Goal: Task Accomplishment & Management: Use online tool/utility

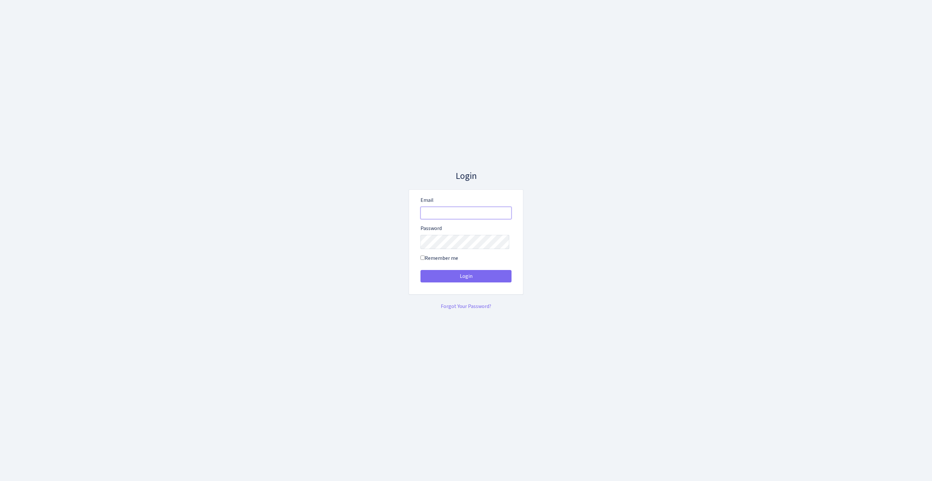
type input "[EMAIL_ADDRESS][DOMAIN_NAME]"
click at [466, 278] on button "Login" at bounding box center [465, 276] width 91 height 12
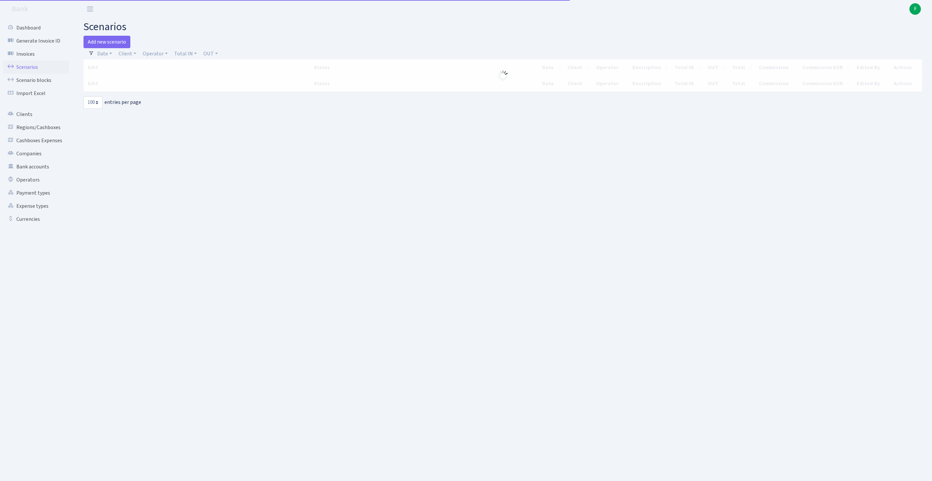
select select "100"
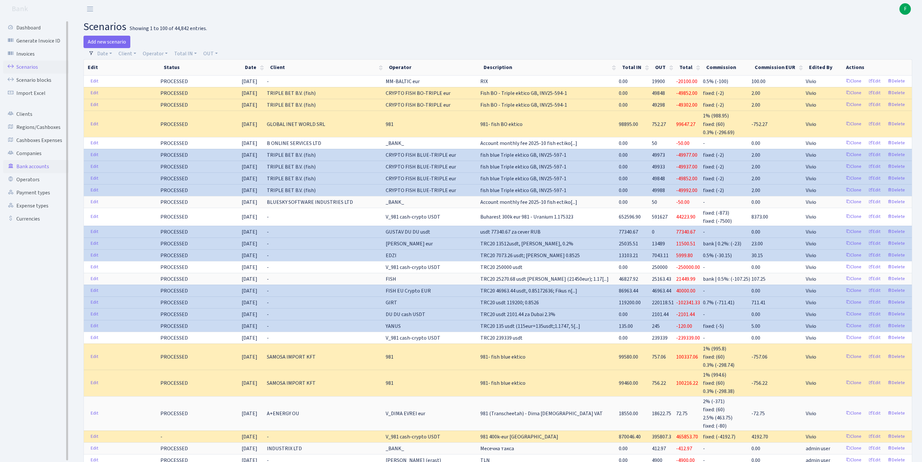
click at [38, 173] on link "Bank accounts" at bounding box center [35, 166] width 65 height 13
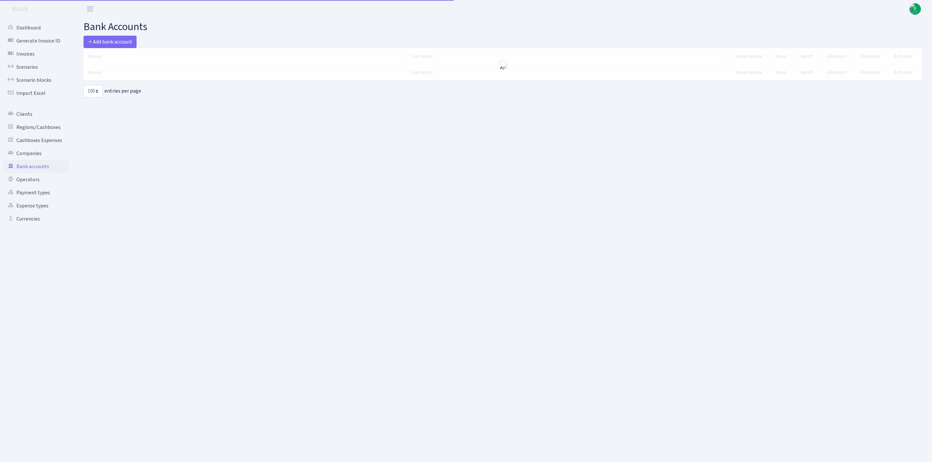
select select "100"
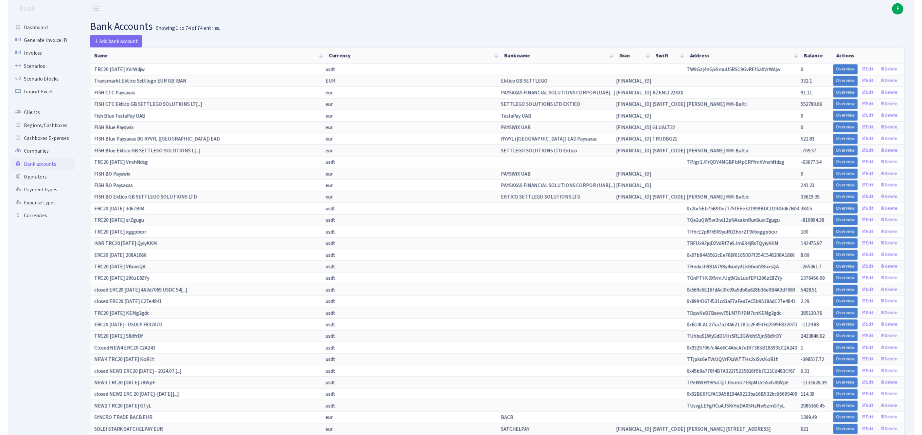
scroll to position [327, 0]
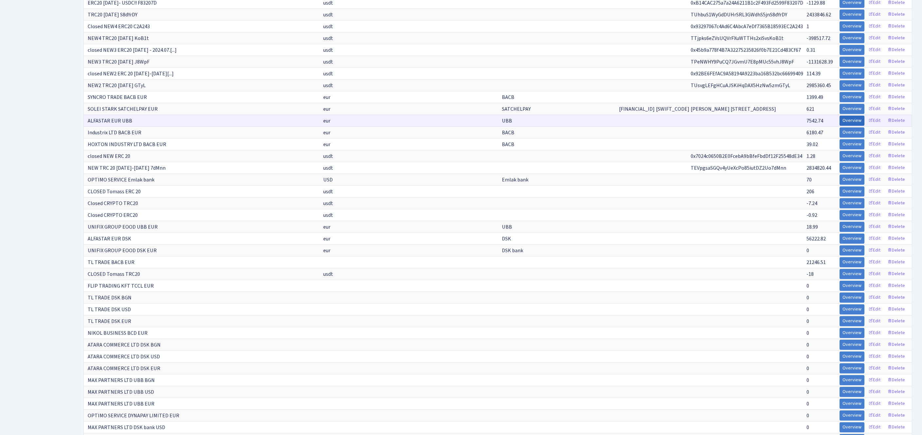
click at [840, 126] on link "Overview" at bounding box center [852, 121] width 25 height 10
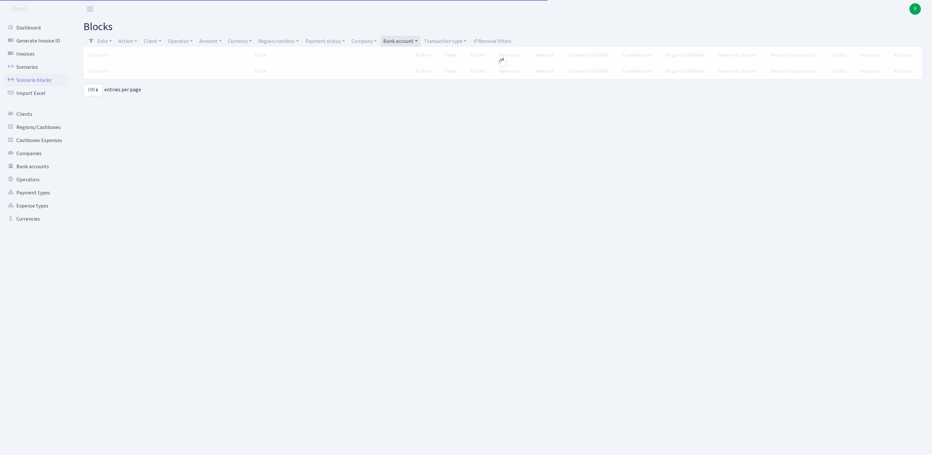
select select "100"
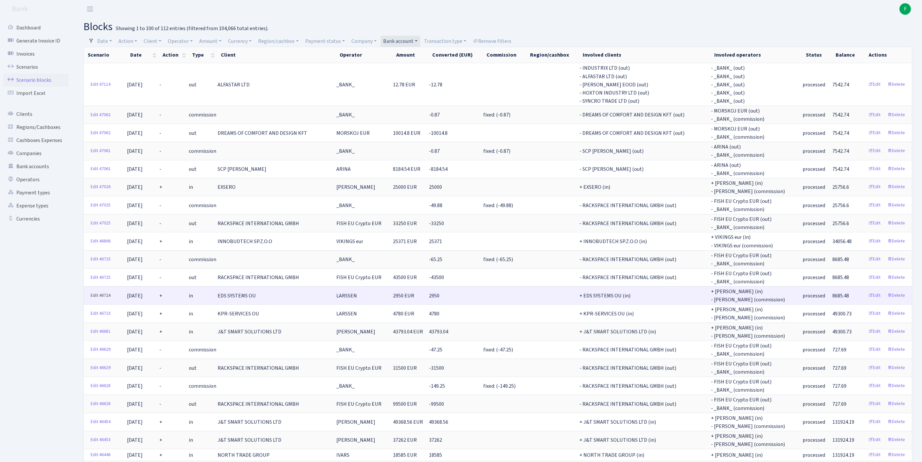
click at [98, 301] on link "Edit 46724" at bounding box center [101, 296] width 26 height 10
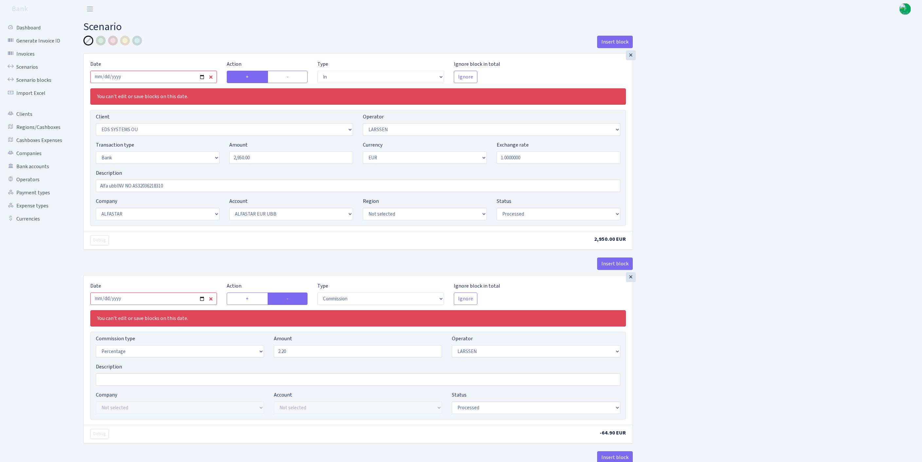
select select "in"
select select "304"
select select "36"
select select "2"
select select "1"
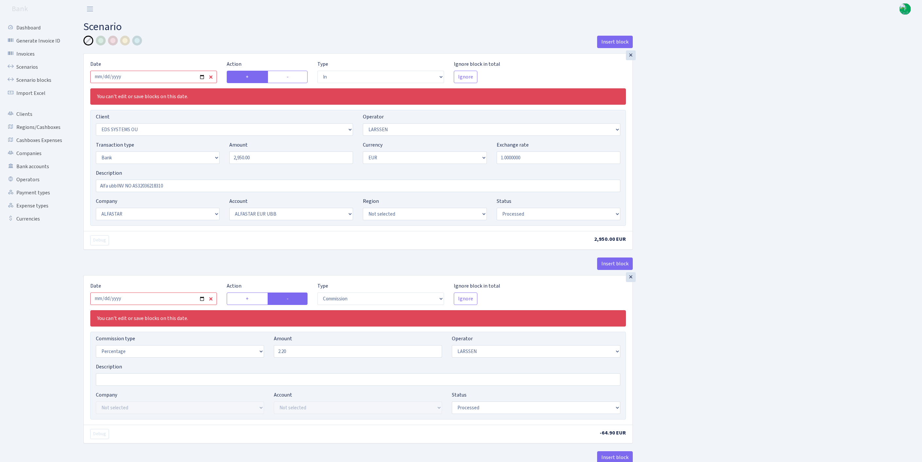
select select "14"
select select "42"
select select "processed"
select select "commission"
select select "36"
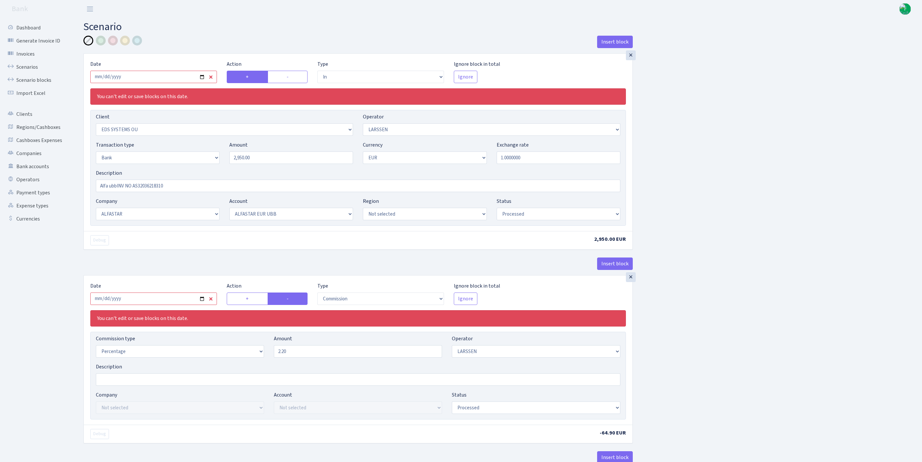
select select "processed"
drag, startPoint x: 244, startPoint y: 167, endPoint x: 198, endPoint y: 164, distance: 45.9
click at [198, 164] on div "Transaction type Not selected 981 ELF FISH crypto GIRT IVO dekl MM-BALTIC eur U…" at bounding box center [358, 155] width 535 height 28
paste input "4417.5"
type input "4,417.50"
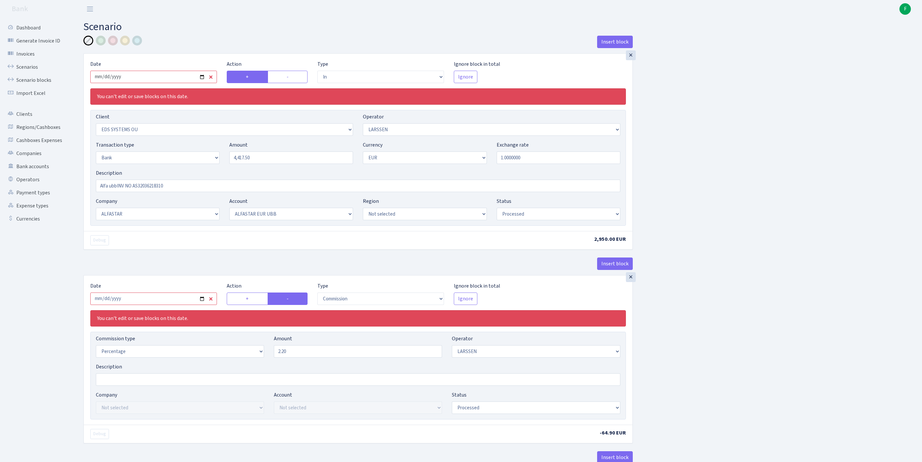
click at [171, 79] on input "2025-09-25" at bounding box center [153, 77] width 127 height 12
type input "2025-10-01"
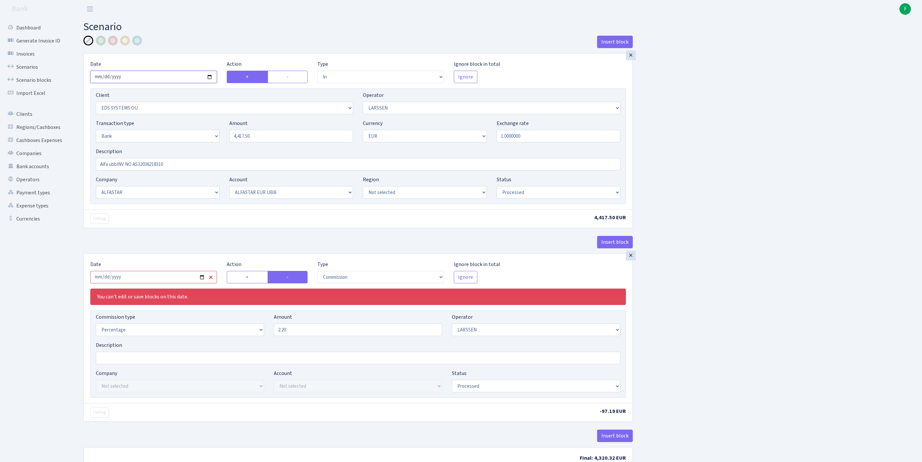
scroll to position [105, 0]
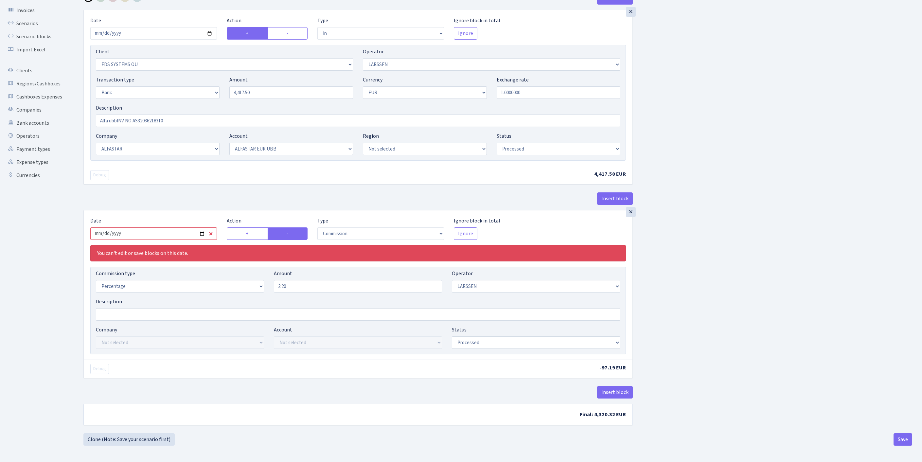
click at [174, 228] on input "2025-09-25" at bounding box center [153, 234] width 127 height 12
type input "[DATE]"
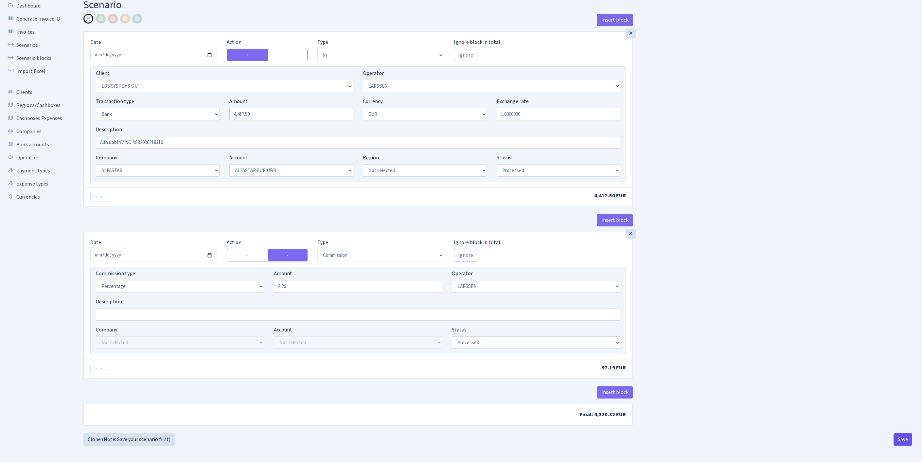
click at [905, 436] on button "Save" at bounding box center [903, 439] width 19 height 12
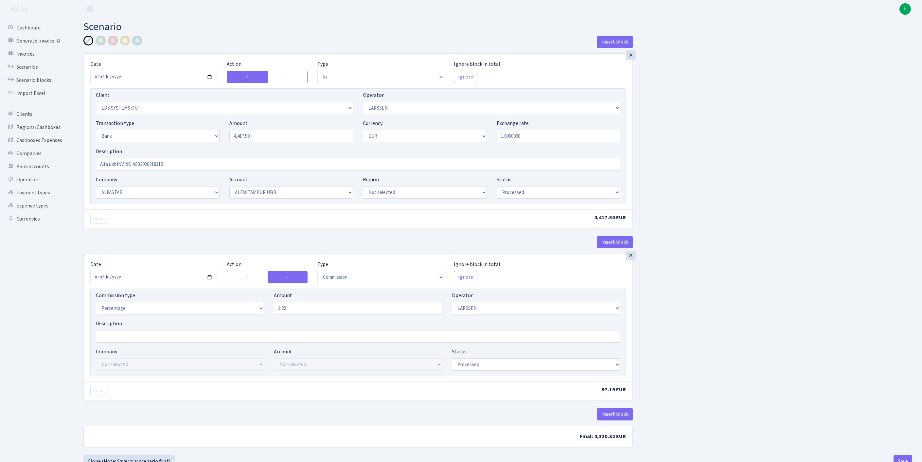
select select "in"
select select "304"
select select "36"
select select "2"
select select "1"
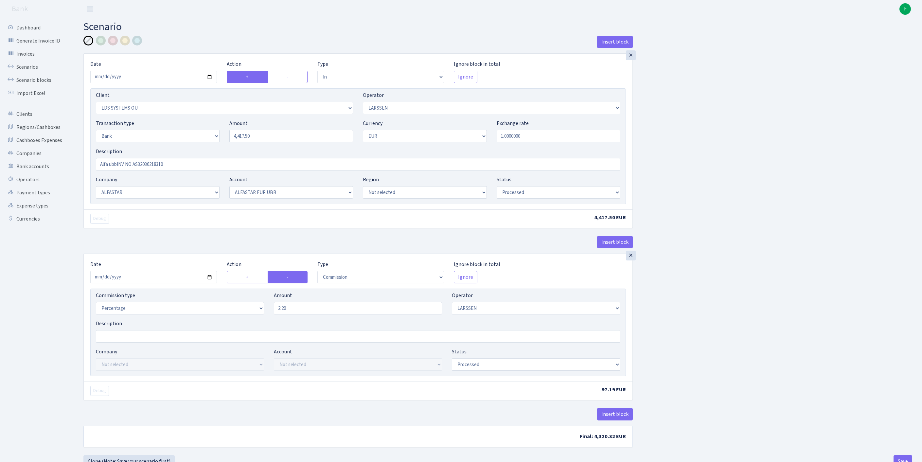
select select "14"
select select "42"
select select "processed"
select select "commission"
select select "36"
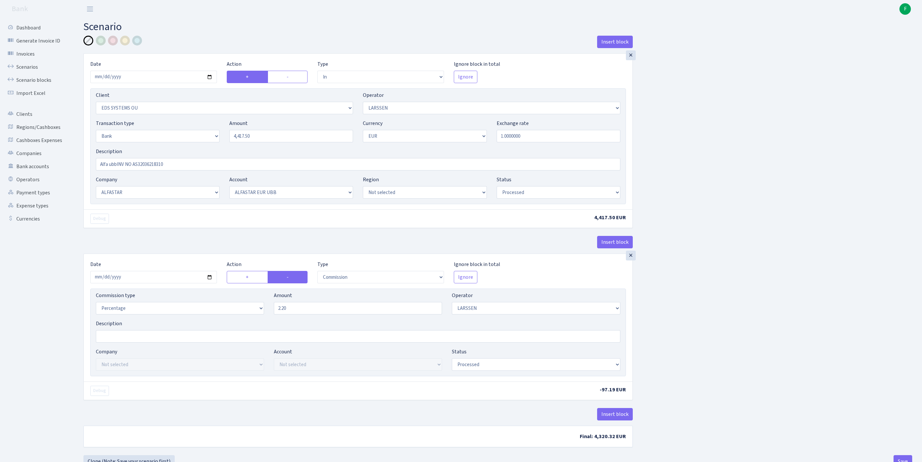
select select "processed"
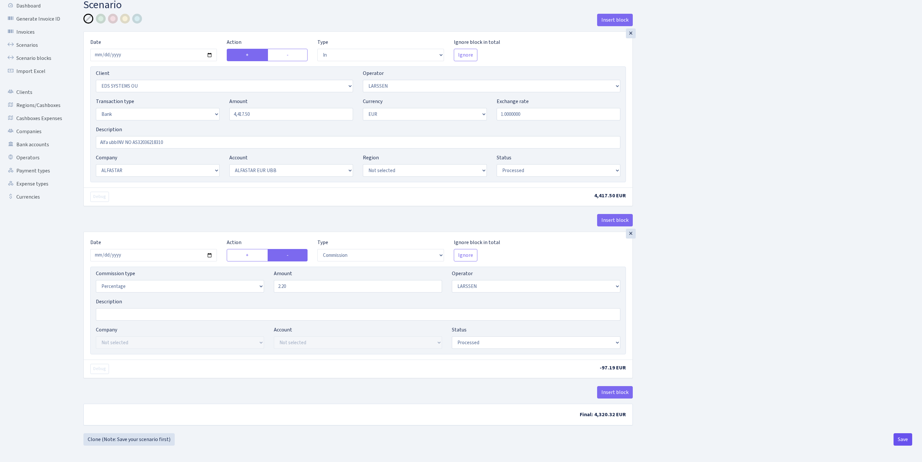
click at [904, 438] on button "Save" at bounding box center [903, 439] width 19 height 12
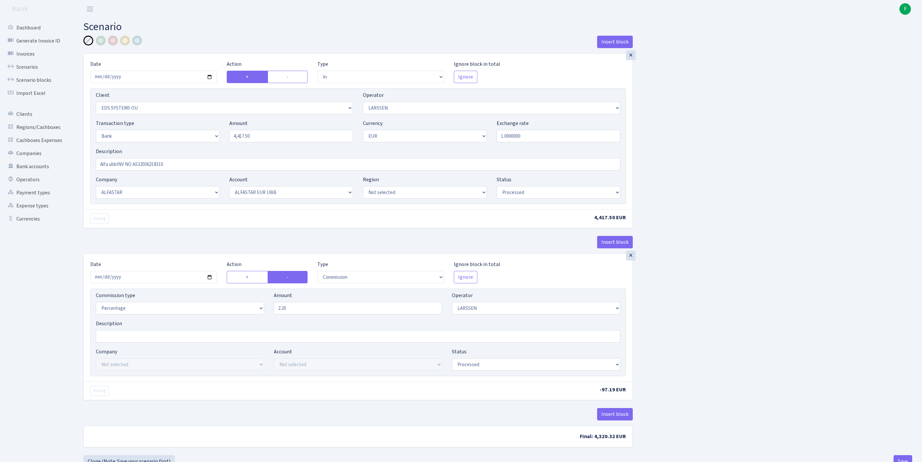
select select "in"
select select "304"
select select "36"
select select "2"
select select "1"
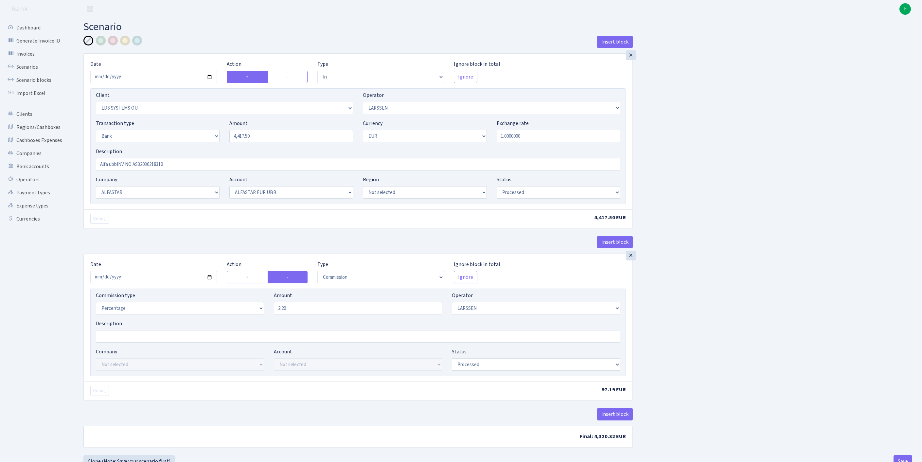
select select "14"
select select "42"
select select "processed"
select select "commission"
select select "36"
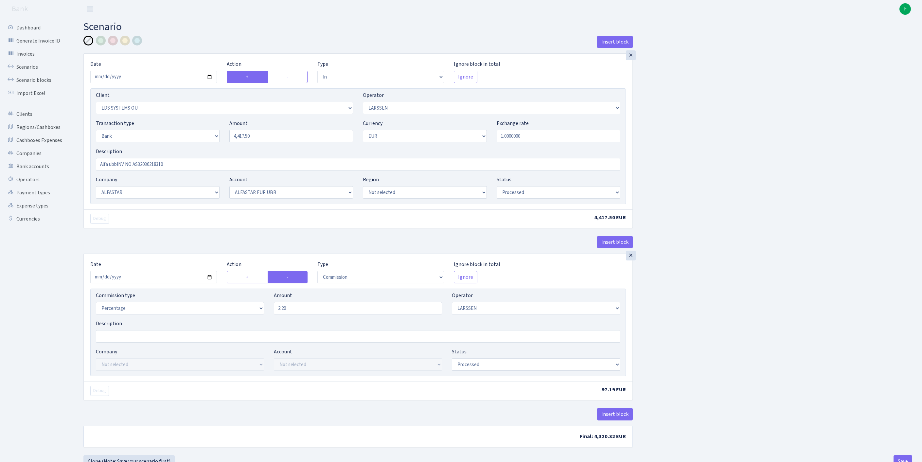
select select "processed"
click at [29, 72] on link "Scenarios" at bounding box center [35, 67] width 65 height 13
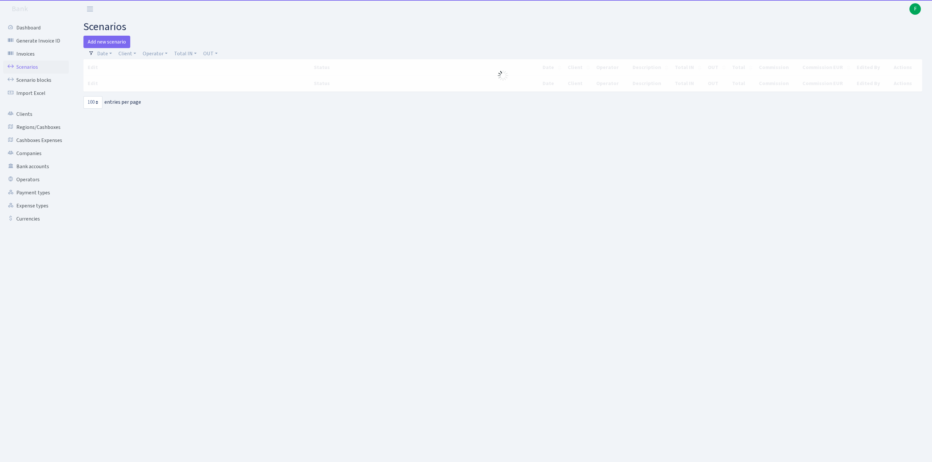
select select "100"
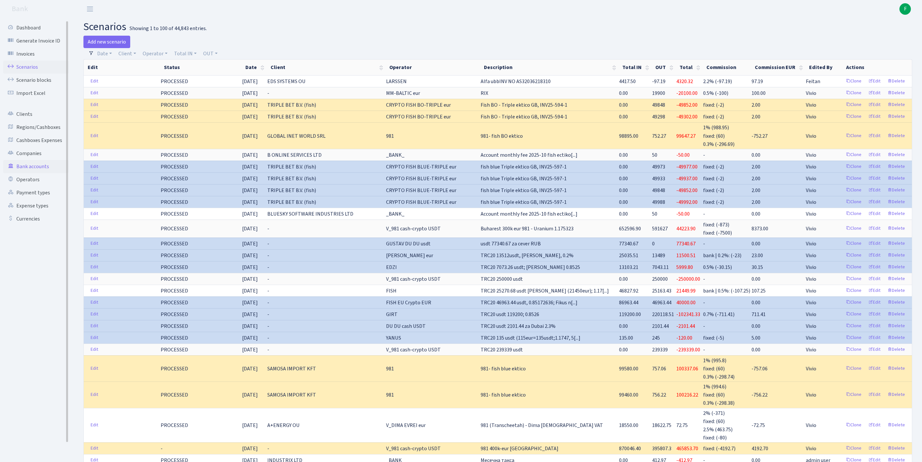
click at [37, 173] on link "Bank accounts" at bounding box center [35, 166] width 65 height 13
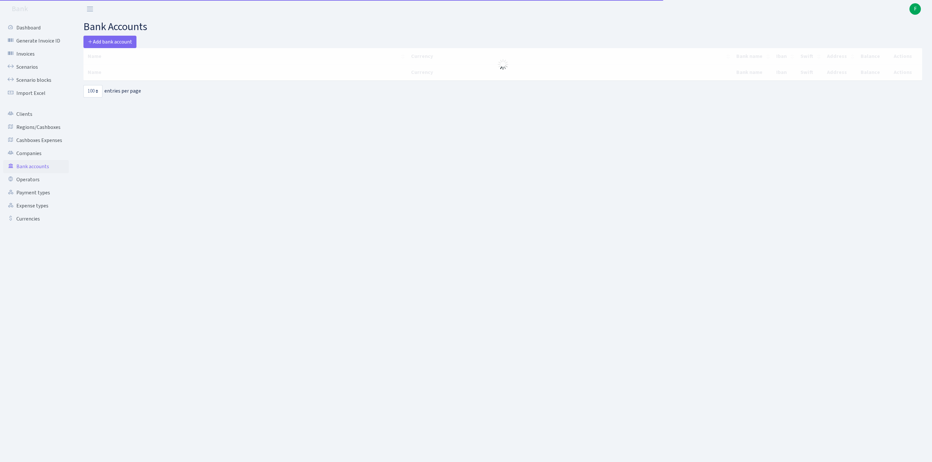
select select "100"
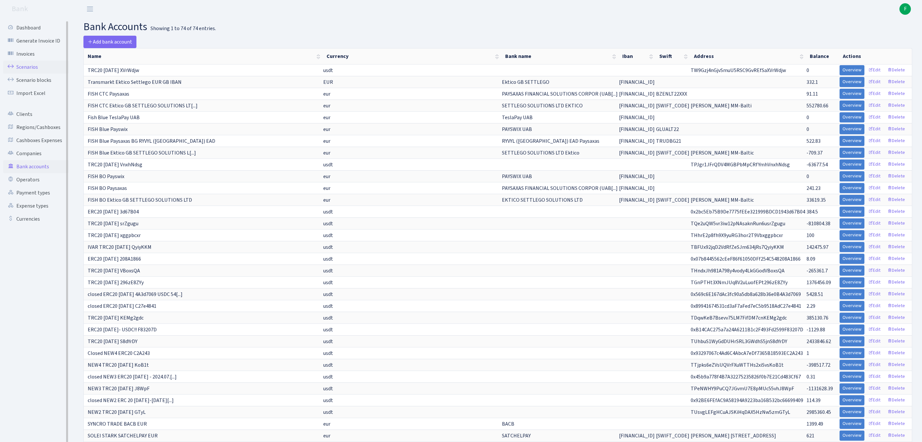
click at [33, 71] on link "Scenarios" at bounding box center [35, 67] width 65 height 13
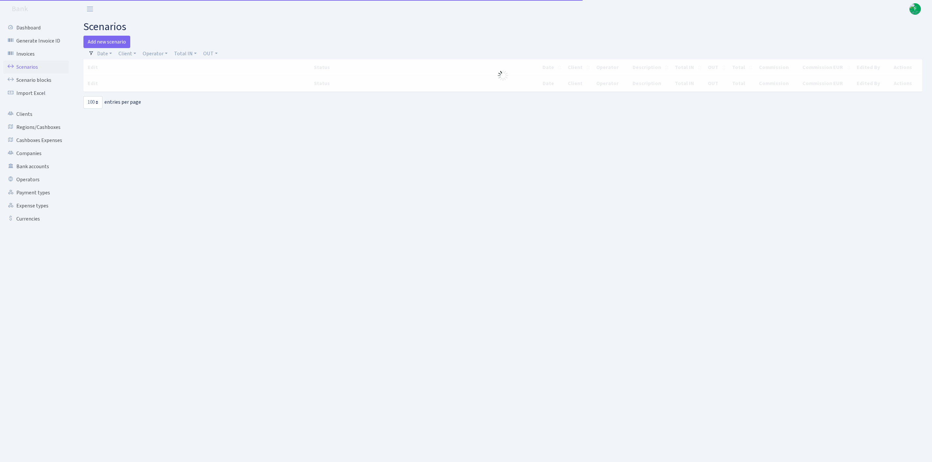
select select "100"
click at [136, 57] on link "Client" at bounding box center [127, 53] width 23 height 11
click at [152, 81] on input "search" at bounding box center [145, 77] width 54 height 10
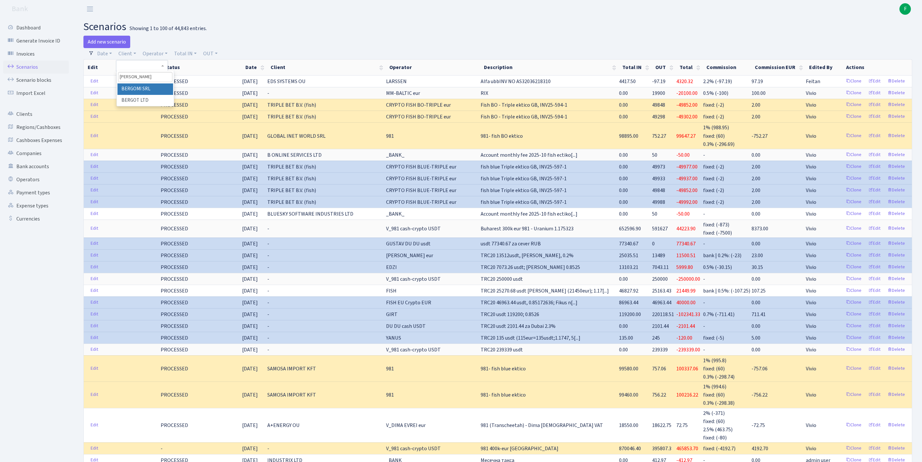
type input "BERGOT"
click at [164, 95] on li "BERGOT LTD" at bounding box center [146, 88] width 56 height 11
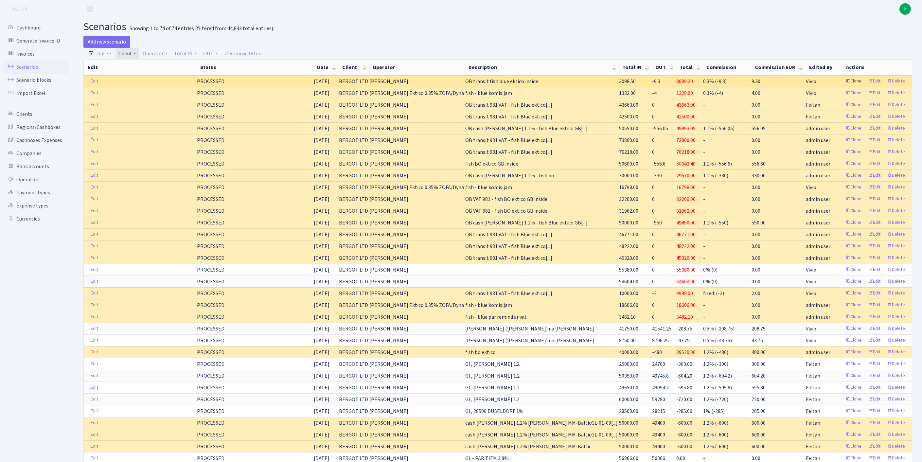
click at [843, 86] on link "Clone" at bounding box center [854, 81] width 22 height 10
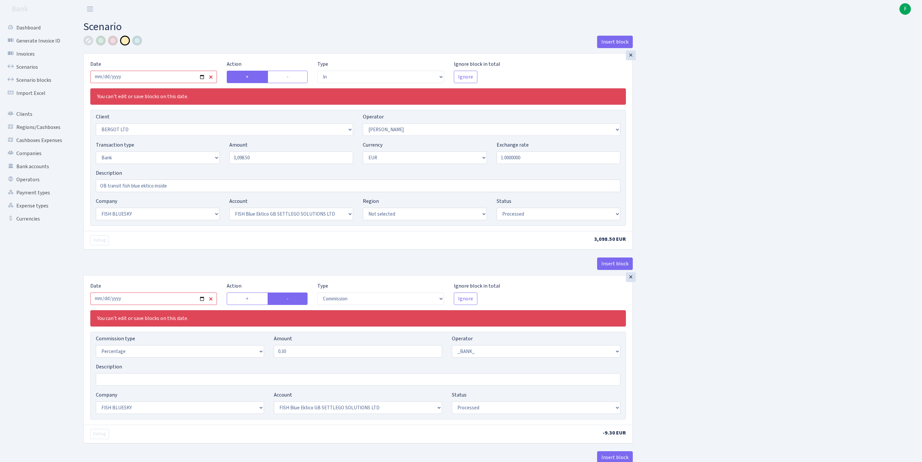
select select "in"
select select "2450"
select select "15"
select select "2"
select select "1"
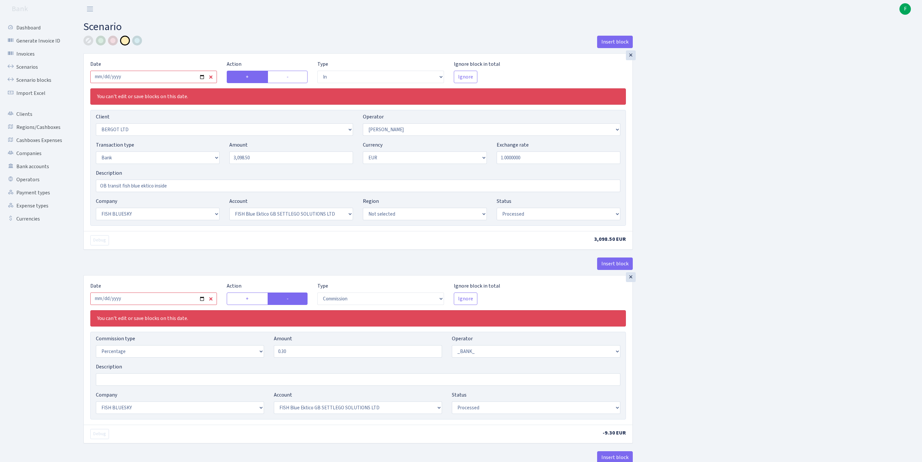
select select "23"
select select "67"
select select "processed"
select select "commission"
select select "1"
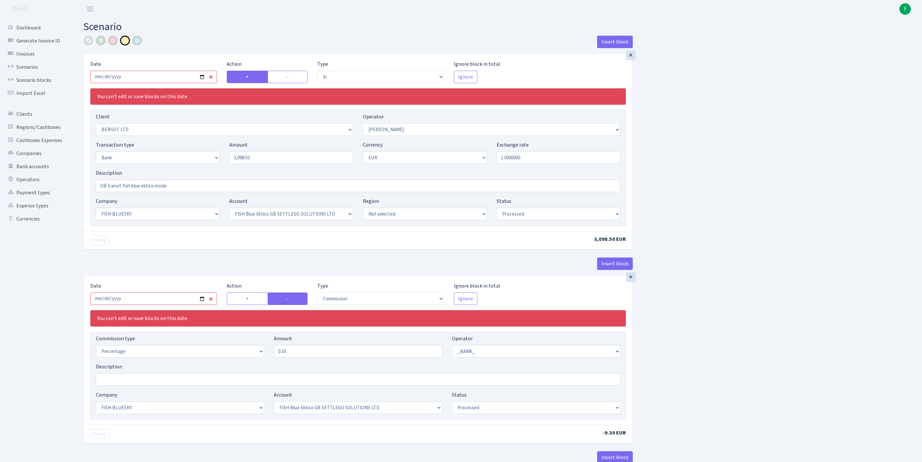
select select "23"
select select "67"
select select "processed"
click at [166, 83] on input "2025-09-18" at bounding box center [153, 77] width 127 height 12
type input "2025-10-01"
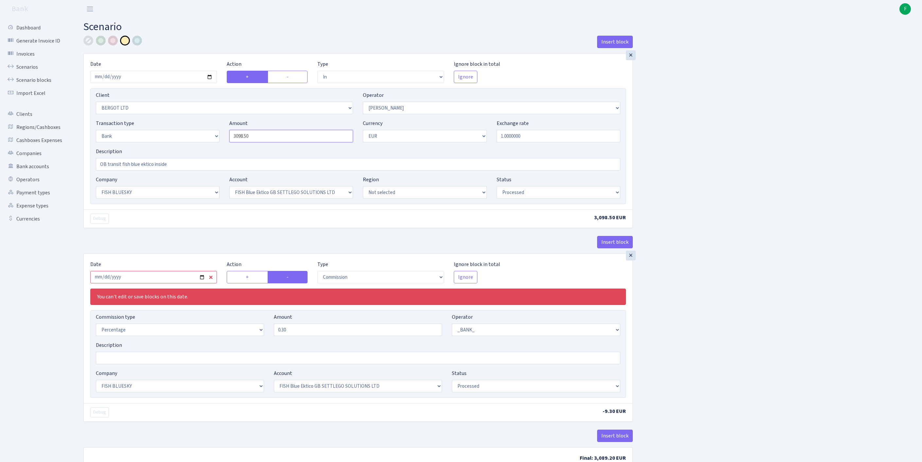
drag, startPoint x: 262, startPoint y: 147, endPoint x: 188, endPoint y: 141, distance: 74.3
click at [188, 141] on div "Transaction type Not selected 981 ELF FISH crypto GIRT IVO dekl MM-BALTIC eur U…" at bounding box center [358, 133] width 535 height 28
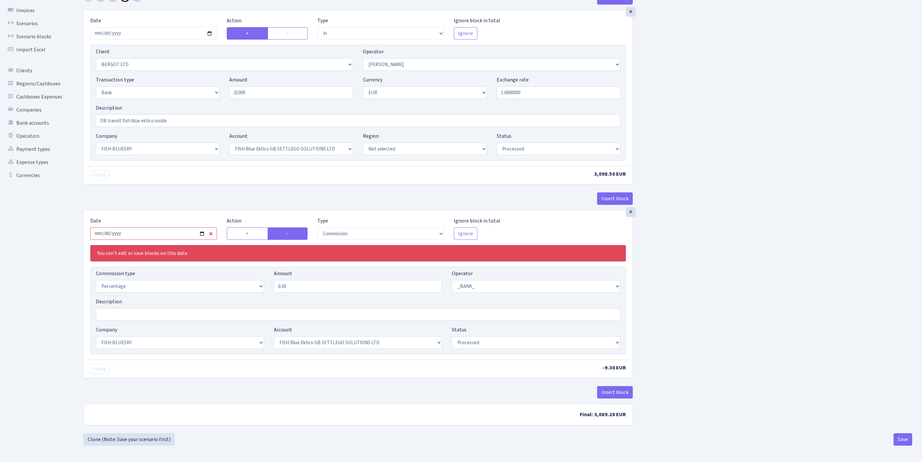
type input "21,000.00"
click at [170, 228] on input "2025-09-18" at bounding box center [153, 234] width 127 height 12
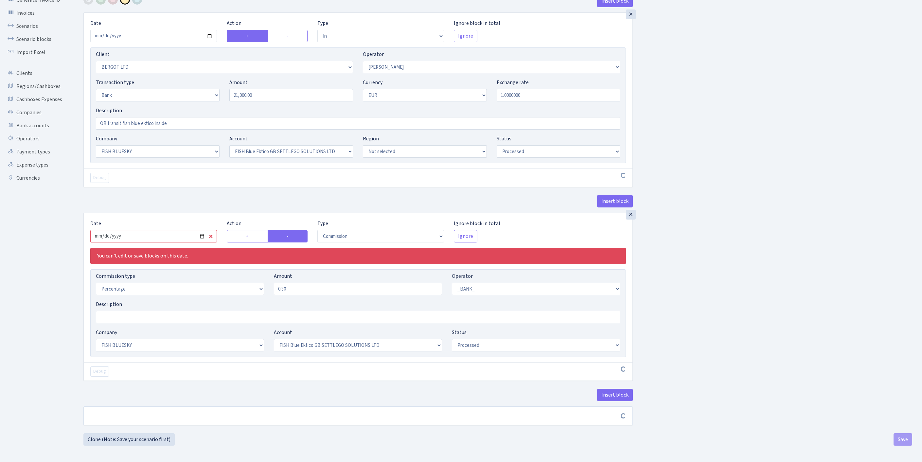
scroll to position [103, 0]
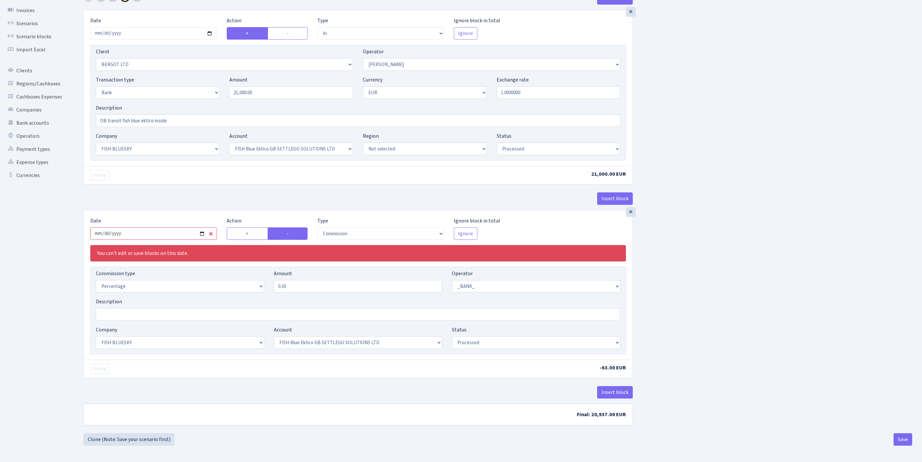
type input "2025-10-01"
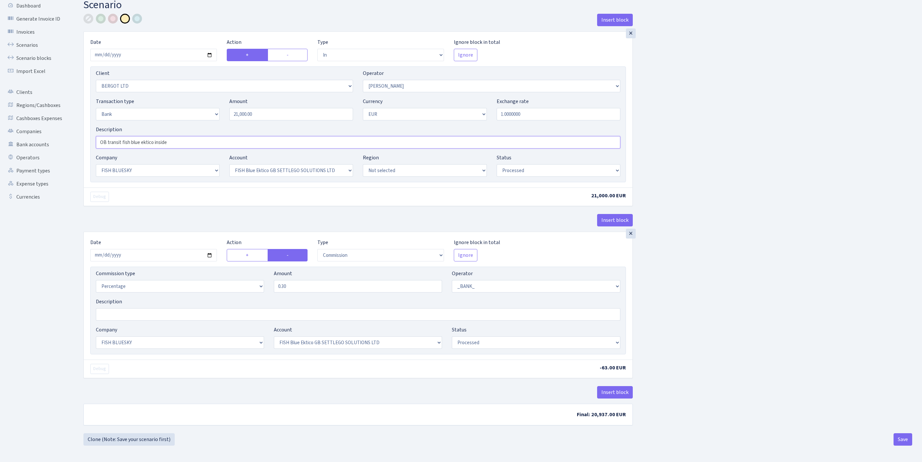
click at [198, 136] on input "OB transit fish blue ektico inside" at bounding box center [358, 142] width 525 height 12
type input "OB transit fish blue"
click at [903, 446] on footer at bounding box center [461, 454] width 922 height 16
click at [900, 438] on button "Save" at bounding box center [903, 439] width 19 height 12
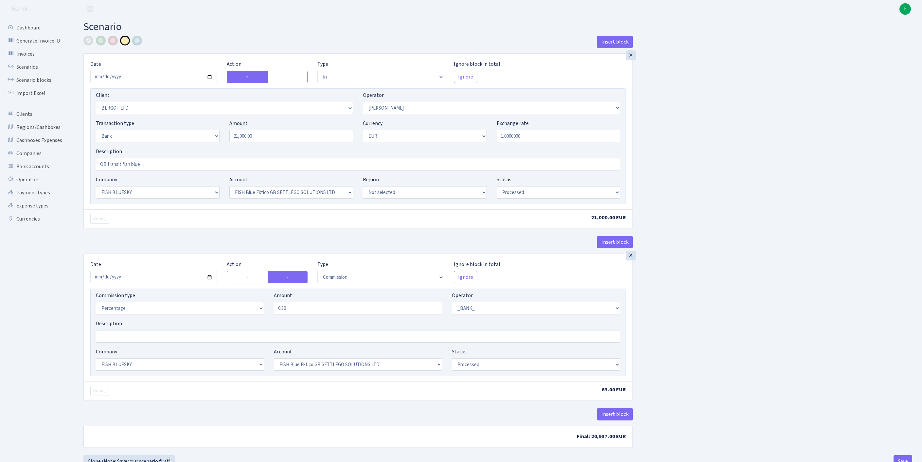
select select "in"
select select "2450"
select select "15"
select select "2"
select select "1"
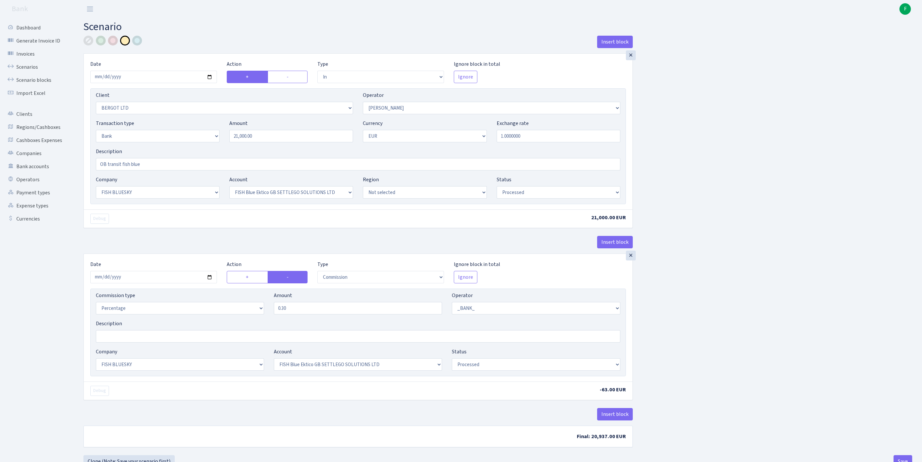
select select "23"
select select "67"
select select "processed"
select select "commission"
select select "1"
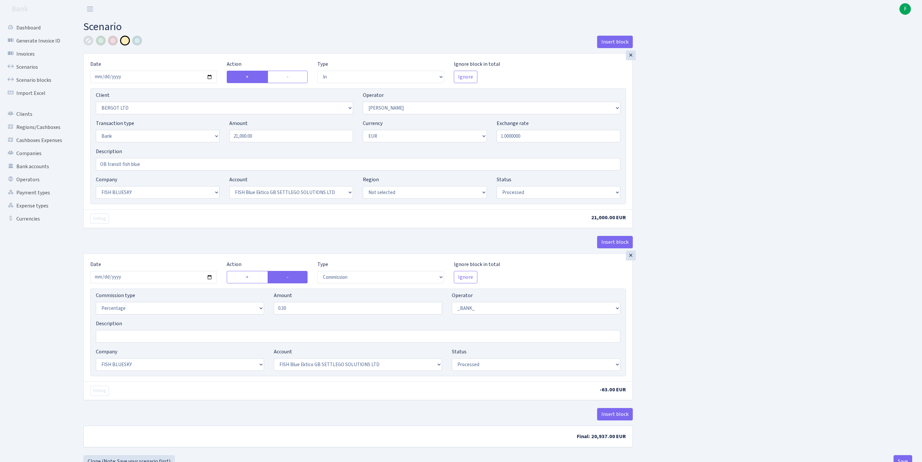
select select "23"
select select "67"
select select "processed"
click at [27, 120] on link "Clients" at bounding box center [35, 114] width 65 height 13
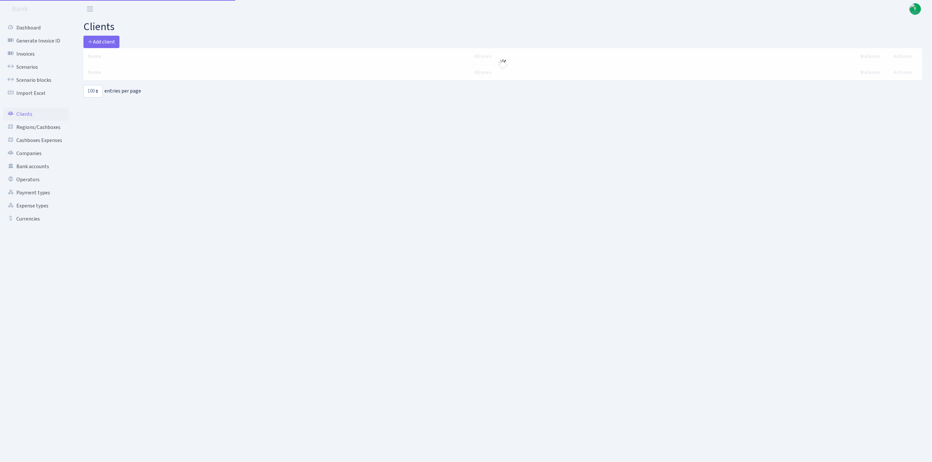
select select "100"
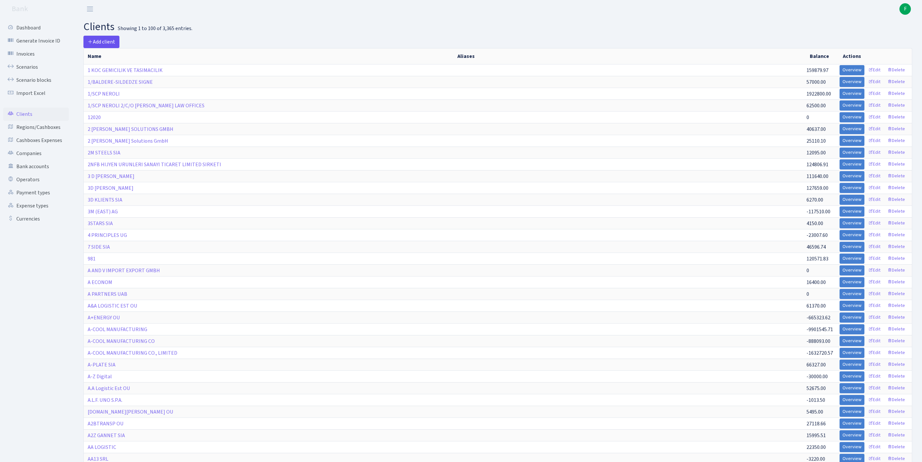
click at [103, 38] on link "Add client" at bounding box center [101, 42] width 36 height 12
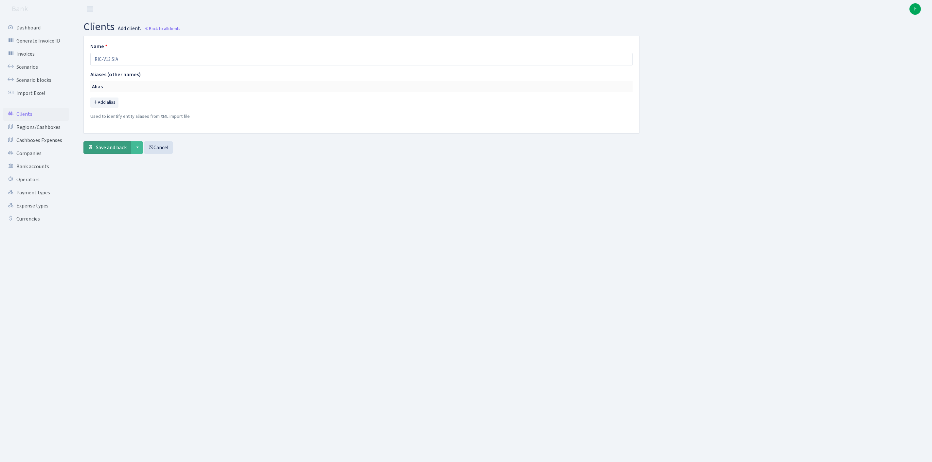
type input "RIC-V13 SIA"
click at [117, 151] on span "Save and back" at bounding box center [111, 147] width 31 height 7
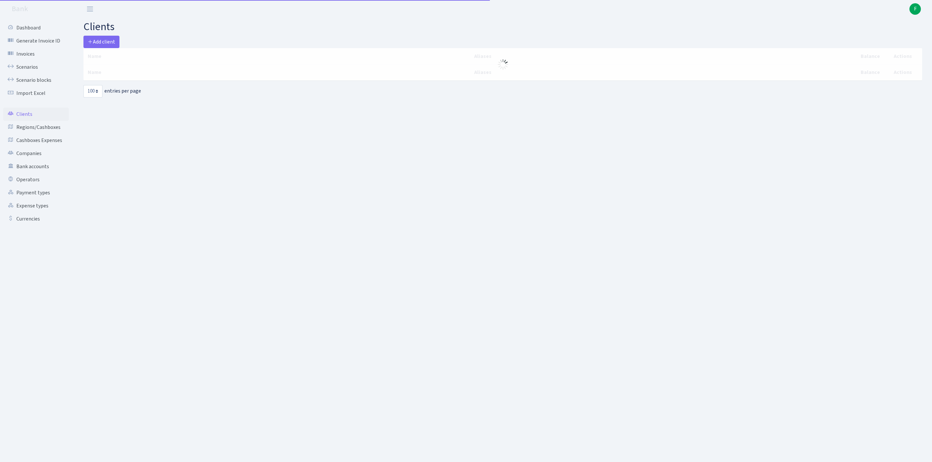
select select "100"
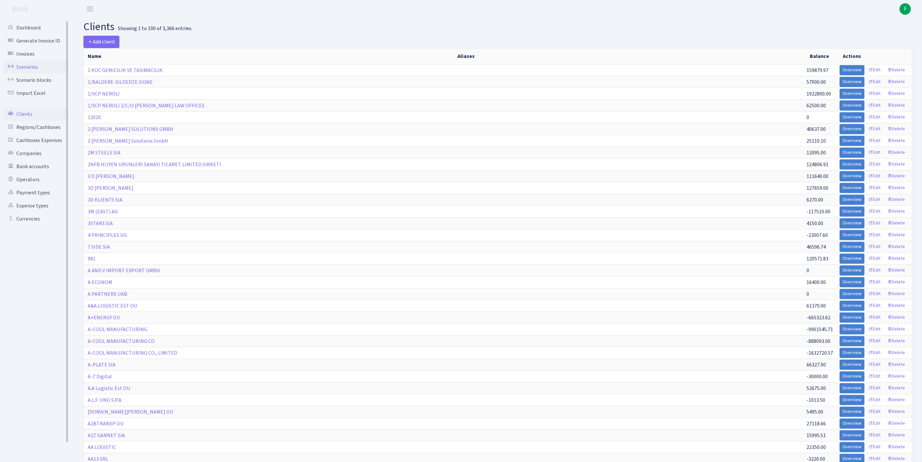
click at [31, 73] on link "Scenarios" at bounding box center [35, 67] width 65 height 13
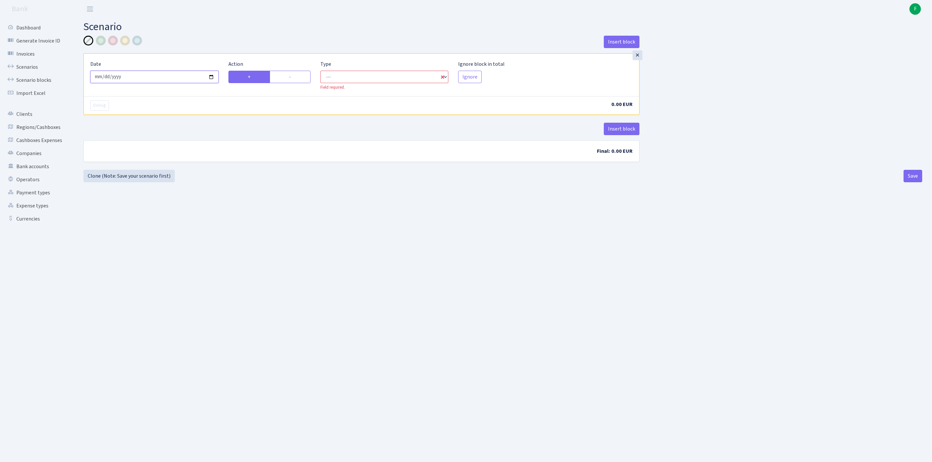
click at [136, 83] on input "[DATE]" at bounding box center [154, 77] width 128 height 12
type input "[DATE]"
select select "in"
select select "1"
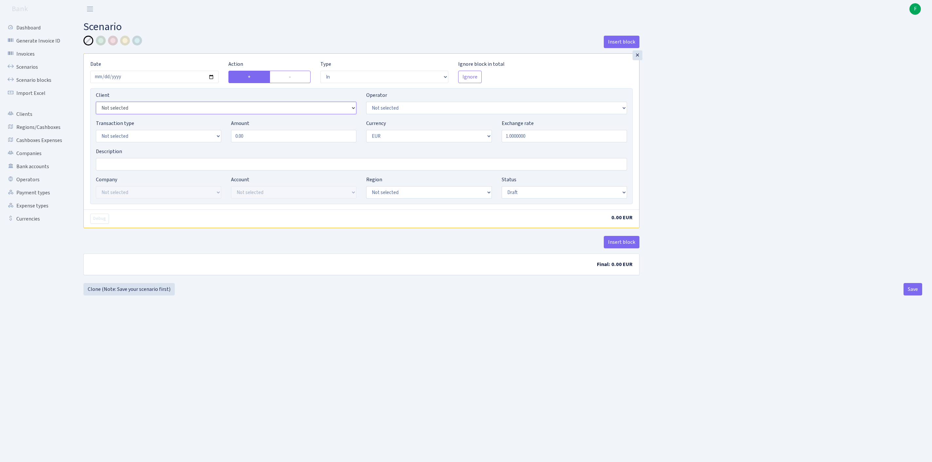
select select "3391"
select select "14"
select select "8"
drag, startPoint x: 265, startPoint y: 147, endPoint x: 201, endPoint y: 147, distance: 64.2
click at [194, 147] on div "Transaction type Not selected 981 ELF FISH crypto GIRT IVO dekl MM-BALTIC eur U…" at bounding box center [361, 133] width 541 height 28
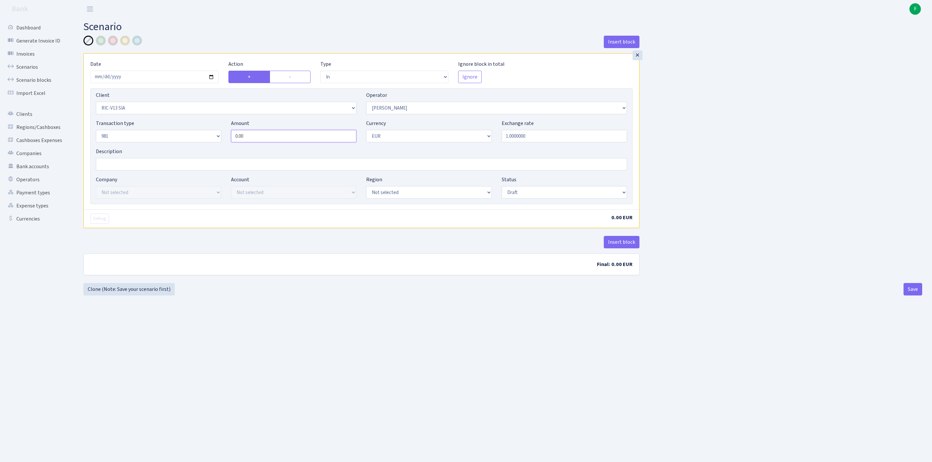
paste input "15789"
type input "15,789.00"
select select "processed"
click at [620, 248] on button "Insert block" at bounding box center [622, 242] width 36 height 12
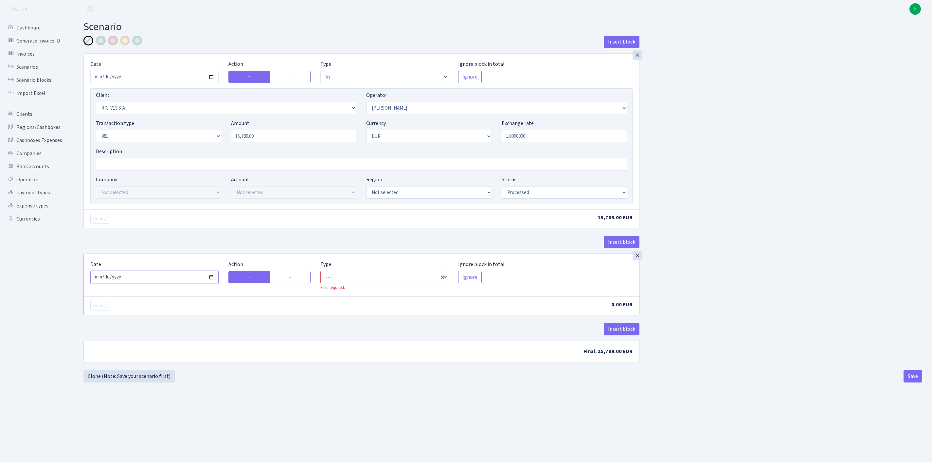
click at [206, 283] on input "2025-10-02" at bounding box center [154, 277] width 128 height 12
type input "2025-10-01"
click at [299, 283] on label "-" at bounding box center [290, 277] width 41 height 12
click at [293, 278] on input "-" at bounding box center [291, 275] width 4 height 4
radio input "true"
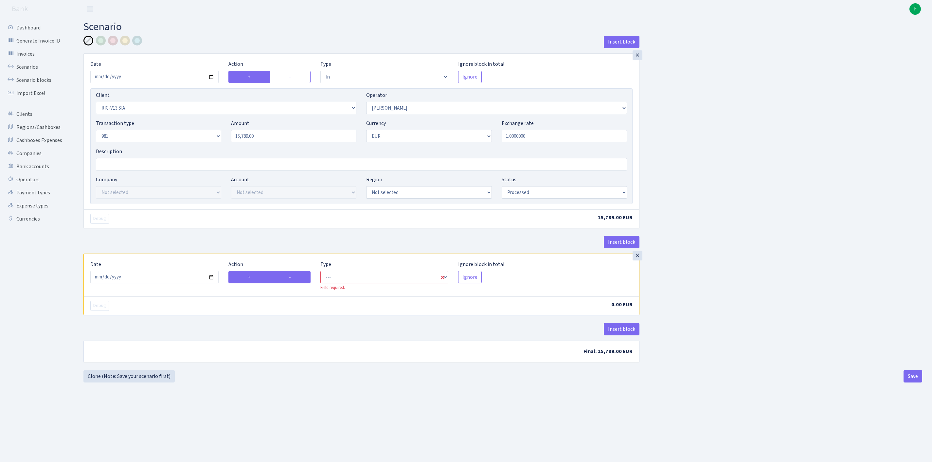
radio input "false"
select select "commission"
select select "14"
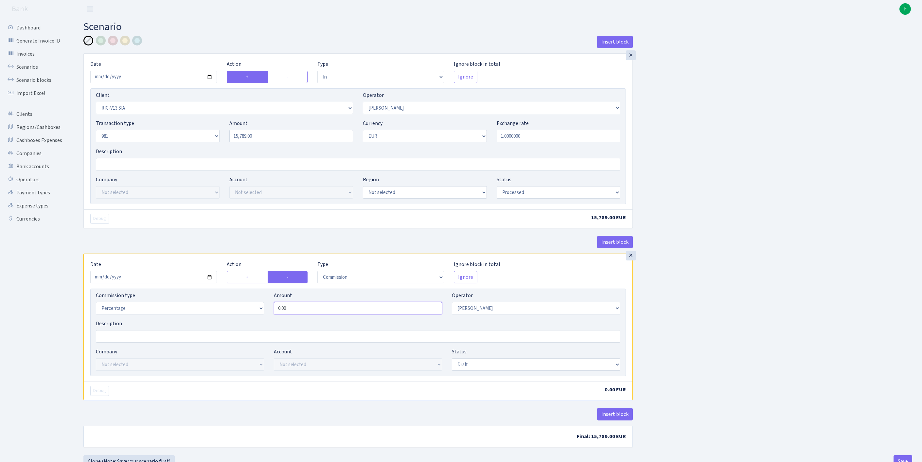
drag, startPoint x: 299, startPoint y: 347, endPoint x: 234, endPoint y: 345, distance: 64.2
click at [237, 320] on div "Commission type Percentage Fixed Bank Amount 0.00 Operator Not selected 981 981…" at bounding box center [358, 306] width 535 height 28
type input "1"
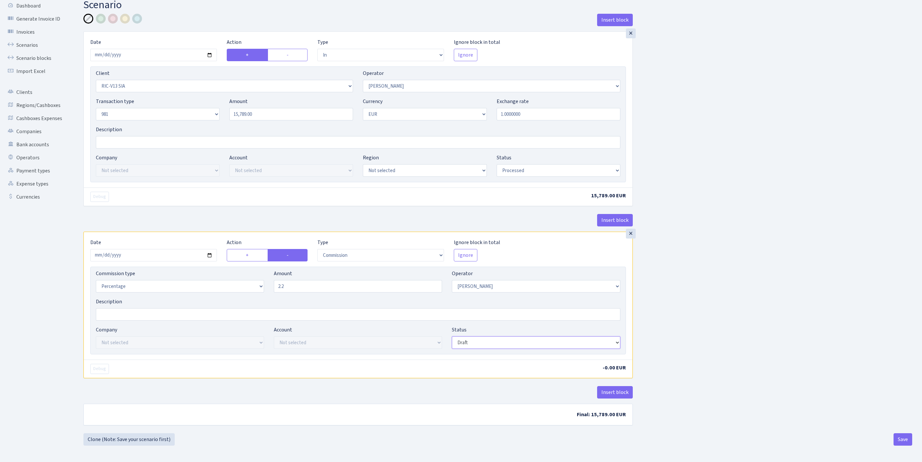
type input "2.20"
select select "processed"
click at [625, 387] on button "Insert block" at bounding box center [615, 392] width 36 height 12
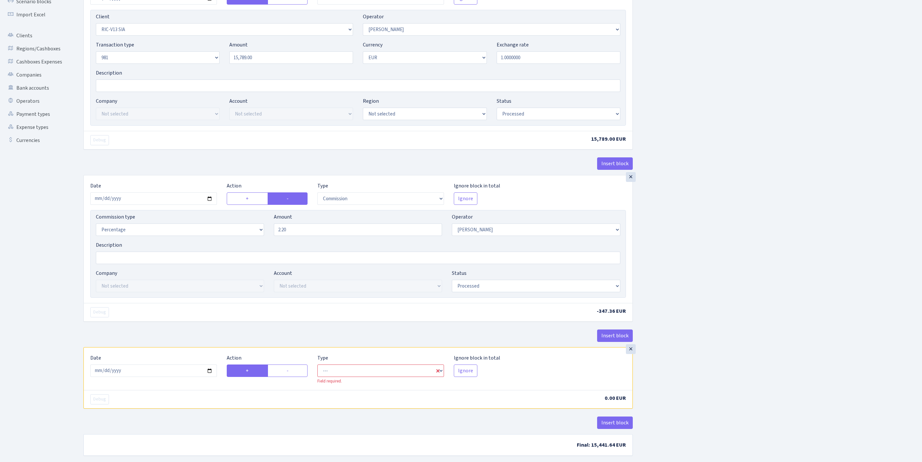
scroll to position [182, 0]
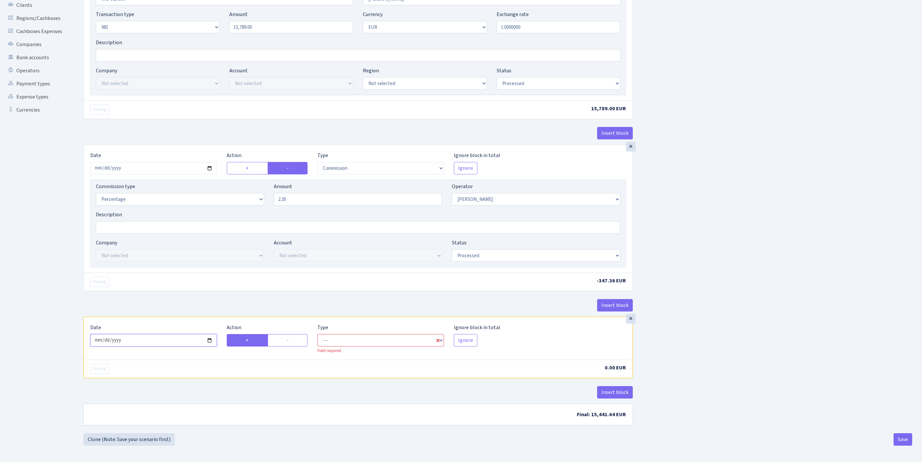
click at [169, 334] on input "2025-10-02" at bounding box center [153, 340] width 127 height 12
type input "[DATE]"
click at [292, 334] on label "-" at bounding box center [288, 340] width 40 height 12
click at [291, 337] on input "-" at bounding box center [289, 339] width 4 height 4
radio input "true"
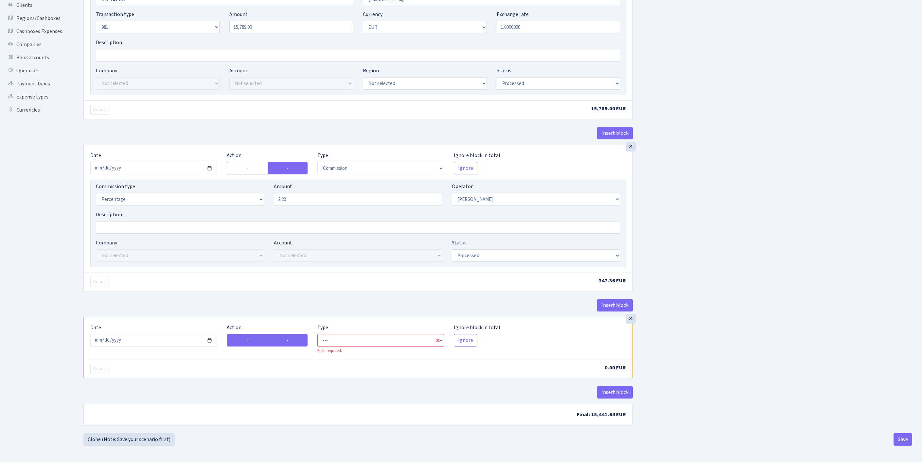
radio input "false"
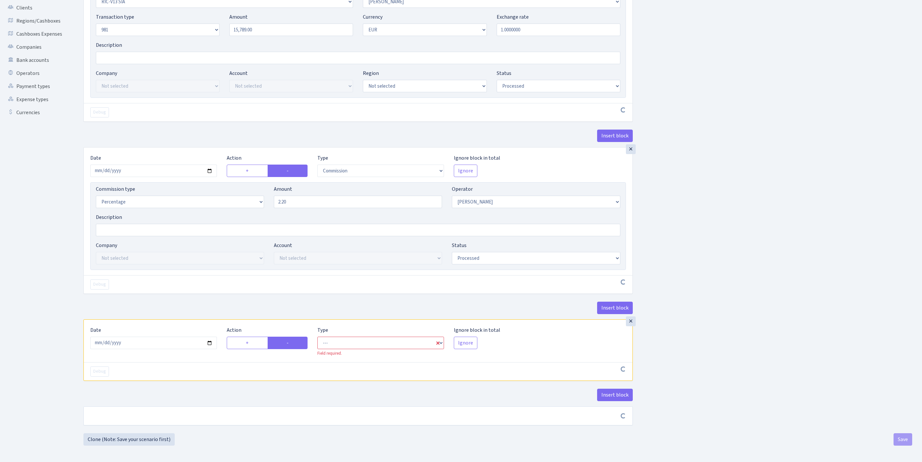
scroll to position [179, 0]
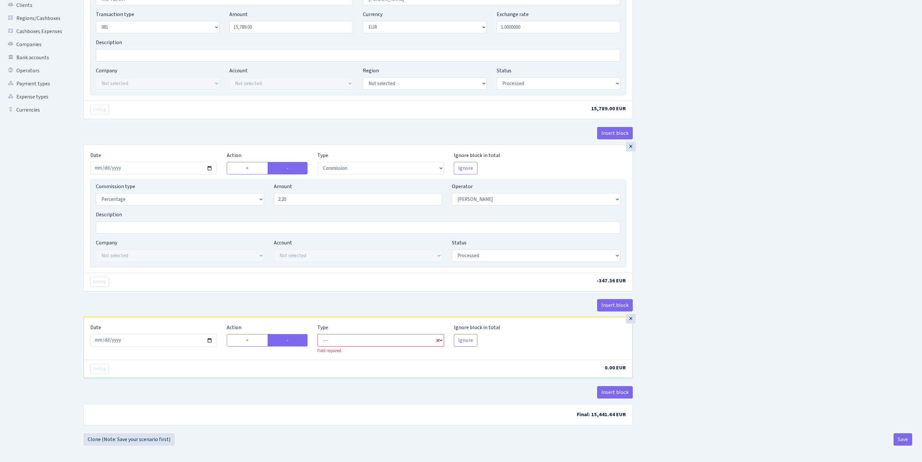
select select "out"
select select "14"
select select "1"
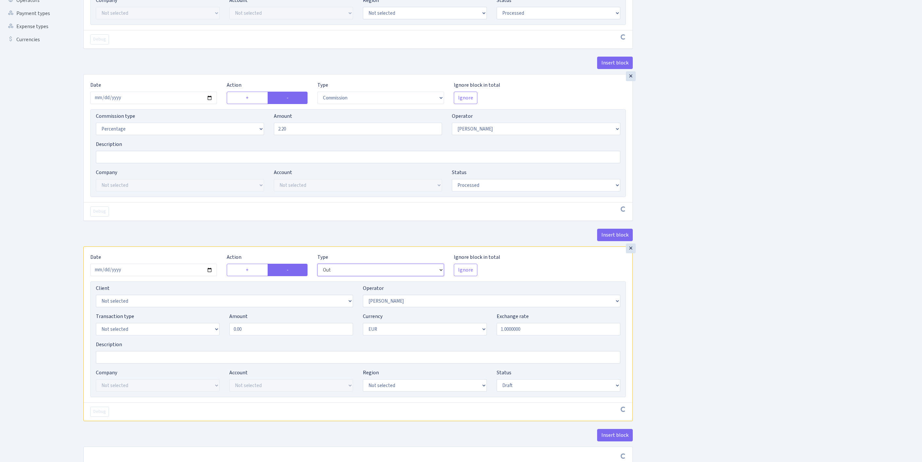
scroll to position [308, 0]
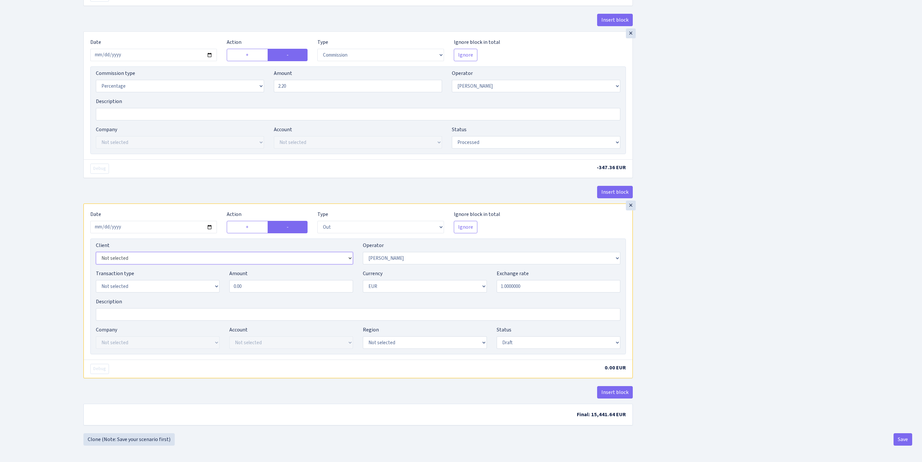
click at [150, 252] on select "Not selected 1 KOC GEMICILIK VE TASIMACILIK 1/BALDERE-SILDEDZE SIGNE 1/SCP NERO…" at bounding box center [224, 258] width 257 height 12
select select "2034"
select select "61"
select select "8"
drag, startPoint x: 248, startPoint y: 263, endPoint x: 193, endPoint y: 258, distance: 55.2
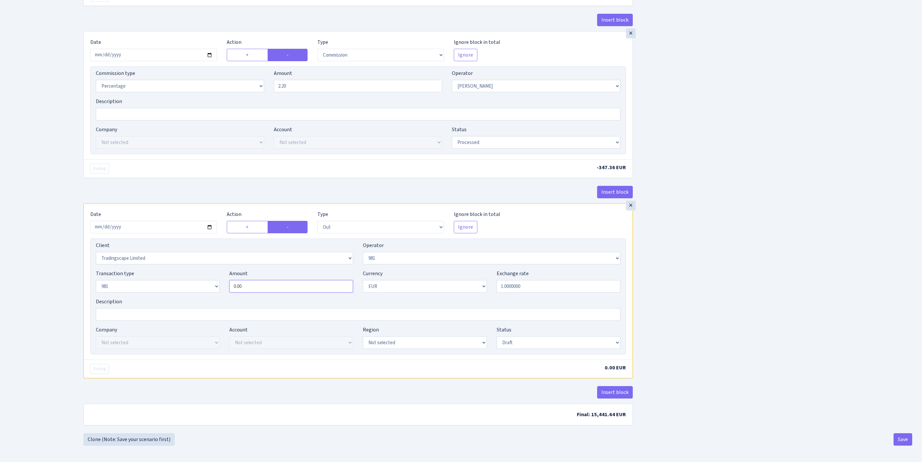
click at [185, 270] on div "Transaction type Not selected 981 ELF FISH crypto GIRT IVO dekl MM-BALTIC eur U…" at bounding box center [358, 284] width 535 height 28
paste input "15789"
type input "15,789.00"
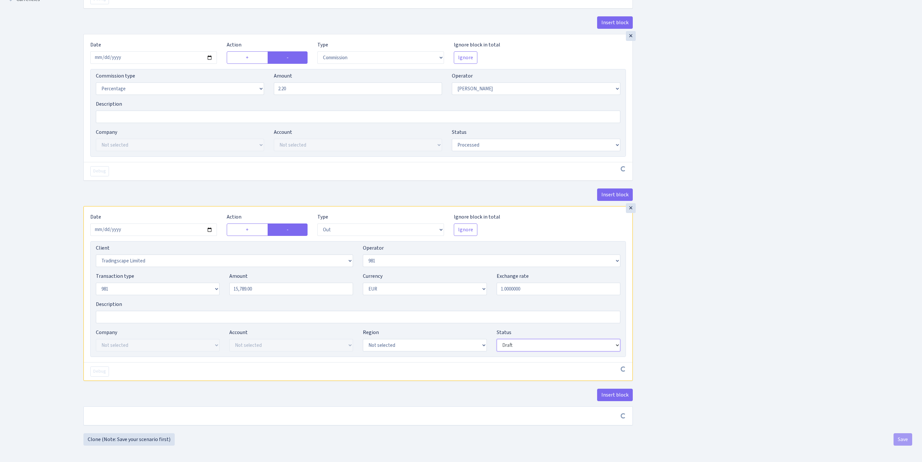
scroll to position [305, 0]
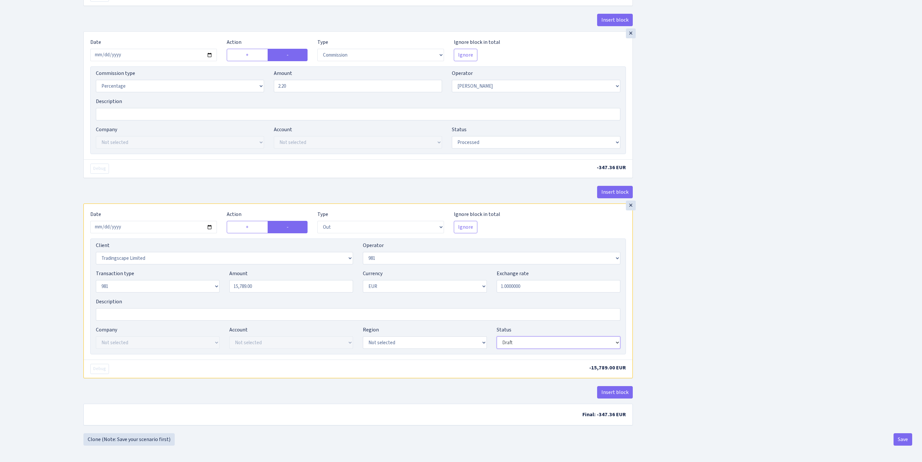
select select "processed"
click at [894, 442] on button "Save" at bounding box center [903, 439] width 19 height 12
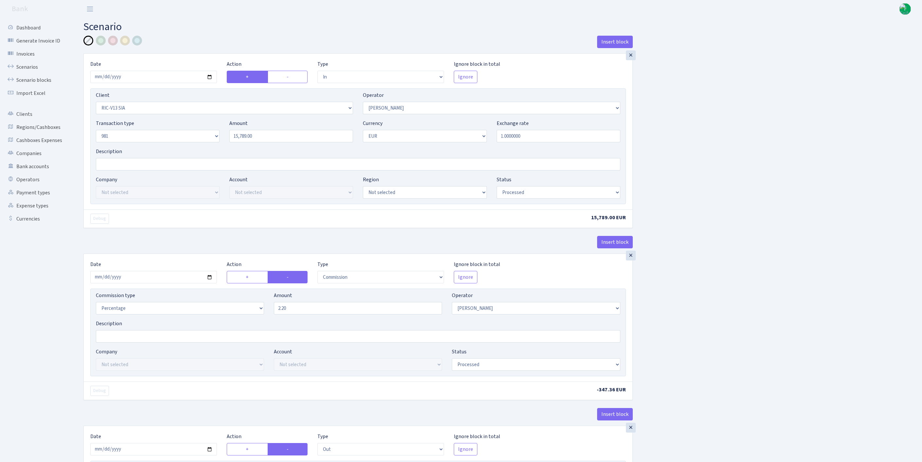
select select "in"
select select "3391"
select select "14"
select select "8"
select select "1"
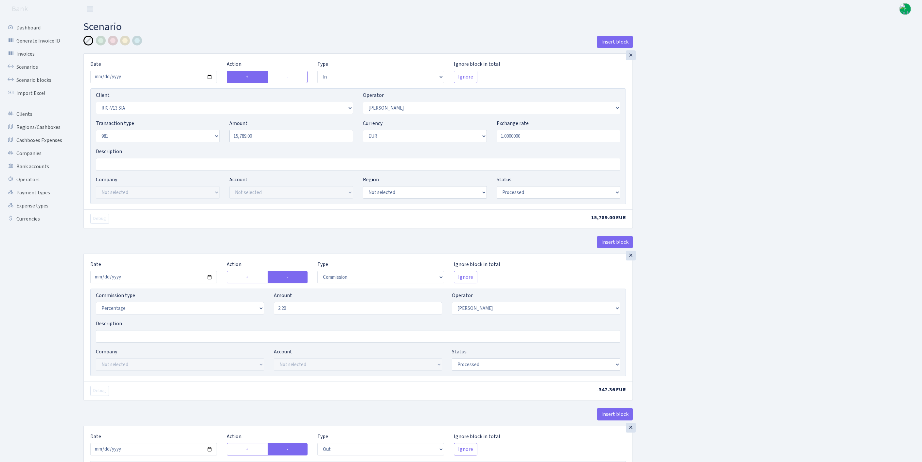
select select "processed"
select select "commission"
select select "14"
select select "processed"
select select "out"
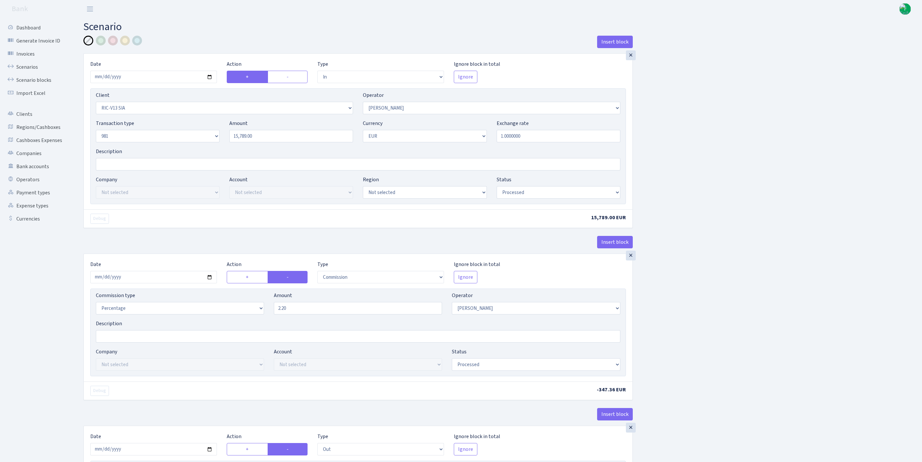
select select "2034"
select select "61"
select select "8"
select select "1"
select select "processed"
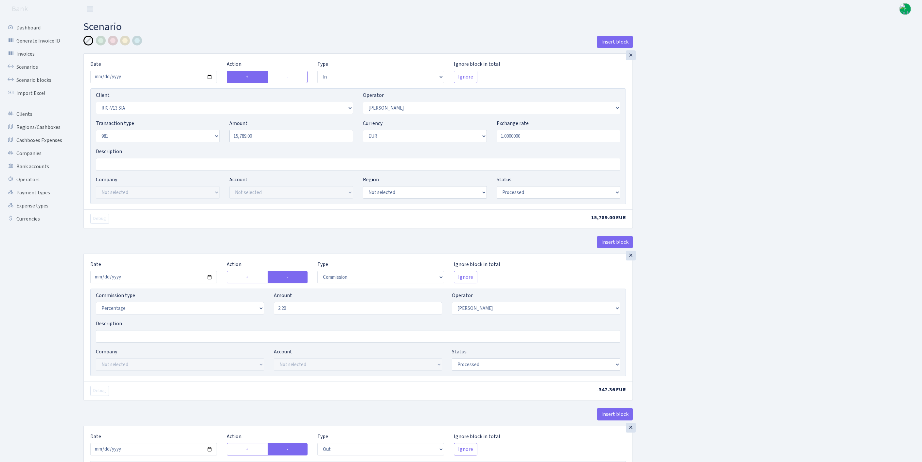
click at [447, 23] on h2 "Scenario" at bounding box center [497, 27] width 829 height 12
click at [27, 70] on link "Scenarios" at bounding box center [35, 67] width 65 height 13
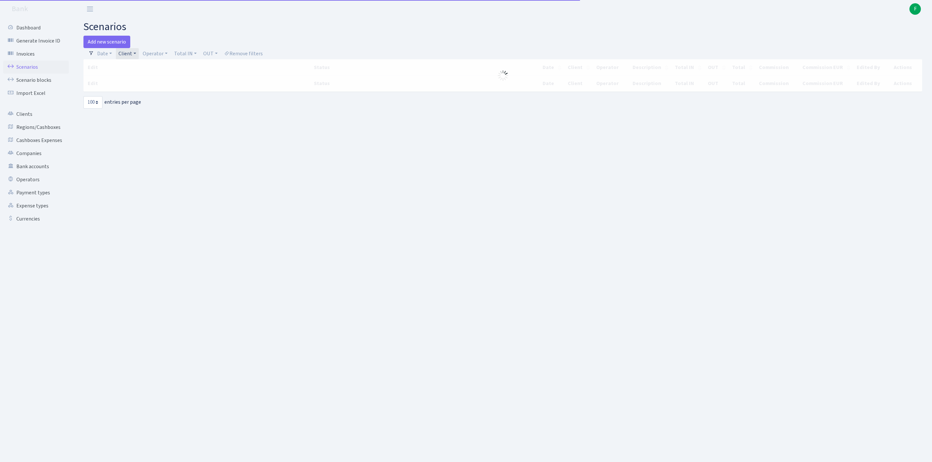
select select "100"
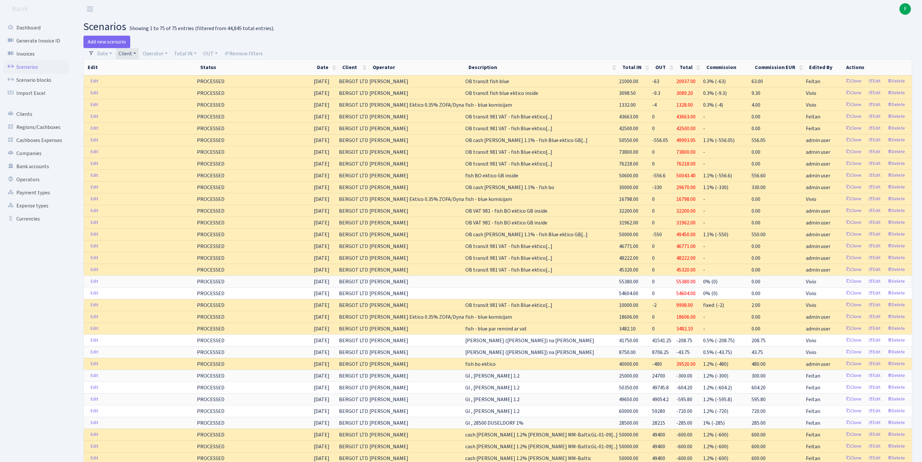
click at [139, 54] on link "Client" at bounding box center [127, 53] width 23 height 11
click at [160, 69] on span "× BERGOT LTD" at bounding box center [139, 66] width 39 height 7
click at [627, 29] on h2 "scenarios Showing 1 to 75 of 75 entries (filtered from 44,845 total entries)." at bounding box center [497, 27] width 829 height 12
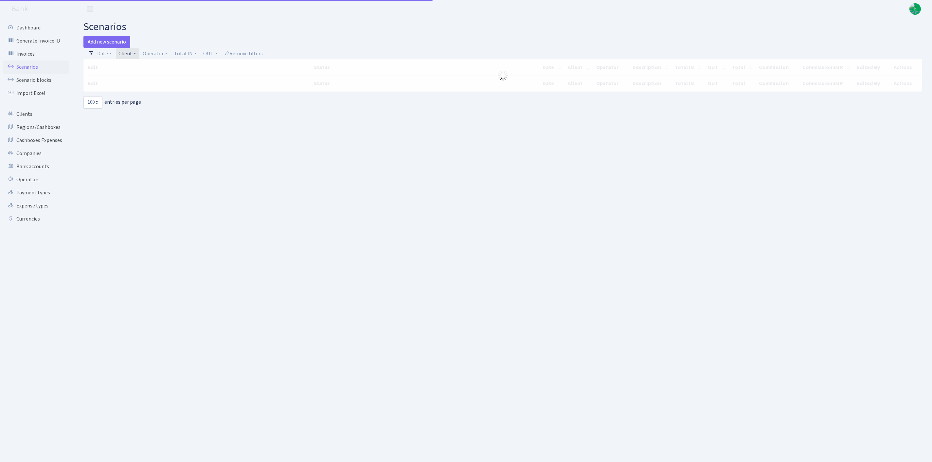
select select "100"
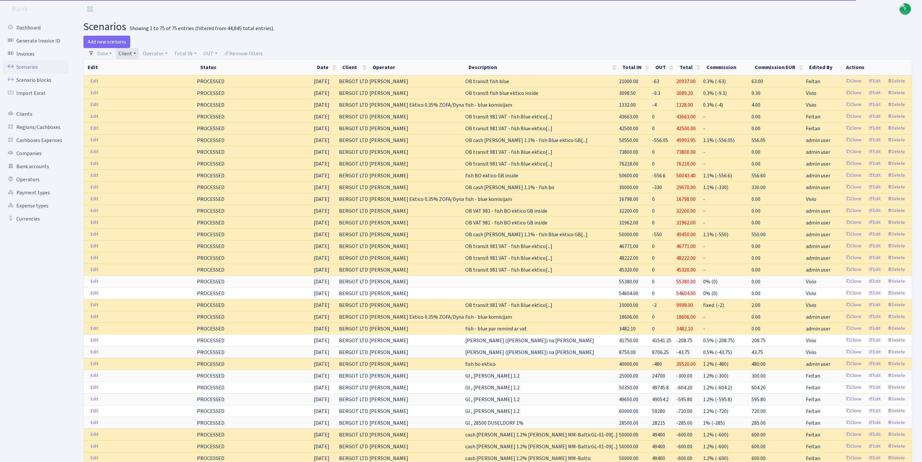
click at [139, 55] on link "Client" at bounding box center [127, 53] width 23 height 11
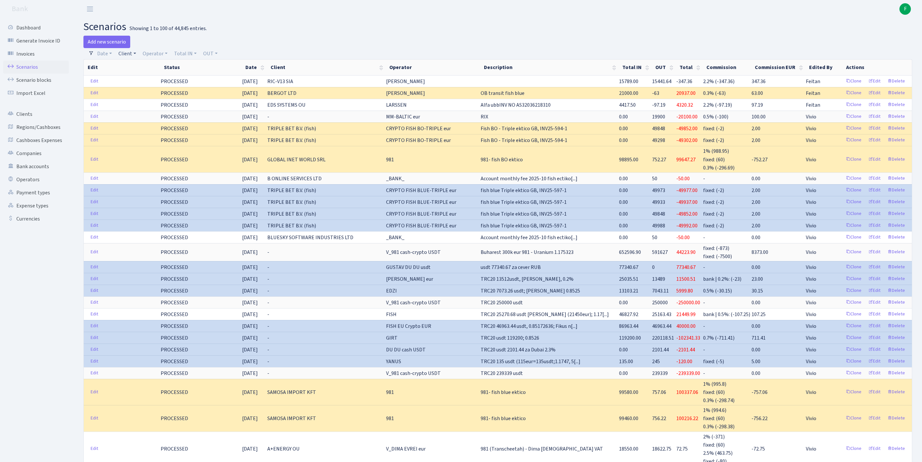
click at [132, 56] on link "Client" at bounding box center [127, 53] width 23 height 11
click at [139, 81] on input "search" at bounding box center [145, 77] width 54 height 10
type input "YOUR ANCH"
click at [141, 105] on li "YOUR ANCHOR DISTRIBUTION EXPERTS LT" at bounding box center [146, 96] width 56 height 26
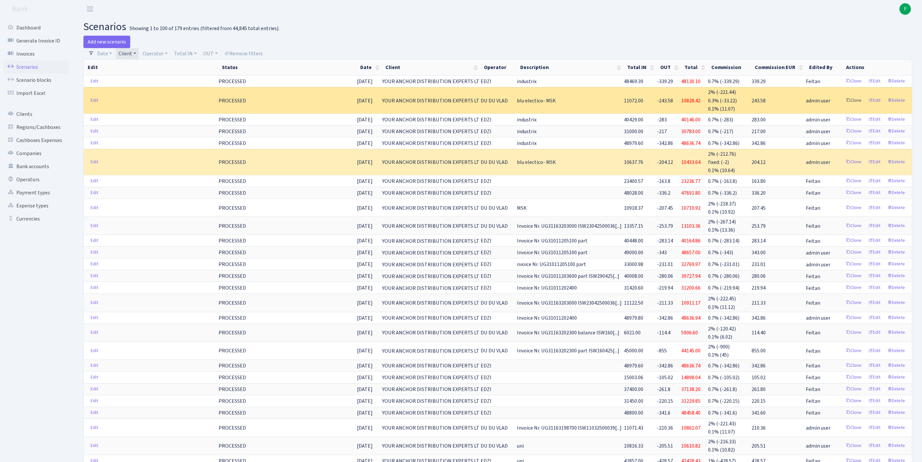
click at [843, 106] on link "Clone" at bounding box center [854, 101] width 22 height 10
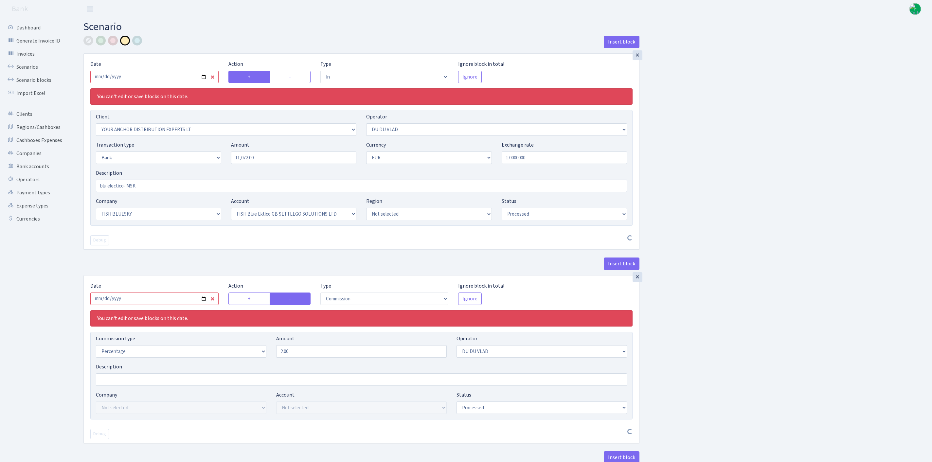
select select "in"
select select "355"
select select "163"
select select "2"
select select "1"
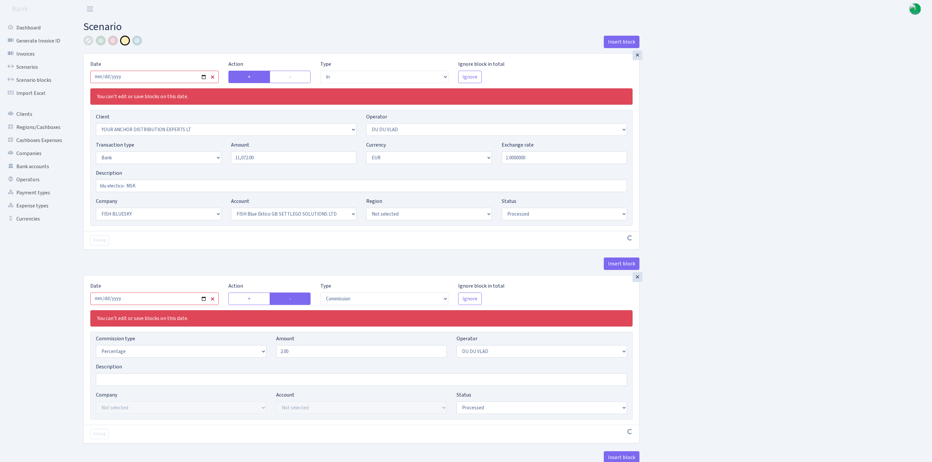
select select "23"
select select "67"
select select "processed"
select select "commission"
select select "163"
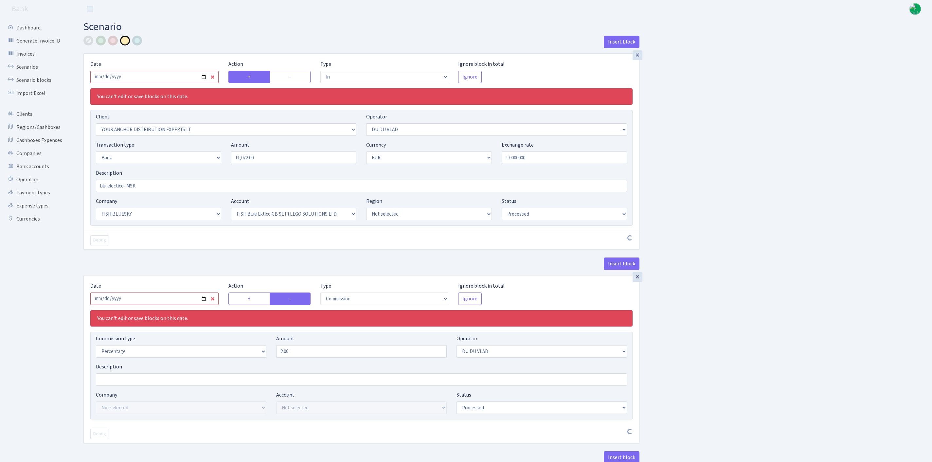
select select "processed"
select select "commission"
select select "1"
select select "23"
select select "67"
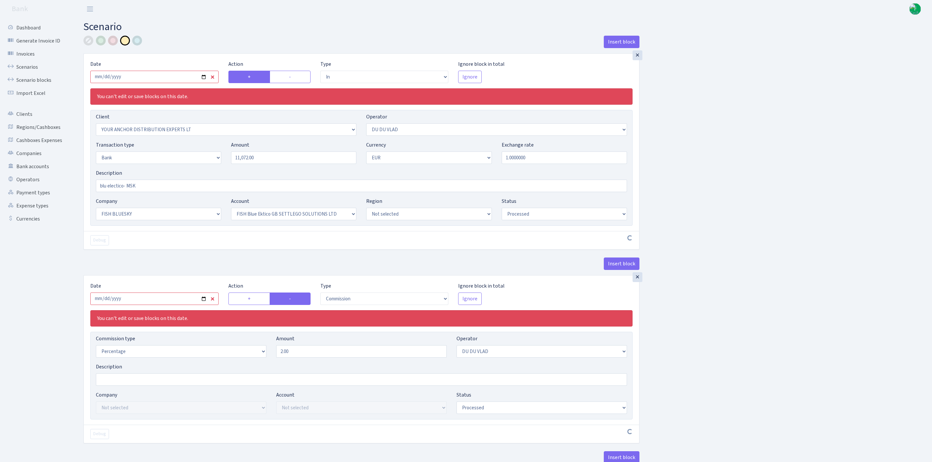
select select "processed"
select select "commission"
select select "118"
select select "processed"
click at [147, 78] on input "[DATE]" at bounding box center [153, 77] width 127 height 12
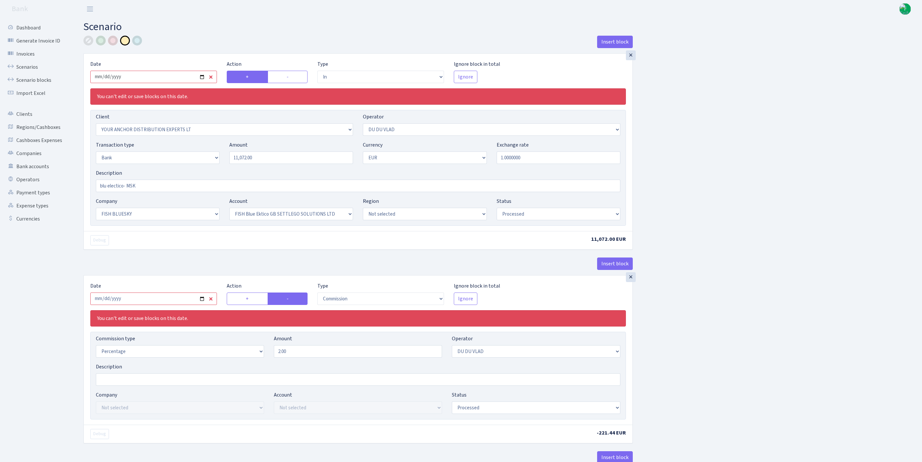
type input "[DATE]"
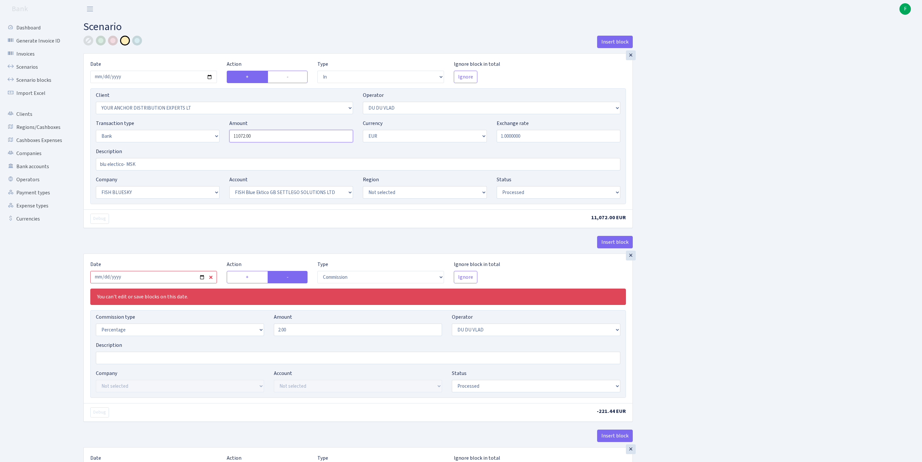
drag, startPoint x: 274, startPoint y: 152, endPoint x: 190, endPoint y: 141, distance: 84.5
click at [190, 141] on div "Transaction type Not selected 981 ELF FISH crypto [PERSON_NAME] MM-BALTIC eur U…" at bounding box center [358, 133] width 535 height 28
paste input "0969.39"
type input "10,969.39"
click at [88, 39] on div at bounding box center [88, 41] width 10 height 10
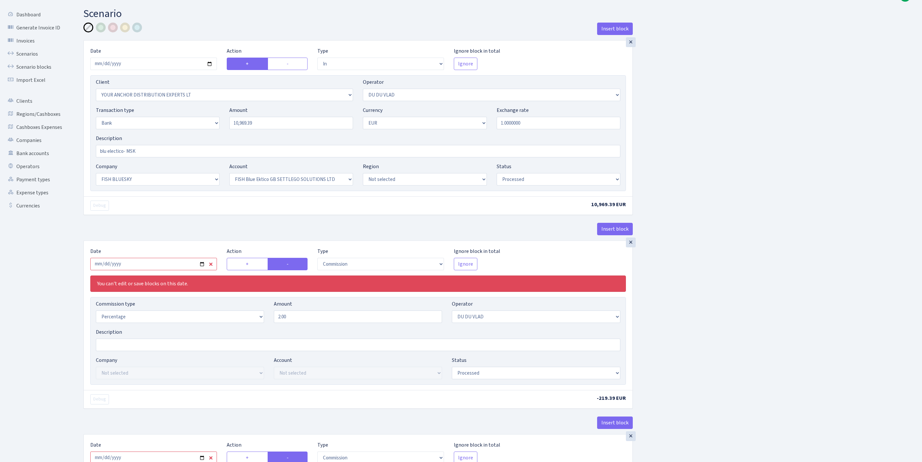
scroll to position [115, 0]
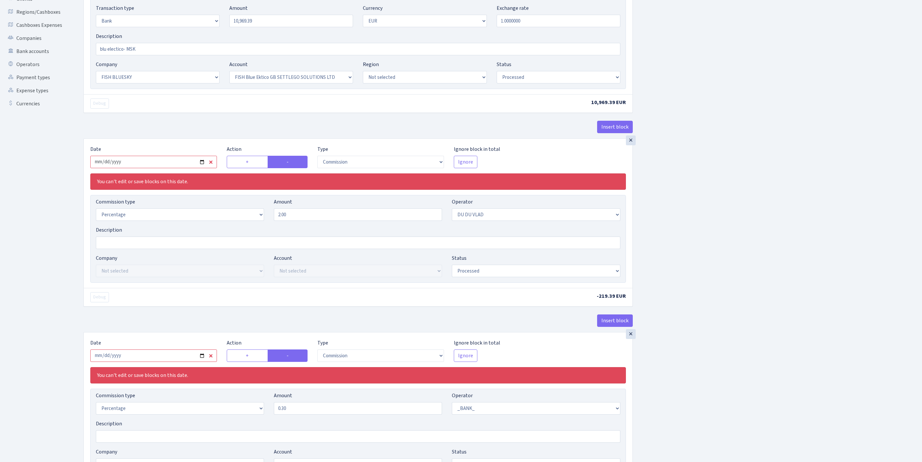
click at [172, 168] on input "2025-09-08" at bounding box center [153, 162] width 127 height 12
type input "[DATE]"
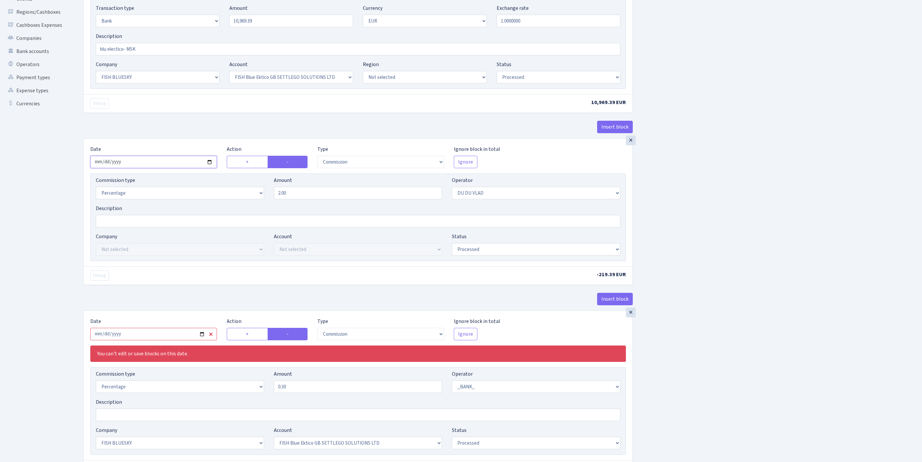
scroll to position [374, 0]
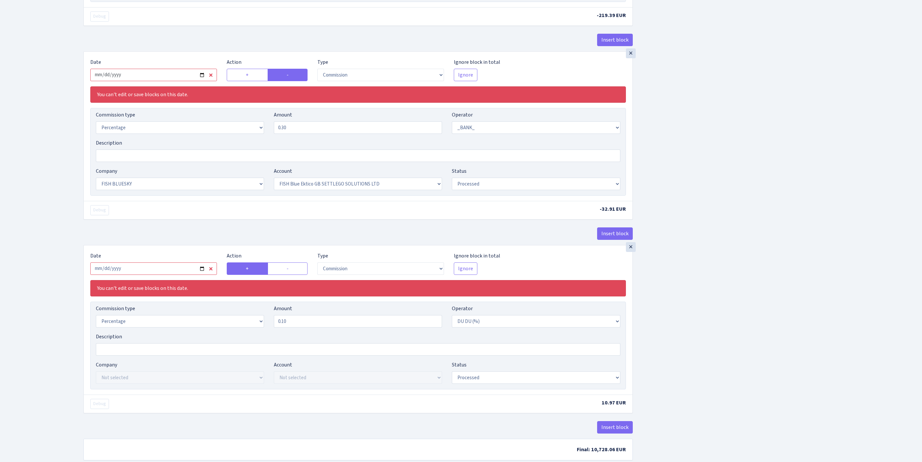
click at [175, 81] on input "2025-09-08" at bounding box center [153, 75] width 127 height 12
type input "[DATE]"
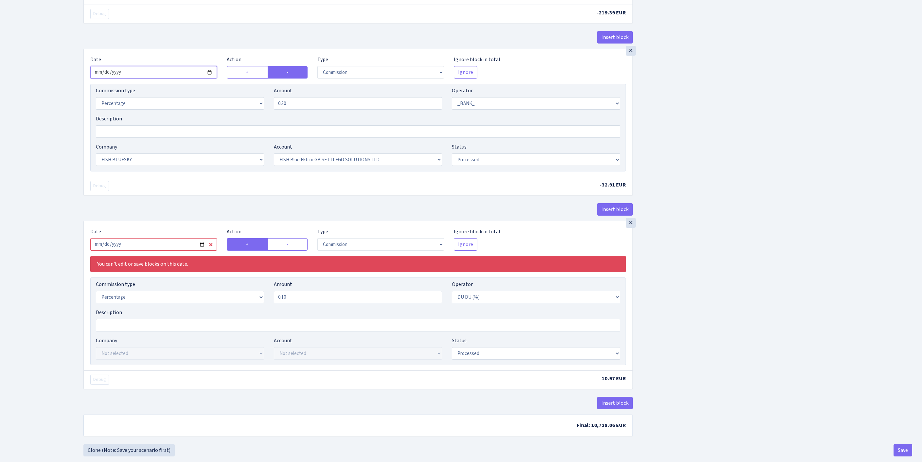
scroll to position [396, 0]
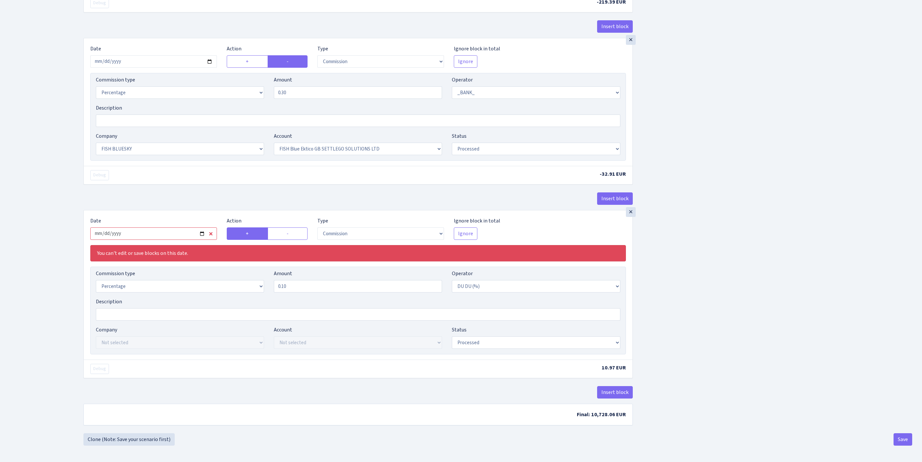
click at [175, 240] on input "2025-09-08" at bounding box center [153, 234] width 127 height 12
type input "[DATE]"
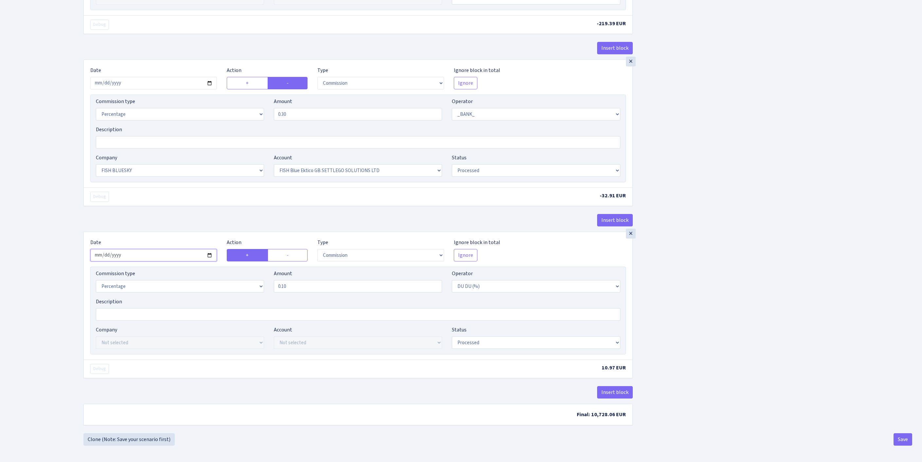
scroll to position [472, 0]
click at [900, 440] on button "Save" at bounding box center [903, 439] width 19 height 12
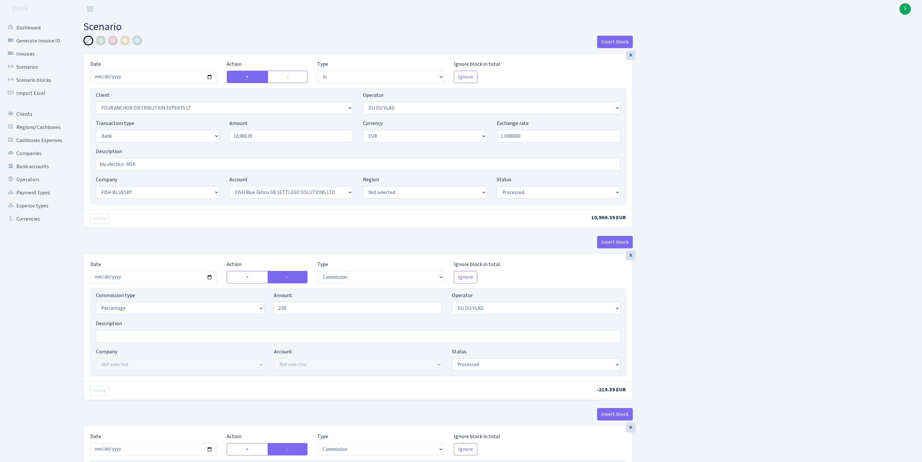
select select "in"
select select "355"
select select "163"
select select "2"
select select "1"
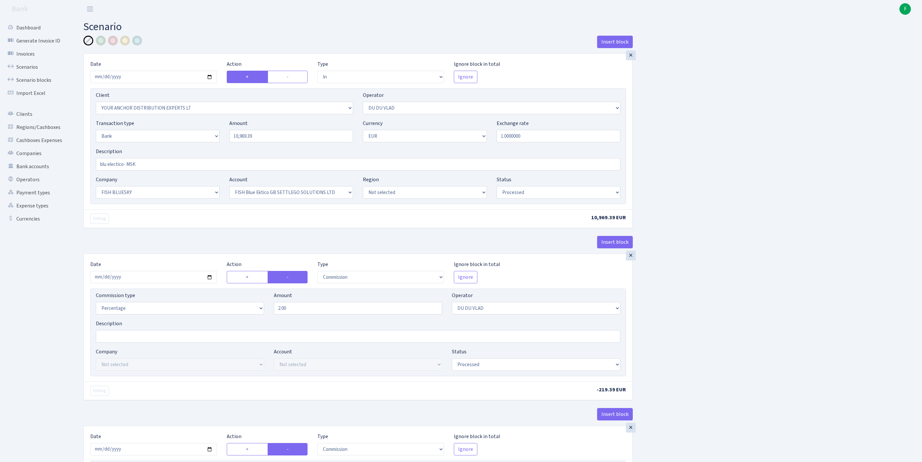
select select "23"
select select "67"
select select "processed"
select select "commission"
select select "163"
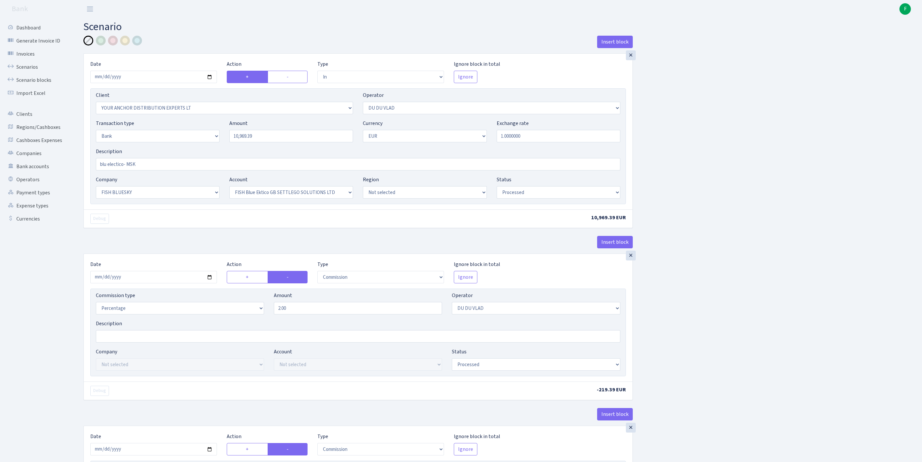
select select "processed"
select select "commission"
select select "1"
select select "23"
select select "67"
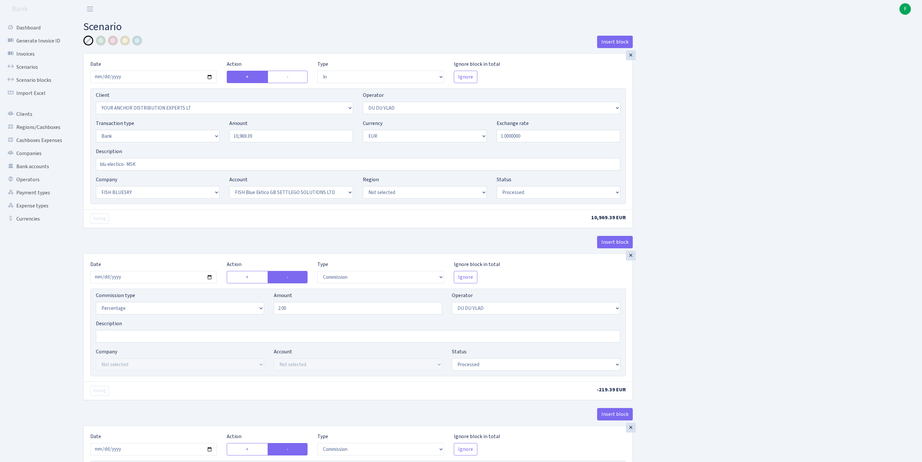
select select "processed"
select select "commission"
select select "118"
select select "processed"
click at [32, 69] on link "Scenarios" at bounding box center [35, 67] width 65 height 13
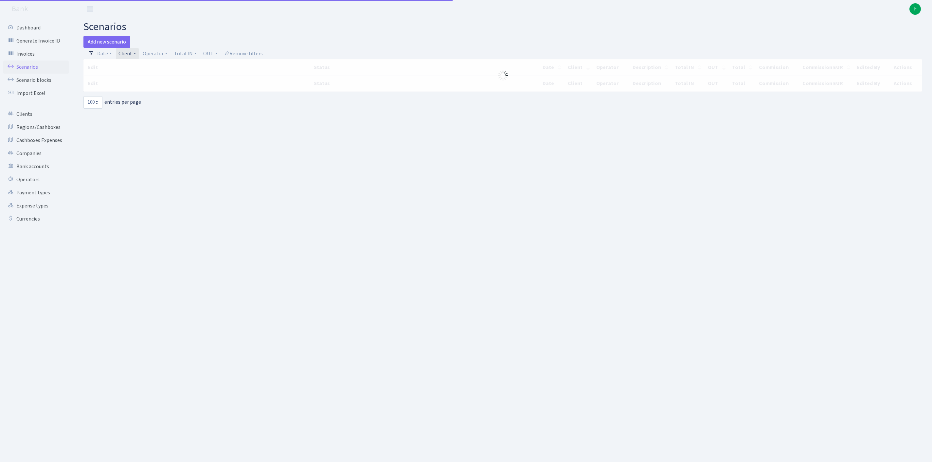
select select "100"
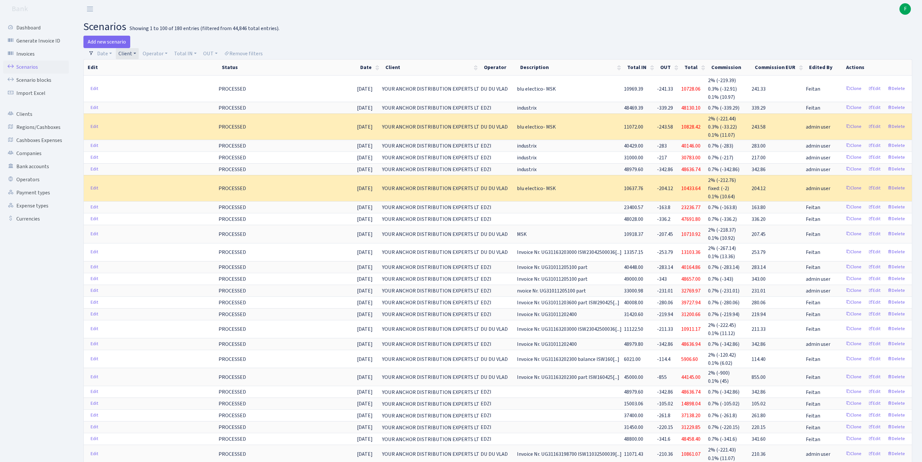
click at [139, 56] on link "Client" at bounding box center [127, 53] width 23 height 11
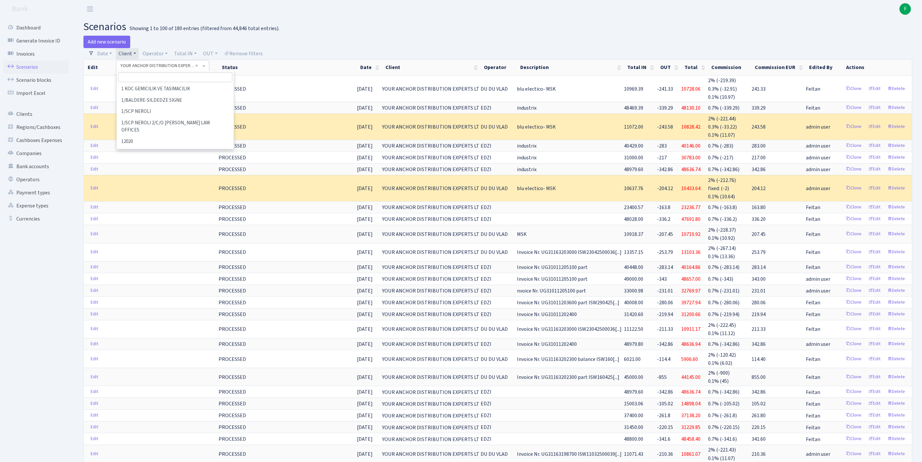
scroll to position [42891, 0]
click at [141, 81] on input "search" at bounding box center [175, 77] width 114 height 10
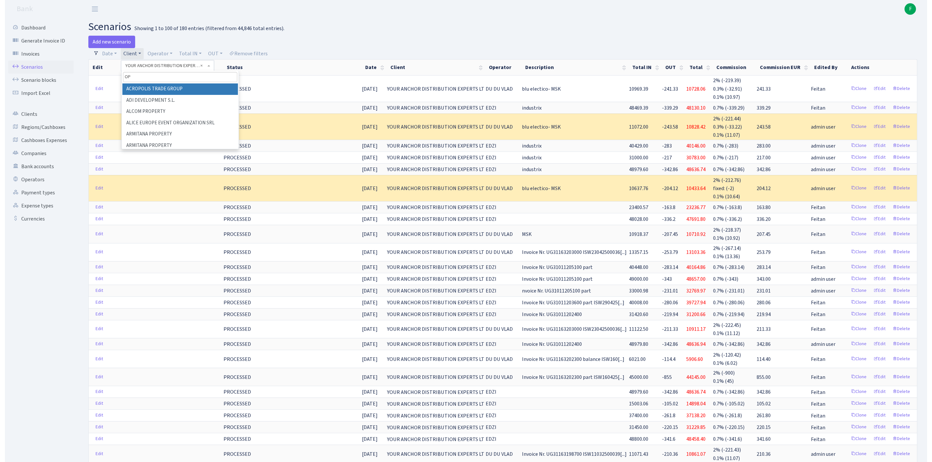
scroll to position [0, 0]
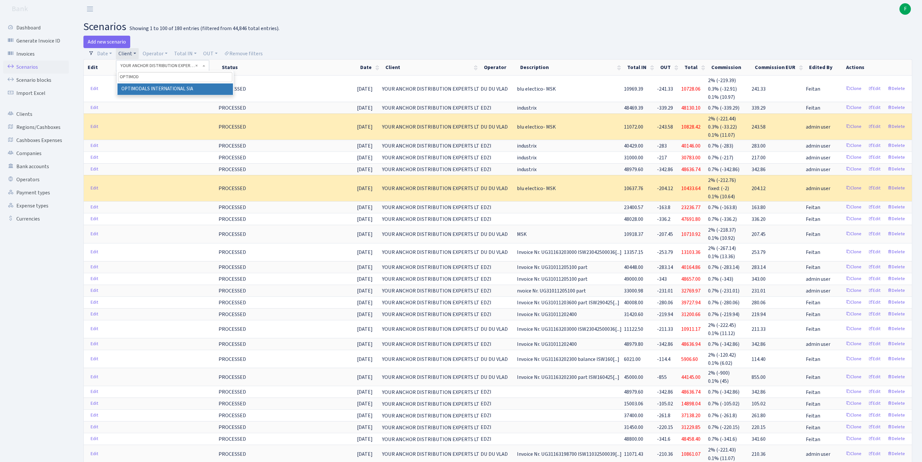
type input "OPTIMODA"
click at [198, 94] on li "OPTIMODALS INTERNATIONAL SIA" at bounding box center [176, 88] width 116 height 11
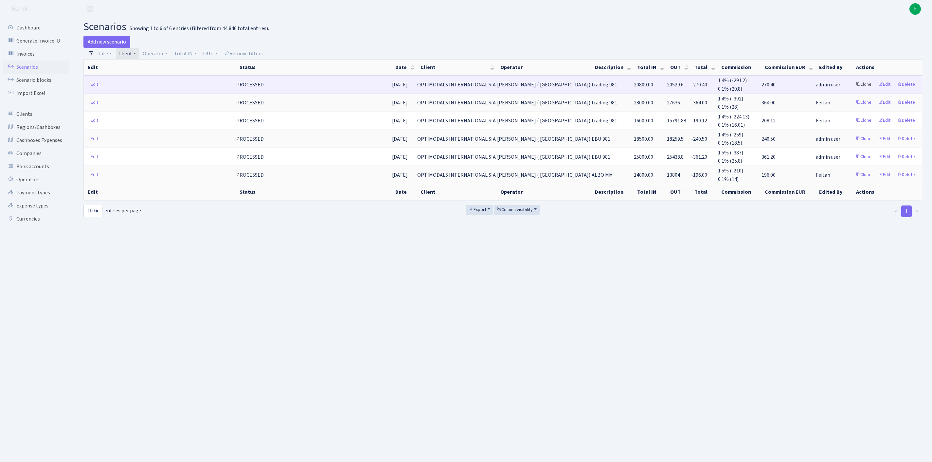
click at [853, 90] on link "Clone" at bounding box center [864, 85] width 22 height 10
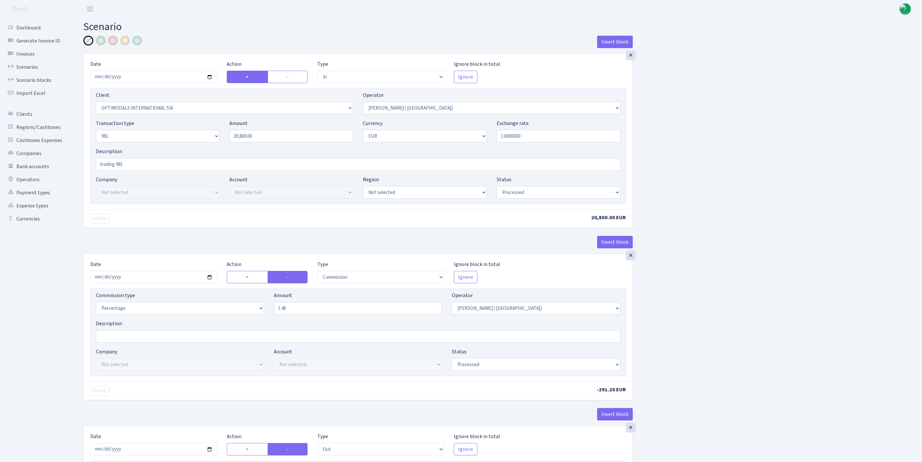
select select "in"
select select "3077"
select select "131"
select select "8"
select select "1"
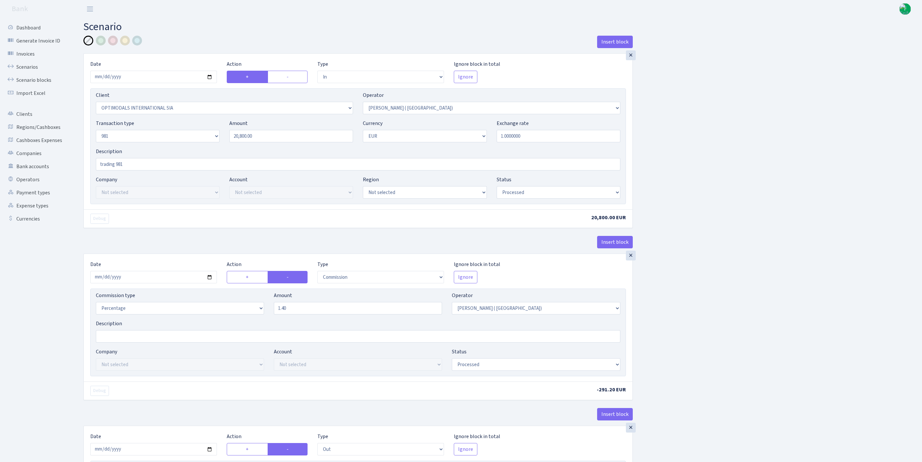
select select "processed"
select select "commission"
select select "131"
select select "processed"
select select "out"
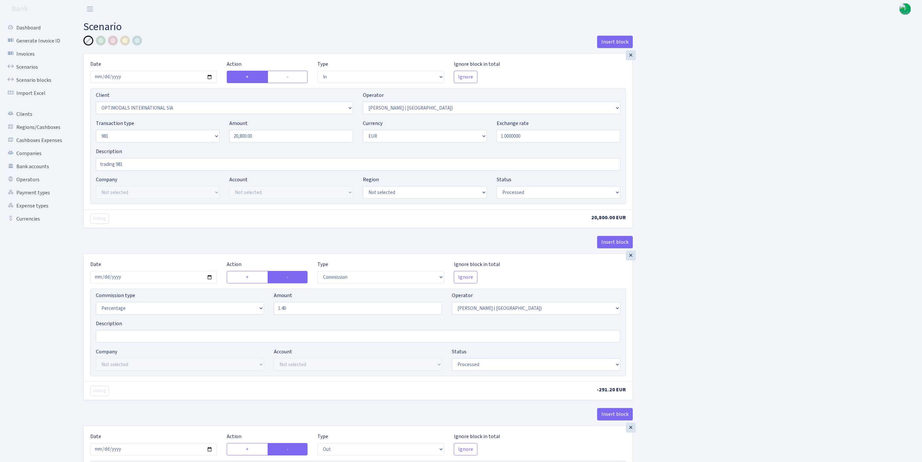
select select "545"
select select "61"
select select "8"
select select "1"
select select "processed"
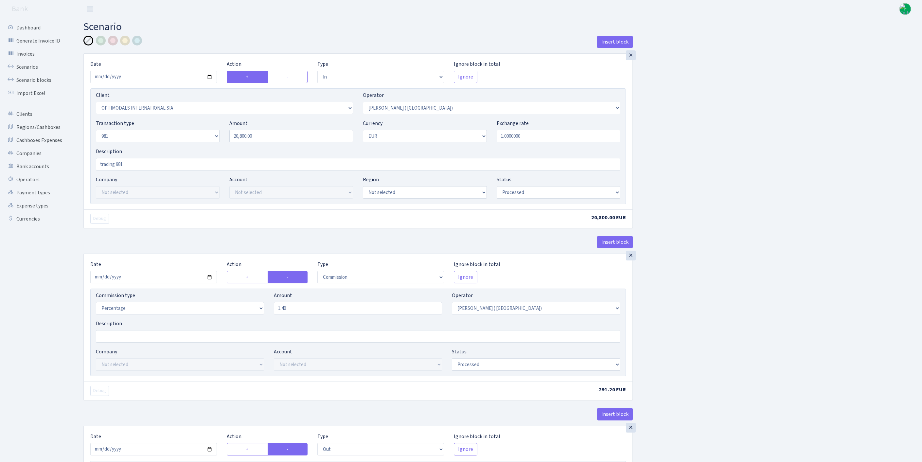
select select "commission"
select select "118"
select select "processed"
click at [156, 83] on input "[DATE]" at bounding box center [153, 77] width 127 height 12
type input "[DATE]"
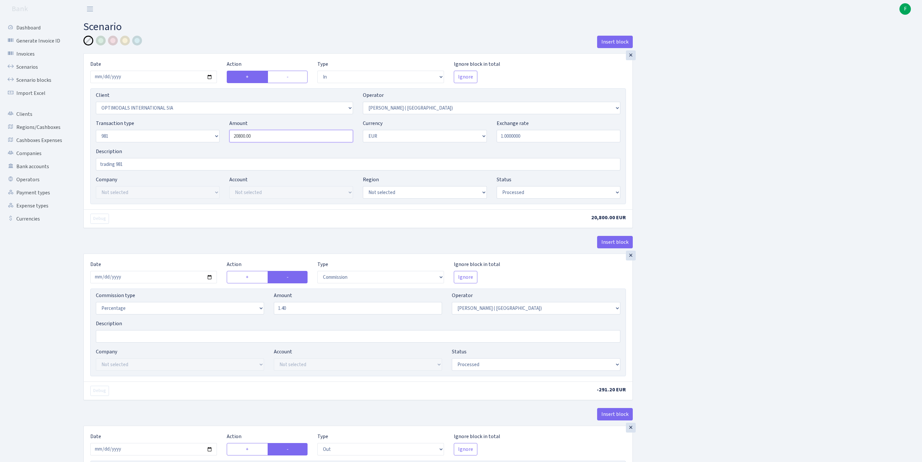
drag, startPoint x: 285, startPoint y: 151, endPoint x: 206, endPoint y: 149, distance: 79.2
click at [206, 148] on div "Transaction type Not selected 981 ELF FISH crypto GIRT IVO dekl MM-BALTIC eur U…" at bounding box center [358, 133] width 535 height 28
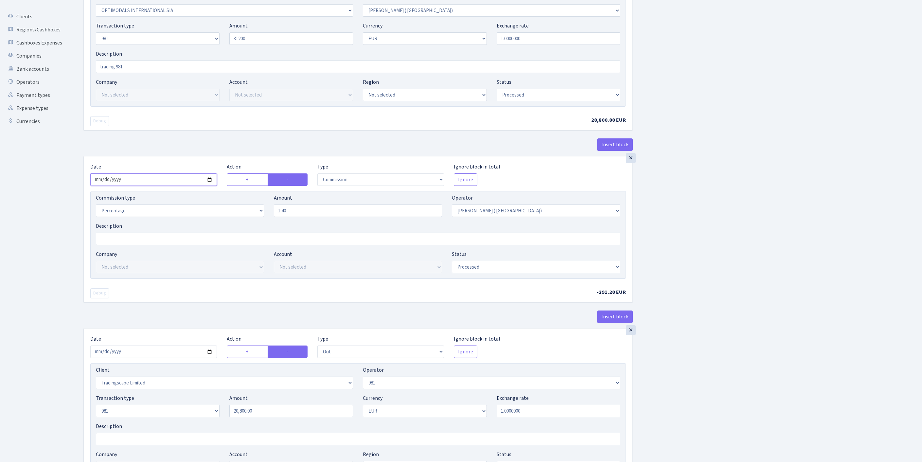
type input "31,200.00"
click at [160, 186] on input "2025-09-26" at bounding box center [153, 180] width 127 height 12
type input "[DATE]"
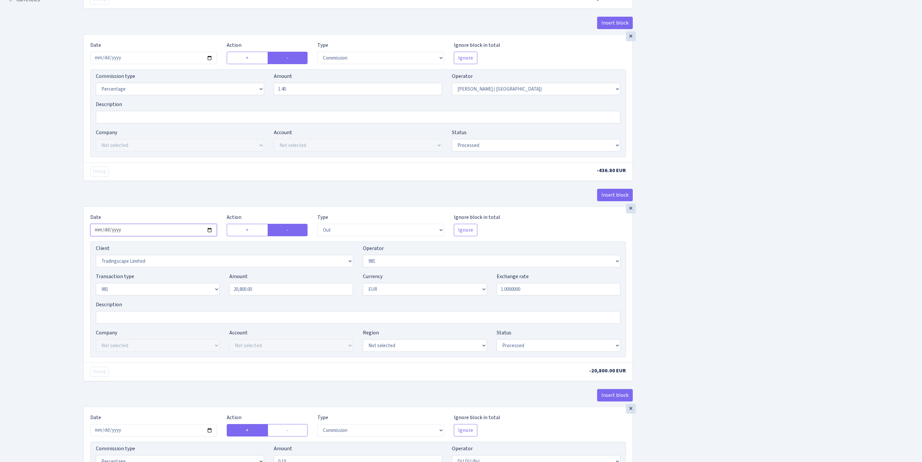
click at [166, 236] on input "2025-09-26" at bounding box center [153, 230] width 127 height 12
type input "2025-10-01"
drag, startPoint x: 289, startPoint y: 352, endPoint x: 167, endPoint y: 340, distance: 122.9
click at [167, 301] on div "Transaction type Not selected 981 ELF FISH crypto GIRT IVO dekl MM-BALTIC eur U…" at bounding box center [358, 287] width 535 height 28
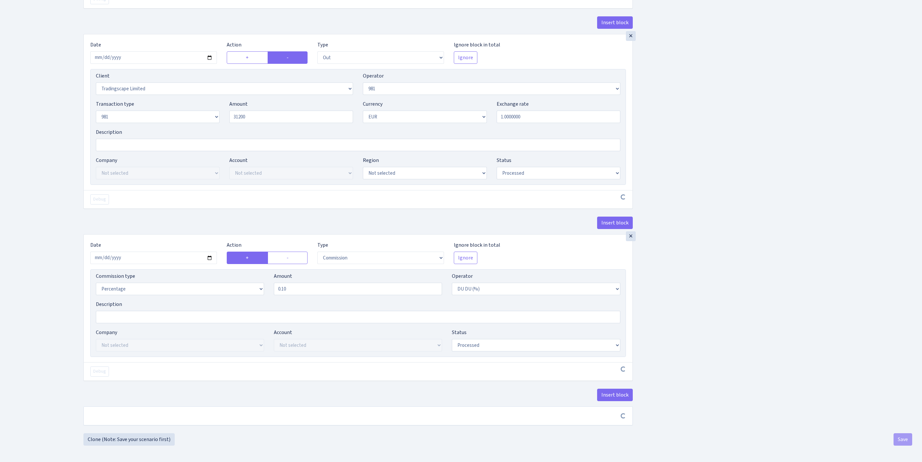
type input "31,200.00"
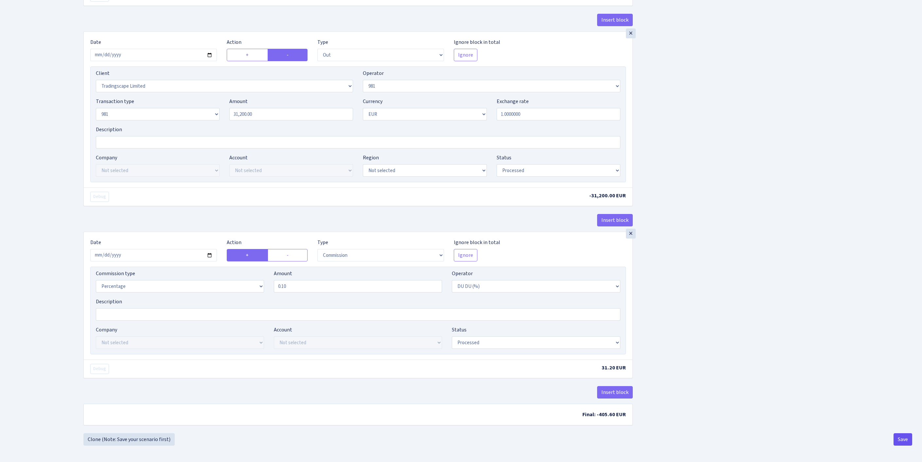
click at [902, 440] on button "Save" at bounding box center [903, 439] width 19 height 12
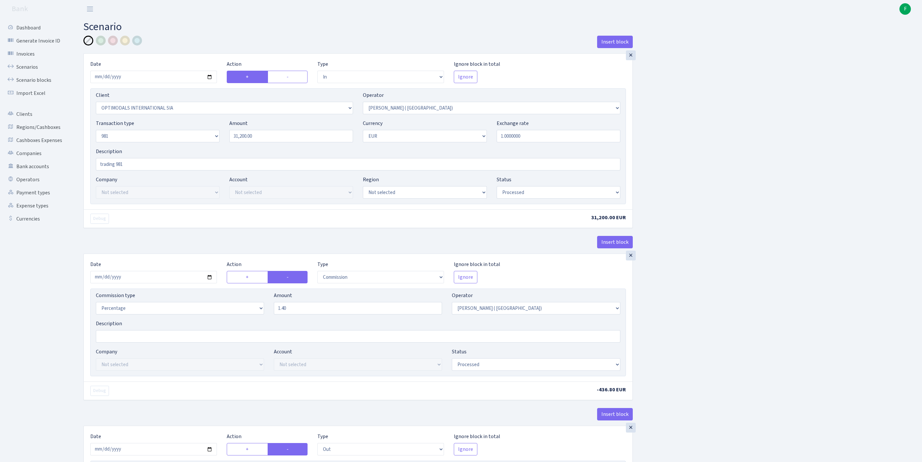
select select "in"
select select "3077"
select select "131"
select select "8"
select select "1"
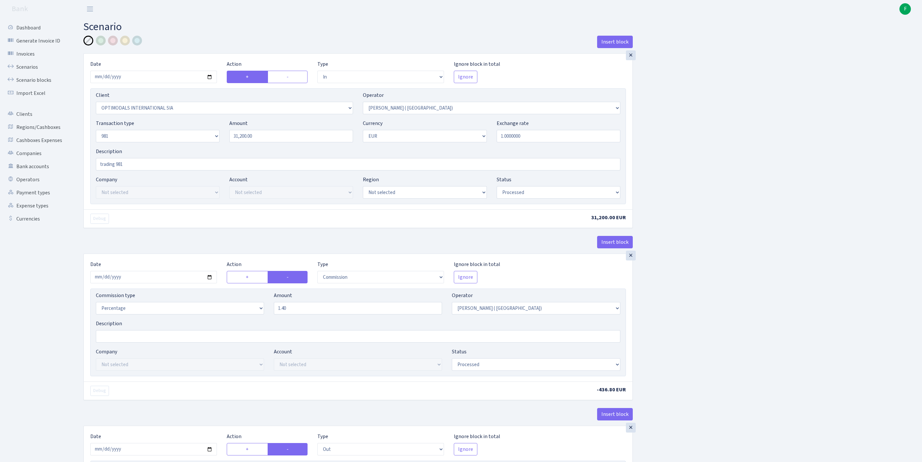
select select "processed"
select select "commission"
select select "131"
select select "processed"
select select "out"
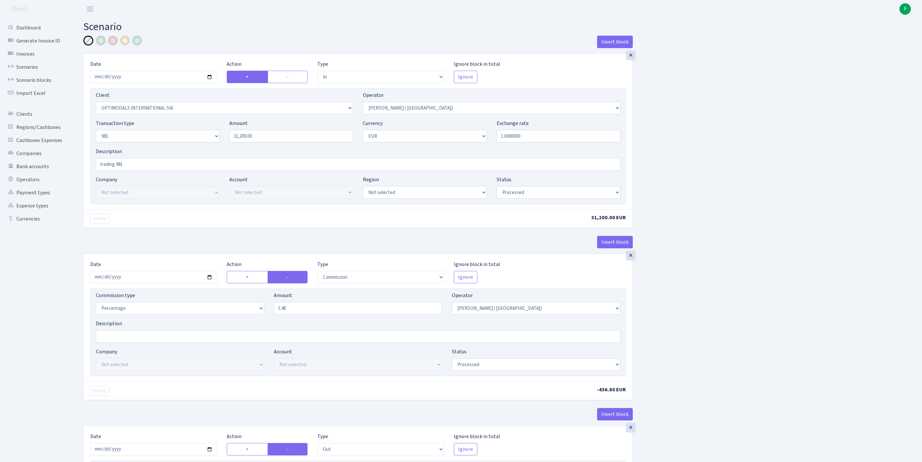
select select "545"
select select "61"
select select "8"
select select "1"
select select "processed"
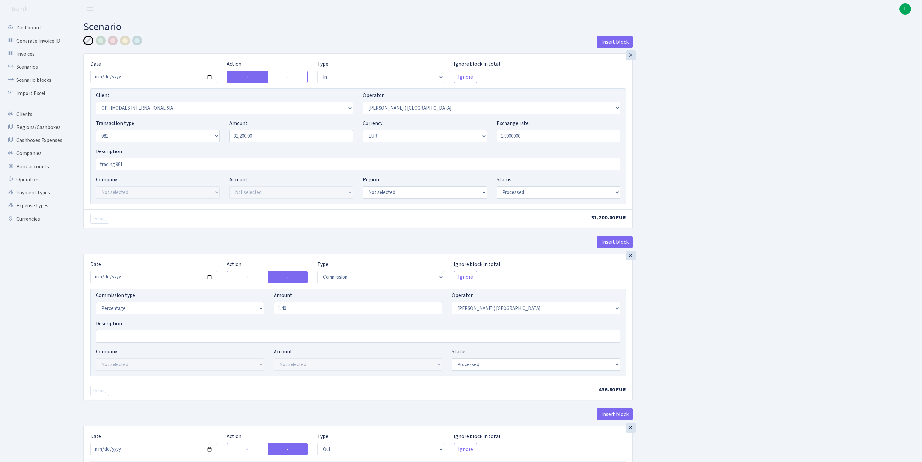
select select "commission"
select select "118"
select select "processed"
click at [31, 70] on link "Scenarios" at bounding box center [35, 67] width 65 height 13
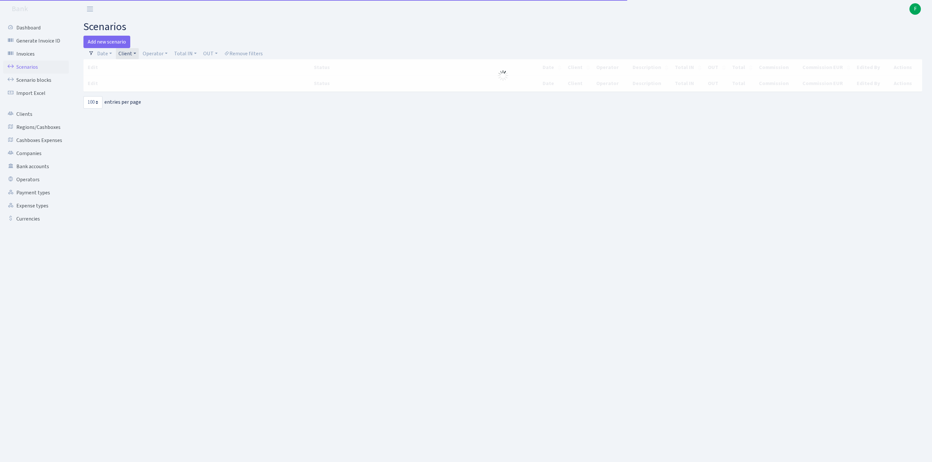
select select "100"
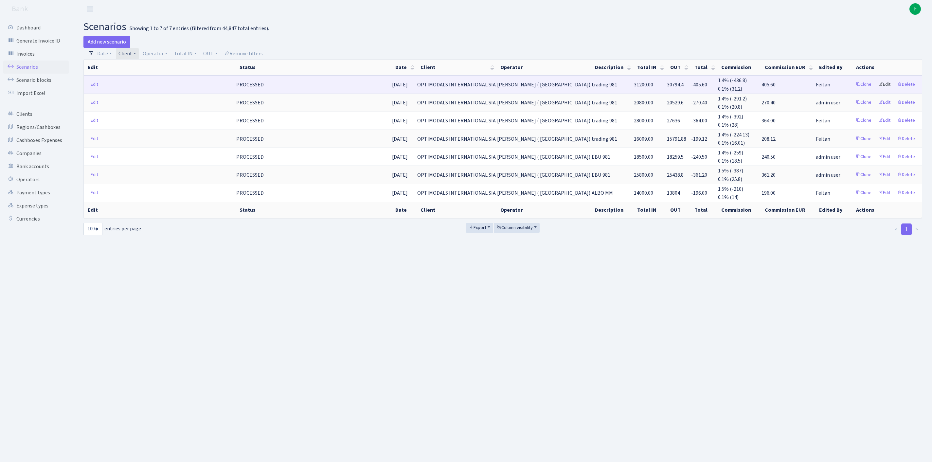
click at [879, 90] on link "Edit" at bounding box center [885, 85] width 18 height 10
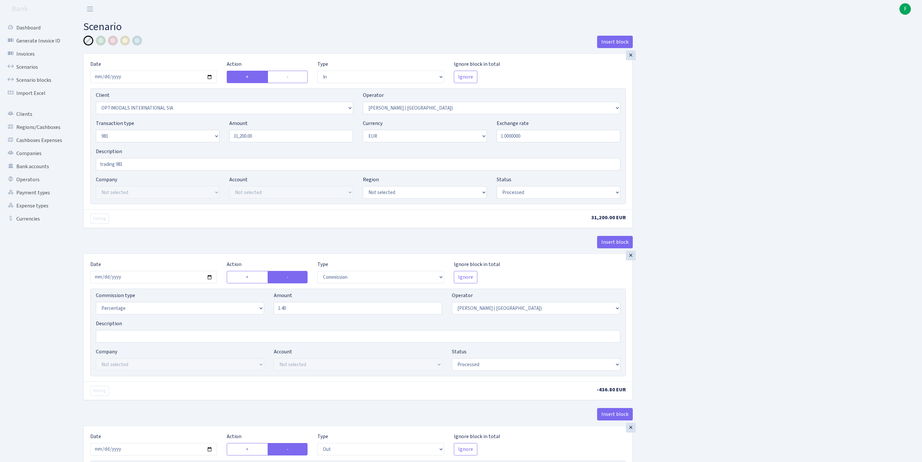
select select "in"
select select "3077"
select select "131"
select select "8"
select select "1"
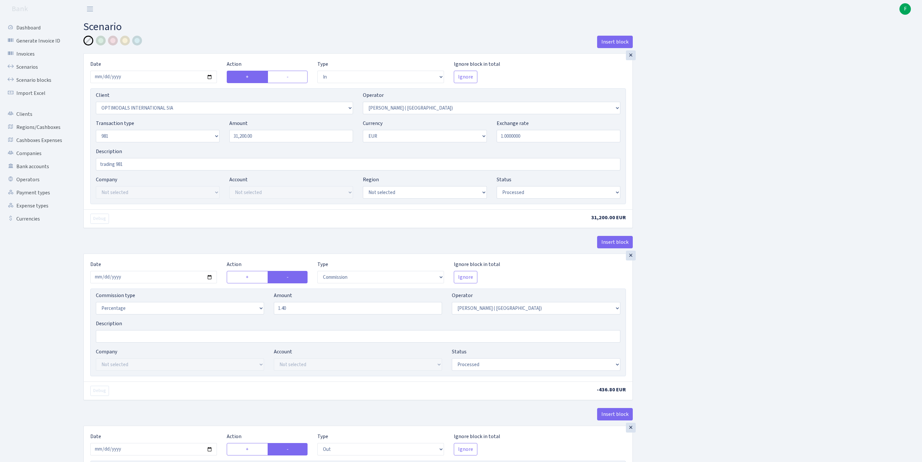
select select "processed"
select select "commission"
select select "131"
select select "processed"
select select "out"
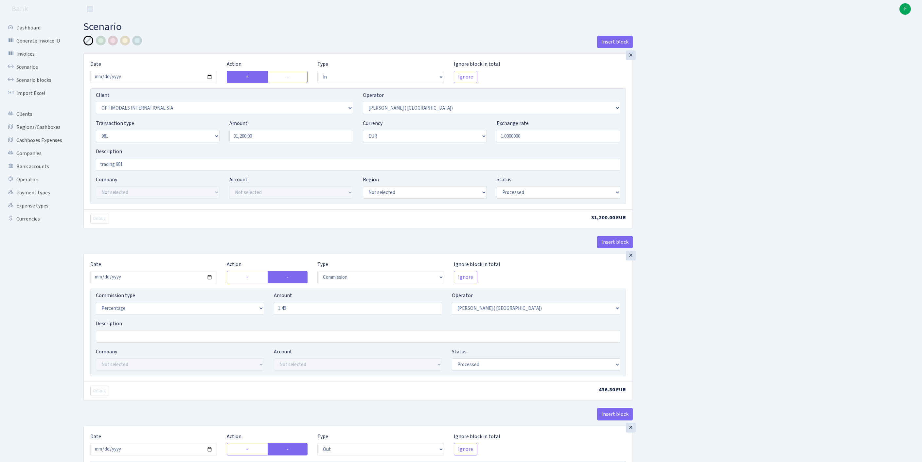
select select "545"
select select "61"
select select "8"
select select "1"
select select "processed"
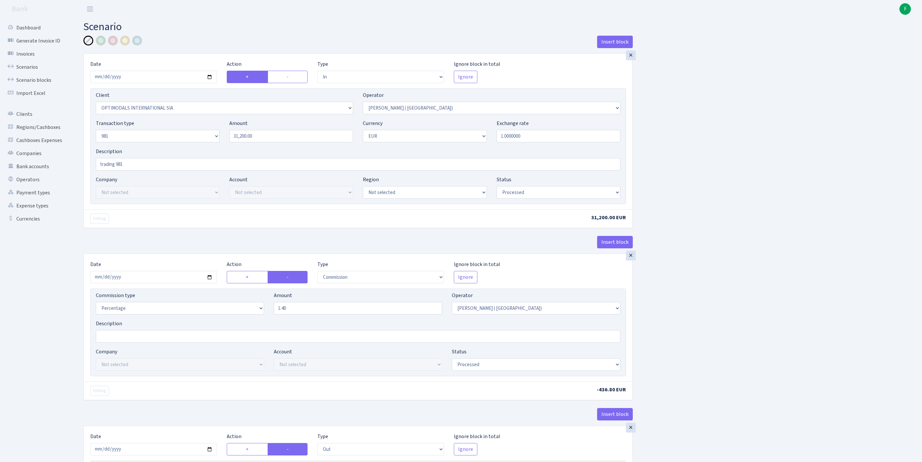
select select "commission"
select select "118"
select select "processed"
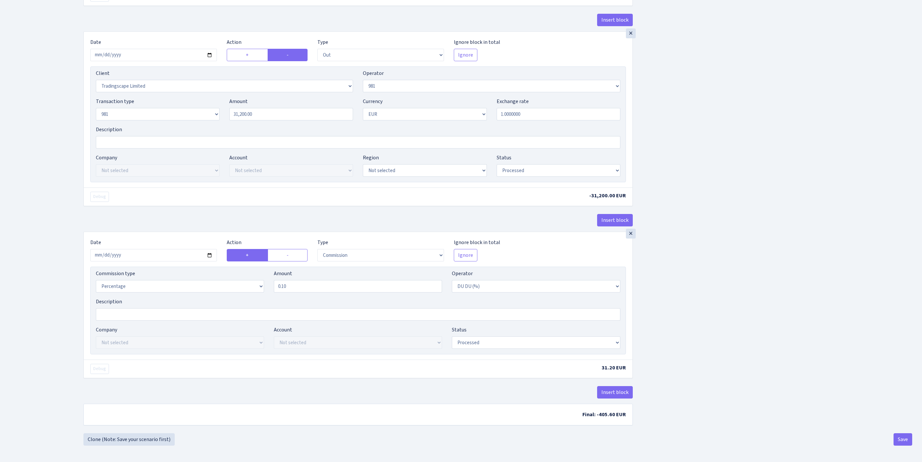
scroll to position [503, 0]
click at [152, 249] on input "2025-09-26" at bounding box center [153, 255] width 127 height 12
type input "[DATE]"
click at [900, 439] on button "Save" at bounding box center [903, 439] width 19 height 12
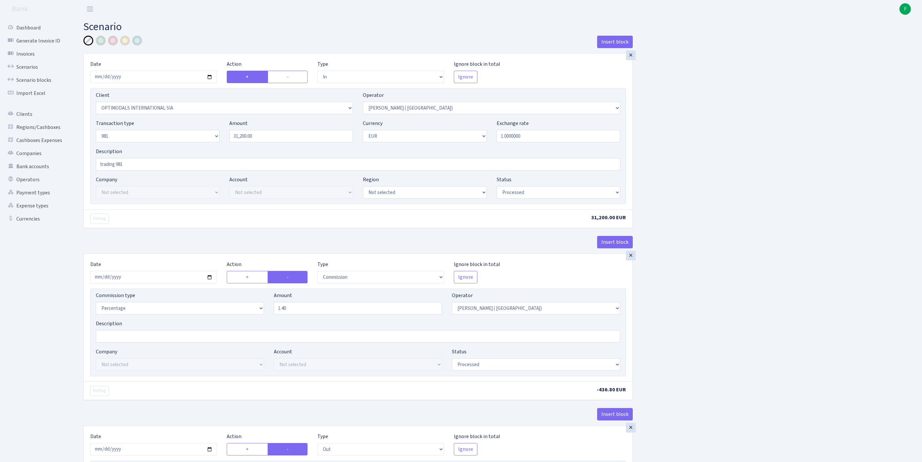
select select "in"
select select "3077"
select select "131"
select select "8"
select select "1"
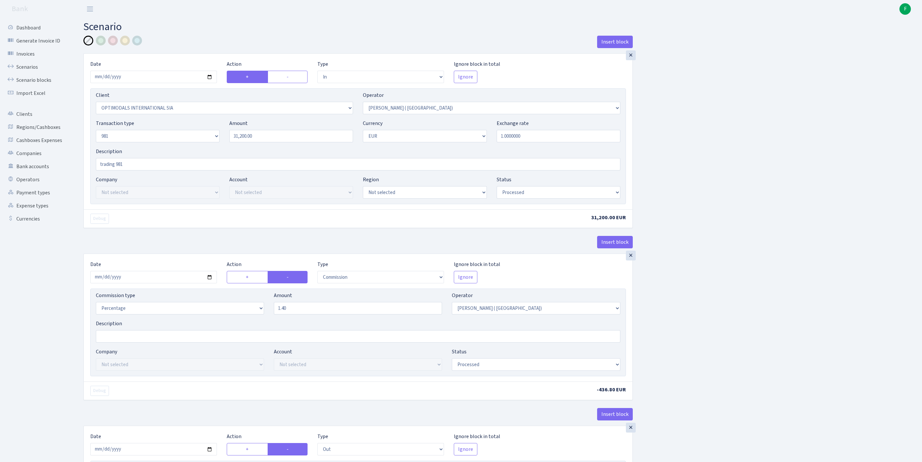
select select "processed"
select select "commission"
select select "131"
select select "processed"
select select "out"
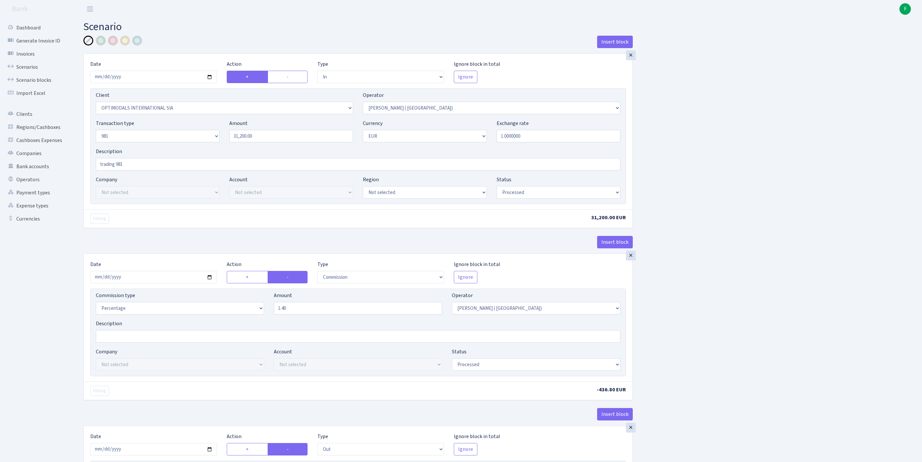
select select "545"
select select "61"
select select "8"
select select "1"
select select "processed"
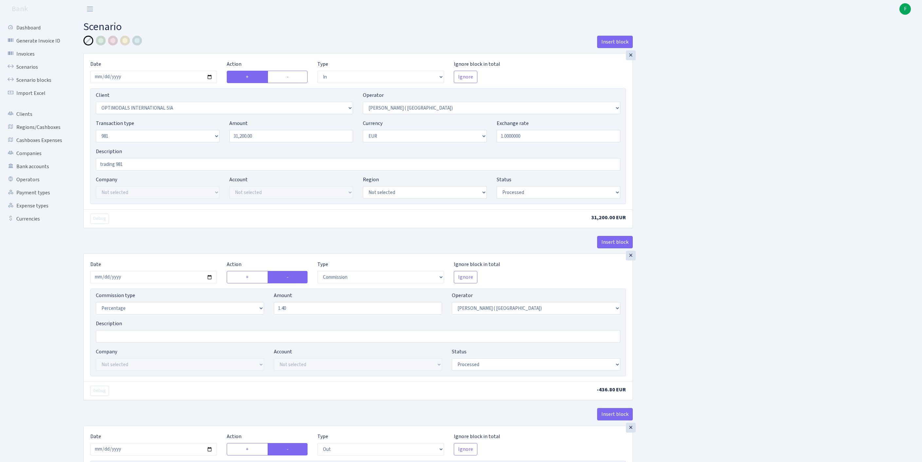
select select "commission"
select select "118"
select select "processed"
click at [31, 71] on link "Scenarios" at bounding box center [35, 67] width 65 height 13
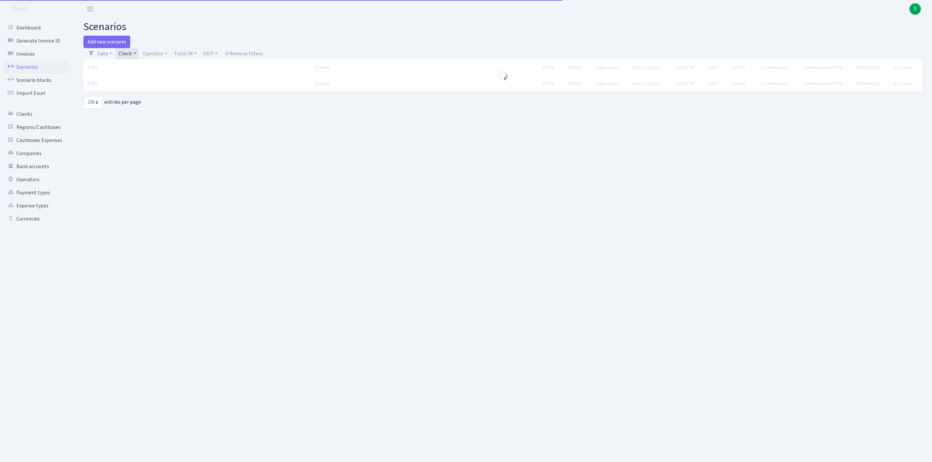
select select "100"
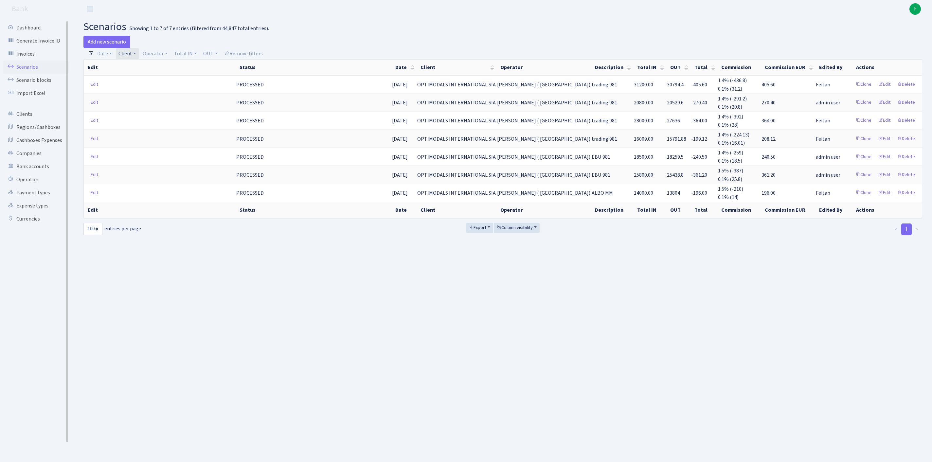
click at [29, 70] on link "Scenarios" at bounding box center [35, 67] width 65 height 13
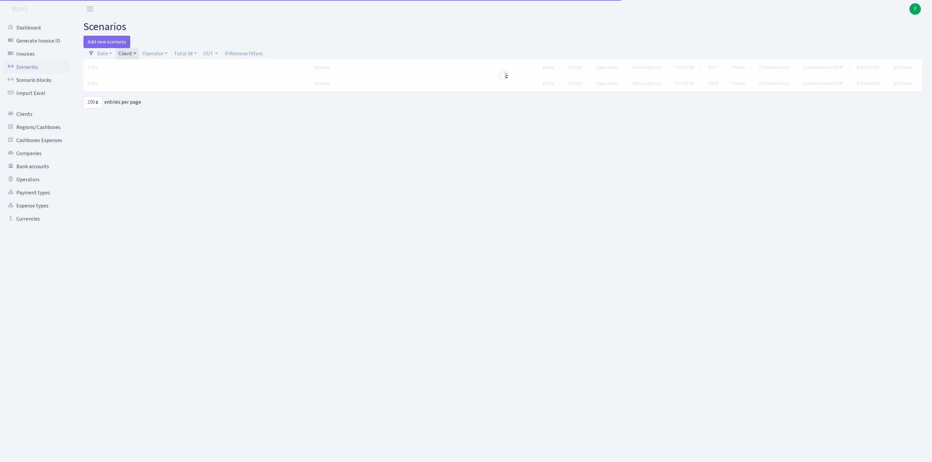
select select "100"
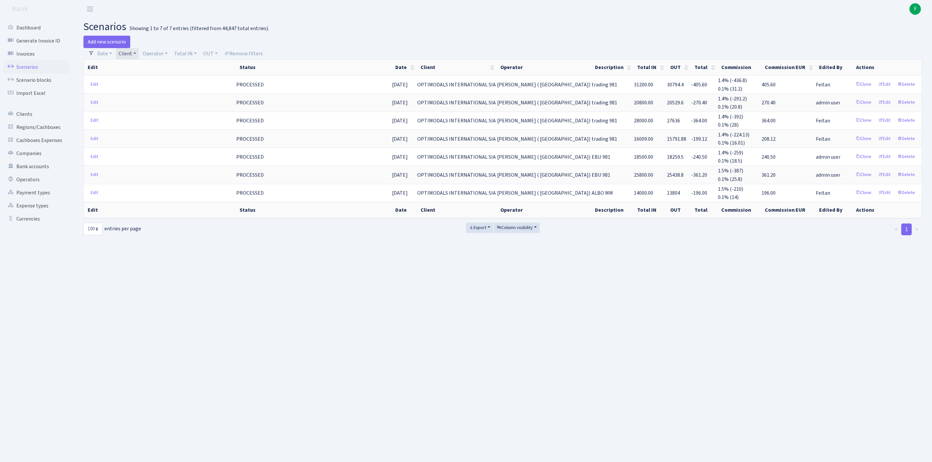
click at [139, 56] on link "Client" at bounding box center [127, 53] width 23 height 11
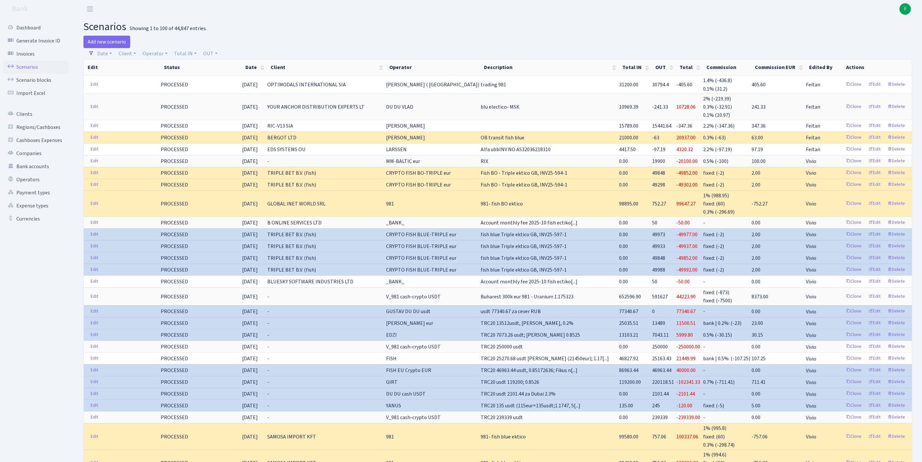
click at [371, 27] on h2 "scenarios Showing 1 to 100 of 44,847 entries." at bounding box center [497, 27] width 829 height 12
click at [132, 58] on link "Client" at bounding box center [127, 53] width 23 height 11
click at [134, 79] on input "search" at bounding box center [145, 77] width 54 height 10
type input "ROWER"
click at [156, 102] on li "ROWERCO WESTERN [GEOGRAPHIC_DATA]" at bounding box center [146, 92] width 56 height 19
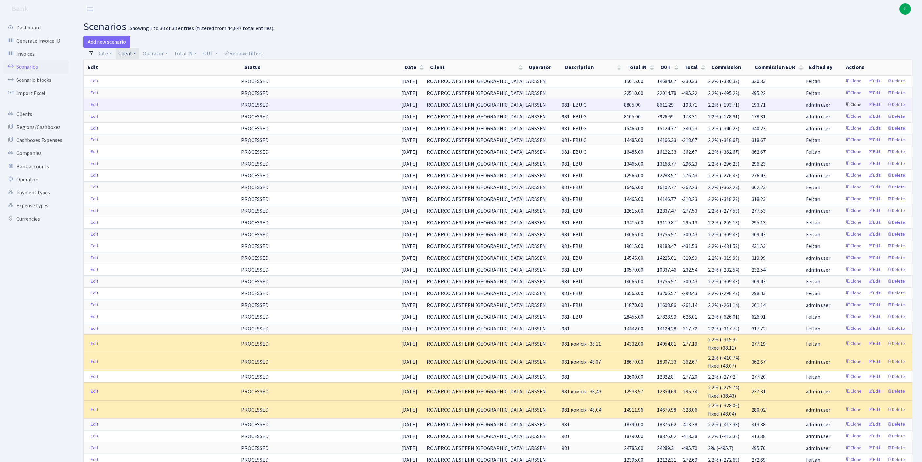
click at [843, 110] on link "Clone" at bounding box center [854, 105] width 22 height 10
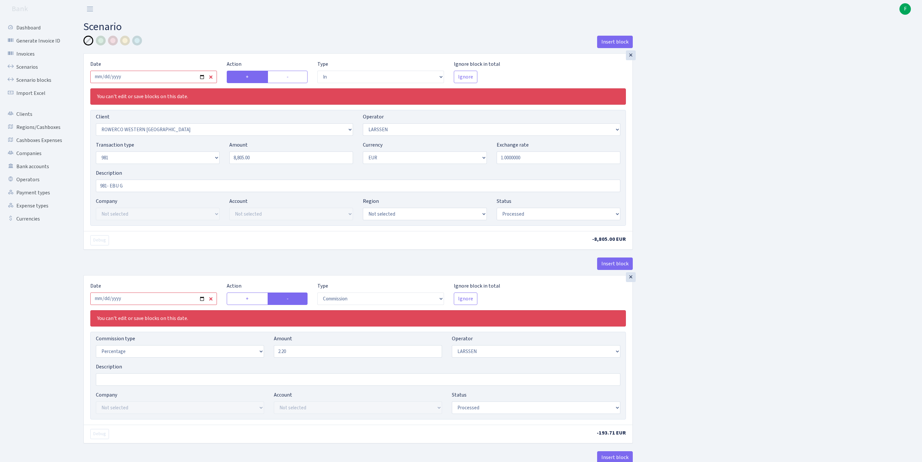
select select "in"
select select "2819"
select select "36"
select select "8"
select select "1"
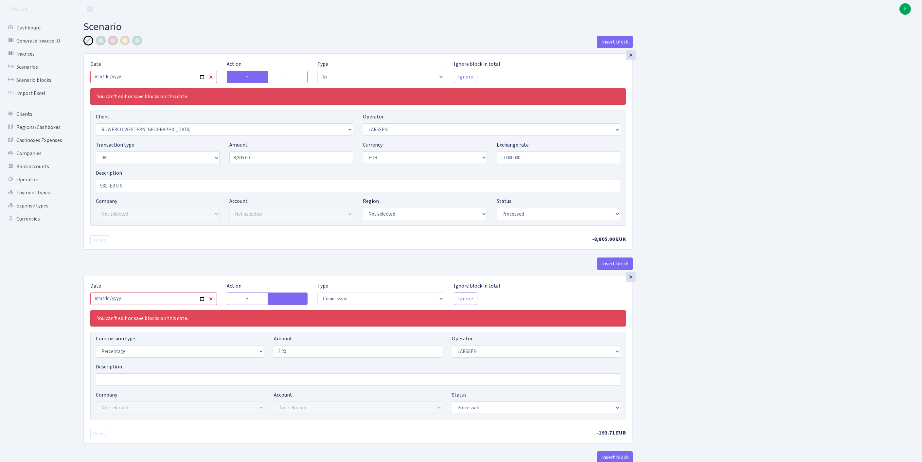
select select "processed"
select select "commission"
select select "36"
select select "processed"
select select "out"
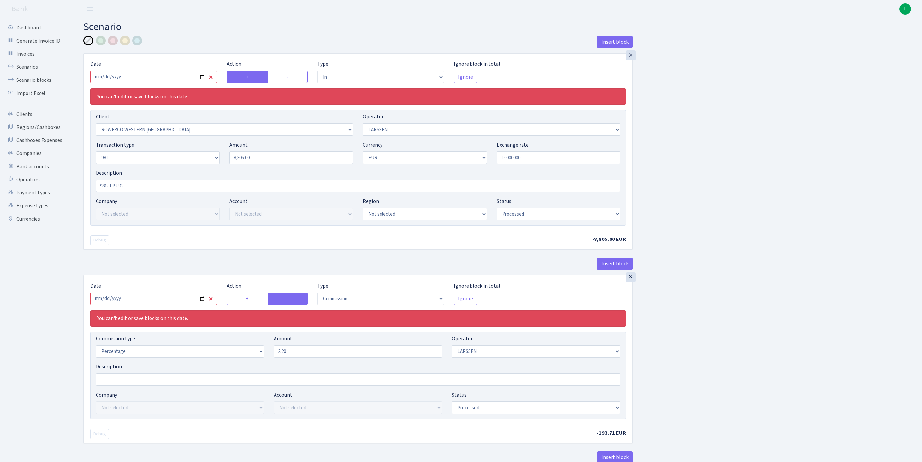
select select "2778"
select select "61"
select select "8"
select select "1"
select select "processed"
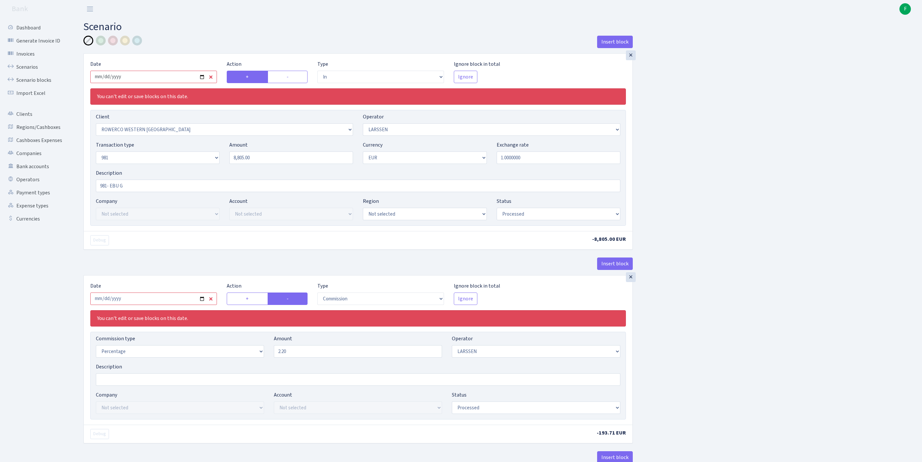
click at [192, 83] on input "2025-08-22" at bounding box center [153, 77] width 127 height 12
type input "2025-10-01"
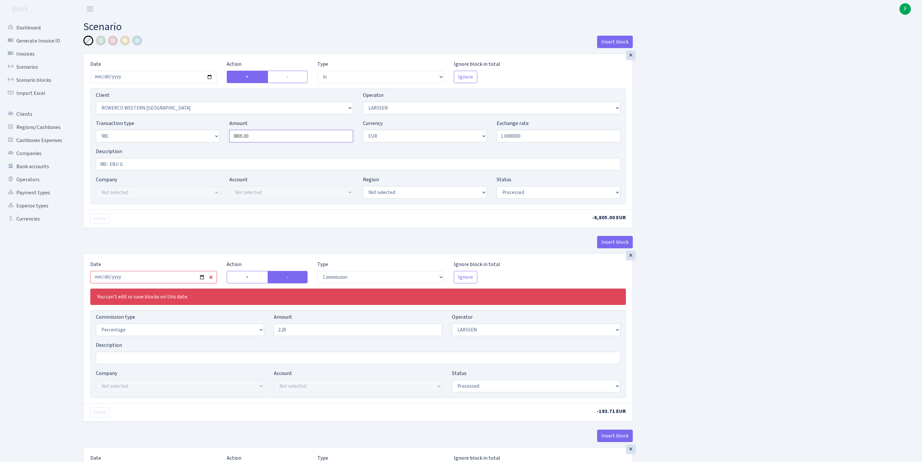
drag, startPoint x: 282, startPoint y: 150, endPoint x: 185, endPoint y: 142, distance: 97.9
click at [185, 142] on div "Transaction type Not selected 981 ELF FISH crypto GIRT IVO dekl MM-BALTIC eur U…" at bounding box center [358, 133] width 535 height 28
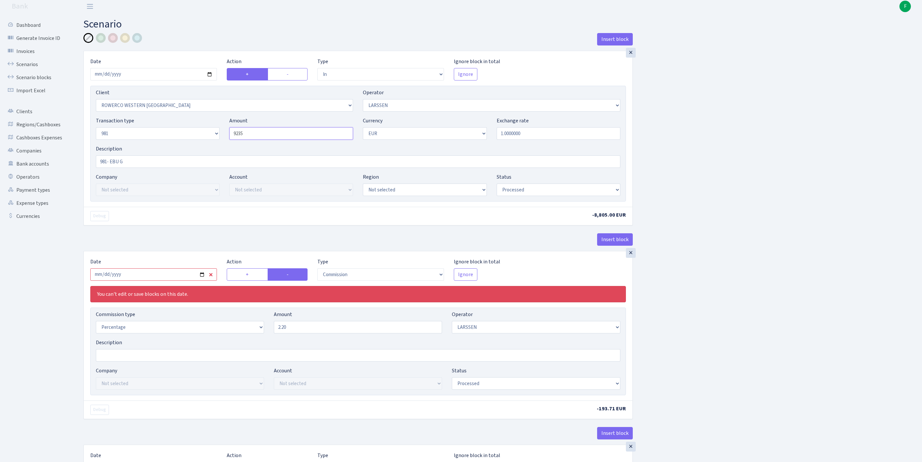
scroll to position [31, 0]
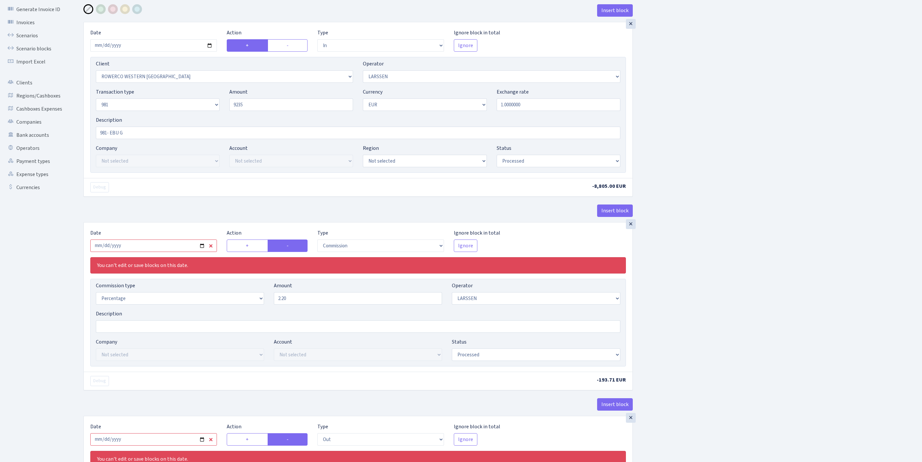
type input "9,235.00"
drag, startPoint x: 144, startPoint y: 151, endPoint x: 100, endPoint y: 149, distance: 43.9
click at [100, 139] on input "981- EBU G" at bounding box center [358, 133] width 525 height 12
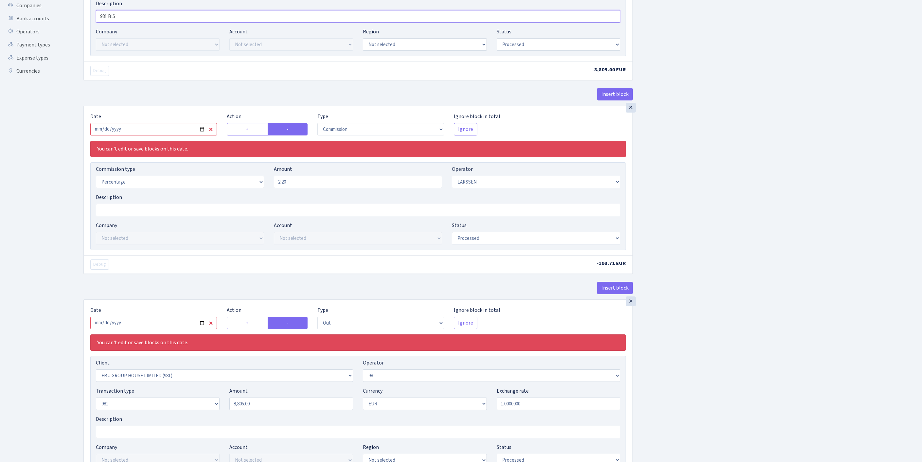
type input "981 BIS"
click at [156, 136] on input "2025-08-22" at bounding box center [153, 129] width 127 height 12
type input "[DATE]"
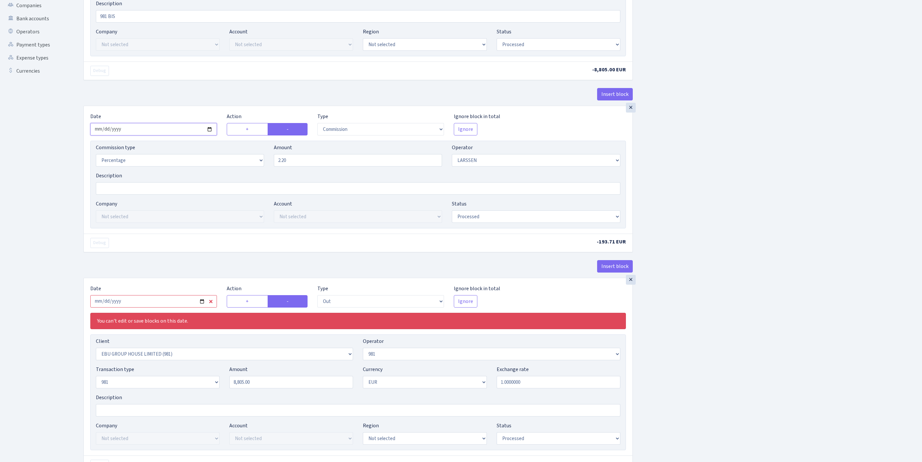
scroll to position [278, 0]
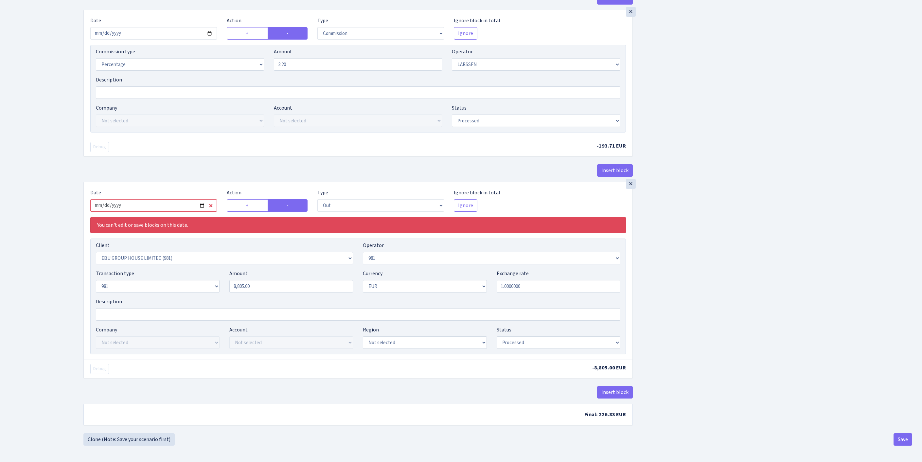
click at [170, 212] on input "2025-08-22" at bounding box center [153, 205] width 127 height 12
type input "[DATE]"
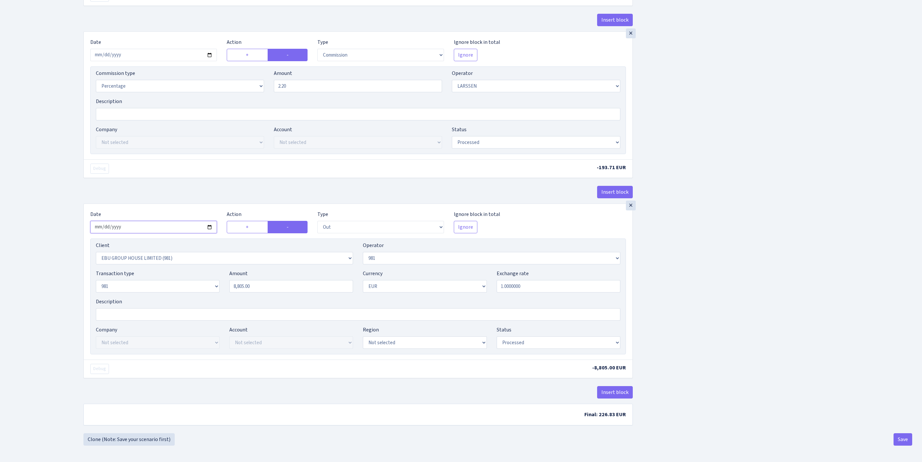
scroll to position [308, 0]
select select "2442"
drag, startPoint x: 282, startPoint y: 271, endPoint x: 187, endPoint y: 255, distance: 96.2
click at [187, 270] on div "Transaction type Not selected 981 ELF FISH crypto GIRT IVO dekl MM-BALTIC eur U…" at bounding box center [358, 284] width 535 height 28
type input "9,235.00"
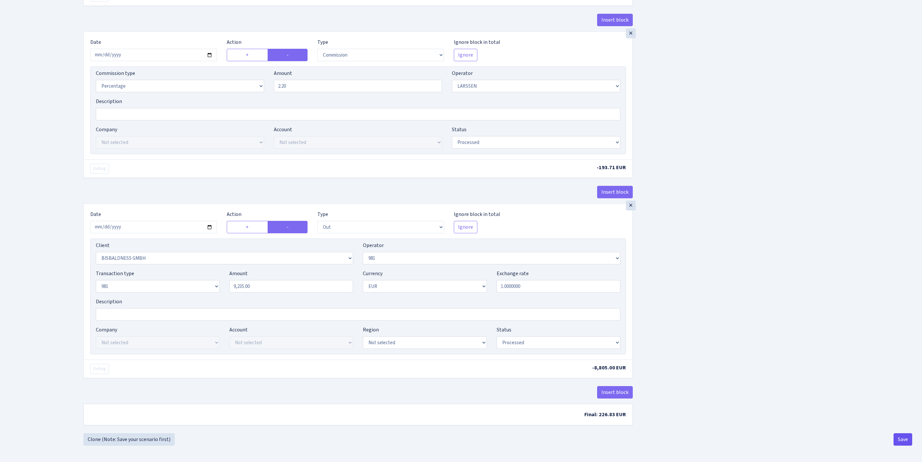
scroll to position [305, 0]
click at [905, 439] on button "Save" at bounding box center [903, 439] width 19 height 12
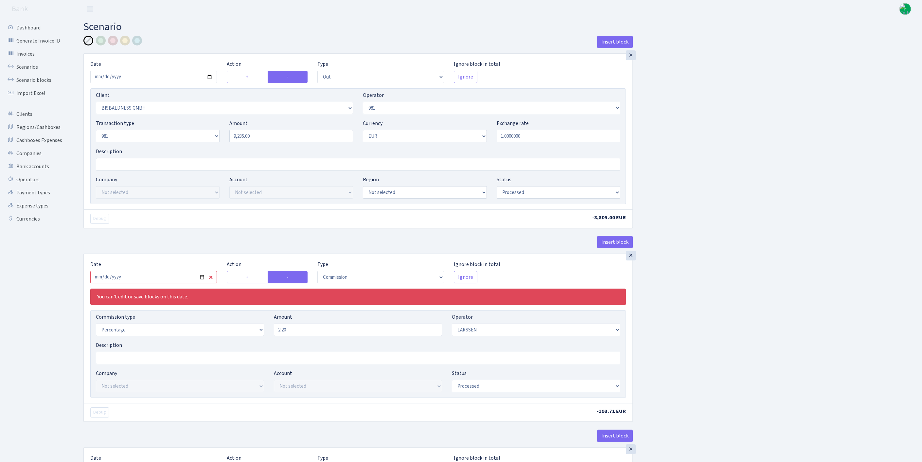
select select "out"
select select "2442"
select select "61"
select select "8"
select select "1"
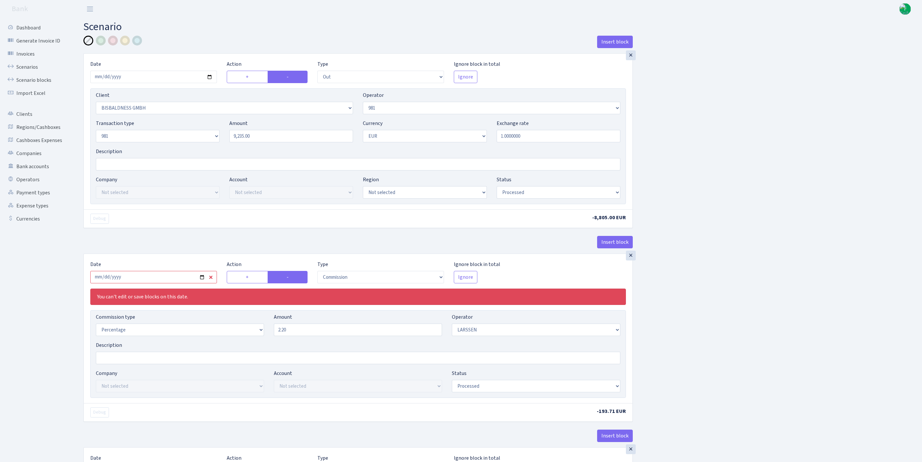
select select "processed"
select select "commission"
select select "36"
select select "processed"
select select "out"
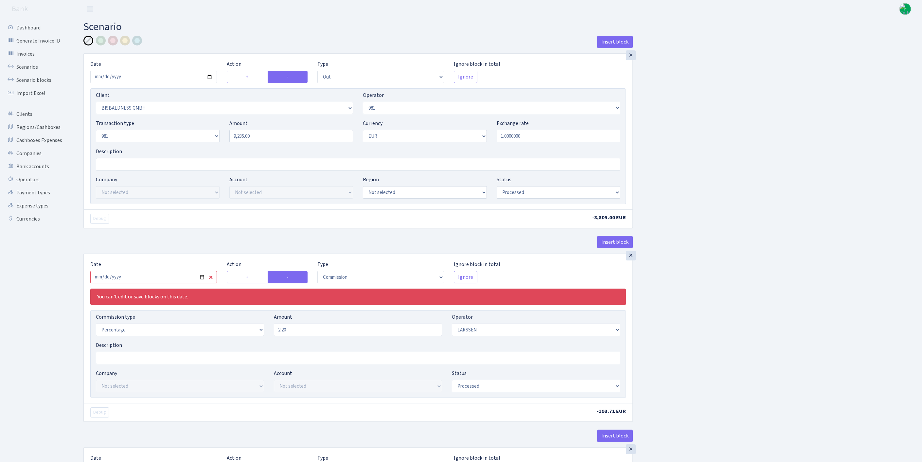
select select "2778"
select select "61"
select select "8"
select select "1"
select select "processed"
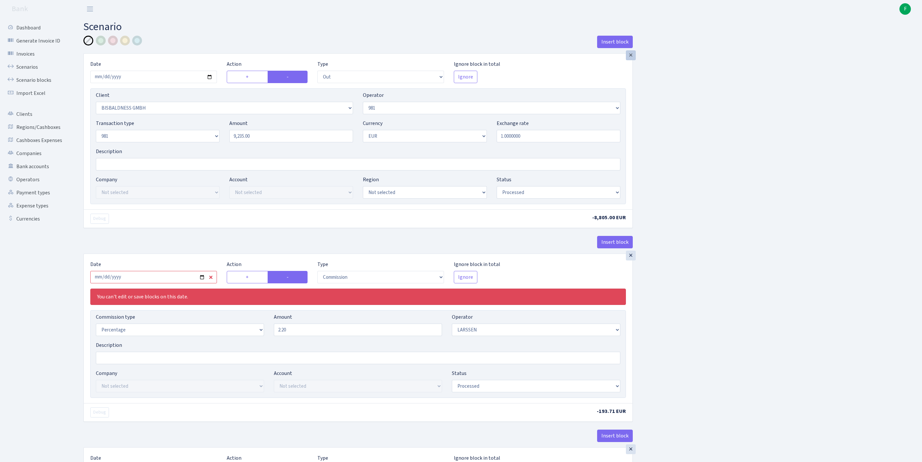
click at [633, 60] on div "×" at bounding box center [631, 55] width 10 height 10
type input "2025-08-22"
select select "commission"
select select "out"
select select "2778"
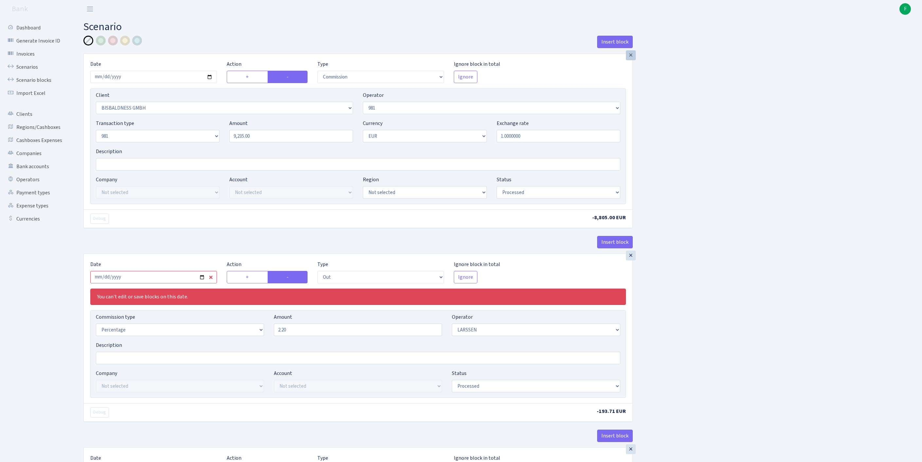
select select "36"
select select "processed"
select select "61"
select select "1"
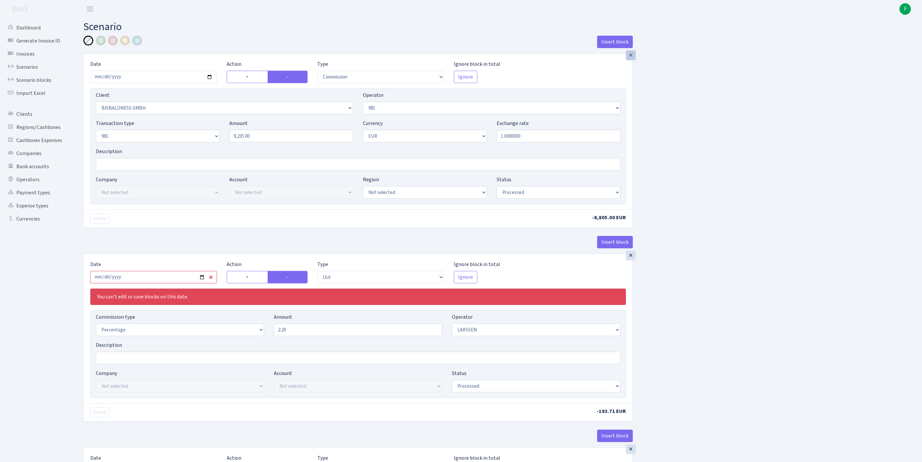
select select "8"
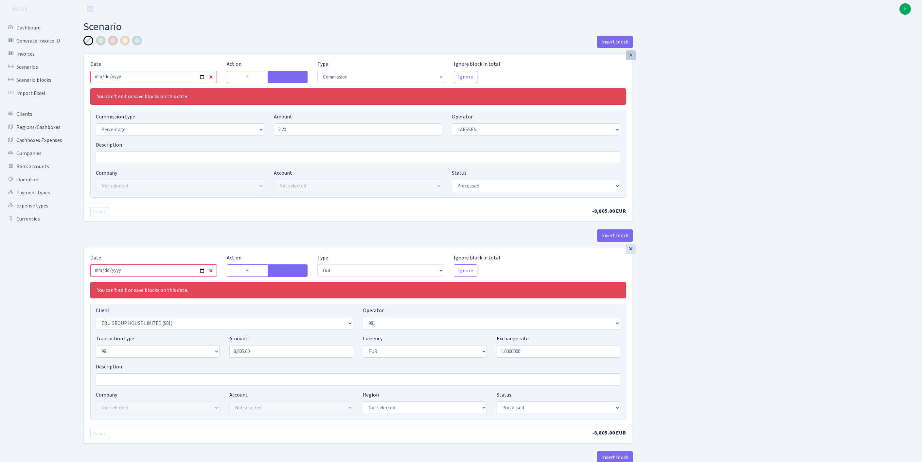
click at [633, 60] on div "×" at bounding box center [631, 55] width 10 height 10
select select "out"
select select "2778"
select select "processed"
select select "1"
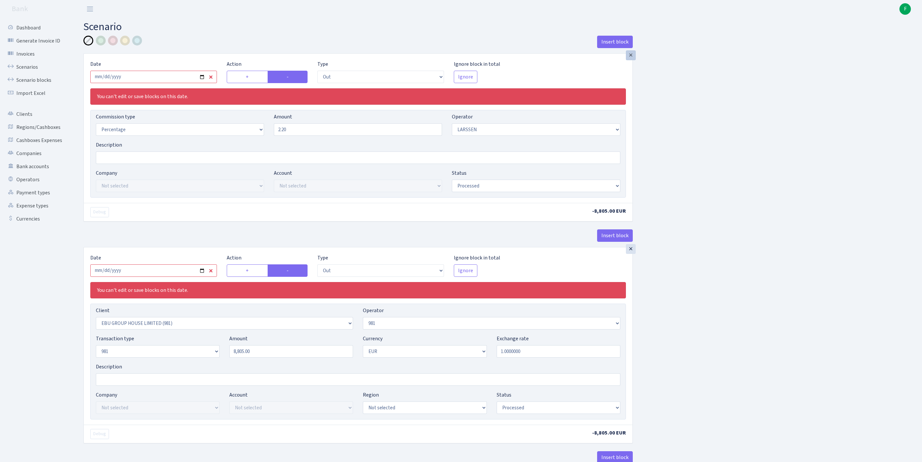
select select "61"
select select "8"
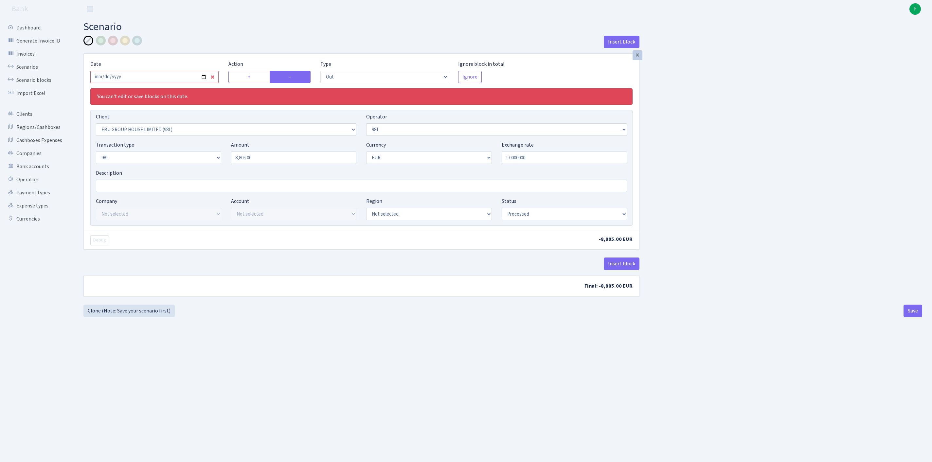
click at [638, 58] on div "×" at bounding box center [638, 55] width 10 height 10
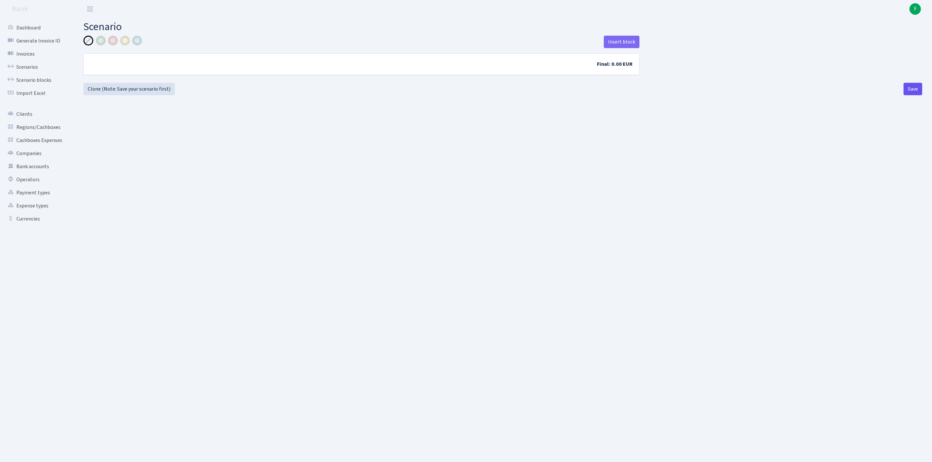
click at [909, 95] on button "Save" at bounding box center [913, 89] width 19 height 12
click at [907, 95] on button "Save" at bounding box center [913, 89] width 19 height 12
click at [29, 71] on link "Scenarios" at bounding box center [35, 67] width 65 height 13
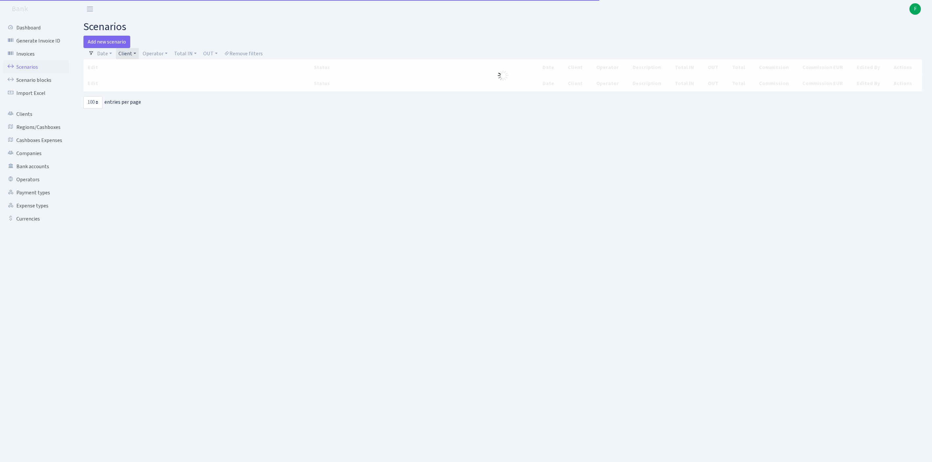
select select "100"
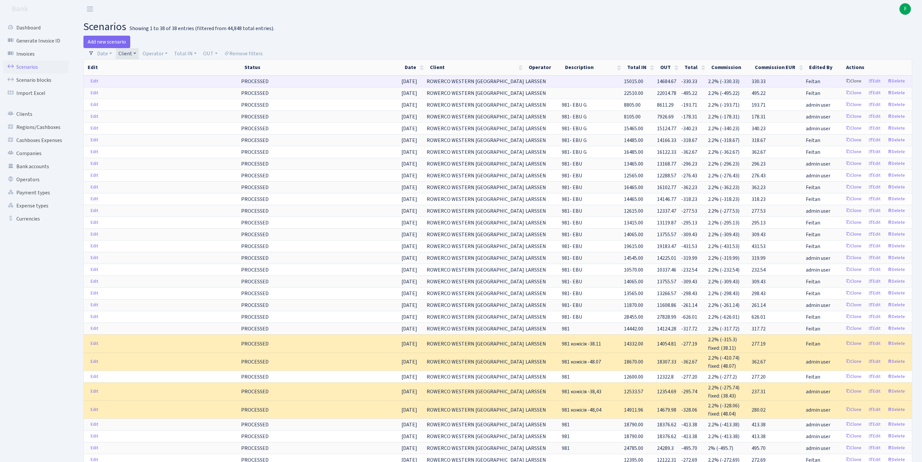
click at [843, 86] on link "Clone" at bounding box center [854, 81] width 22 height 10
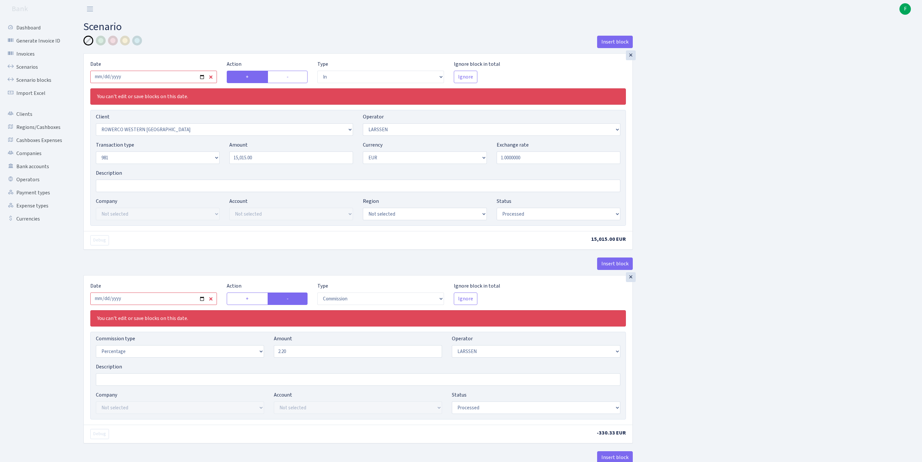
select select "in"
select select "2819"
select select "36"
select select "8"
select select "1"
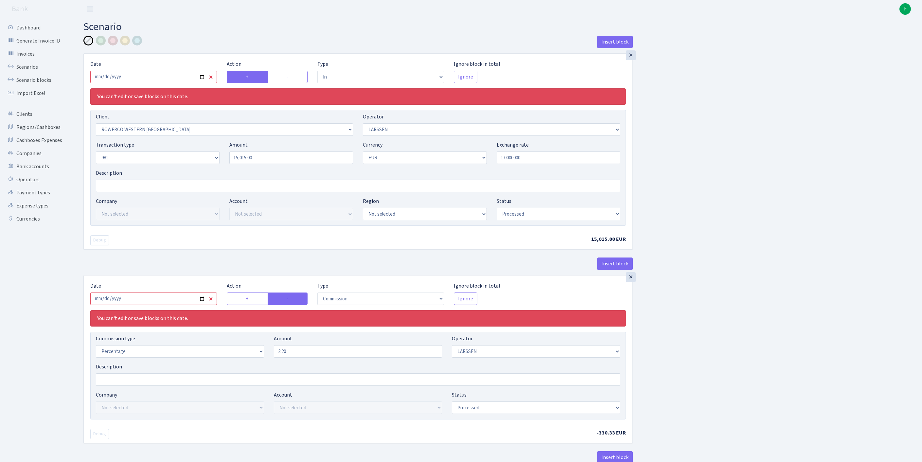
select select "processed"
select select "commission"
select select "36"
select select "processed"
select select "out"
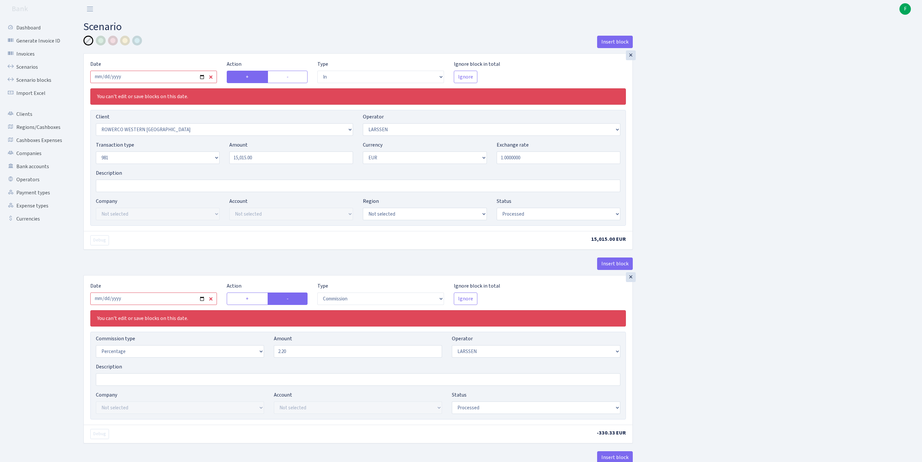
select select "2442"
select select "61"
select select "8"
select select "1"
select select "processed"
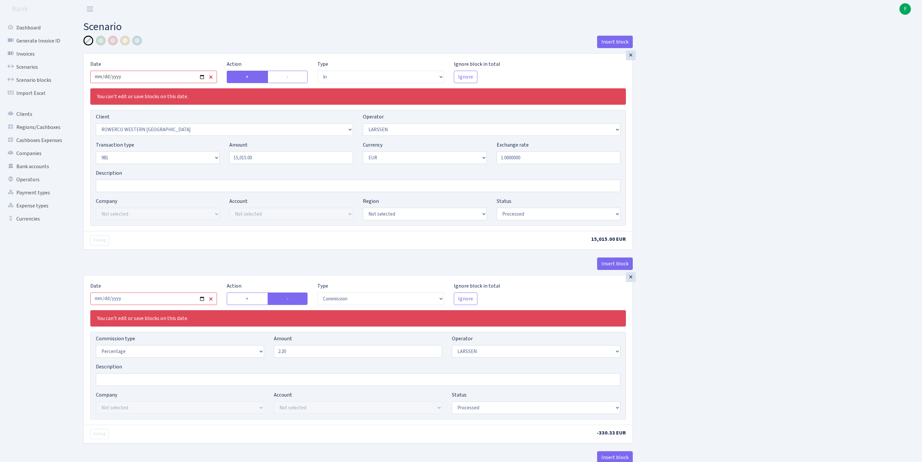
click at [144, 82] on input "2025-09-24" at bounding box center [153, 77] width 127 height 12
type input "[DATE]"
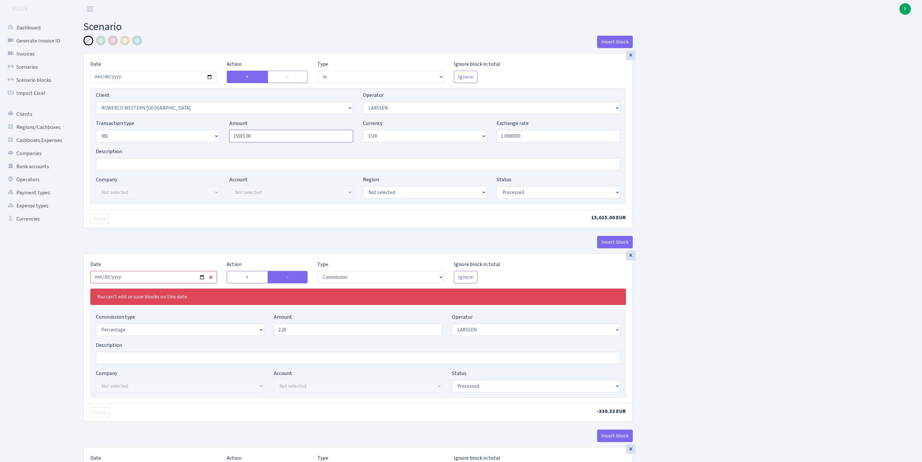
drag, startPoint x: 281, startPoint y: 152, endPoint x: 197, endPoint y: 134, distance: 85.8
click at [197, 134] on div "Transaction type Not selected 981 ELF FISH crypto GIRT IVO dekl MM-BALTIC eur U…" at bounding box center [358, 133] width 535 height 28
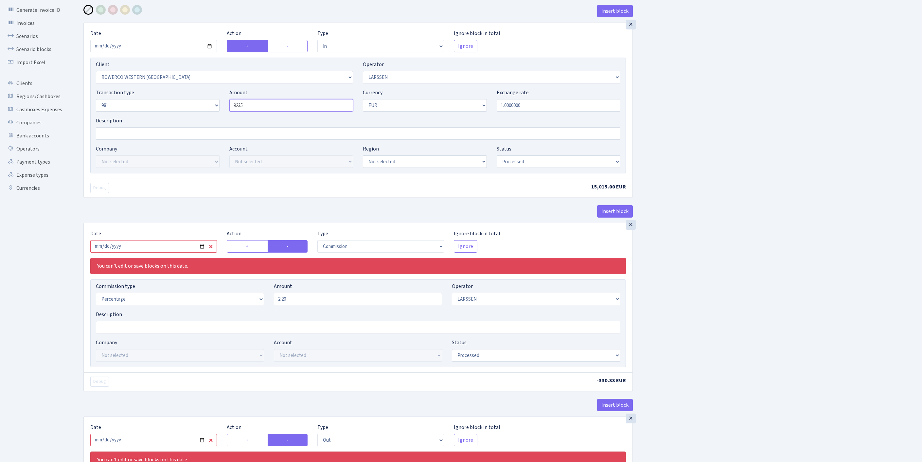
scroll to position [132, 0]
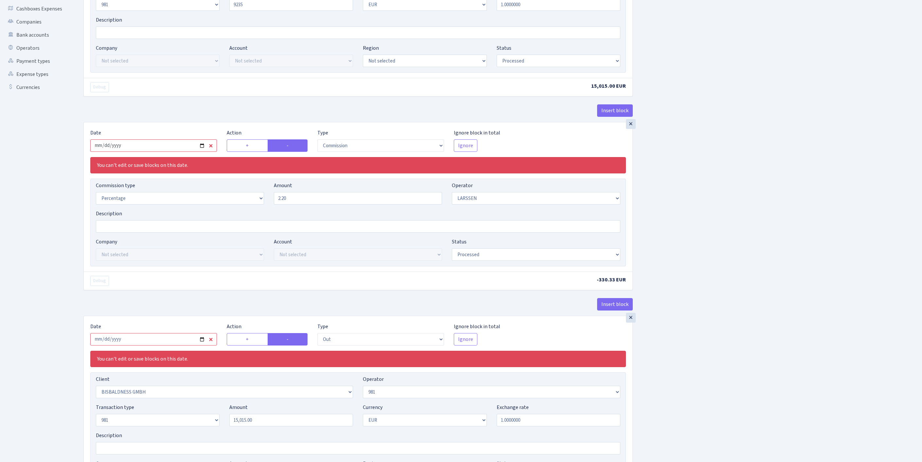
click at [175, 152] on input "2025-09-24" at bounding box center [153, 145] width 127 height 12
type input "9,235.00"
type input "[DATE]"
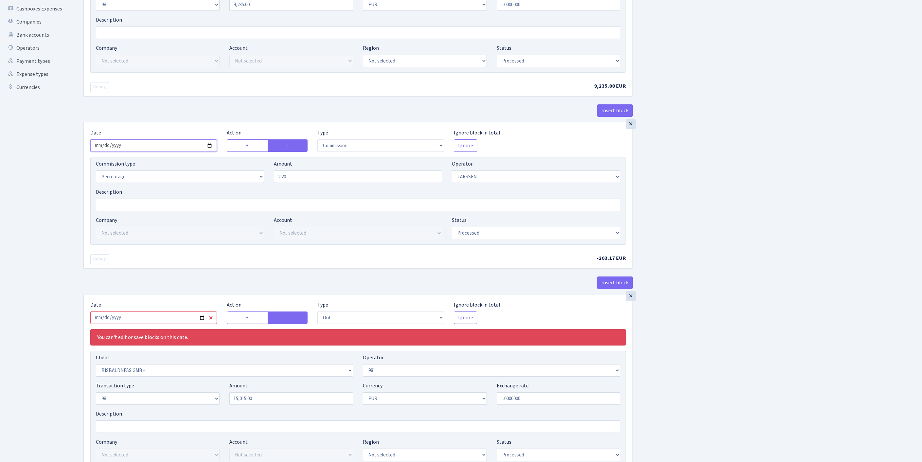
scroll to position [247, 0]
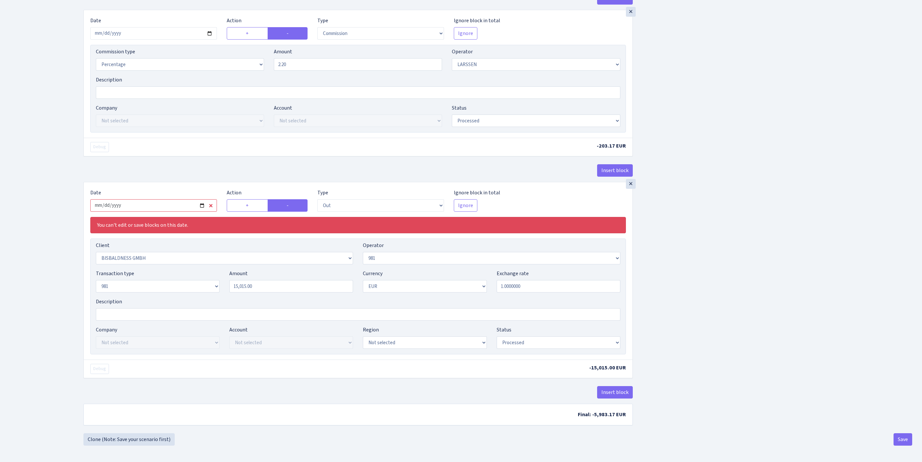
click at [165, 212] on input "2025-09-24" at bounding box center [153, 205] width 127 height 12
type input "[DATE]"
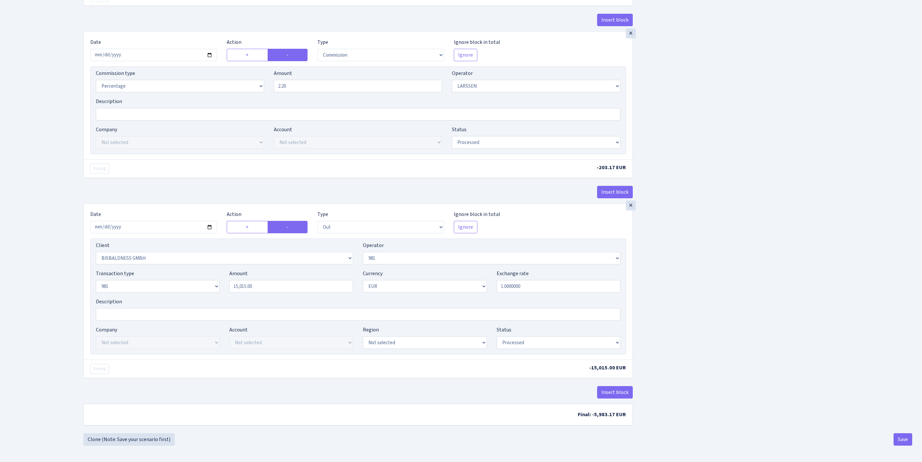
click at [842, 344] on div "Insert block × Date 2025-10-01 Action + - Type --- In Out Commission Field requ…" at bounding box center [498, 123] width 839 height 620
drag, startPoint x: 263, startPoint y: 325, endPoint x: 174, endPoint y: 317, distance: 89.4
click at [174, 298] on div "Transaction type Not selected 981 ELF FISH crypto GIRT IVO dekl MM-BALTIC eur U…" at bounding box center [358, 284] width 535 height 28
type input "9,235.00"
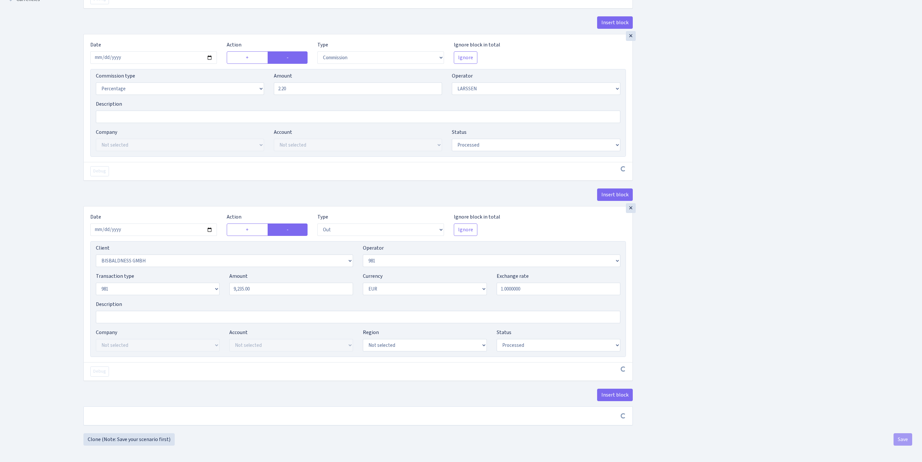
scroll to position [305, 0]
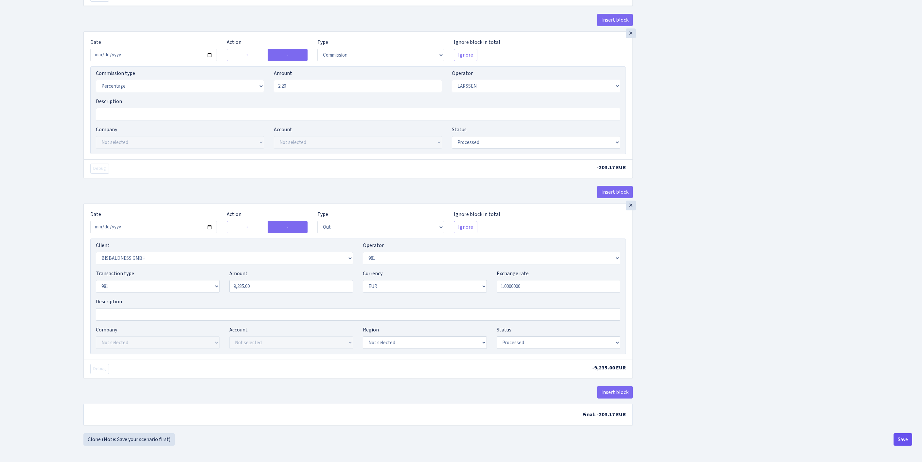
click at [903, 439] on button "Save" at bounding box center [903, 439] width 19 height 12
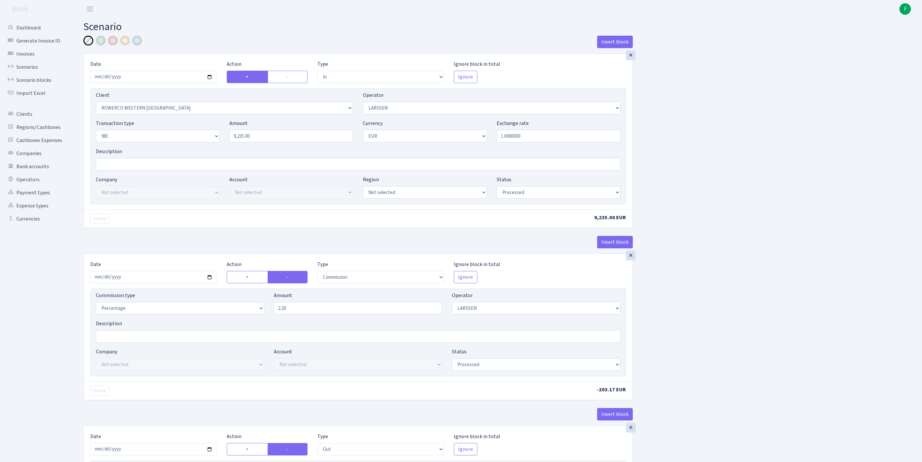
select select "in"
select select "2819"
select select "36"
select select "8"
select select "1"
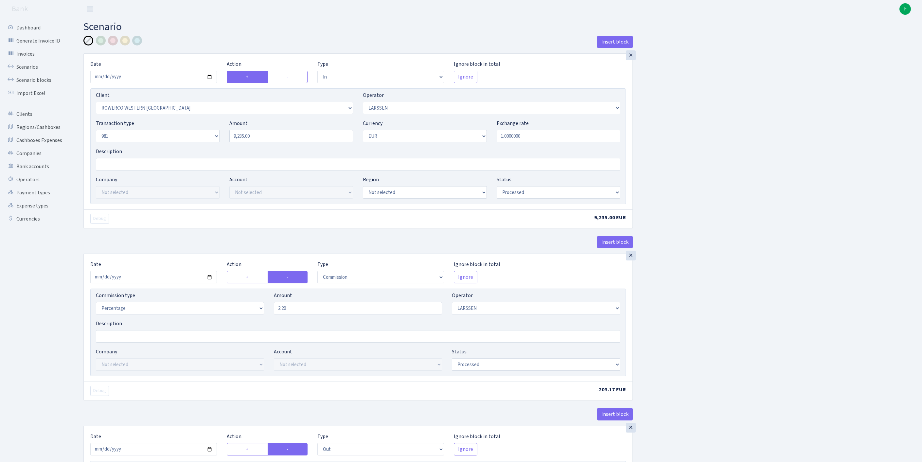
select select "processed"
select select "commission"
select select "36"
select select "processed"
select select "out"
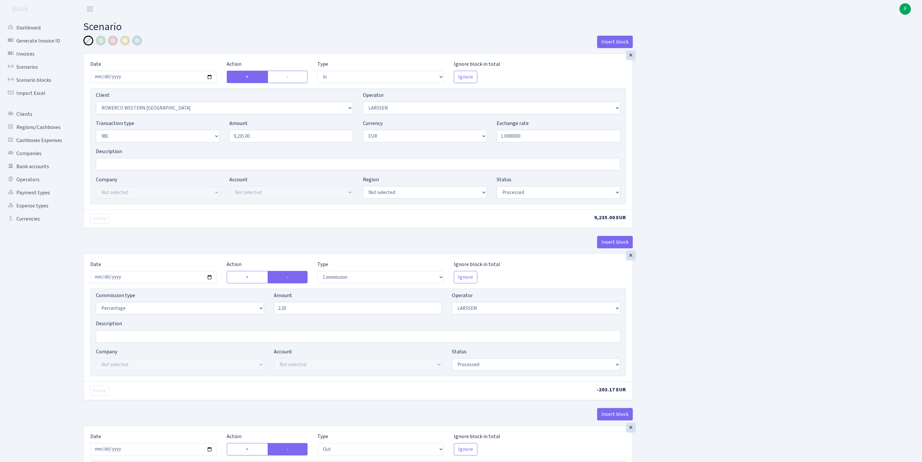
select select "2442"
select select "61"
select select "8"
select select "1"
select select "processed"
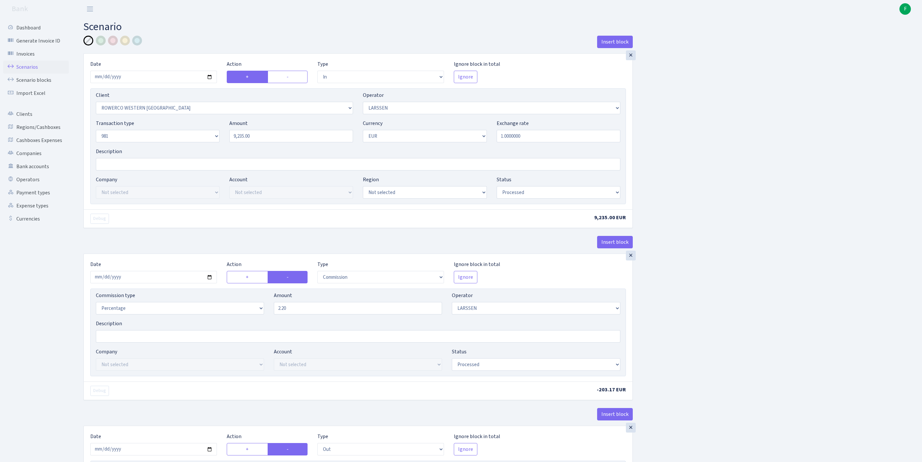
click at [26, 73] on link "Scenarios" at bounding box center [35, 67] width 65 height 13
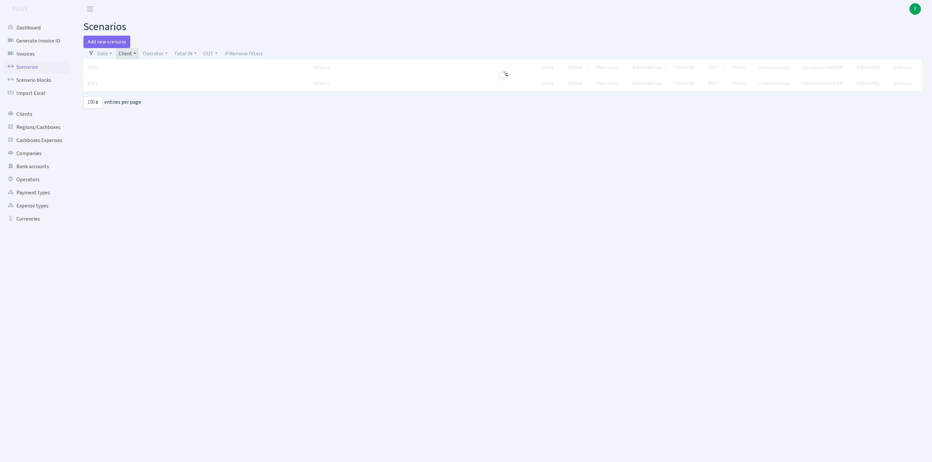
select select "100"
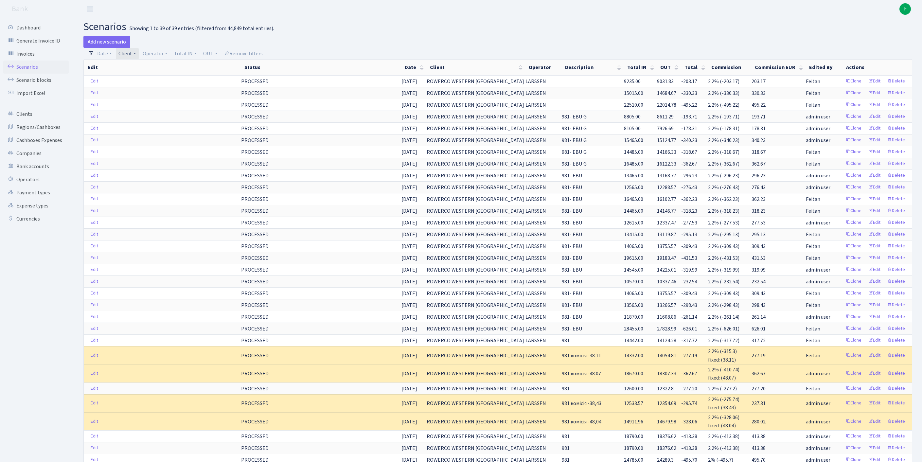
click at [139, 54] on link "Client" at bounding box center [127, 53] width 23 height 11
click at [143, 79] on input "search" at bounding box center [161, 77] width 86 height 10
type input "ENOT"
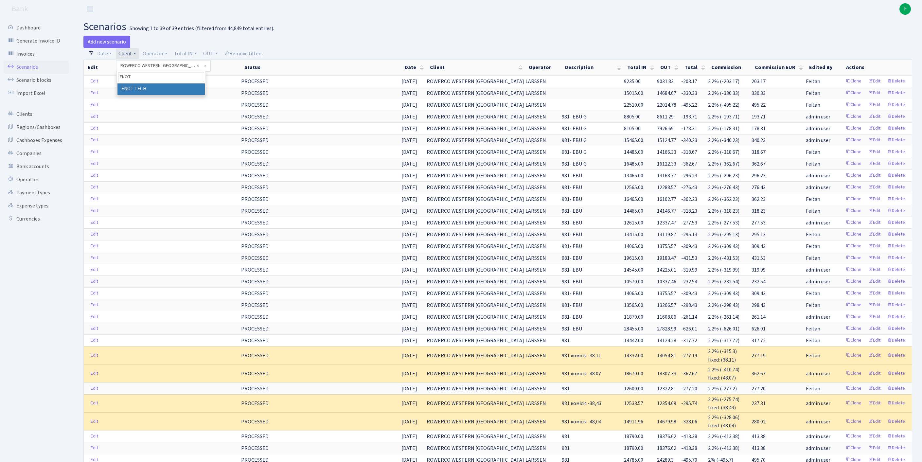
click at [177, 95] on li "ENOT TECH" at bounding box center [161, 88] width 87 height 11
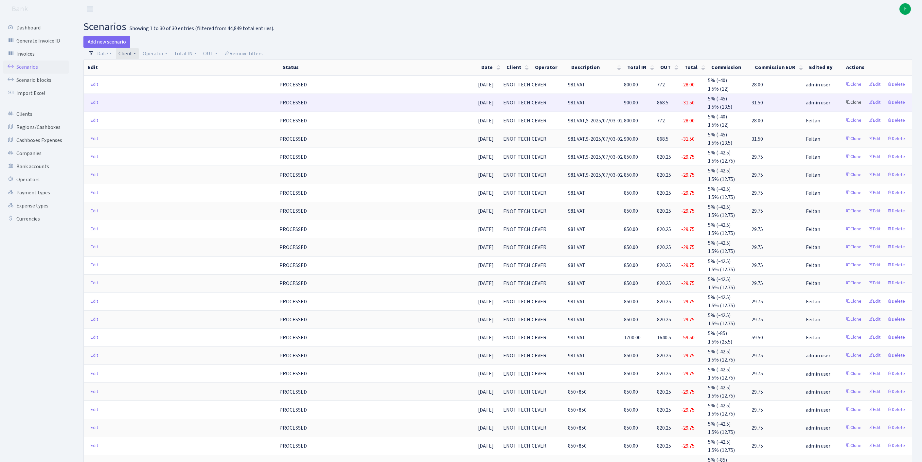
click at [843, 108] on link "Clone" at bounding box center [854, 103] width 22 height 10
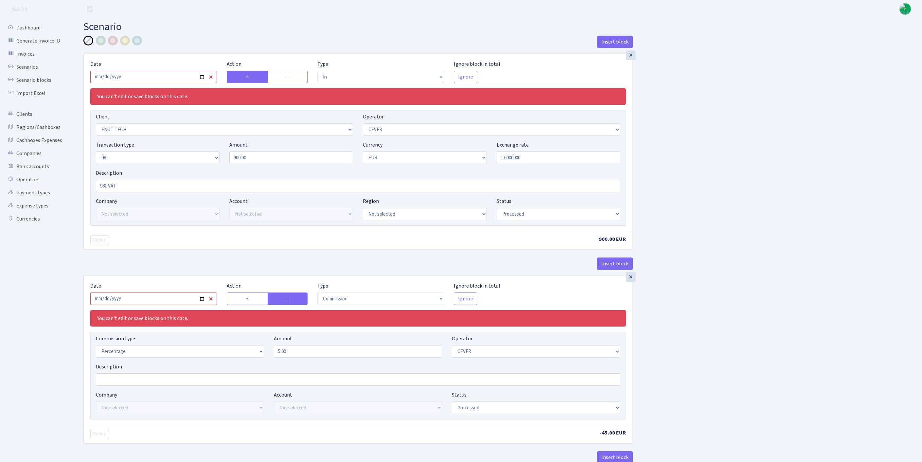
select select "in"
select select "2572"
select select "20"
select select "8"
select select "1"
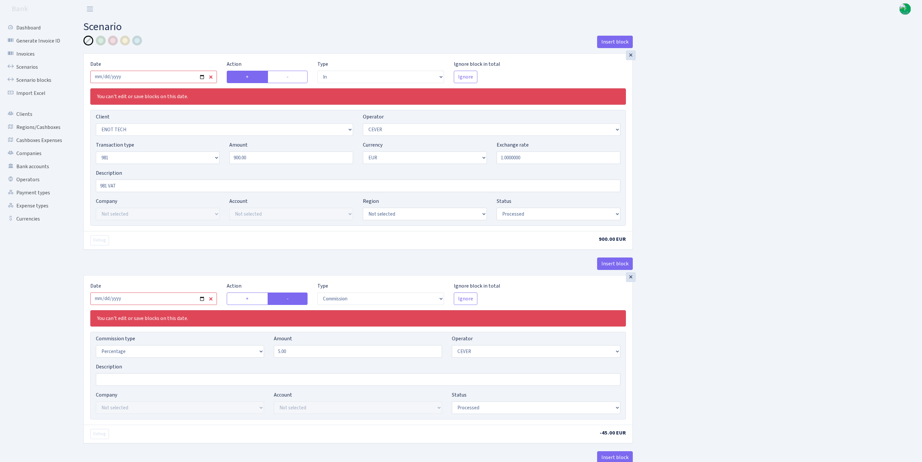
select select "processed"
select select "commission"
select select "20"
select select "processed"
select select "out"
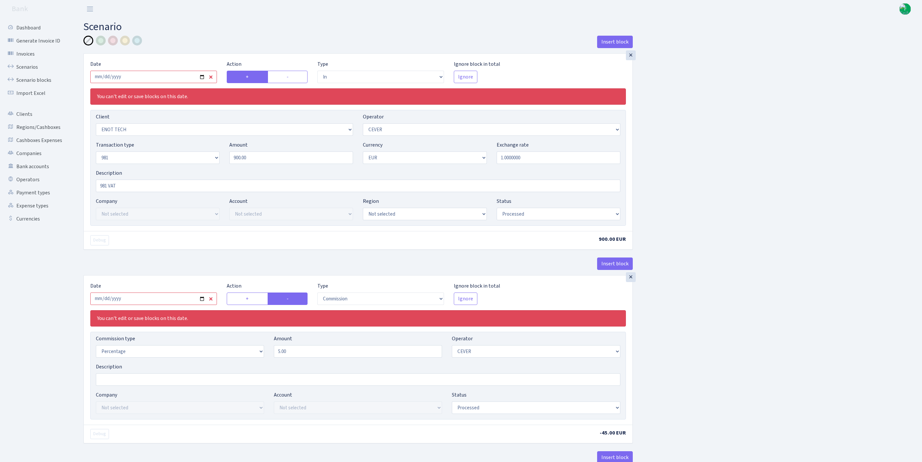
select select "2781"
select select "61"
select select "8"
select select "1"
select select "processed"
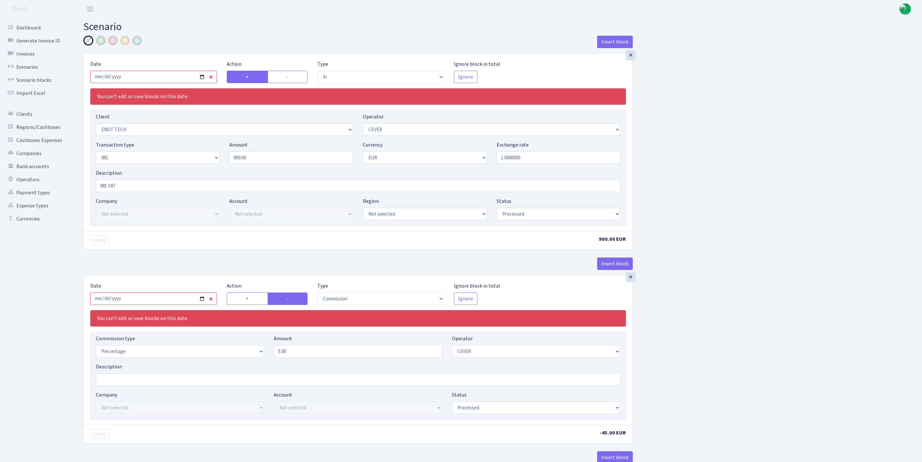
select select "commission"
select select "61"
select select "processed"
click at [170, 81] on input "2025-09-02" at bounding box center [153, 77] width 127 height 12
type input "[DATE]"
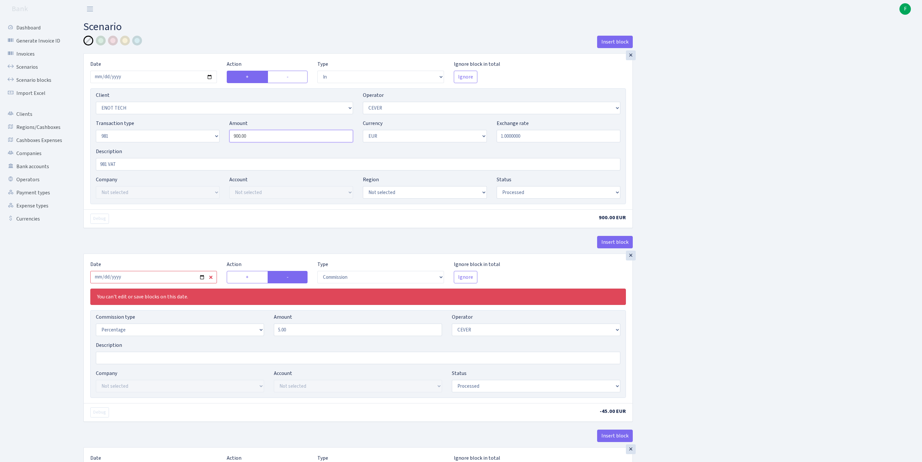
drag, startPoint x: 280, startPoint y: 149, endPoint x: 204, endPoint y: 138, distance: 77.3
click at [204, 138] on div "Transaction type Not selected 981 ELF FISH crypto GIRT IVO dekl MM-BALTIC eur U…" at bounding box center [358, 133] width 535 height 28
click at [748, 192] on div "Insert block × Date 2025-10-01 Action + - Type --- In Out Commission Field requ…" at bounding box center [498, 464] width 839 height 857
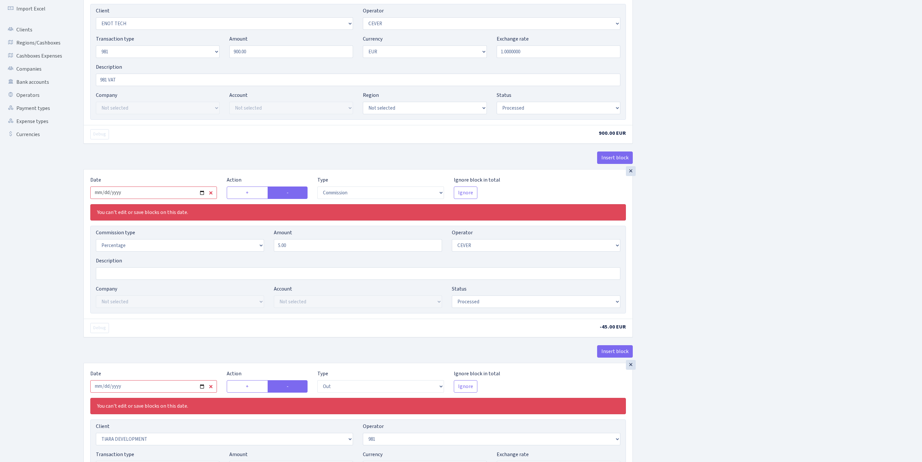
click at [165, 199] on input "2025-09-02" at bounding box center [153, 193] width 127 height 12
type input "[DATE]"
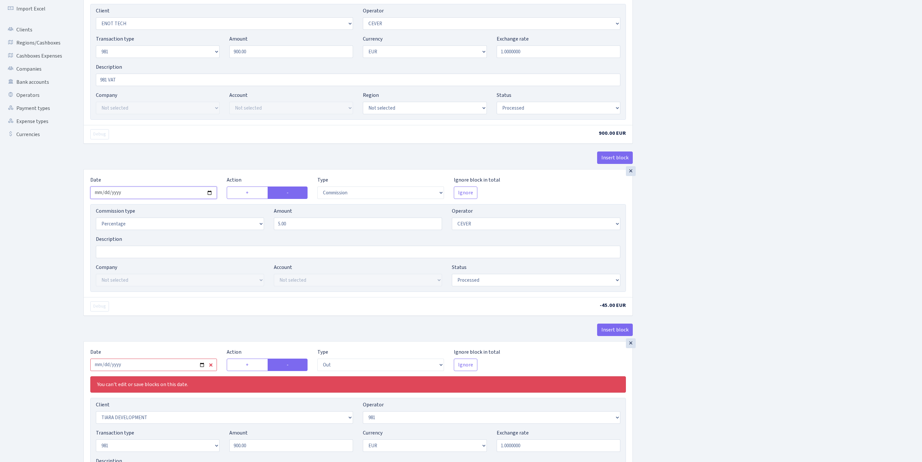
scroll to position [212, 0]
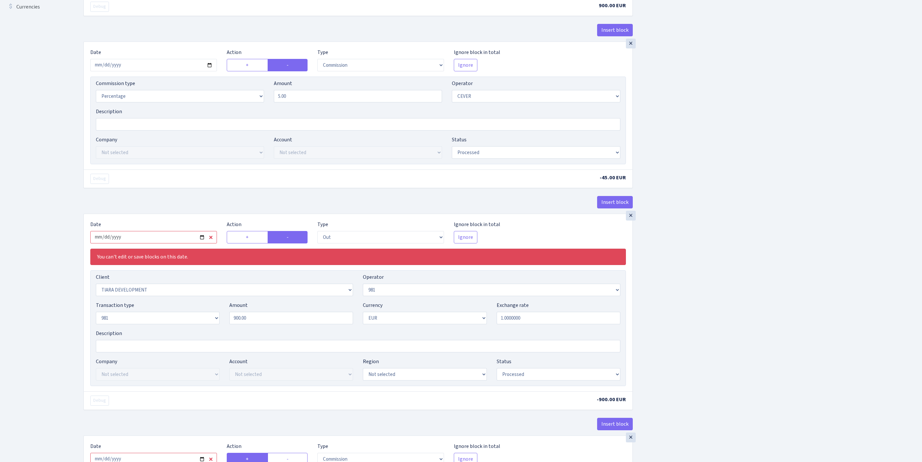
click at [164, 244] on input "2025-09-02" at bounding box center [153, 237] width 127 height 12
type input "2025-10-01"
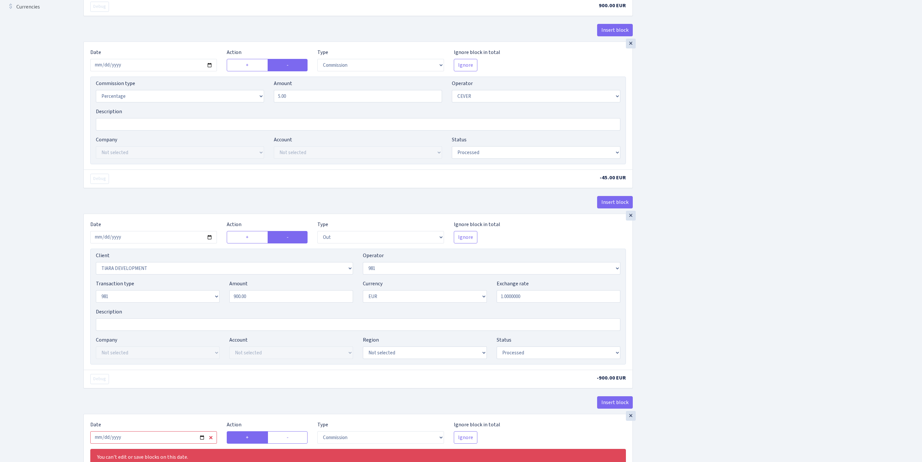
click at [852, 317] on div "Insert block × Date 2025-10-01 Action + - Type --- In Out Commission Field requ…" at bounding box center [498, 231] width 839 height 814
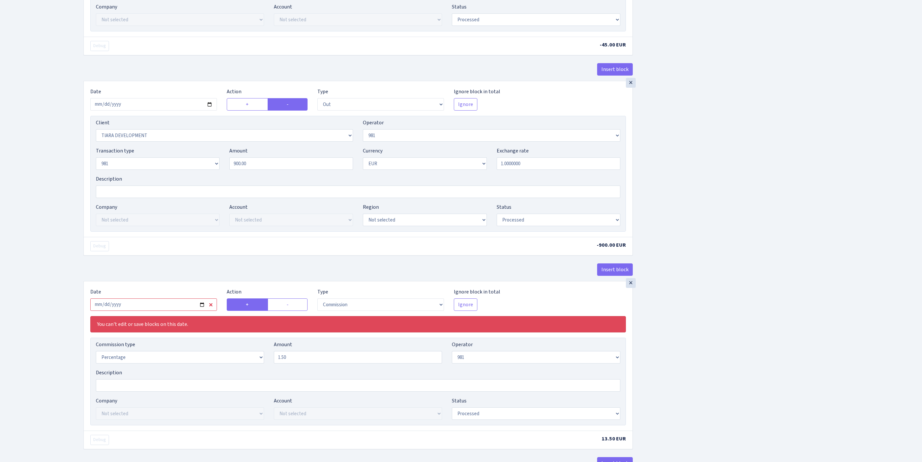
scroll to position [528, 0]
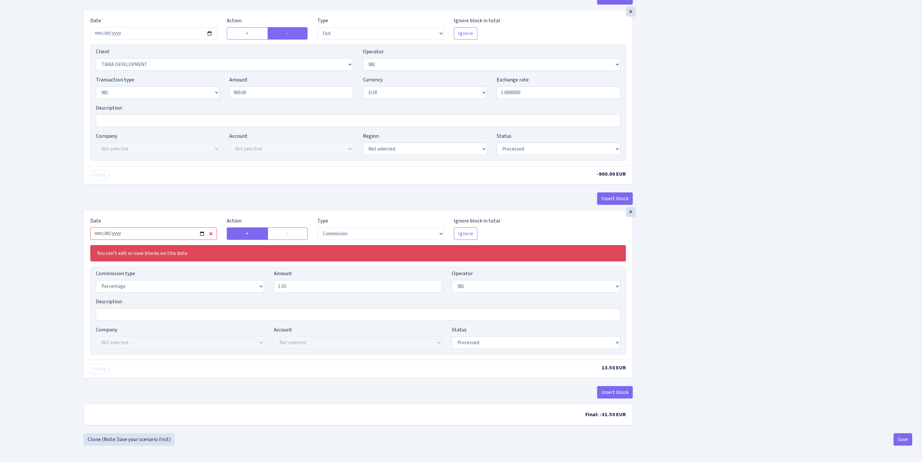
click at [170, 228] on input "2025-09-02" at bounding box center [153, 234] width 127 height 12
type input "[DATE]"
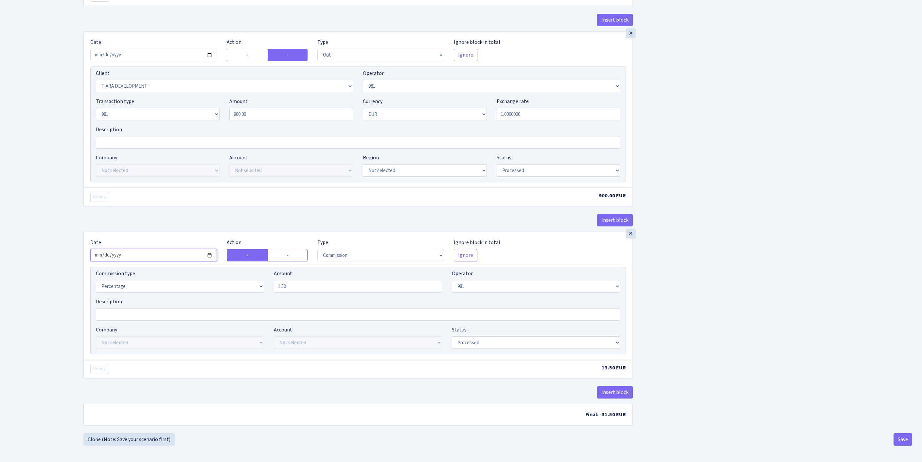
scroll to position [503, 0]
click at [900, 445] on button "Save" at bounding box center [903, 439] width 19 height 12
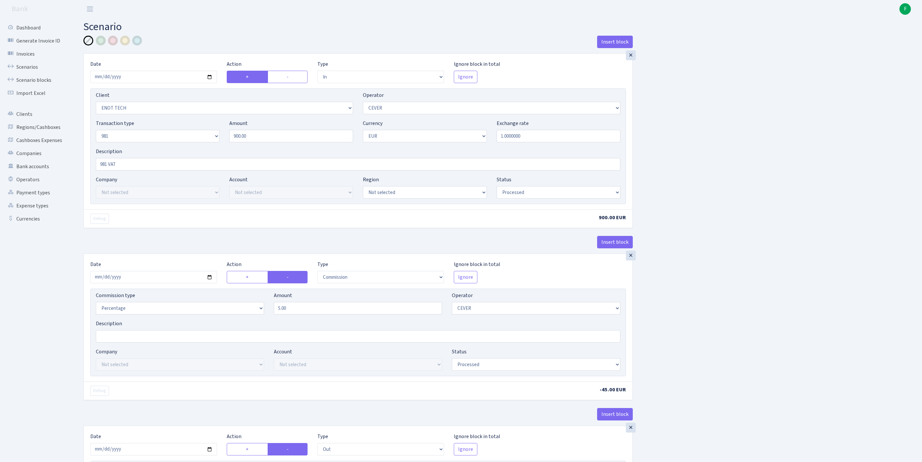
select select "in"
select select "2572"
select select "20"
select select "8"
select select "1"
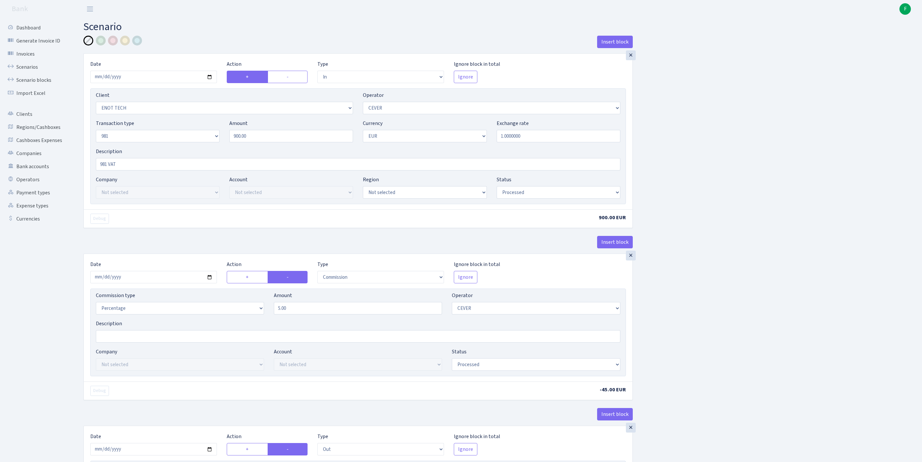
select select "processed"
select select "commission"
select select "20"
select select "processed"
select select "out"
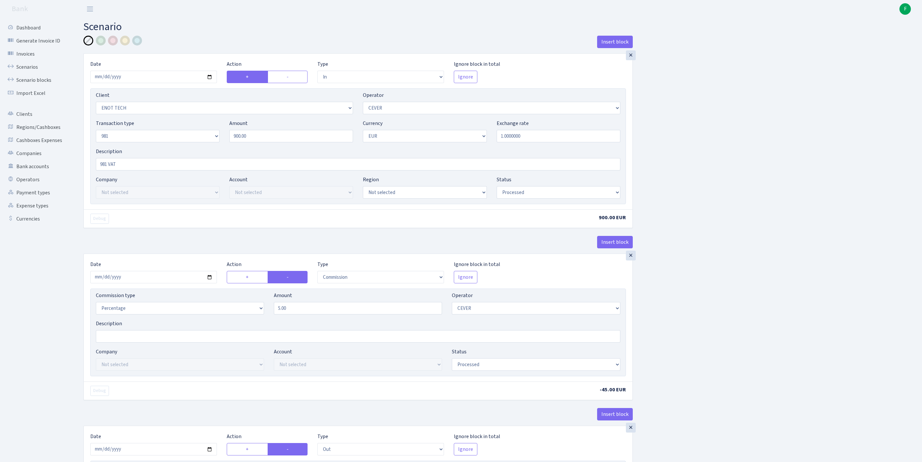
select select "2781"
select select "61"
select select "8"
select select "1"
select select "processed"
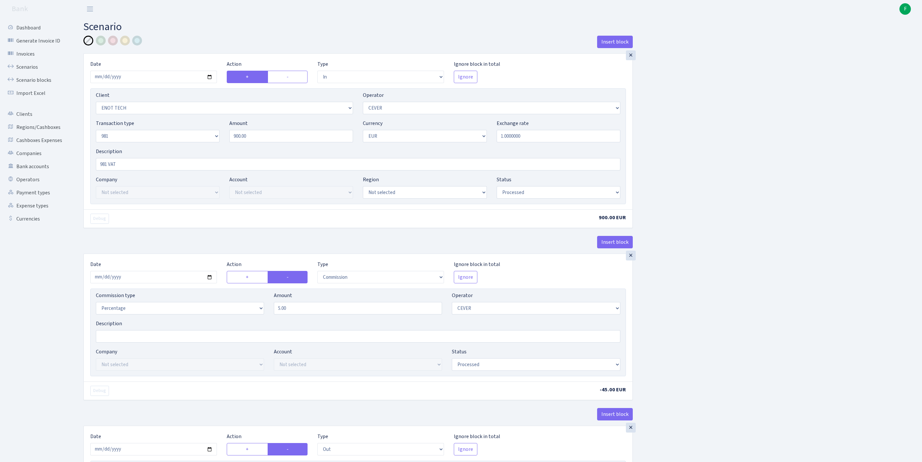
select select "commission"
select select "61"
select select "processed"
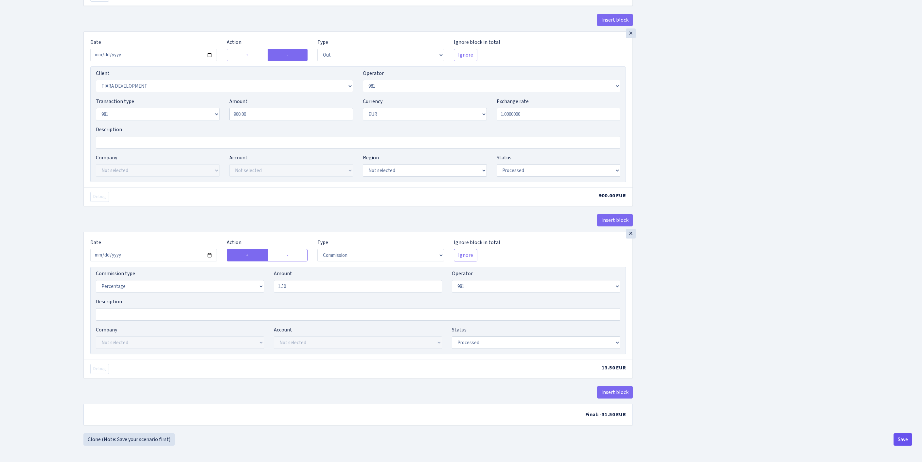
click at [898, 442] on button "Save" at bounding box center [903, 439] width 19 height 12
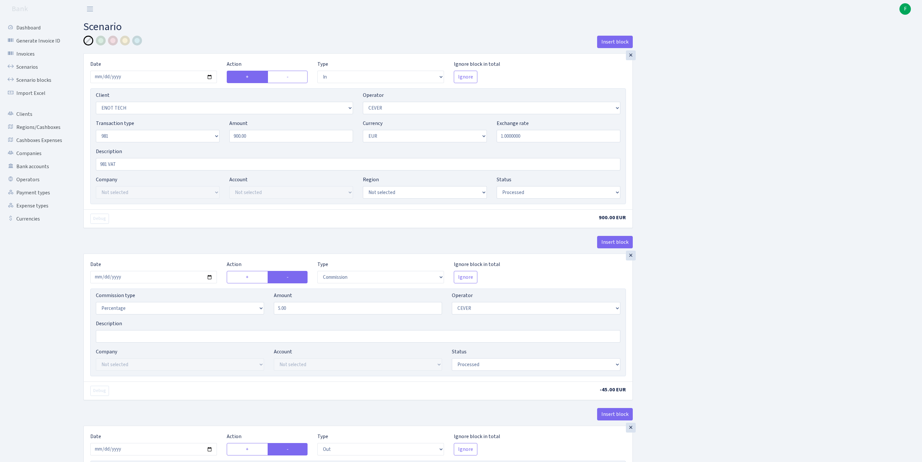
select select "in"
select select "2572"
select select "20"
select select "8"
select select "1"
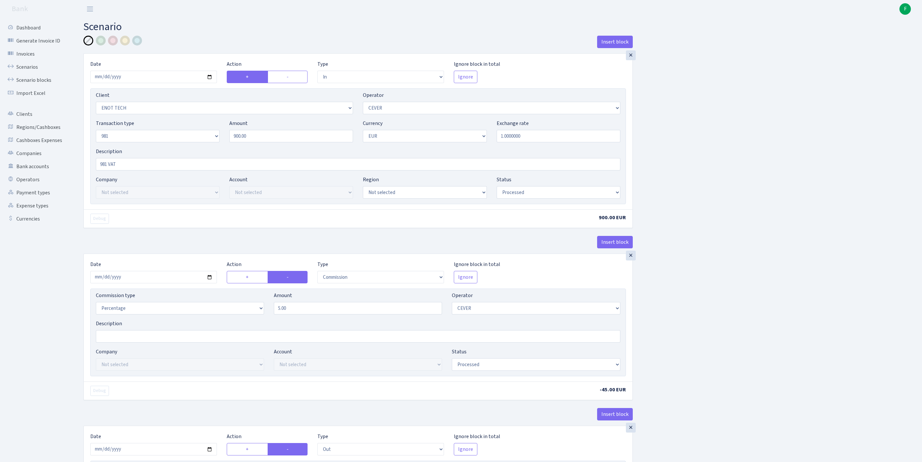
select select "processed"
select select "commission"
select select "20"
select select "processed"
select select "out"
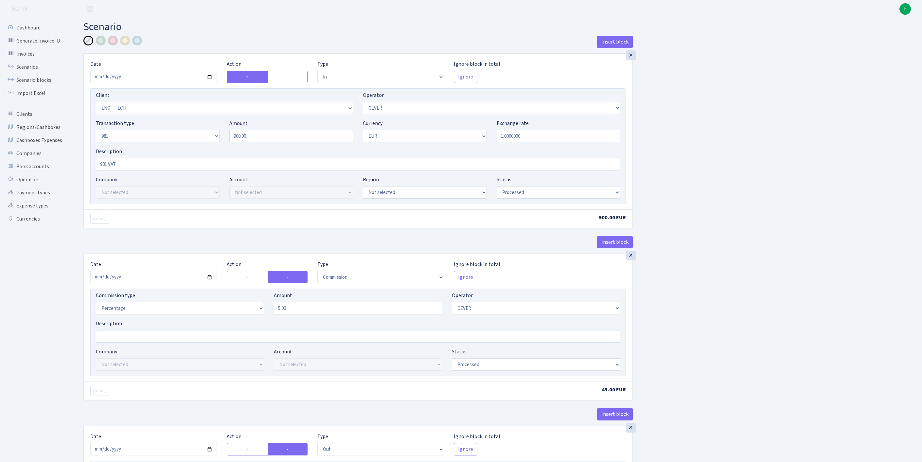
select select "2781"
select select "61"
select select "8"
select select "1"
select select "processed"
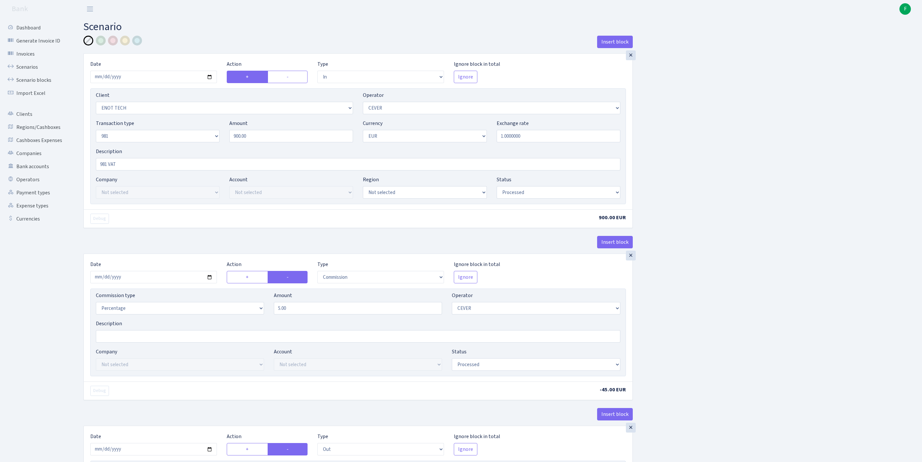
select select "commission"
select select "61"
select select "processed"
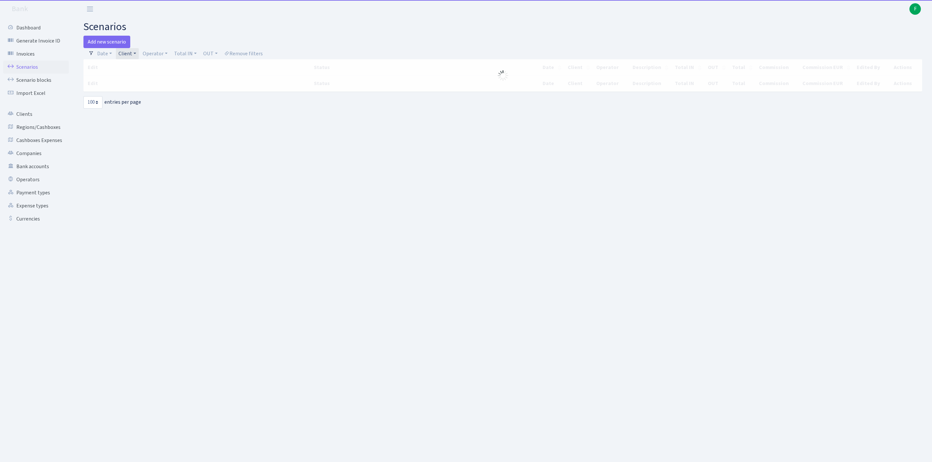
select select "100"
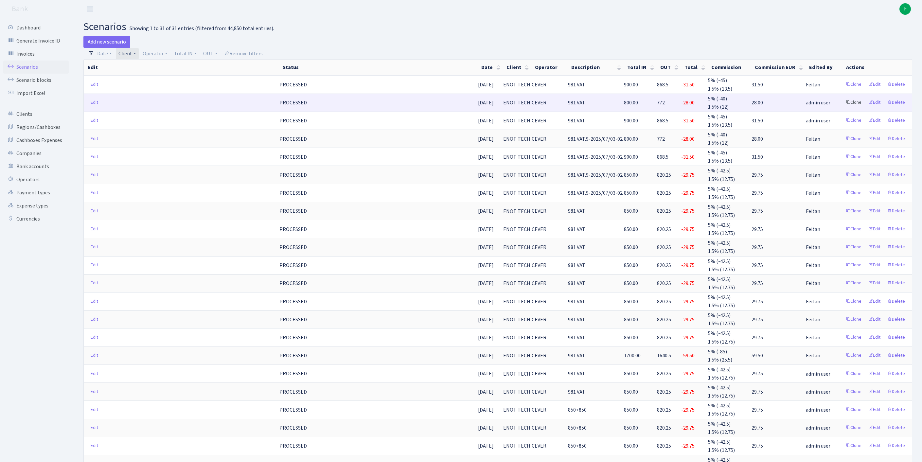
click at [843, 108] on link "Clone" at bounding box center [854, 103] width 22 height 10
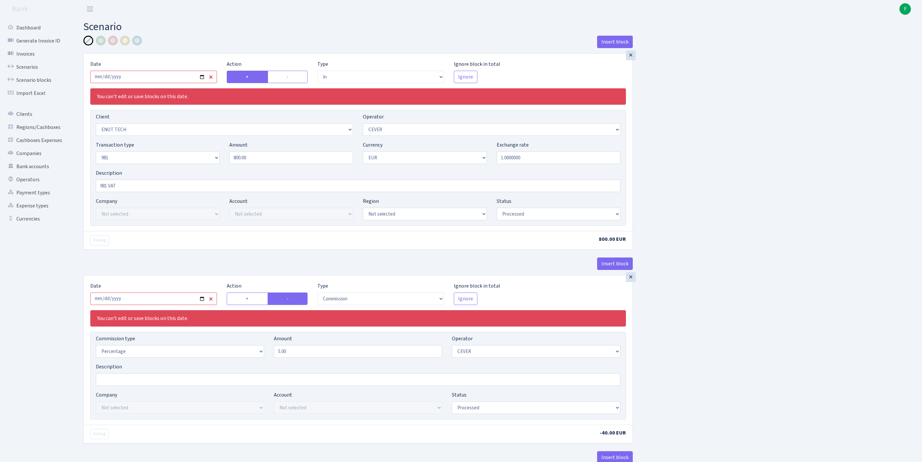
select select "in"
select select "2572"
select select "20"
select select "8"
select select "1"
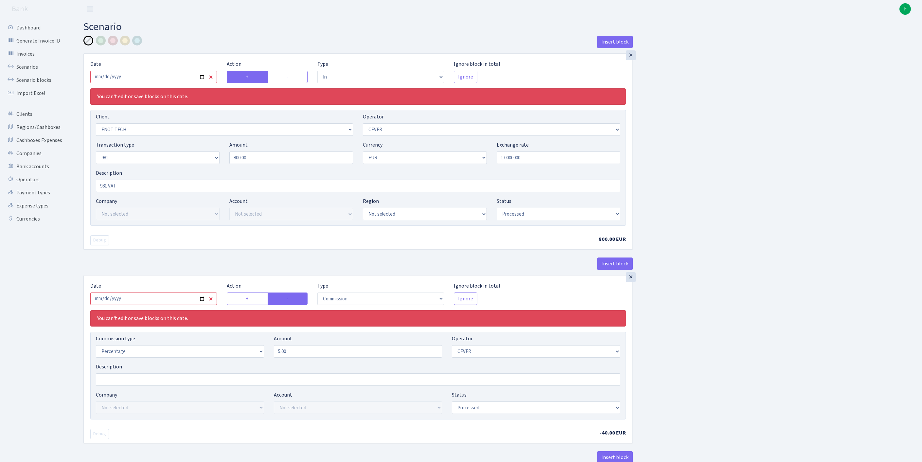
select select "processed"
select select "commission"
select select "20"
select select "processed"
select select "out"
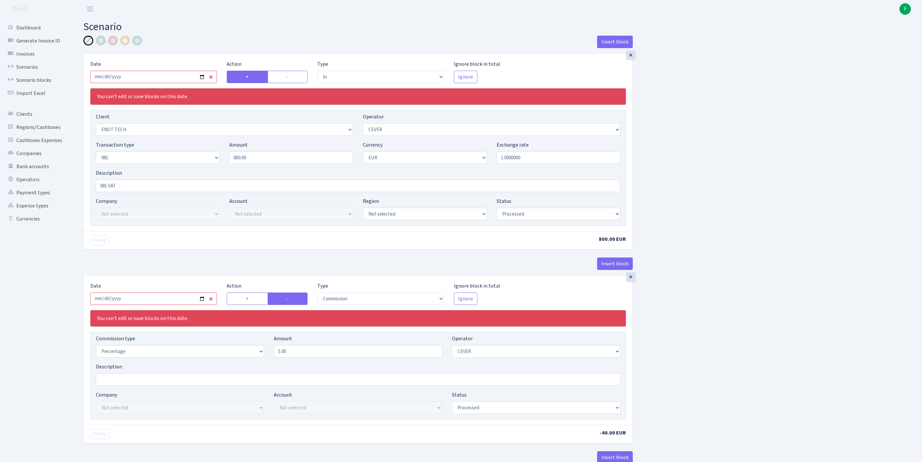
select select "2781"
select select "61"
select select "8"
select select "1"
select select "processed"
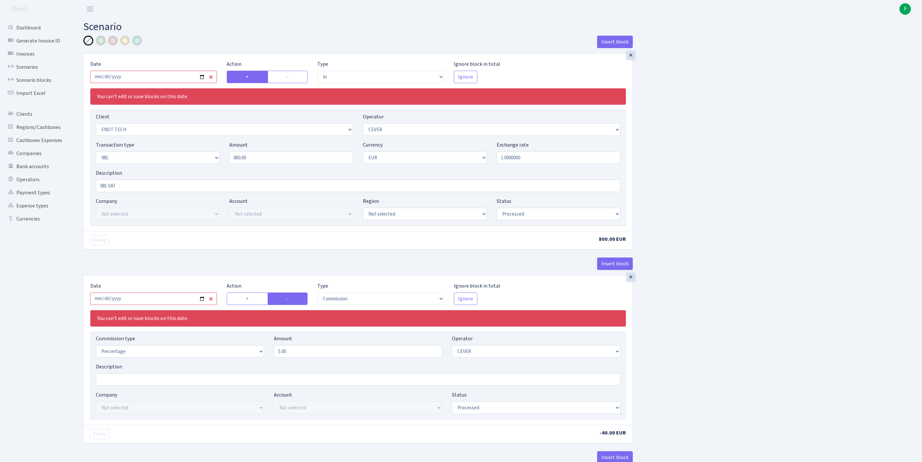
select select "commission"
select select "61"
select select "processed"
click at [158, 82] on input "2025-09-02" at bounding box center [153, 77] width 127 height 12
type input "2025-10-01"
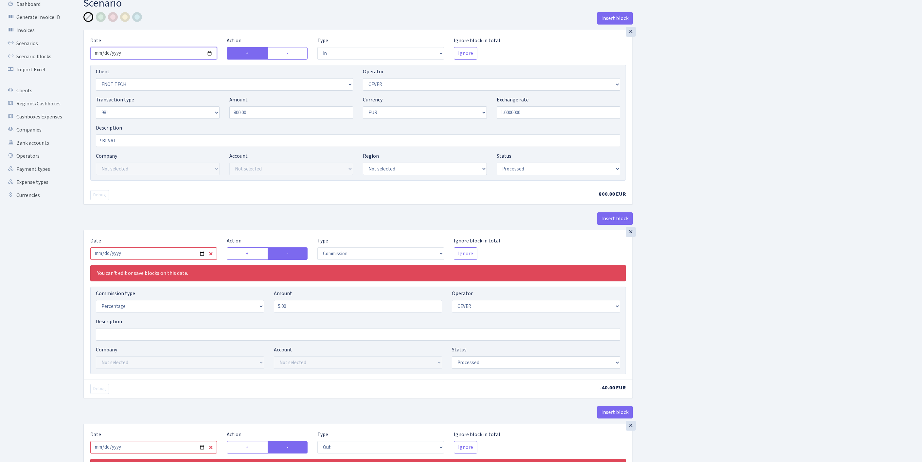
scroll to position [130, 0]
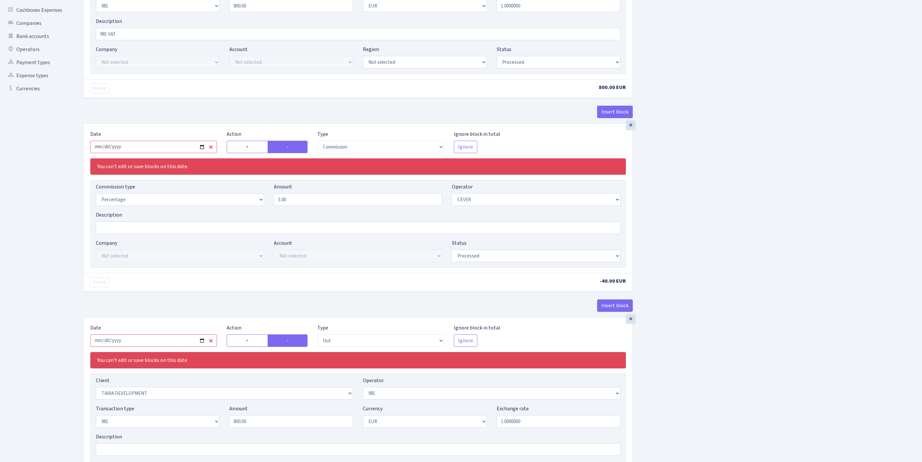
click at [179, 153] on input "2025-09-02" at bounding box center [153, 147] width 127 height 12
type input "[DATE]"
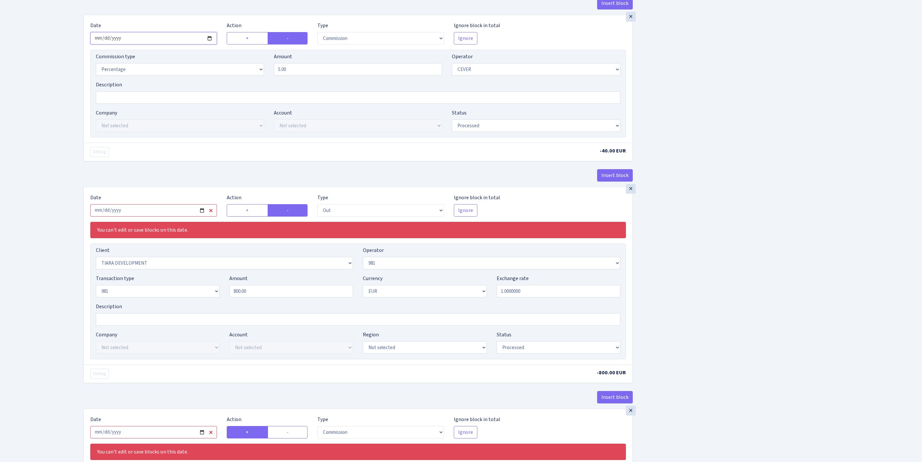
scroll to position [358, 0]
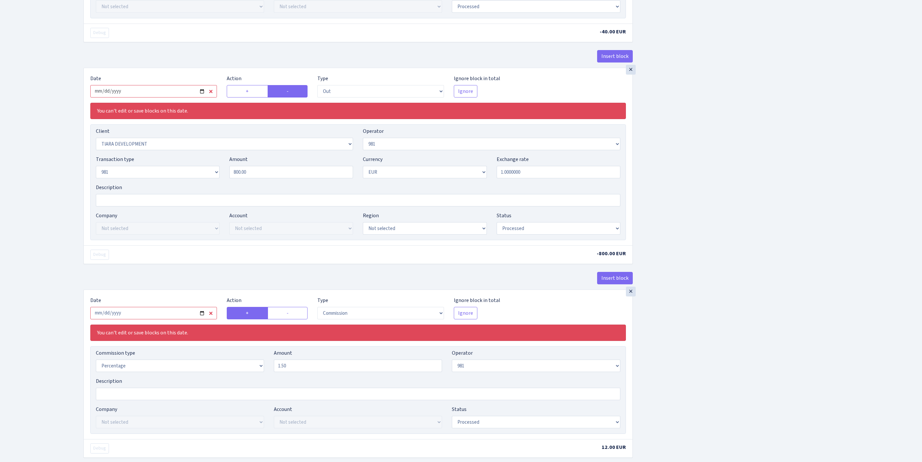
click at [185, 98] on input "2025-09-02" at bounding box center [153, 91] width 127 height 12
type input "[DATE]"
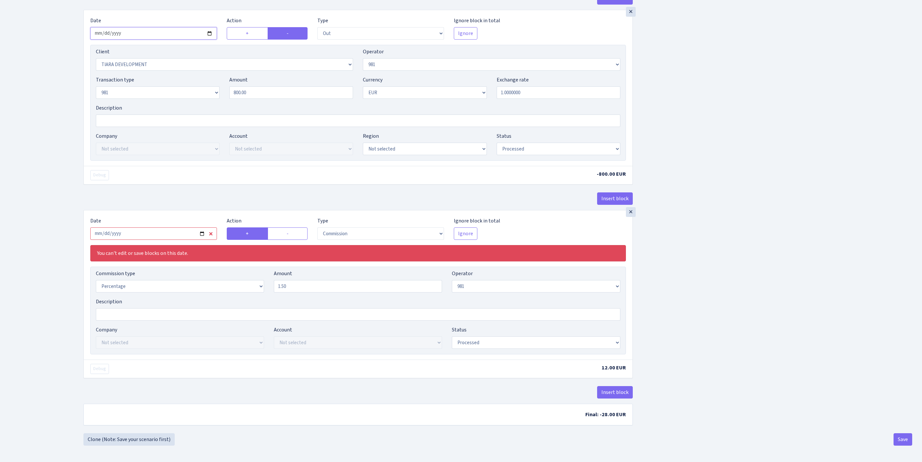
scroll to position [487, 0]
click at [177, 240] on input "2025-09-02" at bounding box center [153, 234] width 127 height 12
type input "[DATE]"
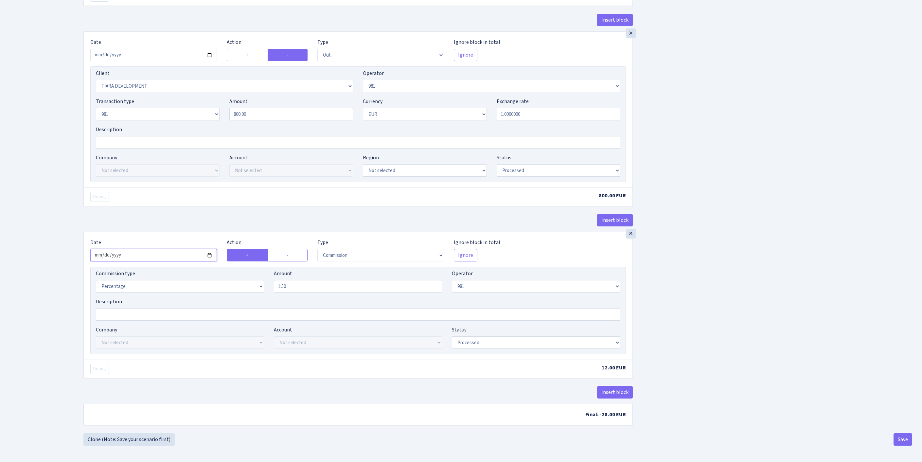
scroll to position [503, 0]
click at [898, 439] on button "Save" at bounding box center [903, 439] width 19 height 12
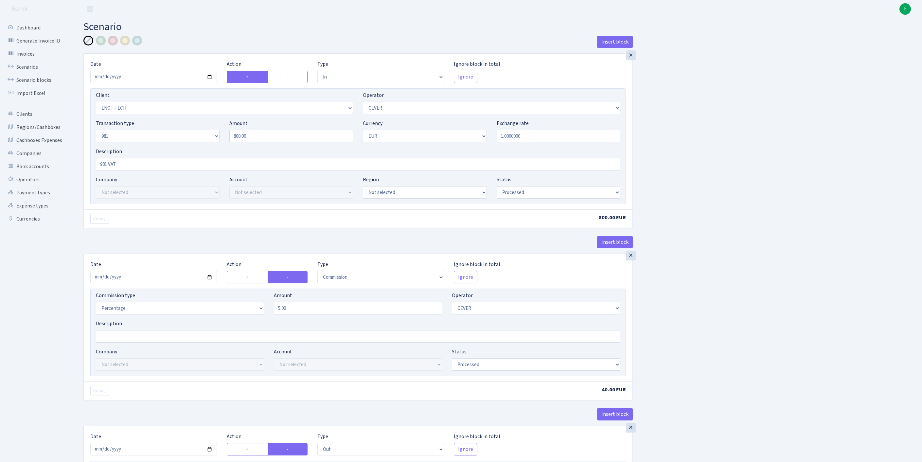
select select "in"
select select "2572"
select select "20"
select select "8"
select select "1"
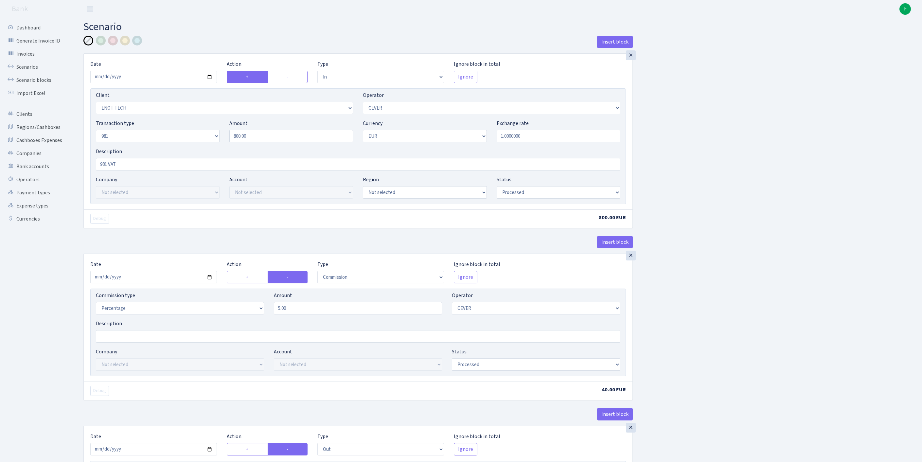
select select "processed"
select select "commission"
select select "20"
select select "processed"
select select "out"
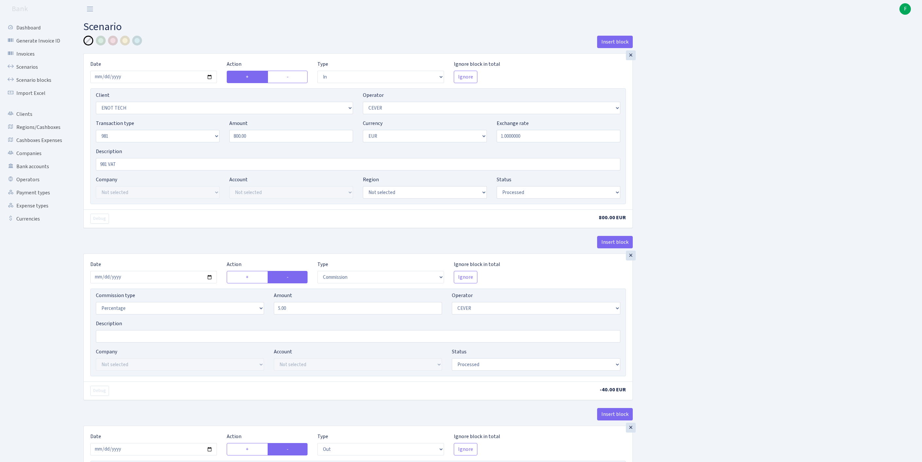
select select "2781"
select select "61"
select select "8"
select select "1"
select select "processed"
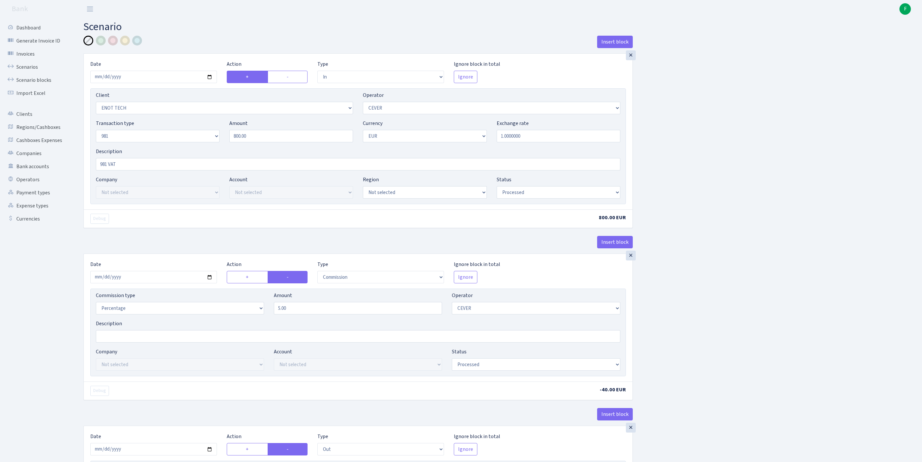
select select "commission"
select select "61"
select select "processed"
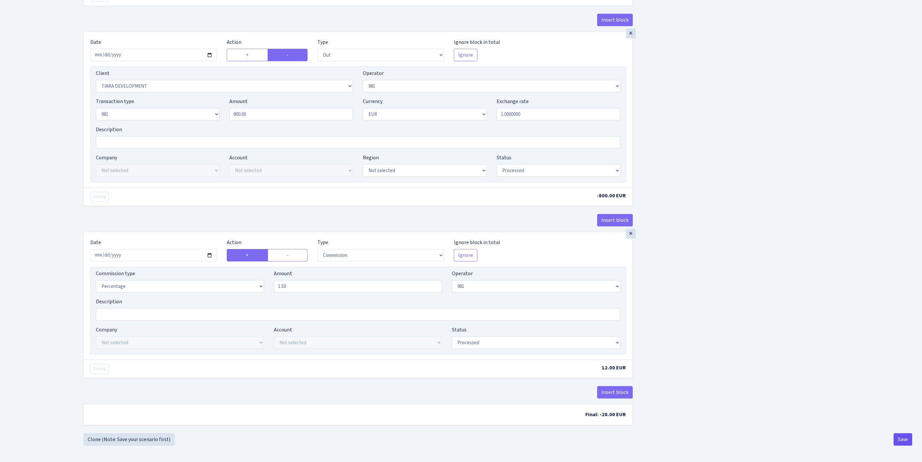
click at [901, 441] on button "Save" at bounding box center [903, 439] width 19 height 12
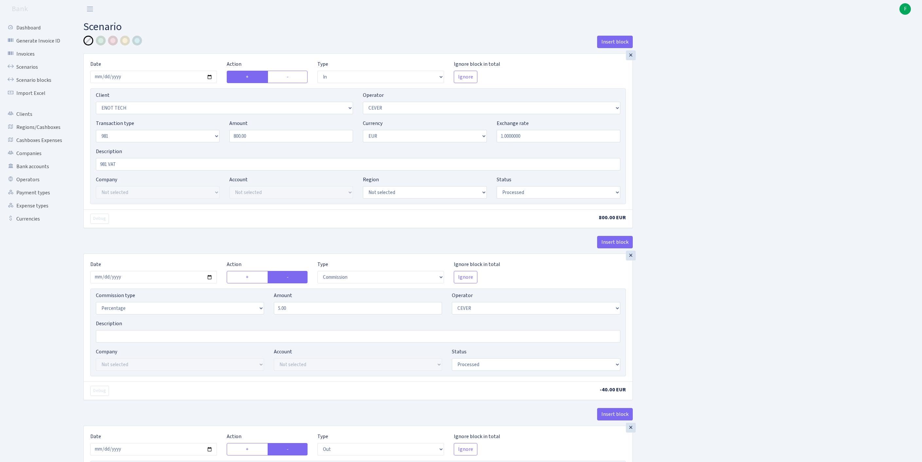
select select "in"
select select "2572"
select select "20"
select select "8"
select select "1"
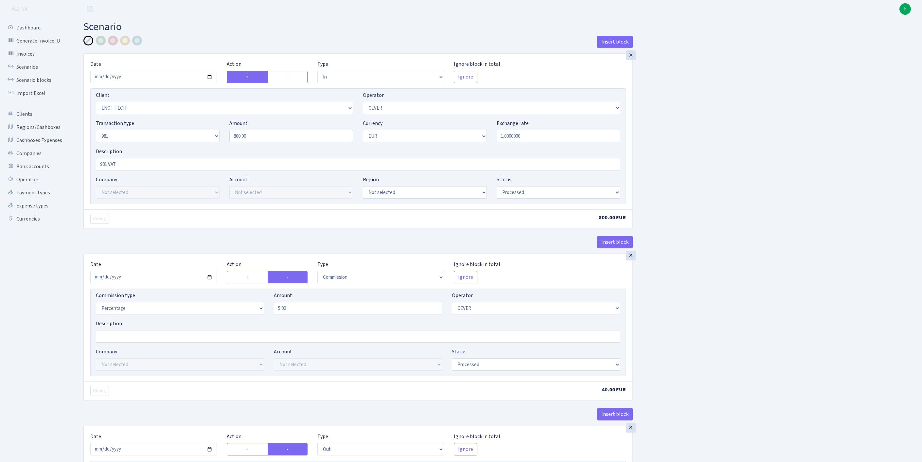
select select "processed"
select select "commission"
select select "20"
select select "processed"
select select "out"
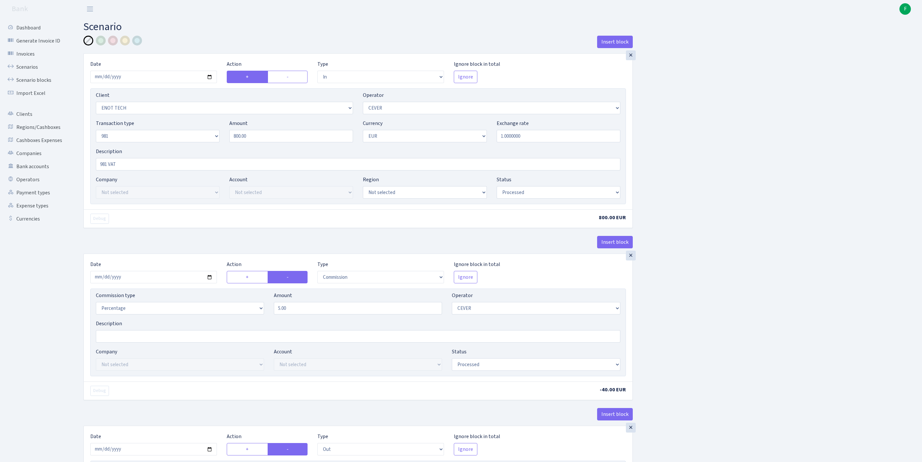
select select "2781"
select select "61"
select select "8"
select select "1"
select select "processed"
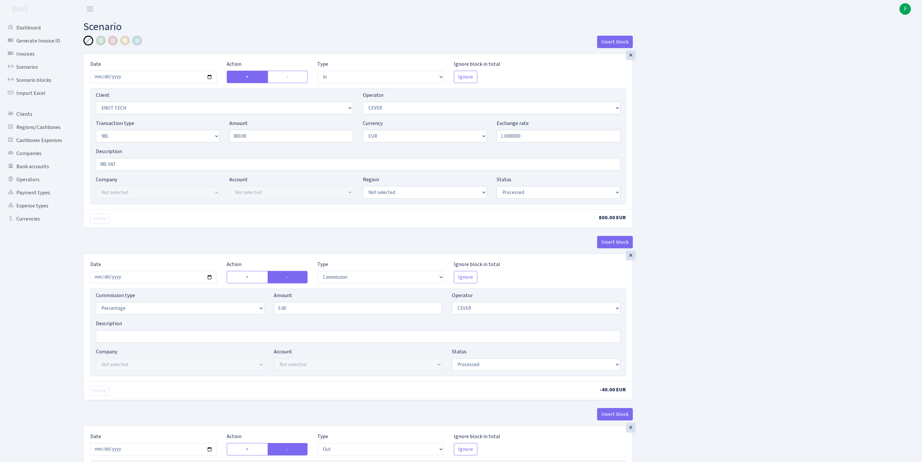
select select "commission"
select select "61"
select select "processed"
click at [32, 72] on link "Scenarios" at bounding box center [35, 67] width 65 height 13
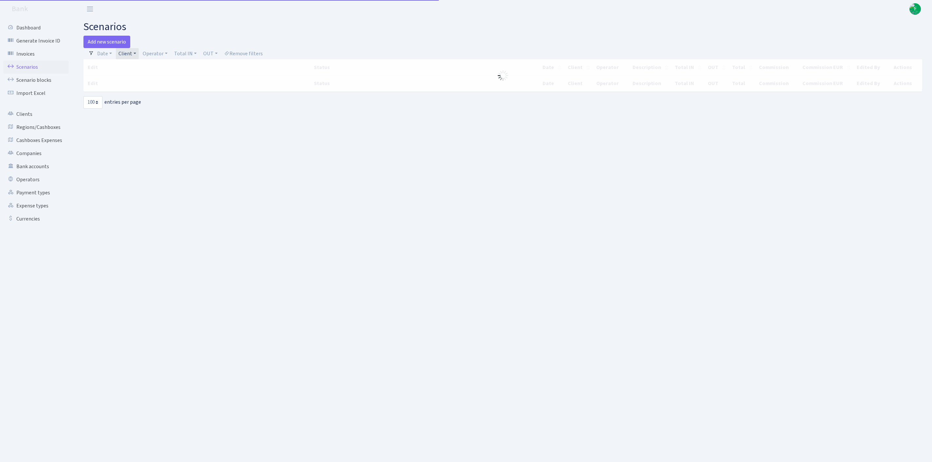
select select "100"
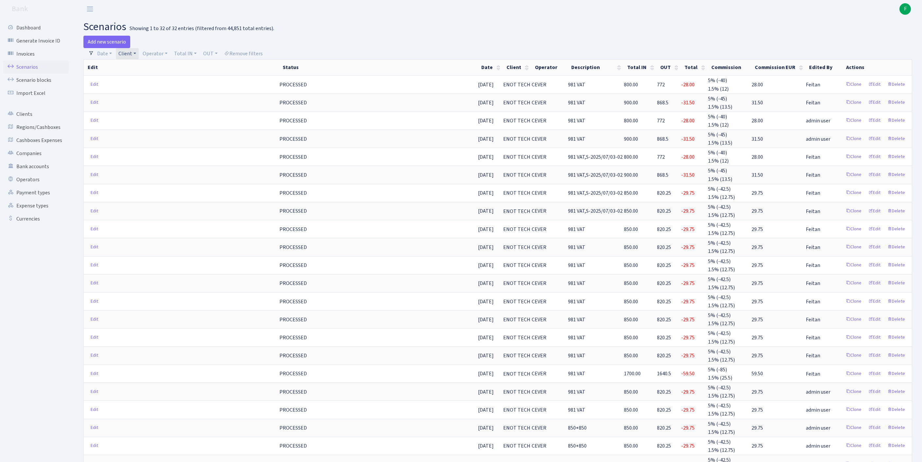
click at [139, 56] on link "Client" at bounding box center [127, 53] width 23 height 11
click at [151, 80] on input "search" at bounding box center [145, 77] width 54 height 10
type input "ULYS"
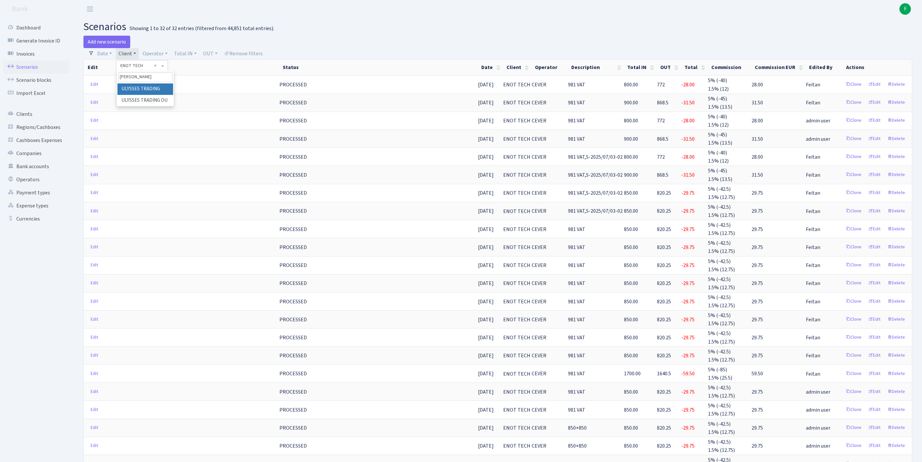
click at [162, 95] on li "ULYSSES TRADING" at bounding box center [146, 88] width 56 height 11
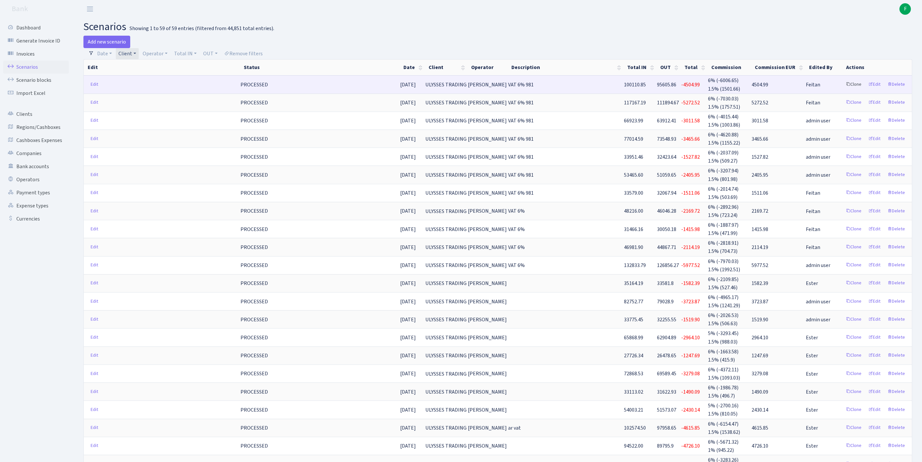
click at [843, 90] on link "Clone" at bounding box center [854, 85] width 22 height 10
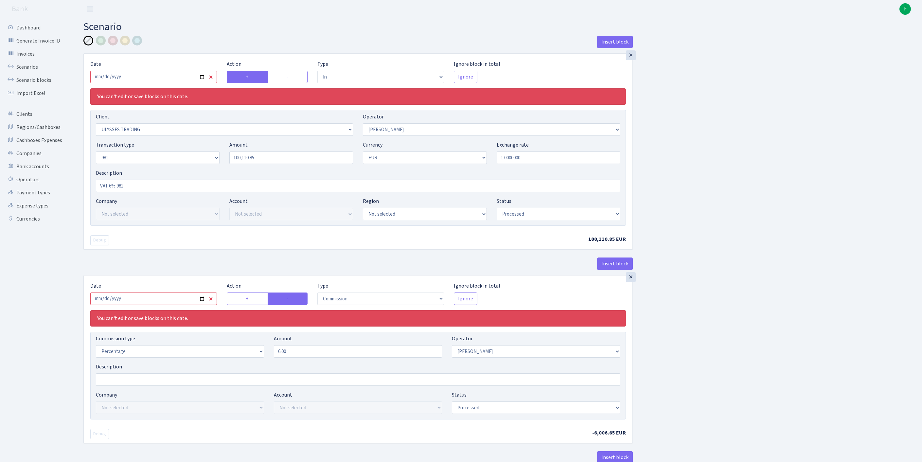
select select "in"
select select "1226"
select select "28"
select select "8"
select select "1"
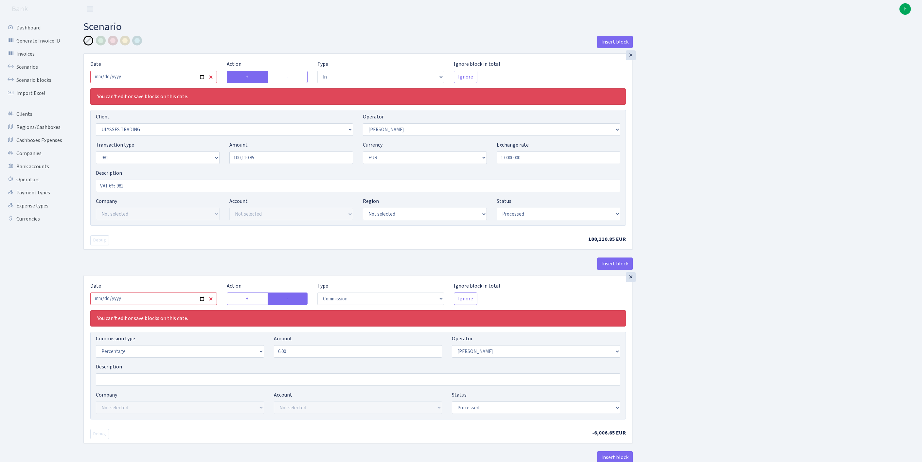
select select "processed"
select select "commission"
select select "28"
select select "processed"
select select "out"
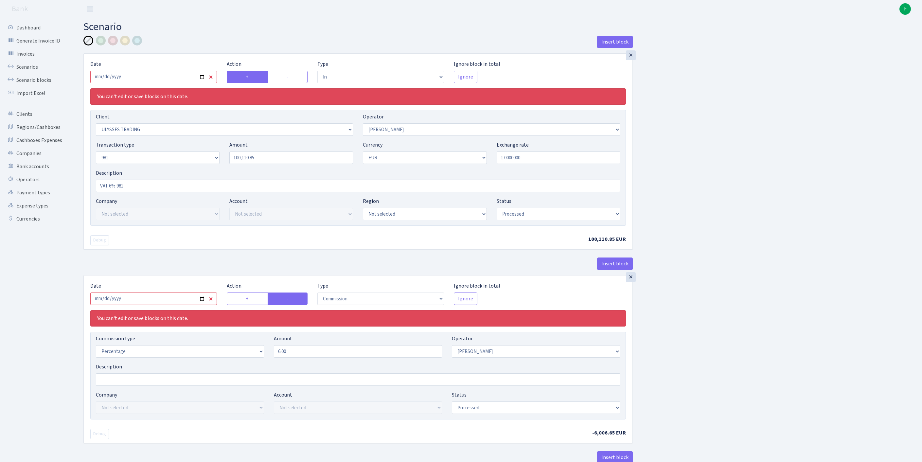
select select "2442"
select select "61"
select select "8"
select select "1"
select select "processed"
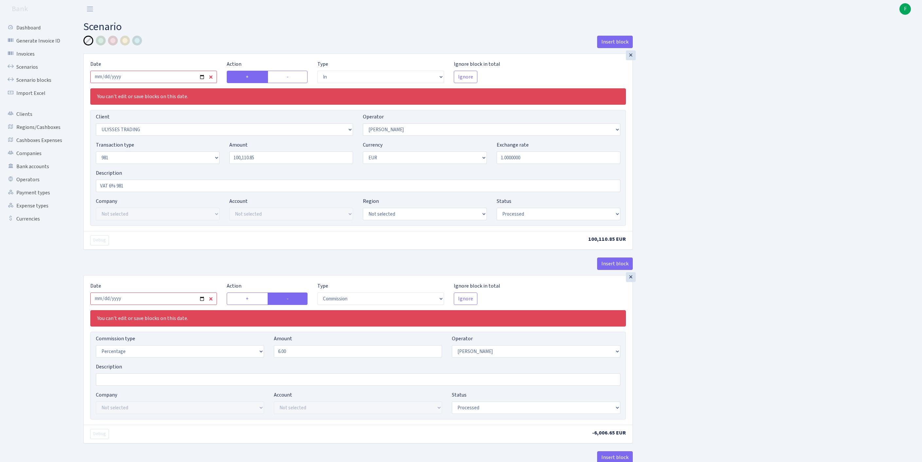
select select "commission"
select select "61"
select select "processed"
click at [156, 81] on input "2025-09-01" at bounding box center [153, 77] width 127 height 12
type input "2025-10-01"
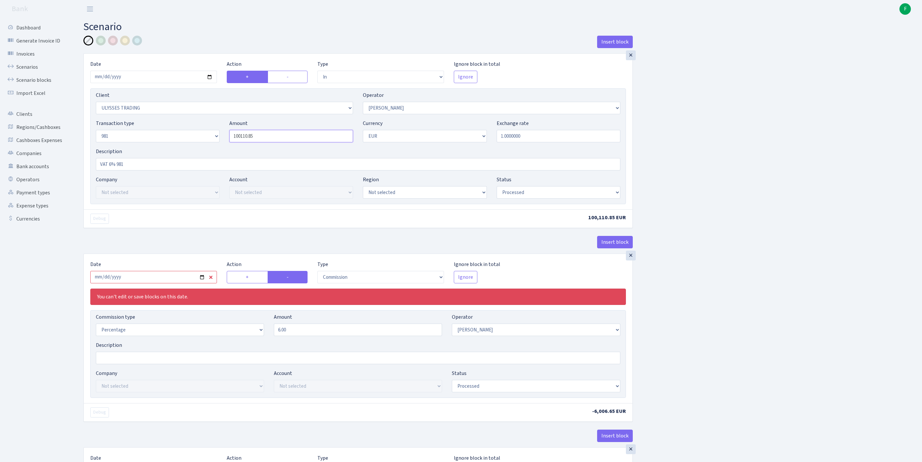
drag, startPoint x: 278, startPoint y: 151, endPoint x: 206, endPoint y: 143, distance: 73.1
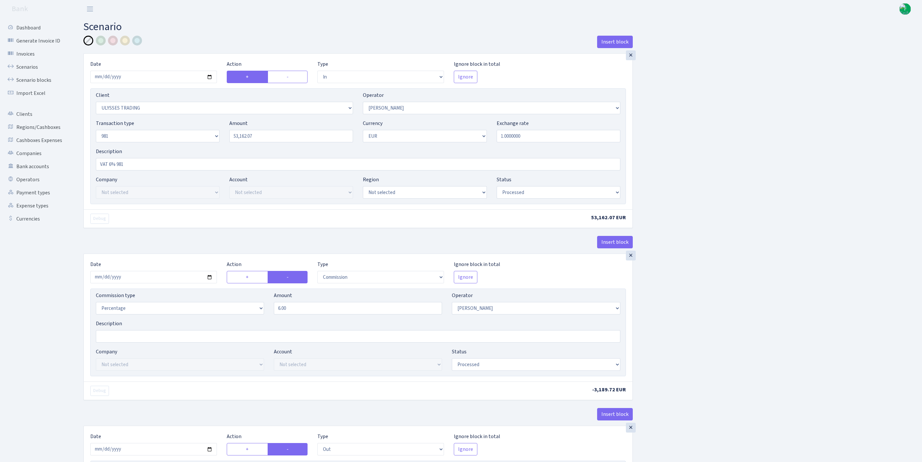
select select "in"
select select "1226"
select select "28"
select select "8"
select select "1"
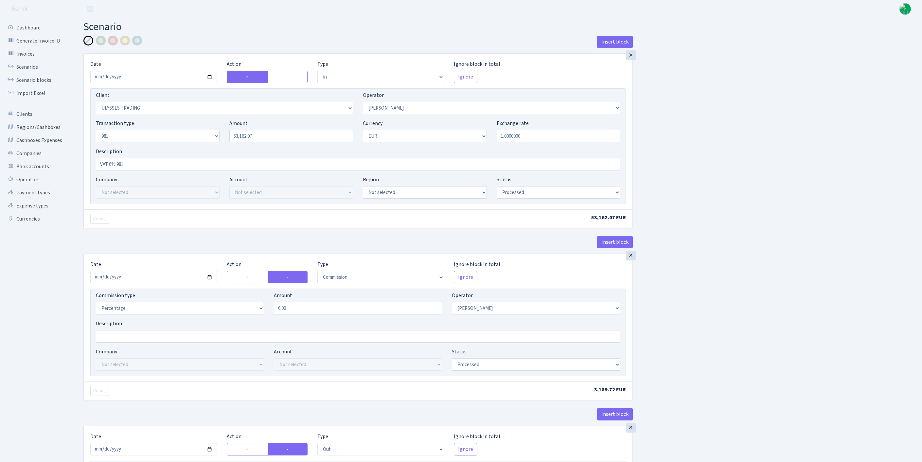
select select "processed"
select select "commission"
select select "28"
select select "processed"
select select "out"
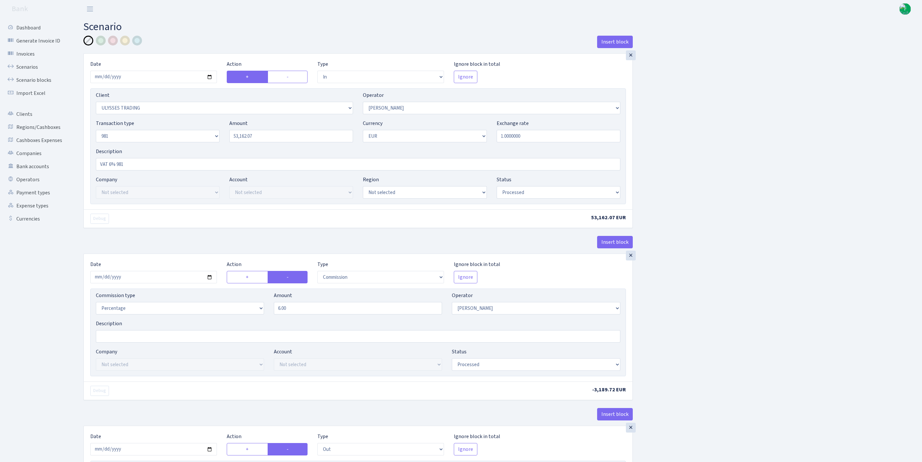
select select "2442"
select select "61"
select select "8"
select select "1"
select select "processed"
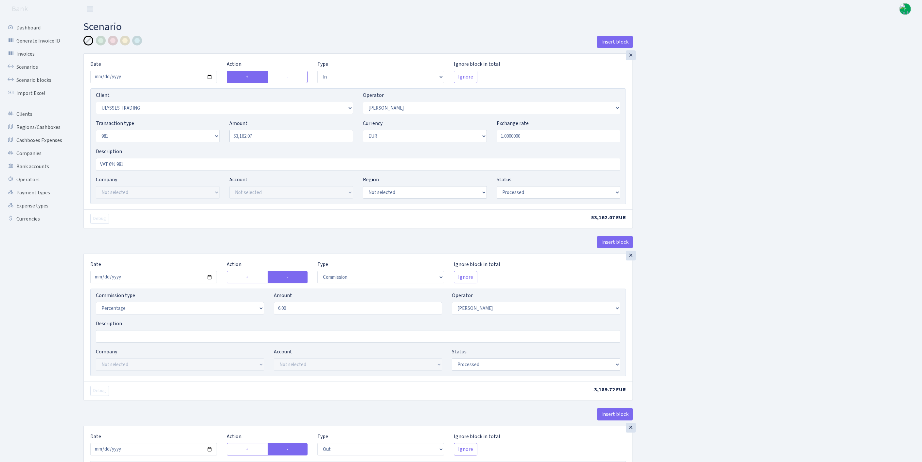
select select "commission"
select select "61"
select select "processed"
click at [29, 73] on link "Scenarios" at bounding box center [35, 67] width 65 height 13
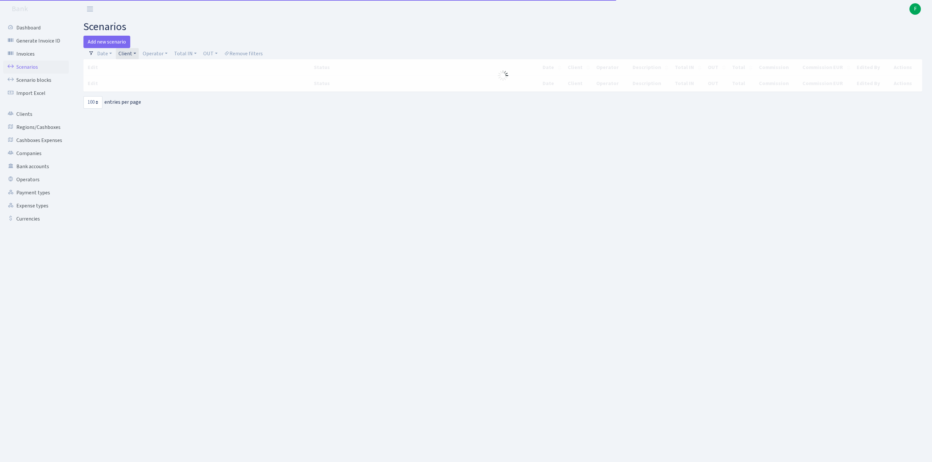
select select "100"
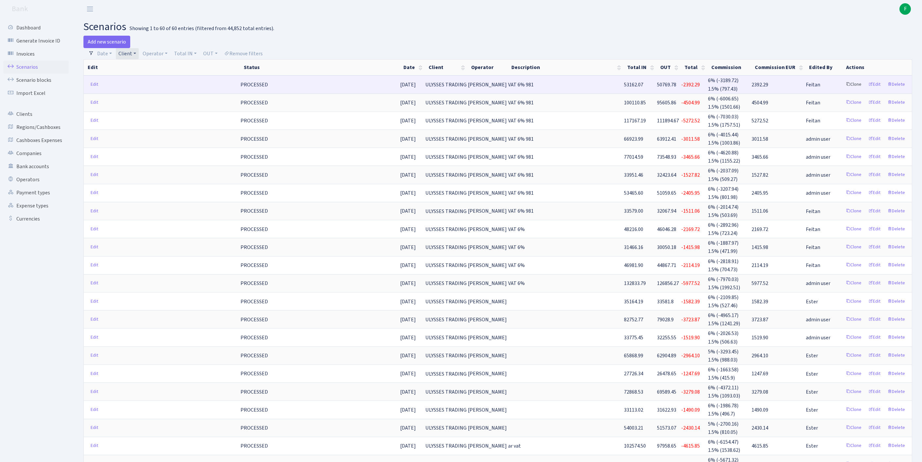
click at [843, 90] on link "Clone" at bounding box center [854, 85] width 22 height 10
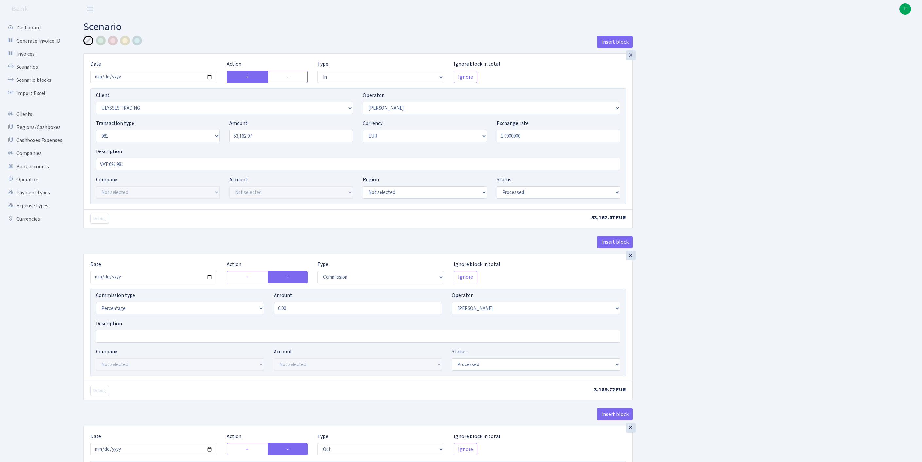
select select "in"
select select "1226"
select select "28"
select select "8"
select select "1"
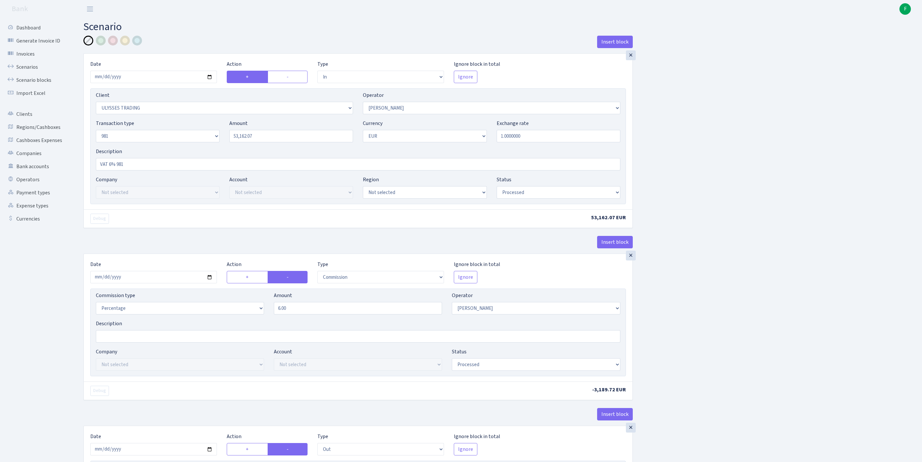
select select "processed"
select select "commission"
select select "28"
select select "processed"
select select "out"
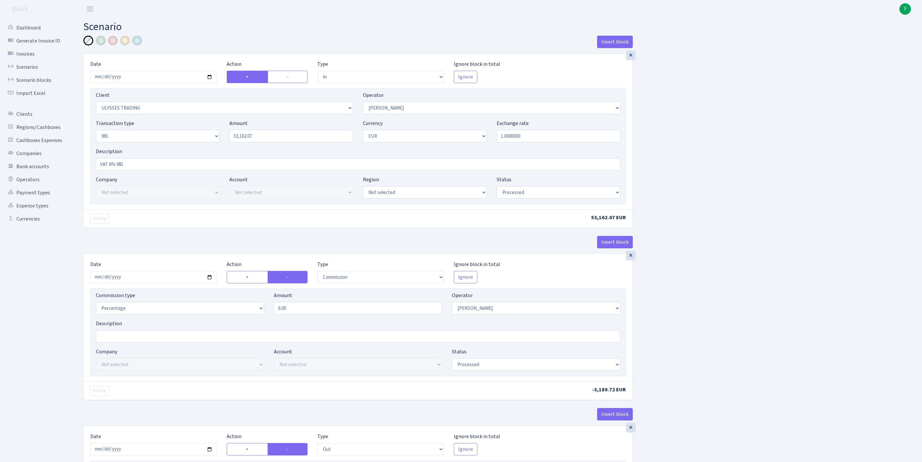
select select "2442"
select select "61"
select select "8"
select select "1"
select select "processed"
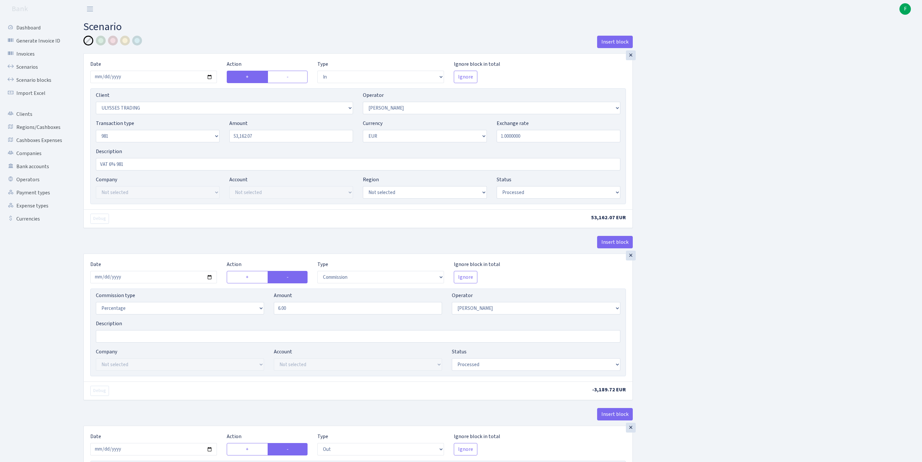
select select "commission"
select select "61"
select select "processed"
click at [172, 82] on input "2025-10-01" at bounding box center [153, 77] width 127 height 12
drag, startPoint x: 810, startPoint y: 121, endPoint x: 761, endPoint y: 128, distance: 49.5
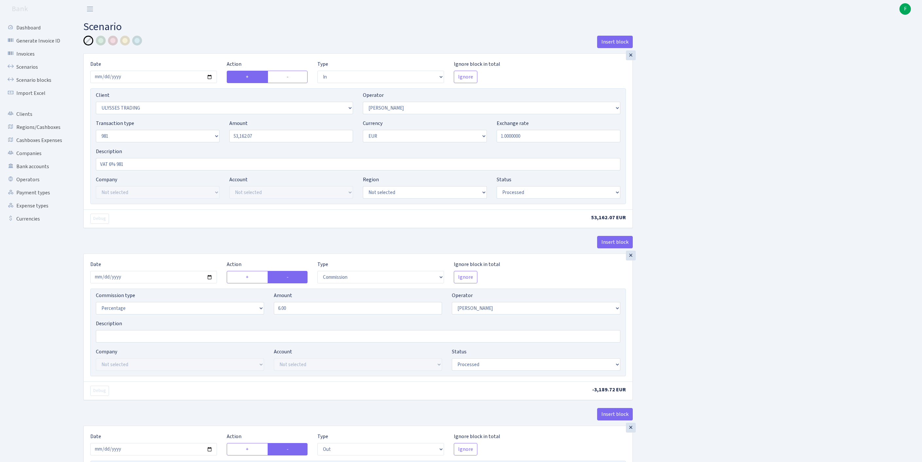
click at [809, 120] on div "Insert block × Date 2025-10-01 Action + - Type --- In Out Commission Field requ…" at bounding box center [498, 432] width 839 height 792
drag, startPoint x: 244, startPoint y: 144, endPoint x: 185, endPoint y: 136, distance: 60.2
click at [185, 136] on div "Transaction type Not selected 981 ELF FISH crypto GIRT IVO dekl MM-BALTIC eur U…" at bounding box center [358, 133] width 535 height 28
drag, startPoint x: 273, startPoint y: 151, endPoint x: 179, endPoint y: 144, distance: 94.5
click at [179, 144] on div "Transaction type Not selected 981 ELF FISH crypto GIRT IVO dekl MM-BALTIC eur U…" at bounding box center [358, 133] width 535 height 28
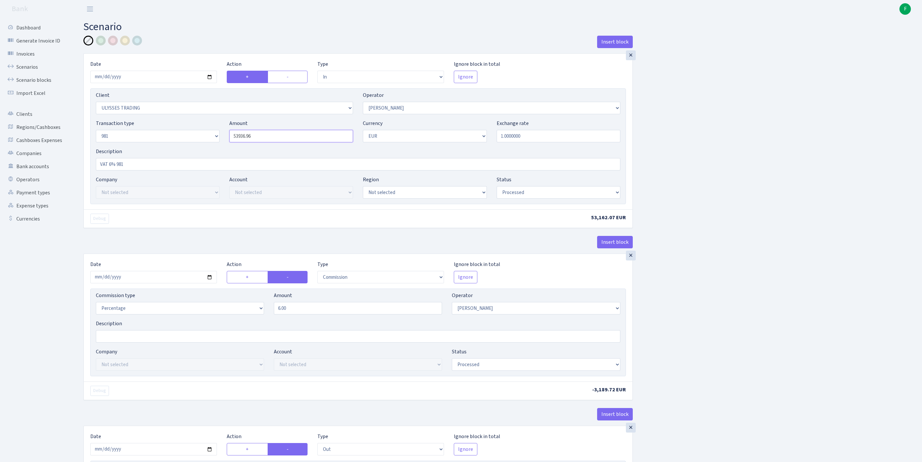
scroll to position [443, 0]
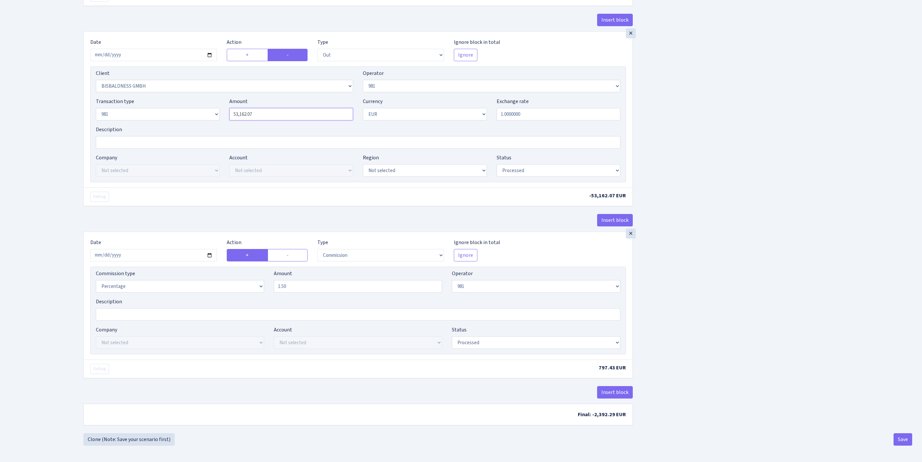
type input "53,936.96"
drag, startPoint x: 268, startPoint y: 129, endPoint x: 188, endPoint y: 128, distance: 80.5
click at [175, 124] on div "Transaction type Not selected 981 ELF FISH crypto GIRT IVO dekl MM-BALTIC eur U…" at bounding box center [358, 112] width 535 height 28
paste input "936.96"
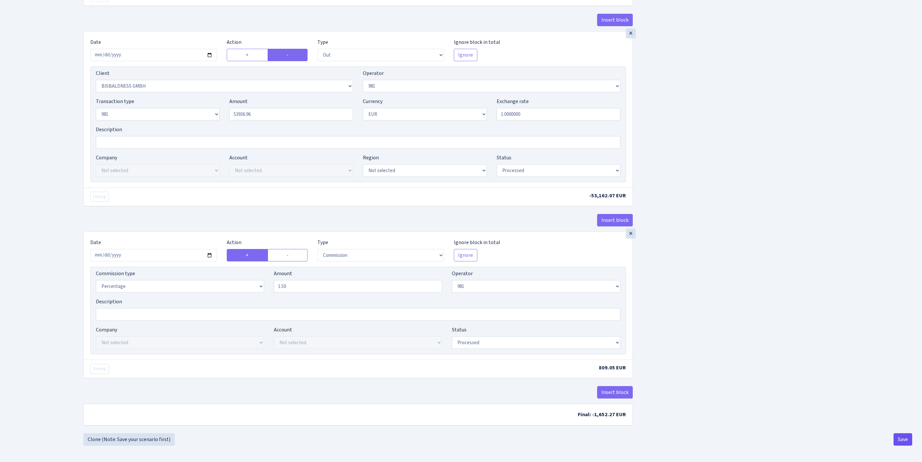
type input "53,936.96"
click at [900, 437] on button "Save" at bounding box center [903, 439] width 19 height 12
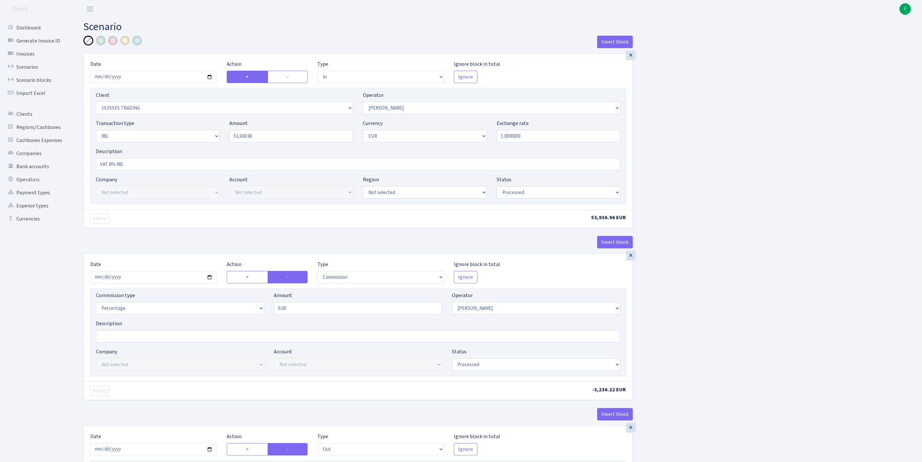
select select "in"
select select "1226"
select select "28"
select select "8"
select select "1"
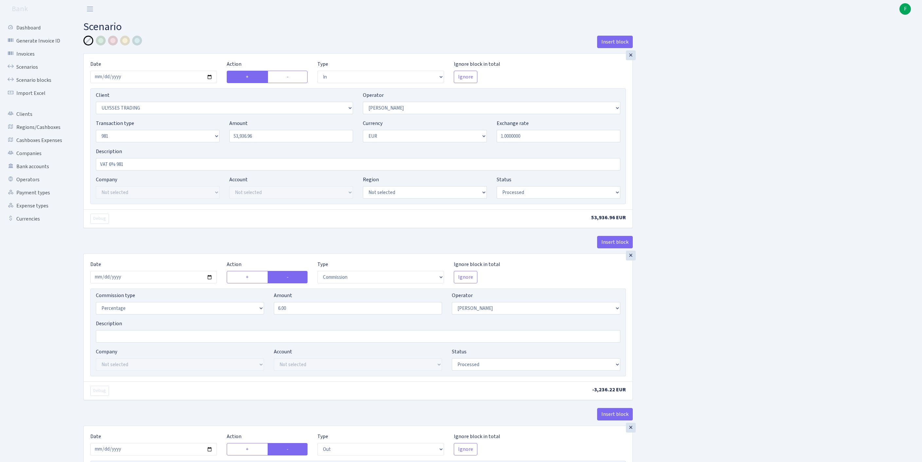
select select "processed"
select select "commission"
select select "28"
select select "processed"
select select "out"
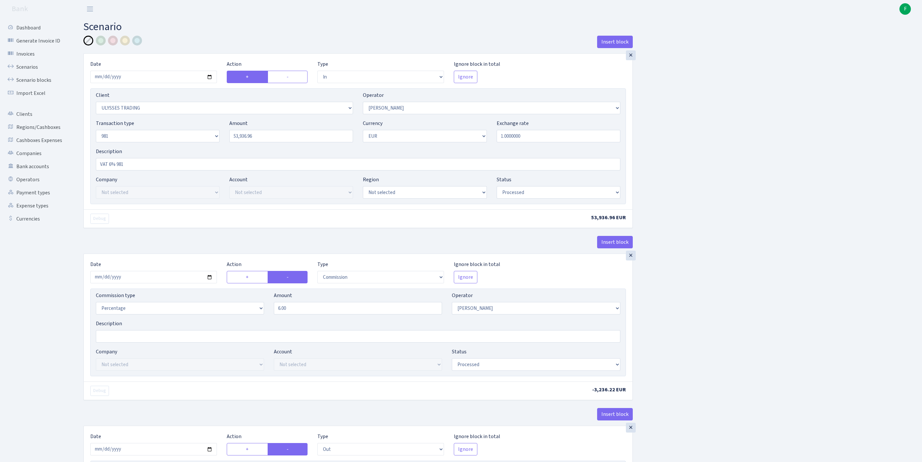
select select "2442"
select select "61"
select select "8"
select select "1"
select select "processed"
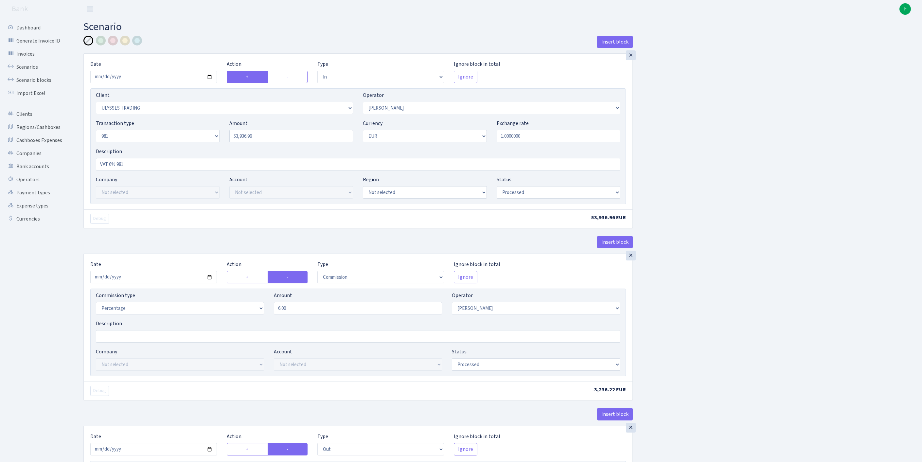
select select "commission"
select select "61"
select select "processed"
click at [33, 73] on link "Scenarios" at bounding box center [35, 67] width 65 height 13
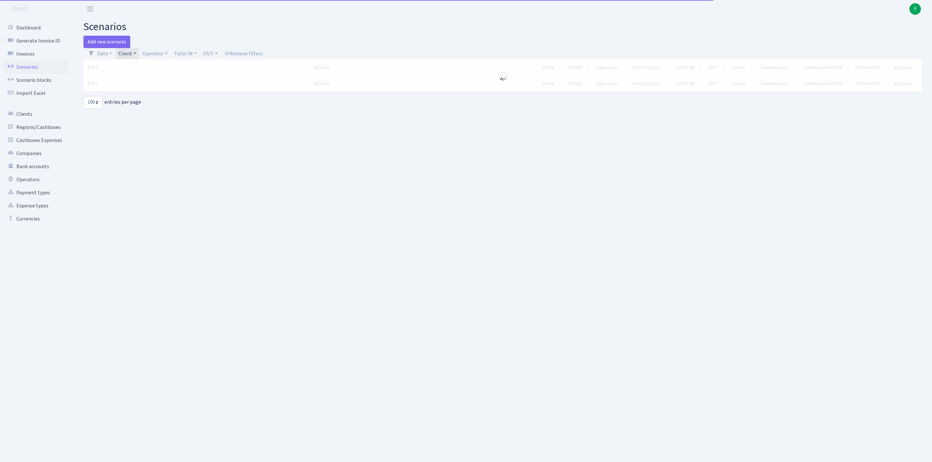
select select "100"
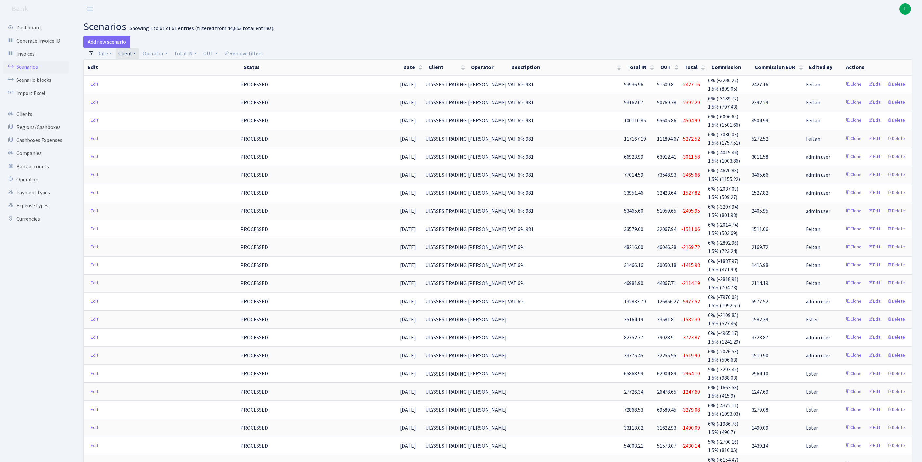
click at [134, 56] on link "Client" at bounding box center [127, 53] width 23 height 11
click at [139, 81] on input "search" at bounding box center [146, 77] width 56 height 10
type input "WINERY"
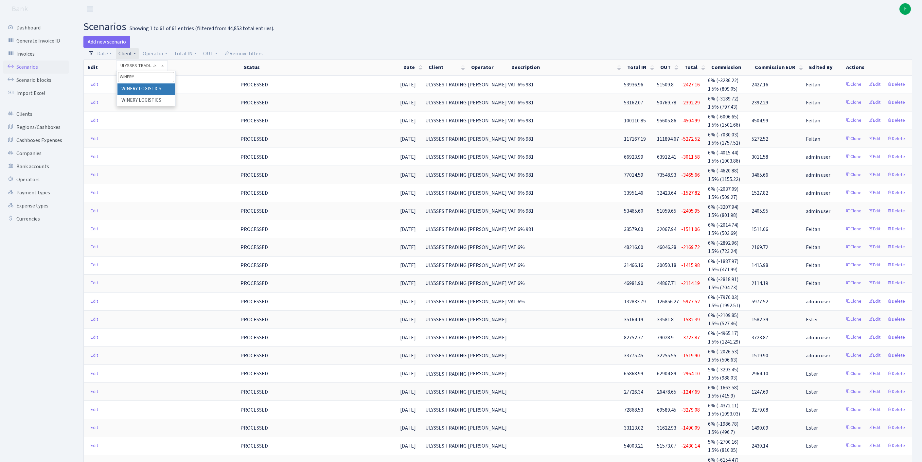
click at [166, 95] on li "WINERY LOGISTICS" at bounding box center [146, 88] width 57 height 11
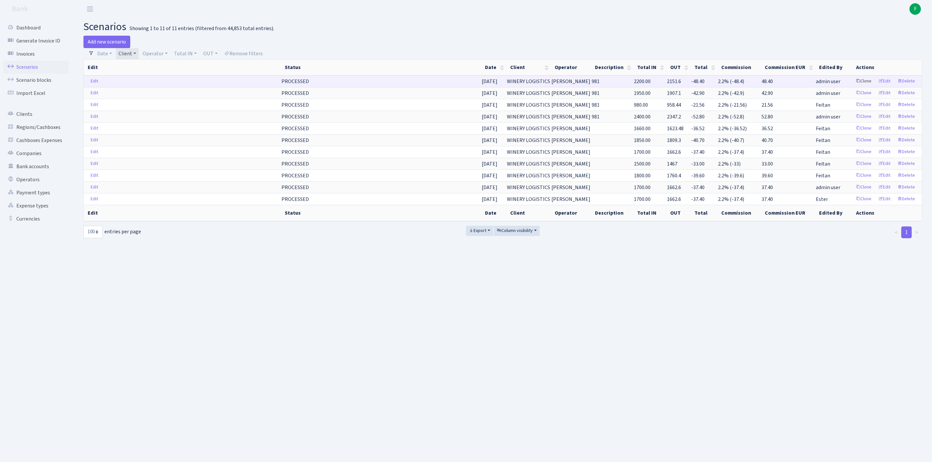
click at [853, 86] on link "Clone" at bounding box center [864, 81] width 22 height 10
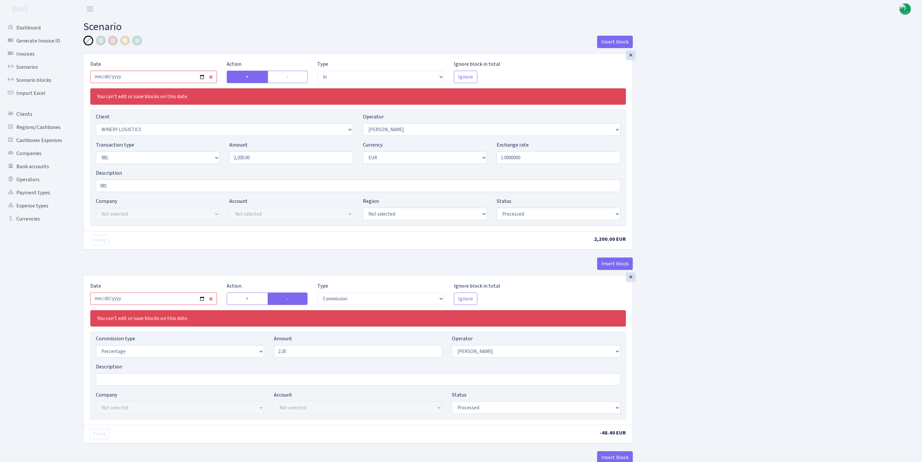
select select "in"
select select "2759"
select select "14"
select select "8"
select select "1"
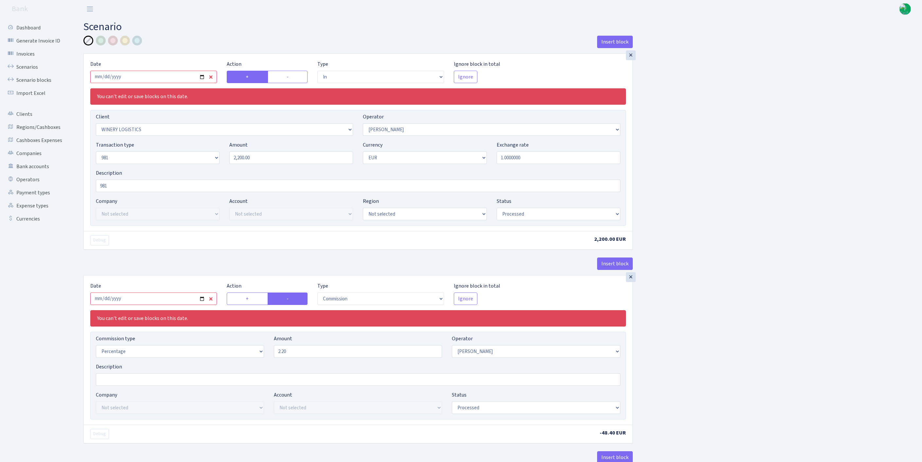
select select "processed"
select select "commission"
select select "14"
select select "processed"
select select "out"
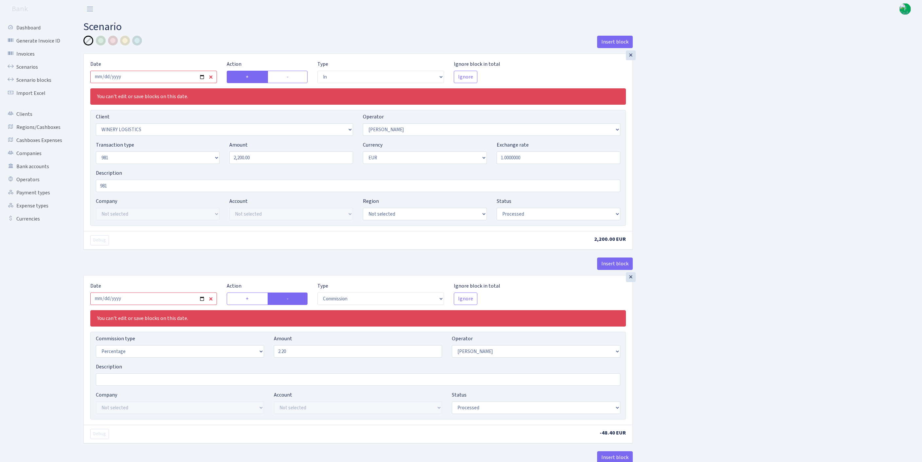
select select "2778"
select select "61"
select select "8"
select select "1"
select select "processed"
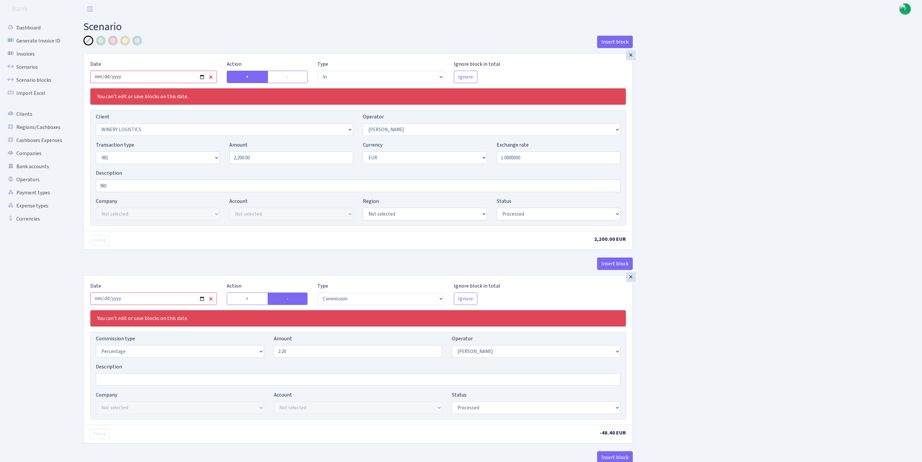
click at [151, 82] on input "2025-09-04" at bounding box center [153, 77] width 127 height 12
type input "[DATE]"
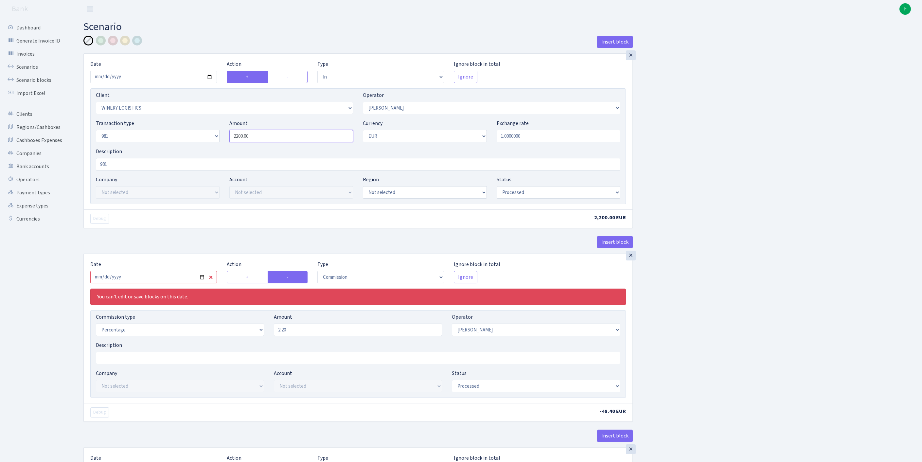
drag, startPoint x: 271, startPoint y: 150, endPoint x: 193, endPoint y: 147, distance: 78.0
click at [193, 147] on div "Transaction type Not selected 981 ELF FISH crypto GIRT IVO dekl MM-BALTIC eur U…" at bounding box center [358, 133] width 535 height 28
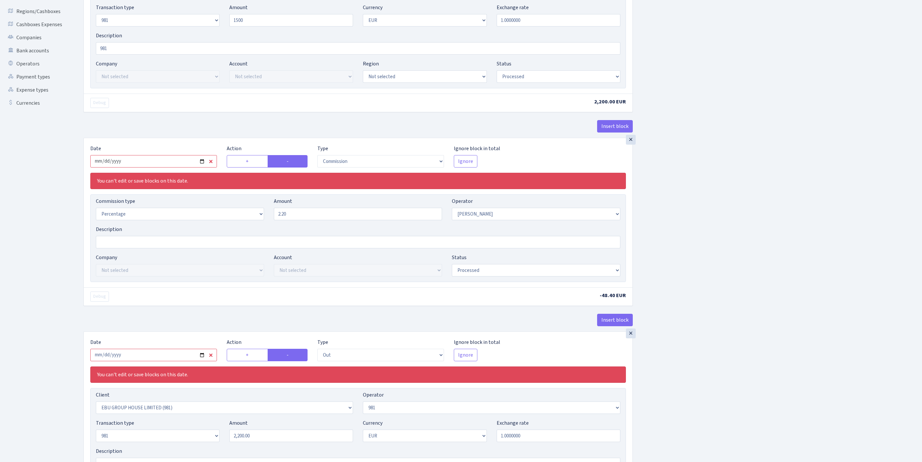
type input "1,500.00"
click at [155, 168] on input "2025-09-04" at bounding box center [153, 161] width 127 height 12
type input "[DATE]"
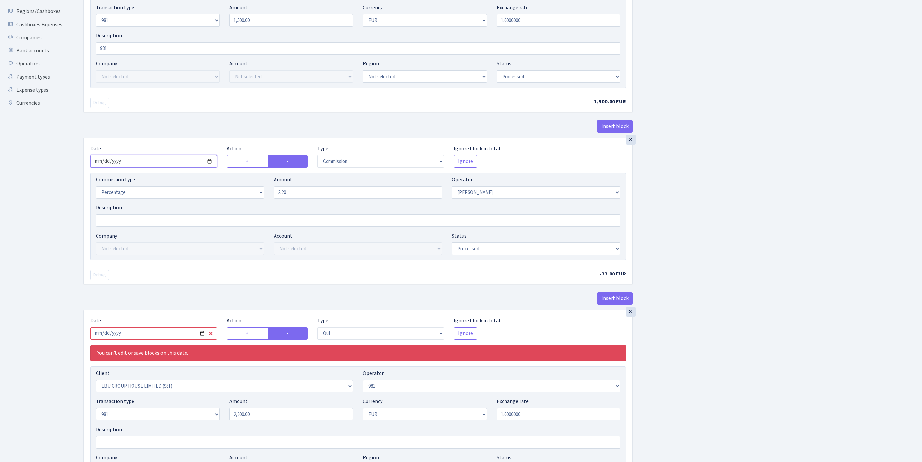
scroll to position [333, 0]
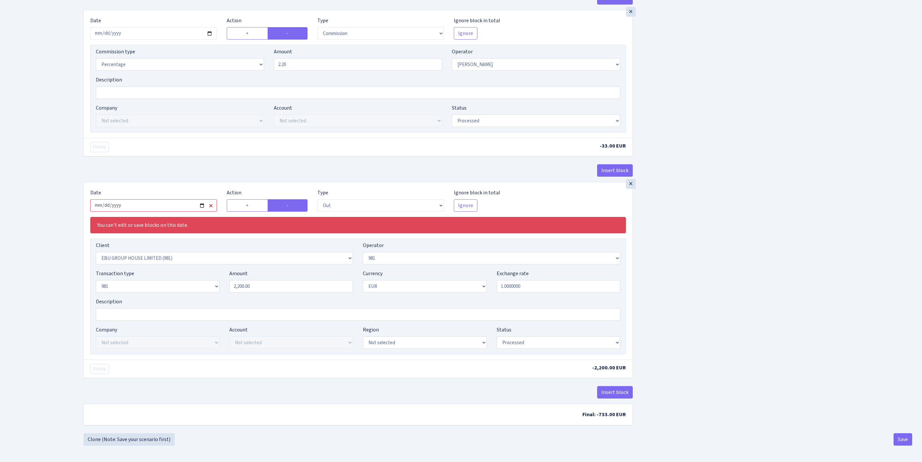
click at [168, 199] on input "2025-09-04" at bounding box center [153, 205] width 127 height 12
type input "2025-10-01"
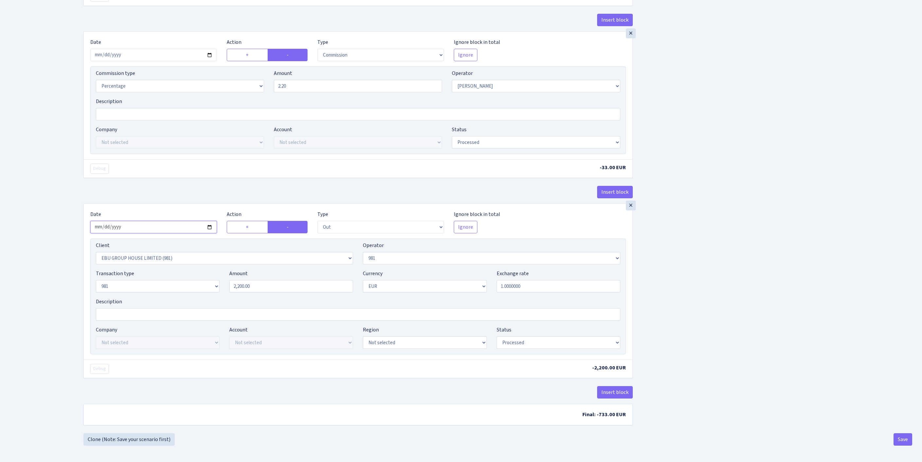
scroll to position [308, 0]
drag, startPoint x: 212, startPoint y: 253, endPoint x: 192, endPoint y: 251, distance: 20.4
click at [192, 270] on div "Transaction type Not selected 981 ELF FISH crypto GIRT IVO dekl MM-BALTIC eur U…" at bounding box center [358, 284] width 535 height 28
type input "1,500.00"
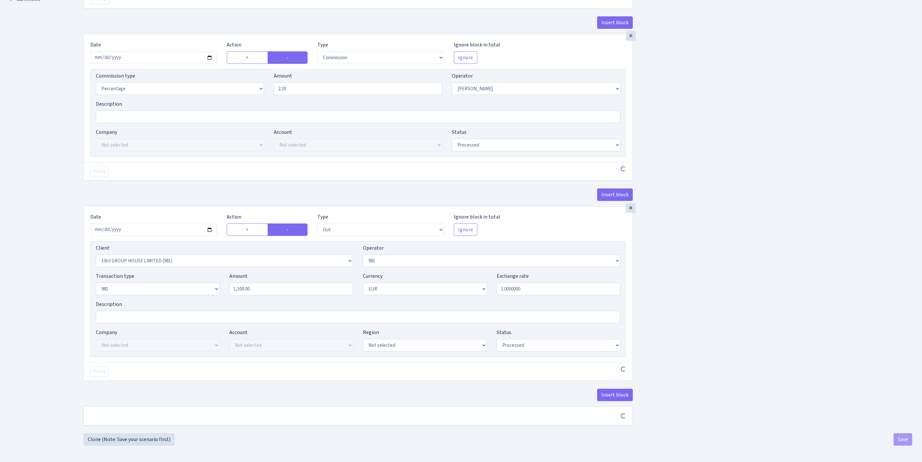
scroll to position [305, 0]
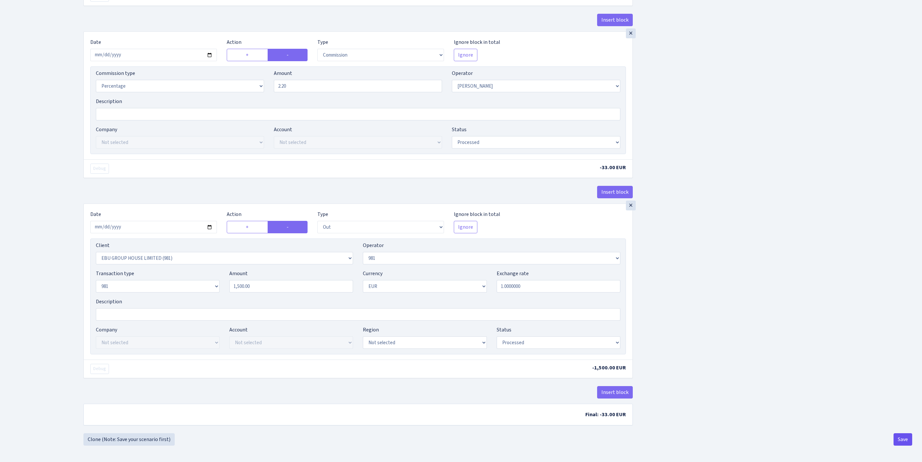
click at [900, 439] on button "Save" at bounding box center [903, 439] width 19 height 12
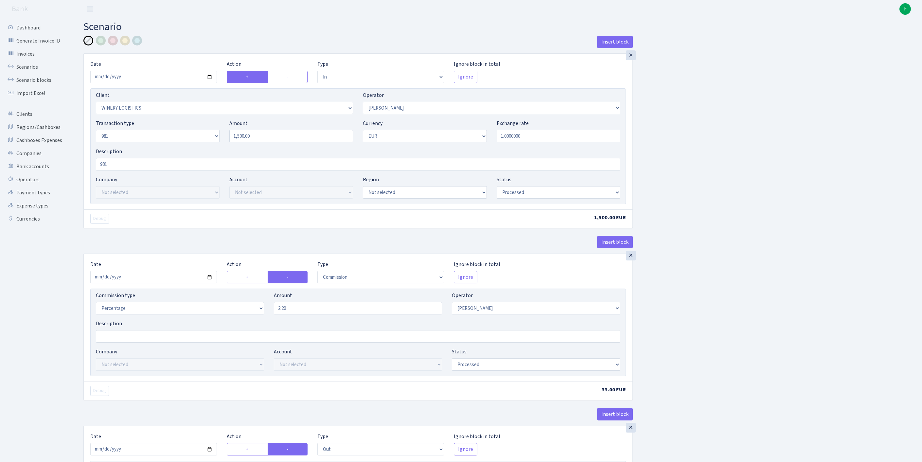
select select "in"
select select "2759"
select select "14"
select select "8"
select select "1"
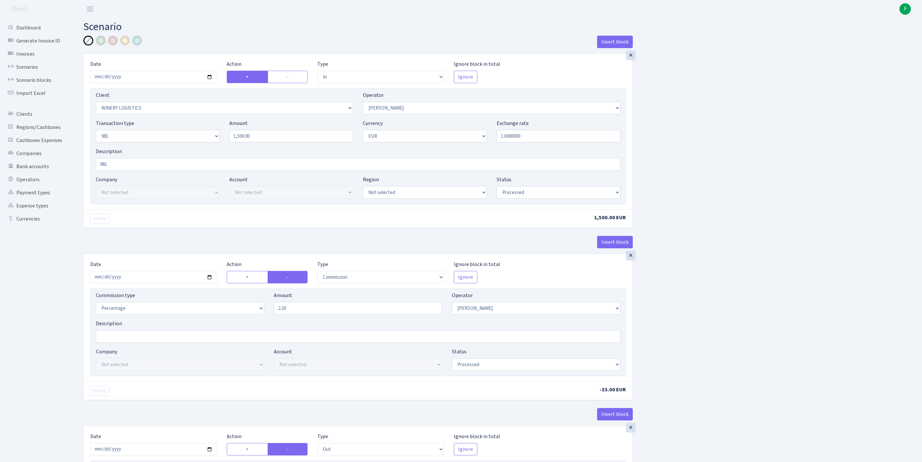
select select "processed"
select select "commission"
select select "14"
select select "processed"
select select "out"
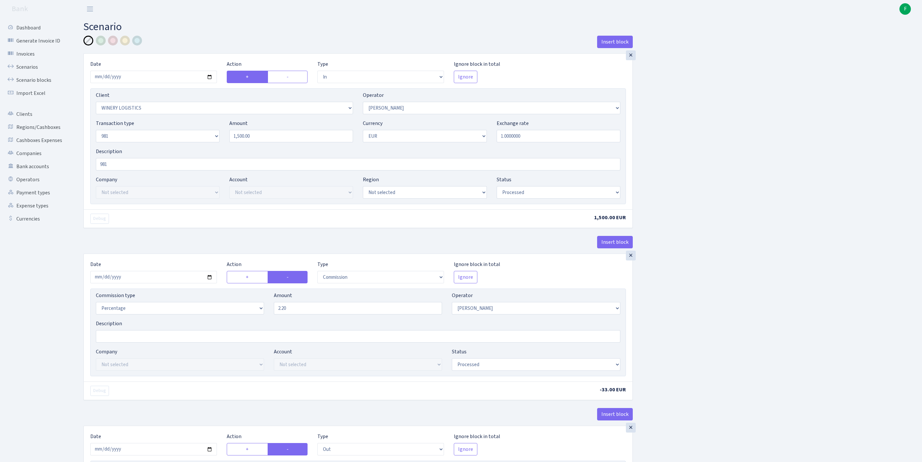
select select "2778"
select select "61"
select select "8"
select select "1"
select select "processed"
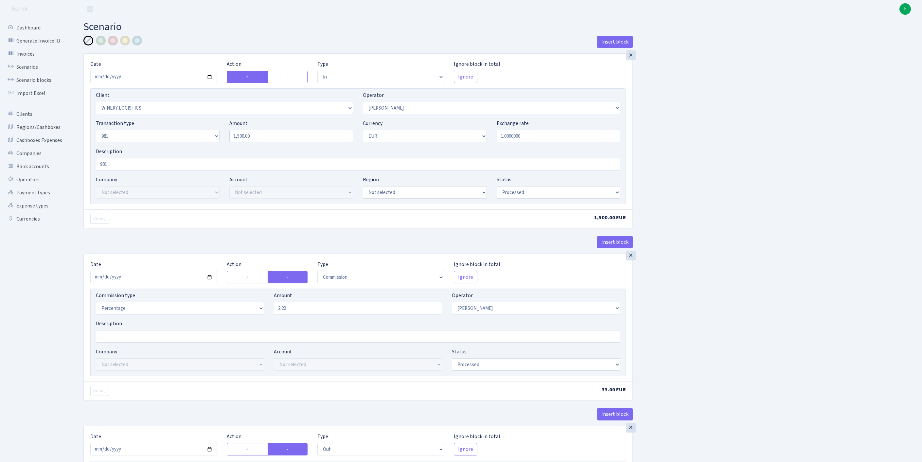
scroll to position [308, 0]
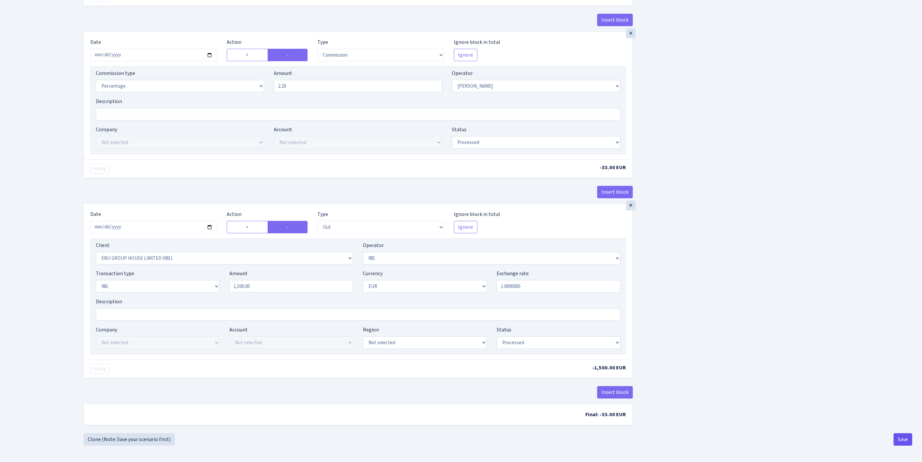
click at [898, 439] on button "Save" at bounding box center [903, 439] width 19 height 12
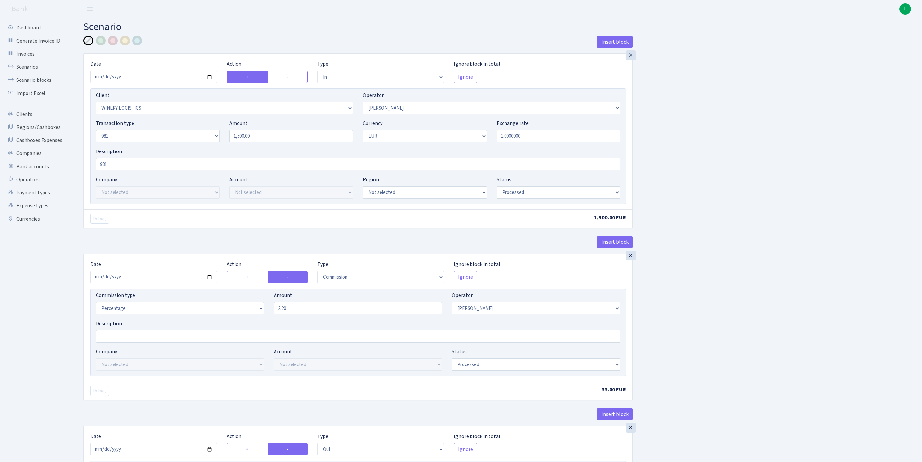
select select "in"
select select "2759"
select select "14"
select select "8"
select select "1"
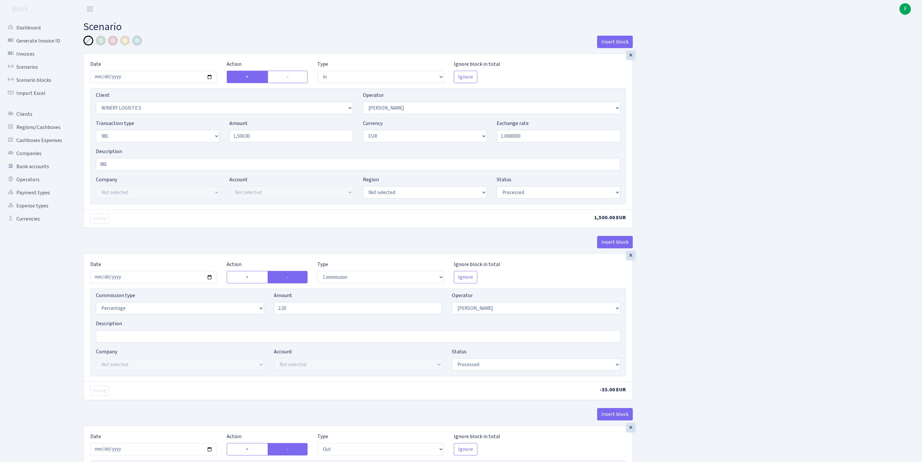
select select "processed"
select select "commission"
select select "14"
select select "processed"
select select "out"
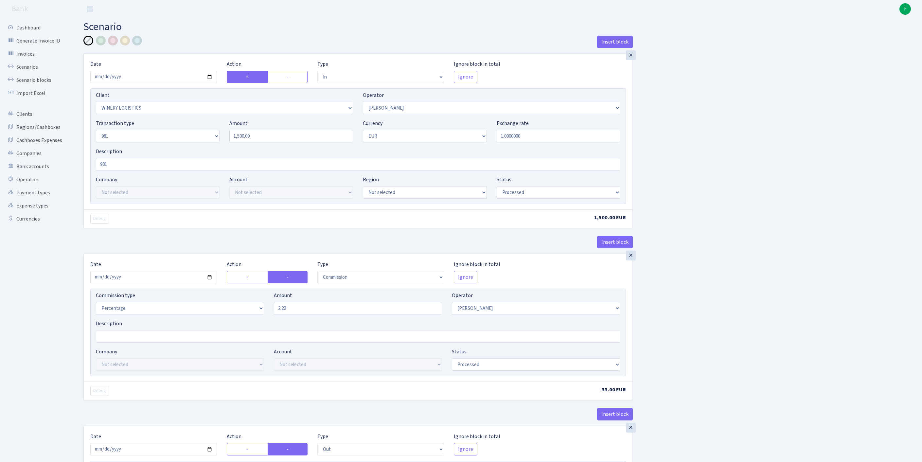
select select "2778"
select select "61"
select select "8"
select select "1"
select select "processed"
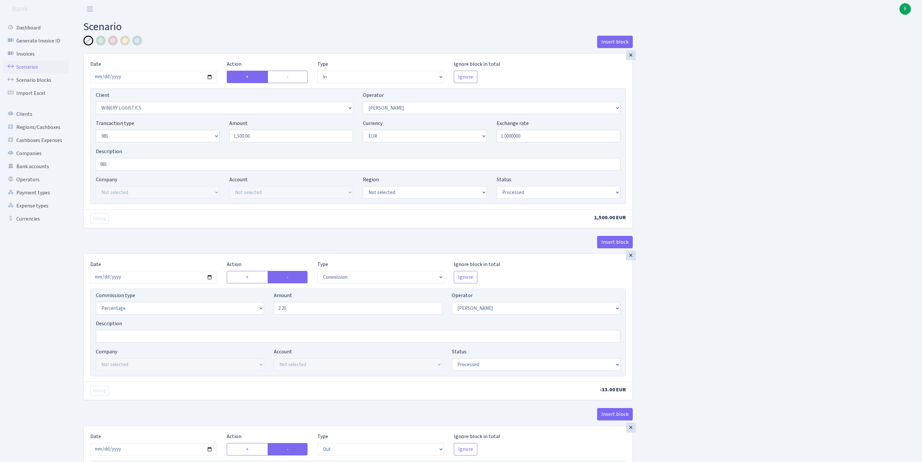
click at [32, 73] on link "Scenarios" at bounding box center [35, 67] width 65 height 13
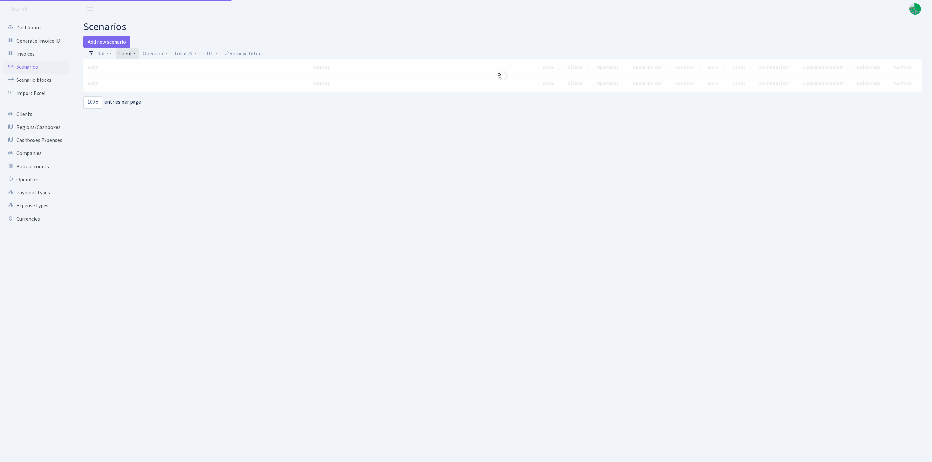
select select "100"
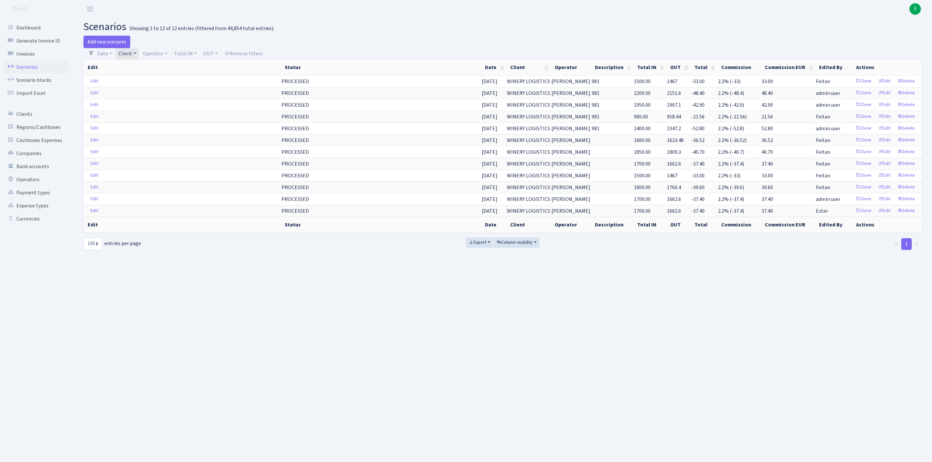
click at [139, 54] on link "Client" at bounding box center [127, 53] width 23 height 11
click at [147, 82] on input "search" at bounding box center [146, 77] width 57 height 10
type input "TALLINN SHI"
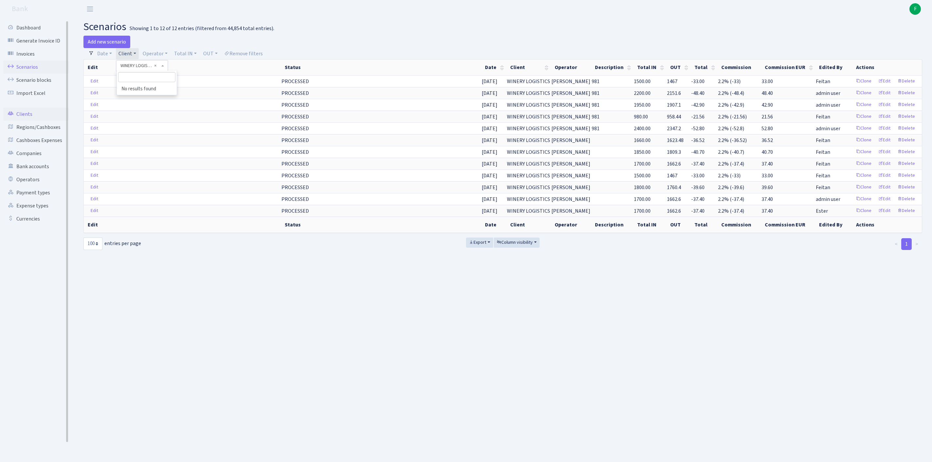
click at [28, 121] on link "Clients" at bounding box center [35, 114] width 65 height 13
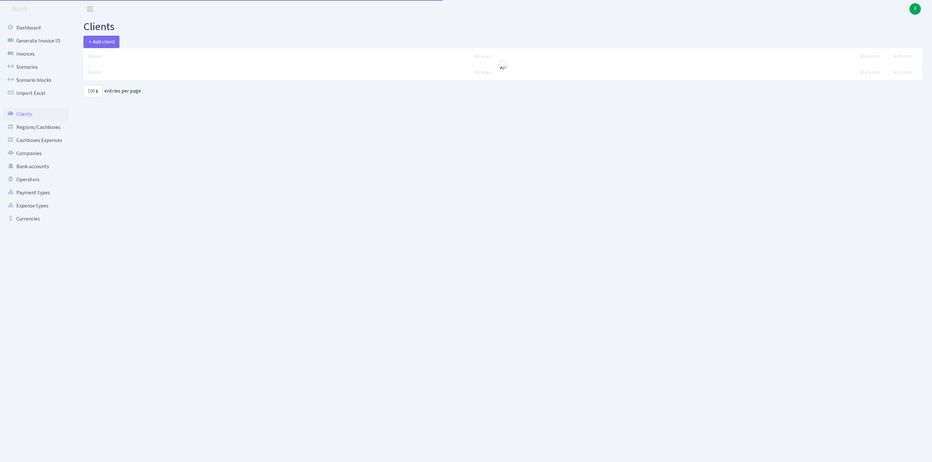
select select "100"
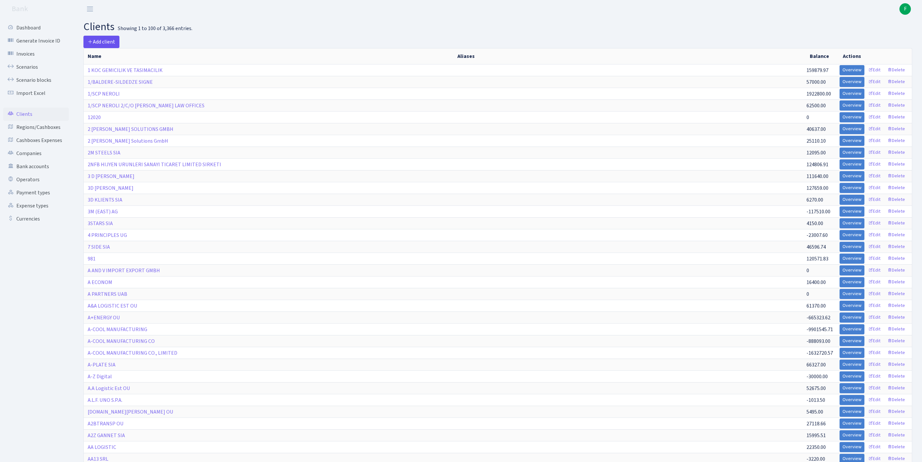
click at [101, 43] on span "Add client" at bounding box center [101, 41] width 27 height 7
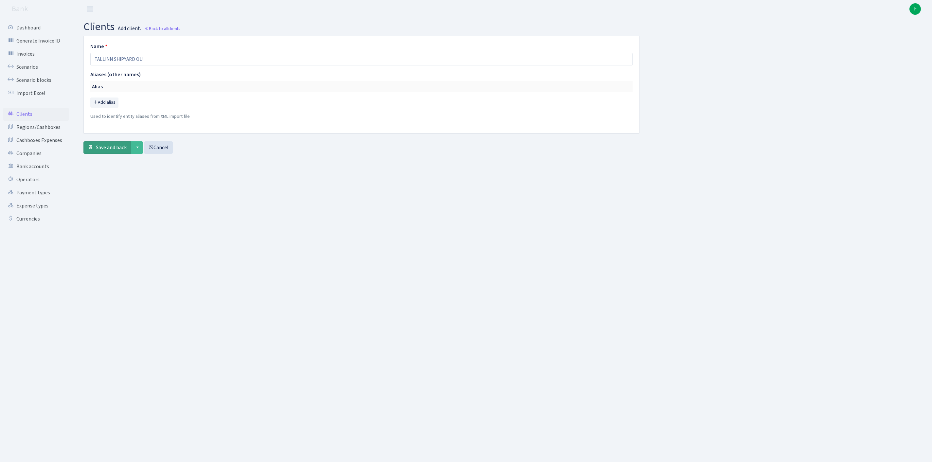
type input "TALLINN SHIPYARD OU"
click at [115, 151] on span "Save and back" at bounding box center [111, 147] width 31 height 7
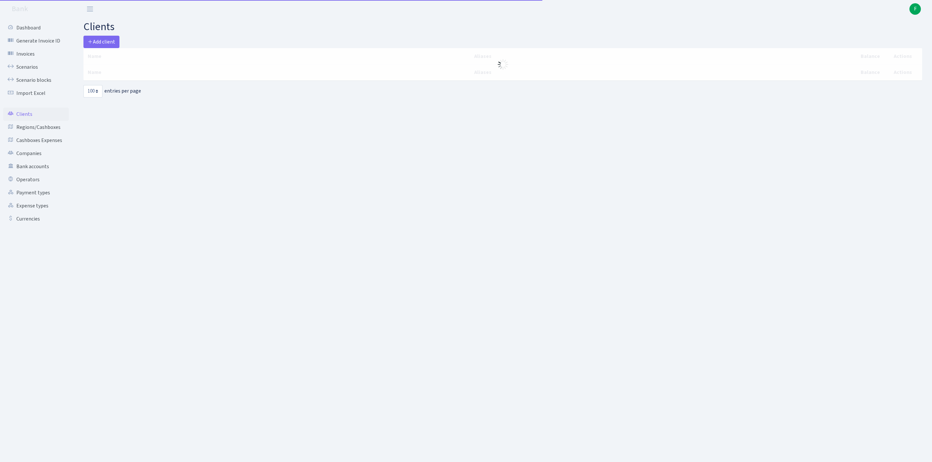
select select "100"
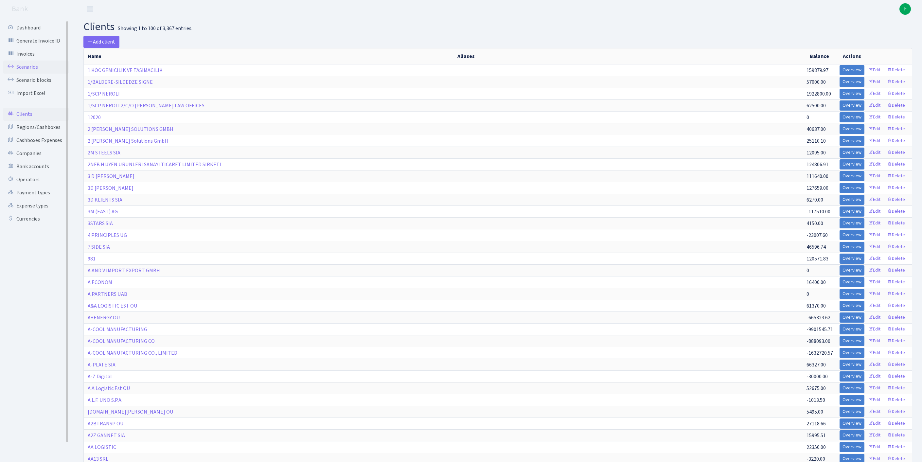
click at [30, 71] on link "Scenarios" at bounding box center [35, 67] width 65 height 13
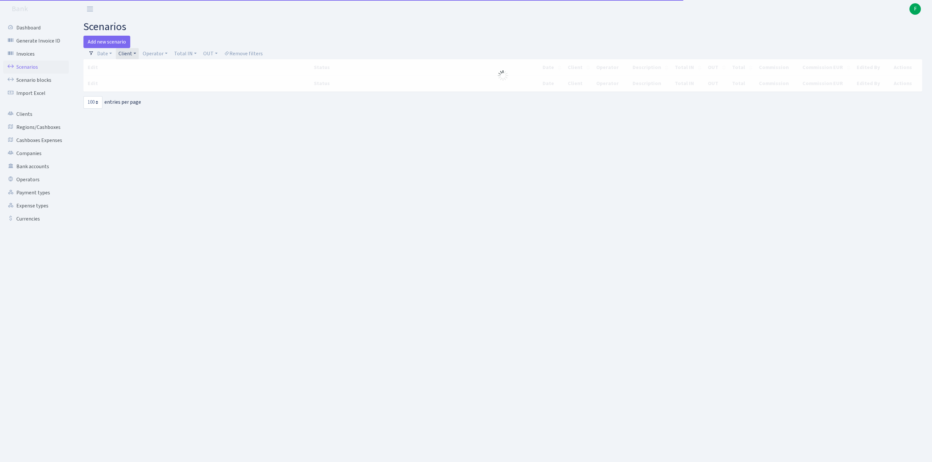
select select "100"
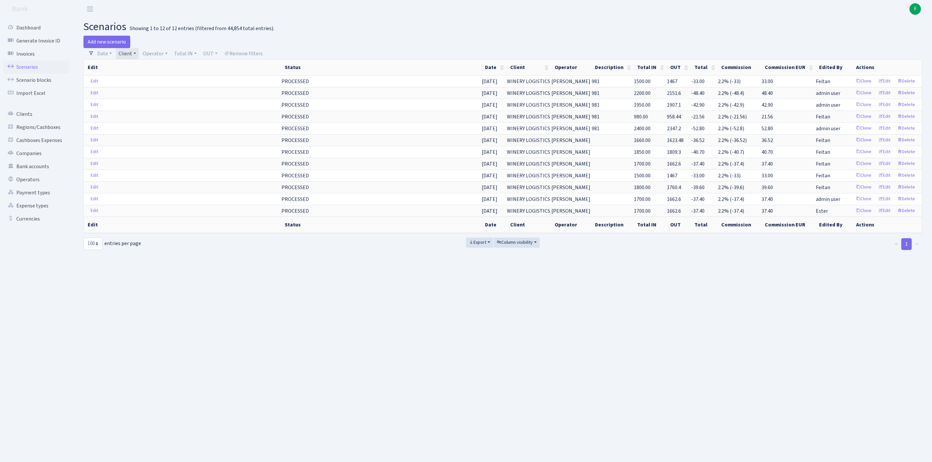
click at [139, 57] on link "Client" at bounding box center [127, 53] width 23 height 11
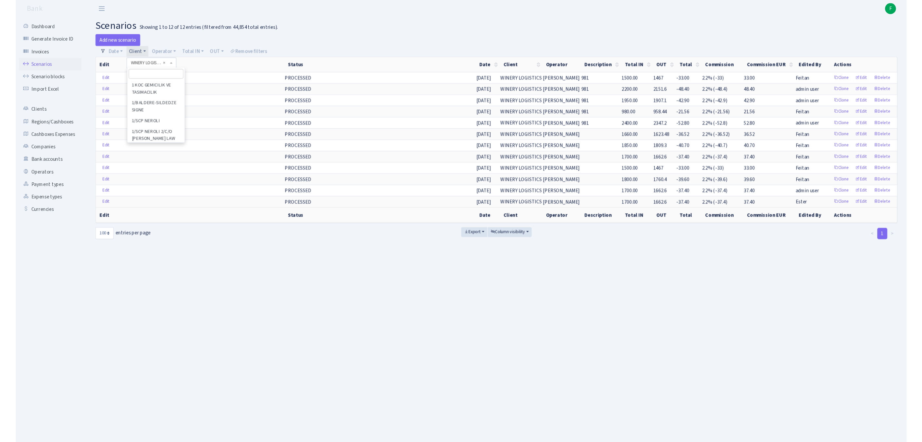
scroll to position [65719, 0]
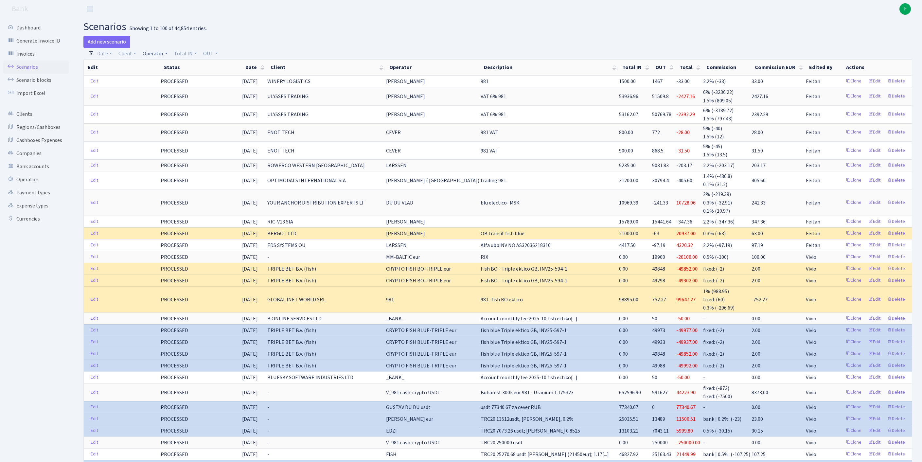
click at [167, 55] on link "Operator" at bounding box center [155, 53] width 30 height 11
click at [168, 81] on input "search" at bounding box center [169, 77] width 54 height 10
type input "TAT"
click at [189, 95] on li "TATJANA" at bounding box center [170, 88] width 56 height 11
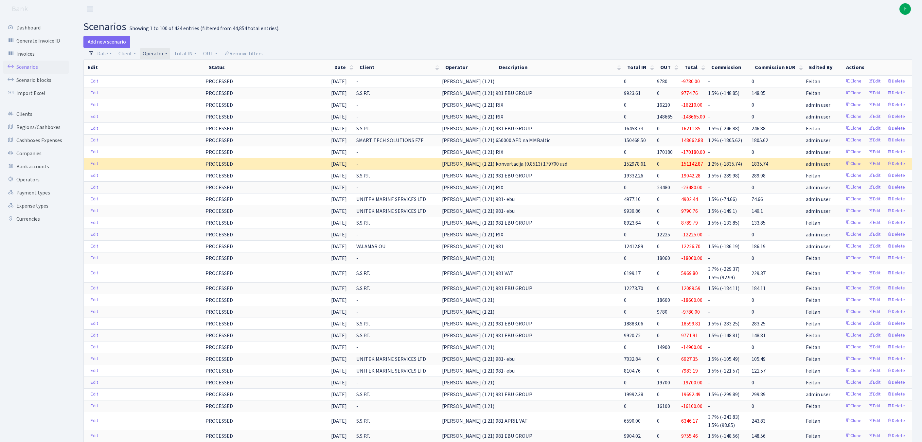
click at [506, 43] on div at bounding box center [708, 42] width 420 height 12
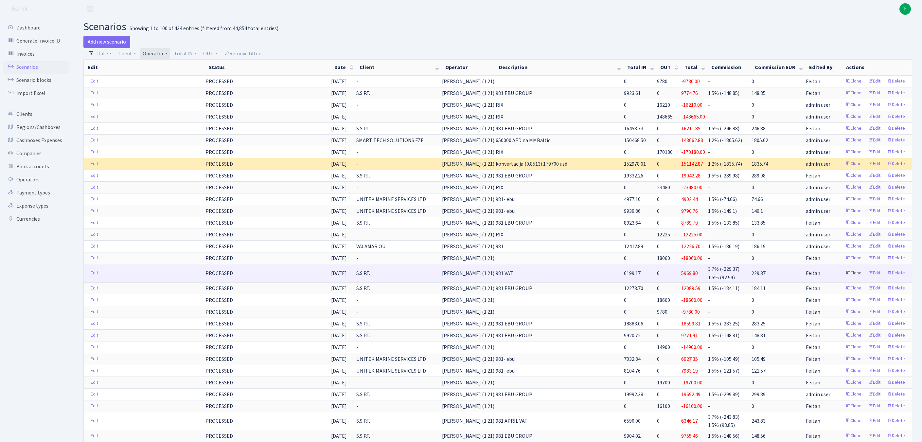
click at [843, 278] on link "Clone" at bounding box center [854, 273] width 22 height 10
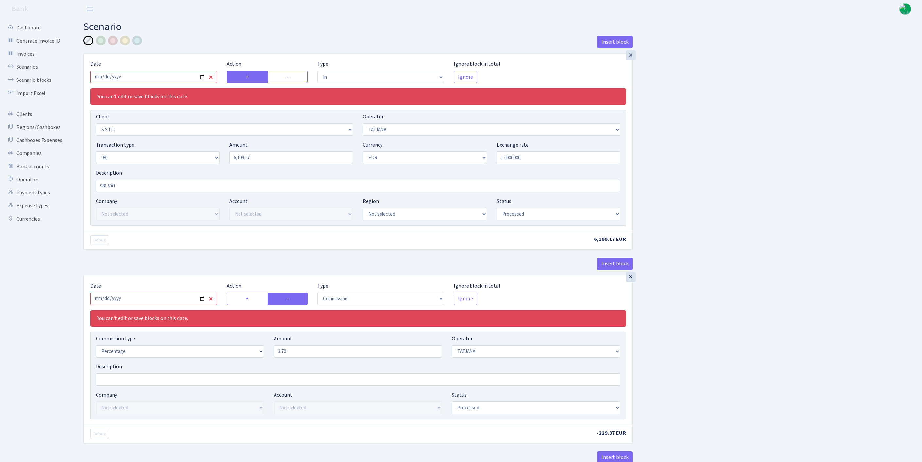
select select "in"
select select "2485"
select select "272"
select select "8"
select select "1"
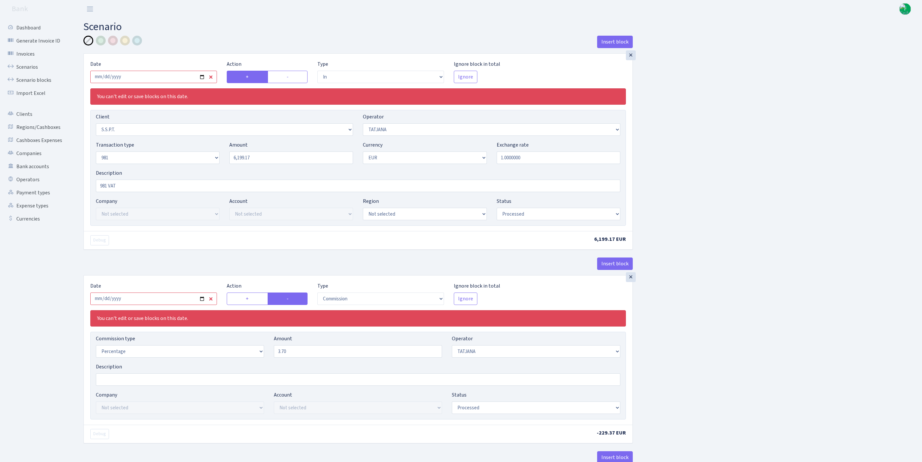
select select "processed"
select select "commission"
select select "272"
select select "processed"
select select "out"
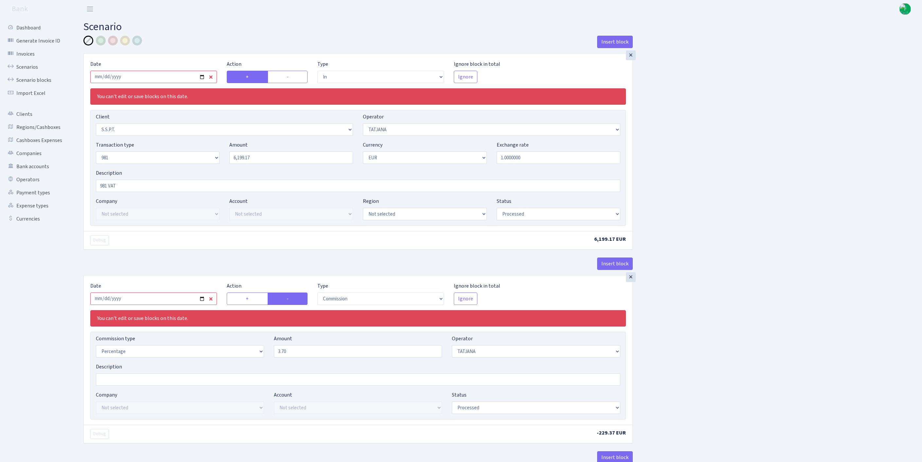
select select "2448"
select select "61"
select select "8"
select select "1"
select select "processed"
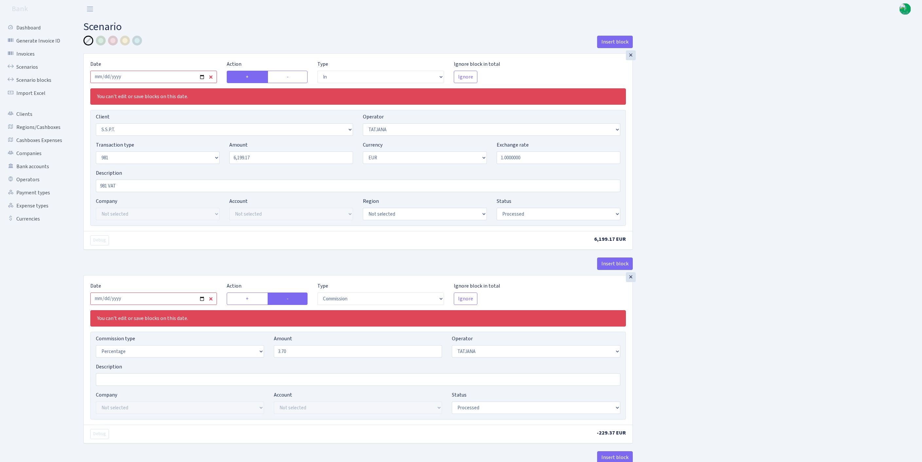
select select "commission"
select select "61"
select select "processed"
click at [162, 83] on input "[DATE]" at bounding box center [153, 77] width 127 height 12
type input "[DATE]"
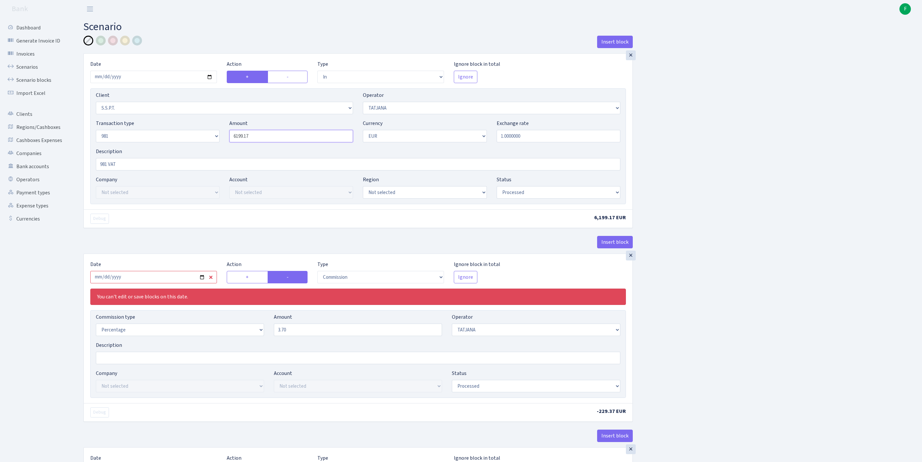
drag, startPoint x: 272, startPoint y: 149, endPoint x: 200, endPoint y: 145, distance: 72.2
click at [200, 145] on div "Transaction type Not selected 981 ELF FISH crypto [PERSON_NAME] MM-BALTIC eur U…" at bounding box center [358, 133] width 535 height 28
paste input "27594"
type input "27,594.00"
click at [155, 114] on select "Not selected 1 KOC GEMICILIK VE TASIMACILIK 1/BALDERE-SILDEDZE SIGNE 1/SCP NERO…" at bounding box center [224, 108] width 257 height 12
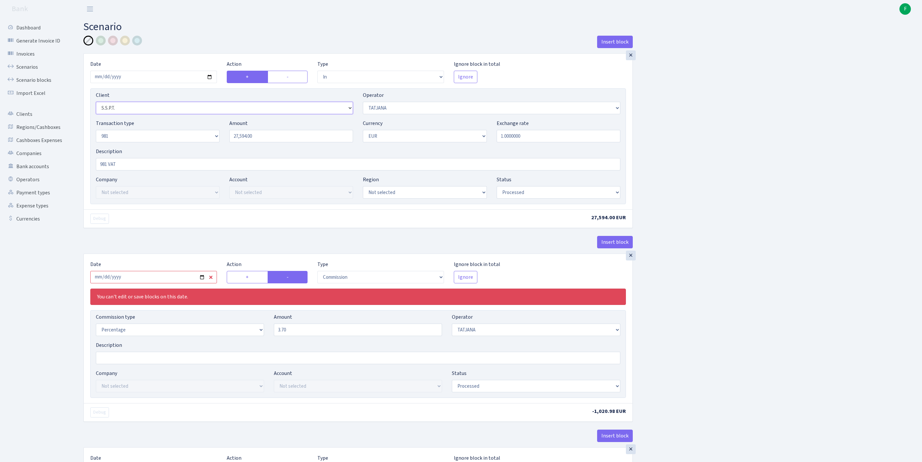
select select "3392"
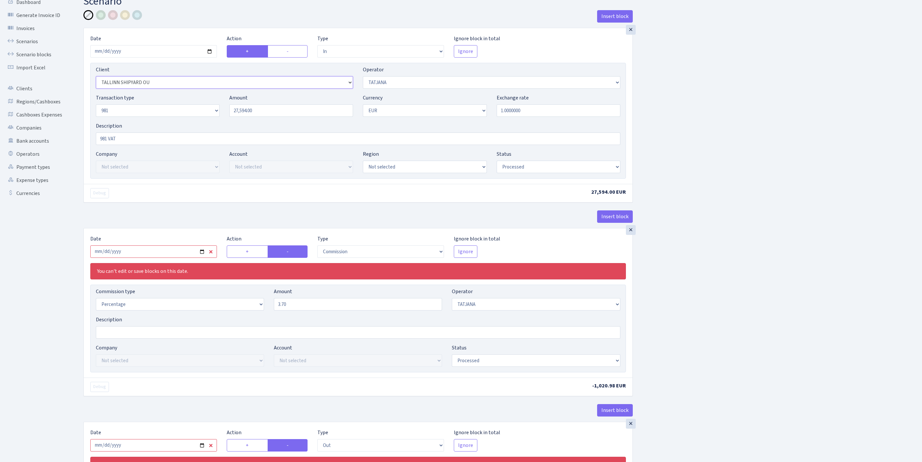
scroll to position [120, 0]
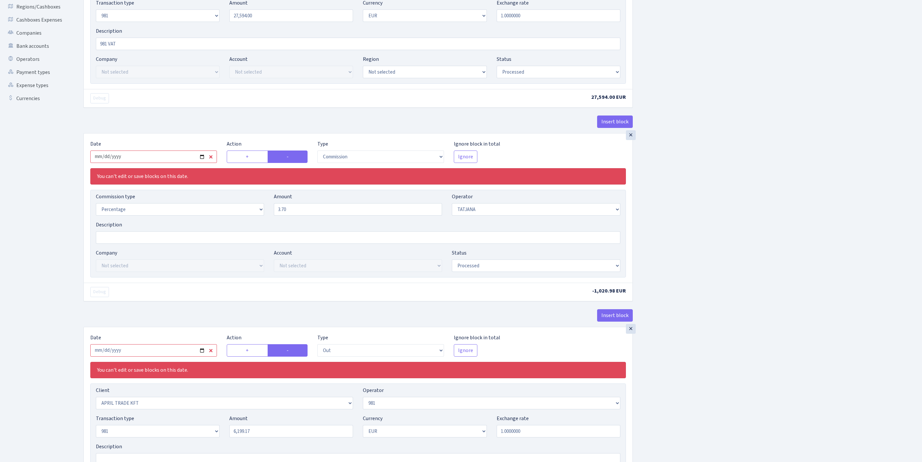
click at [139, 163] on input "[DATE]" at bounding box center [153, 157] width 127 height 12
type input "[DATE]"
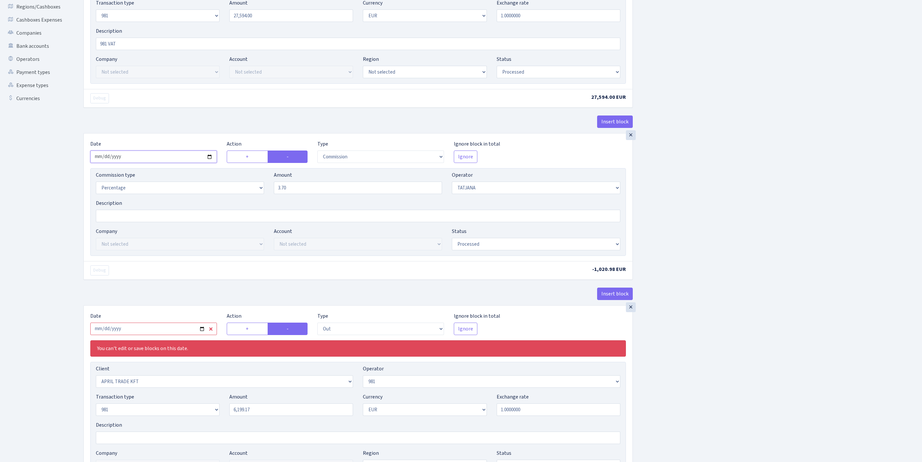
scroll to position [231, 0]
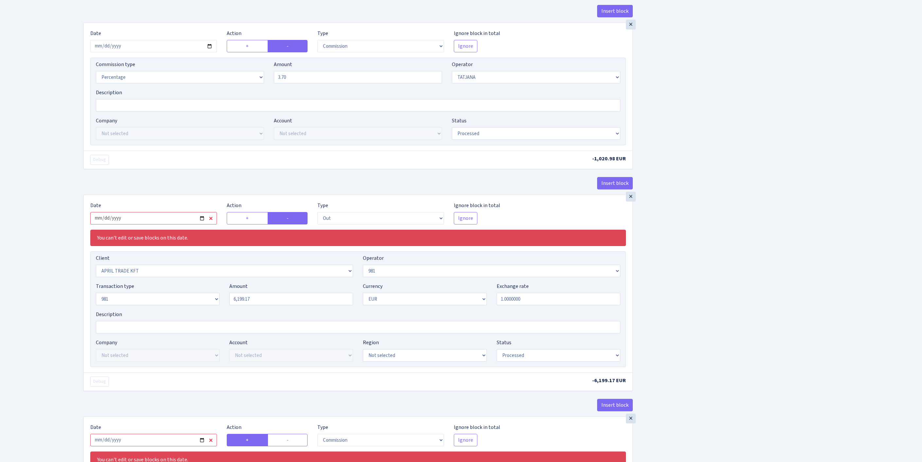
click at [172, 225] on input "[DATE]" at bounding box center [153, 218] width 127 height 12
type input "[DATE]"
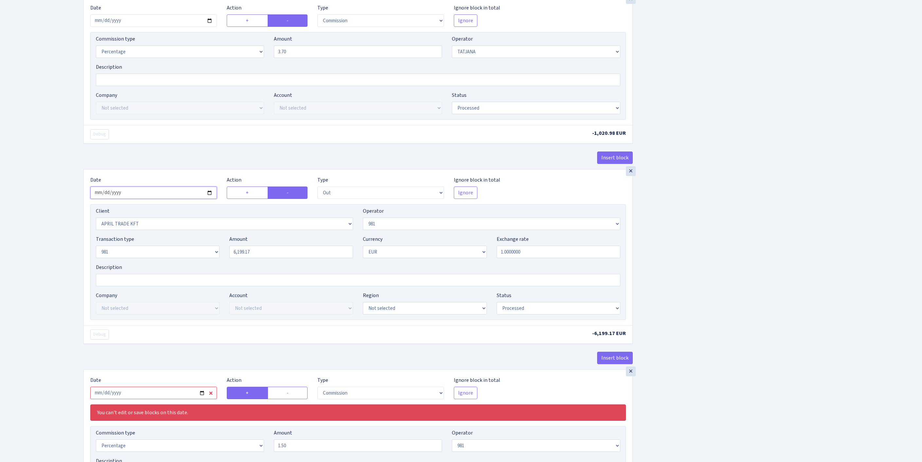
scroll to position [327, 0]
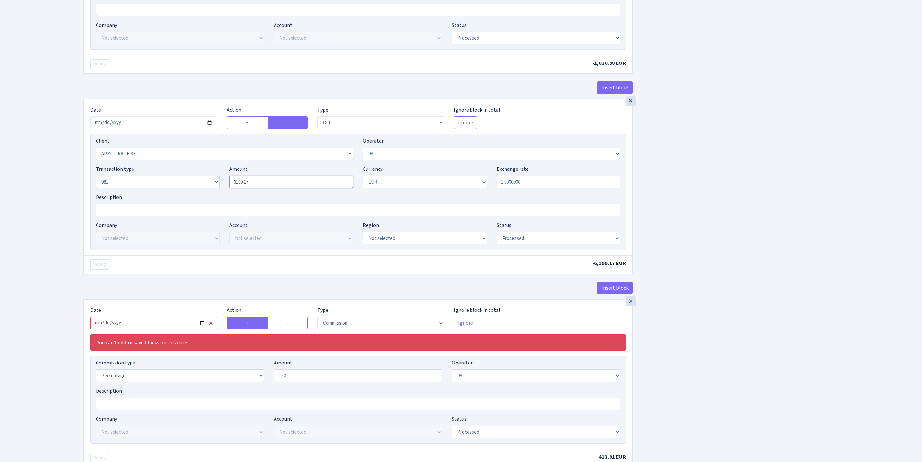
drag, startPoint x: 266, startPoint y: 247, endPoint x: 176, endPoint y: 231, distance: 91.1
click at [176, 193] on div "Transaction type Not selected 981 ELF FISH crypto [PERSON_NAME] MM-BALTIC eur U…" at bounding box center [358, 179] width 535 height 28
paste input "27594"
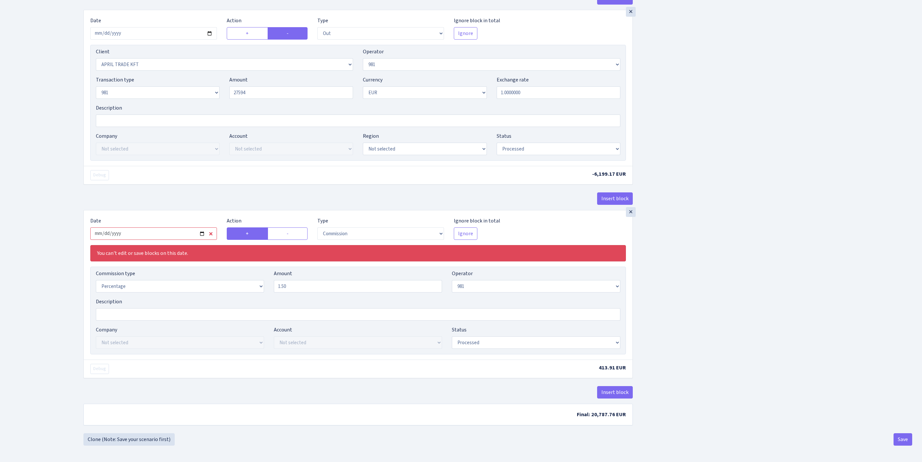
type input "27,594.00"
click at [166, 240] on input "[DATE]" at bounding box center [153, 234] width 127 height 12
type input "[DATE]"
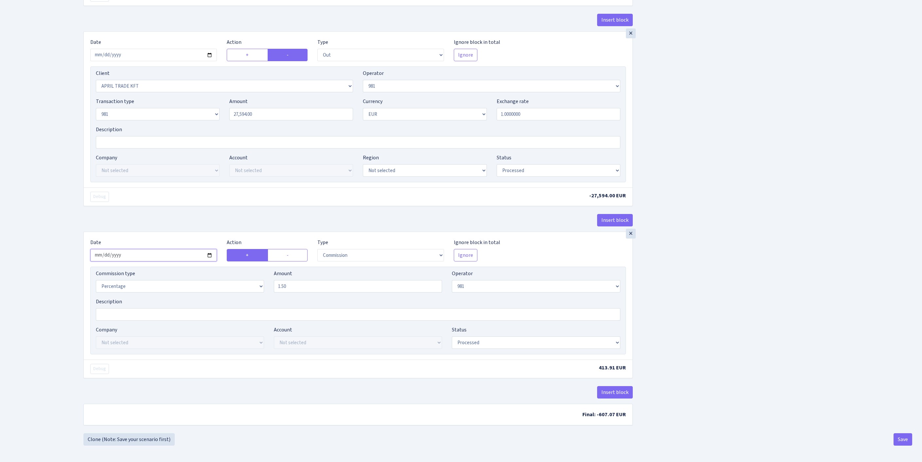
scroll to position [503, 0]
click at [896, 441] on button "Save" at bounding box center [903, 439] width 19 height 12
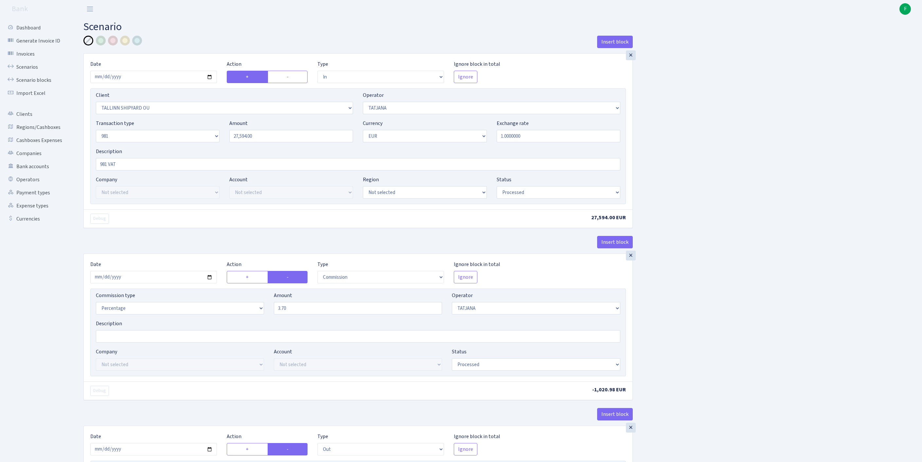
select select "in"
select select "3392"
select select "272"
select select "8"
select select "1"
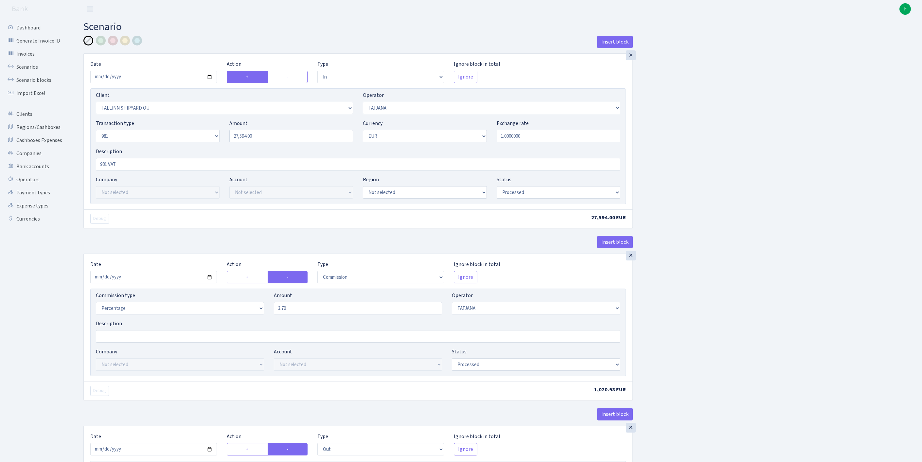
select select "processed"
select select "commission"
select select "272"
select select "processed"
select select "out"
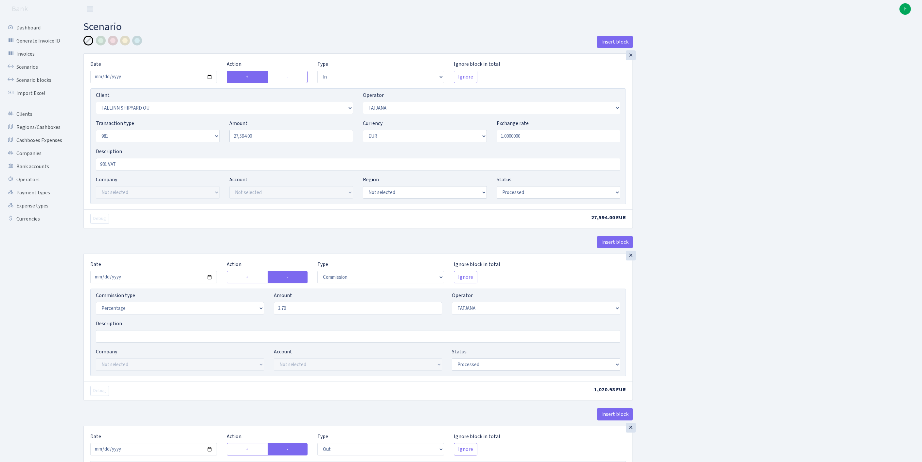
select select "2448"
select select "61"
select select "8"
select select "1"
select select "processed"
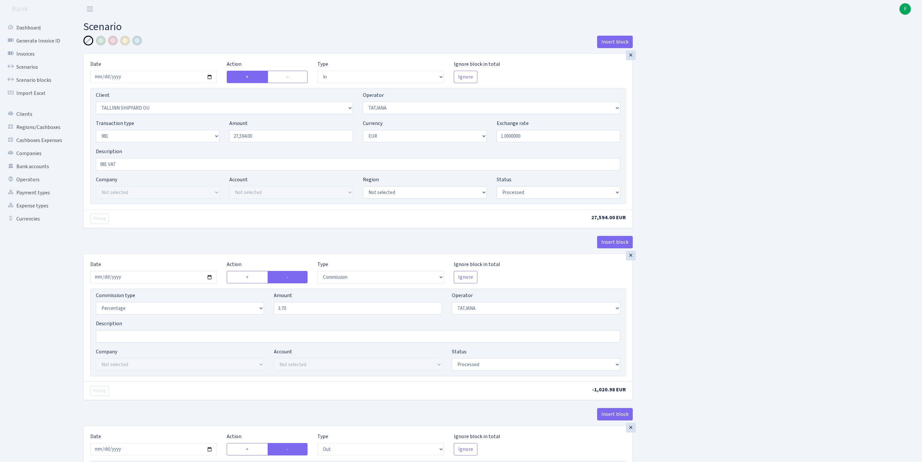
select select "commission"
select select "61"
select select "processed"
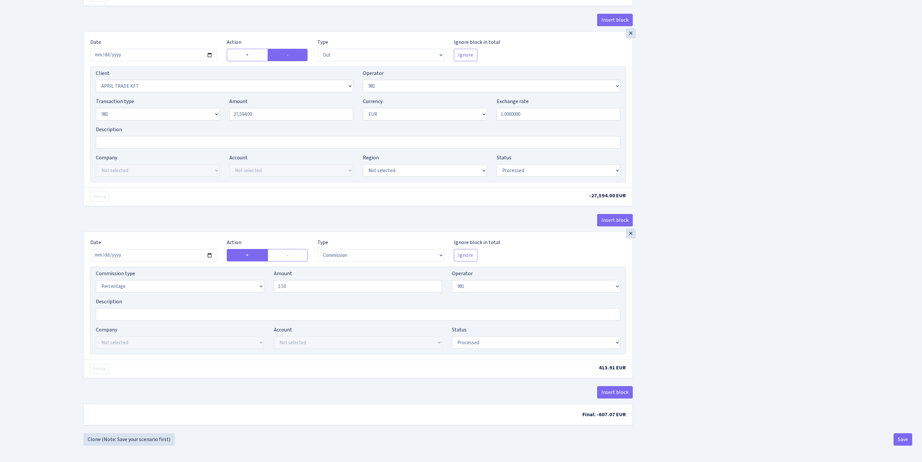
scroll to position [503, 0]
click at [902, 441] on button "Save" at bounding box center [903, 439] width 19 height 12
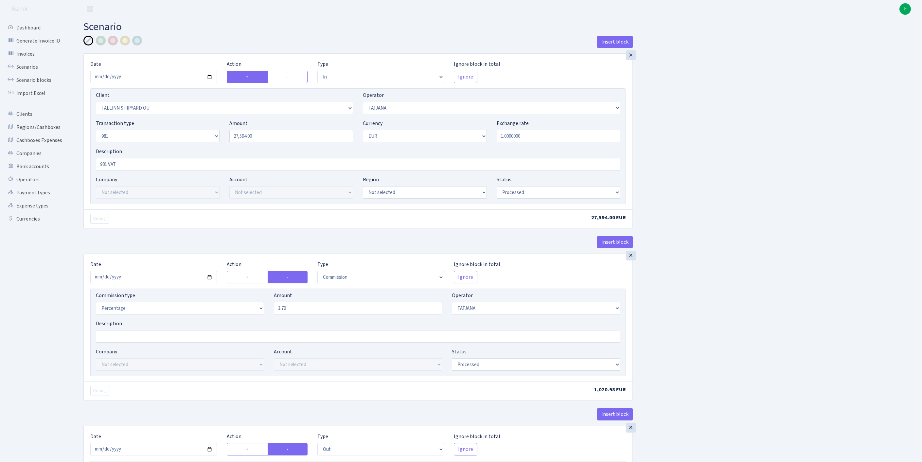
select select "in"
select select "3392"
select select "272"
select select "8"
select select "1"
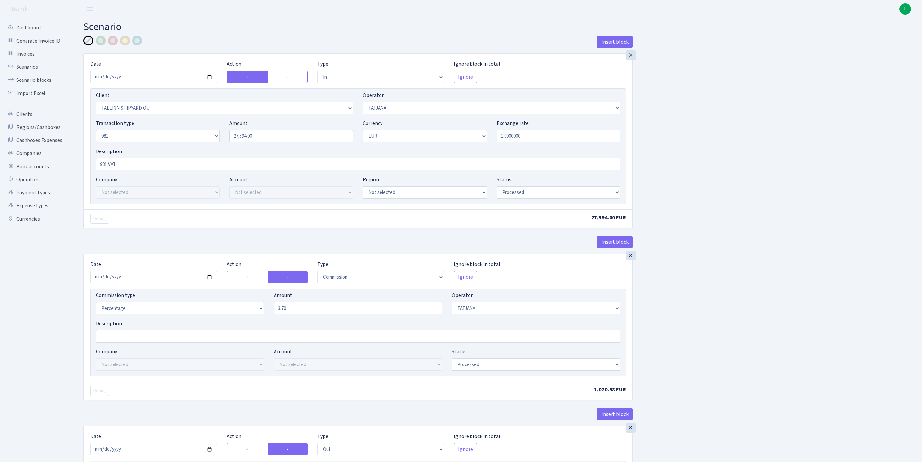
select select "processed"
select select "commission"
select select "272"
select select "processed"
select select "out"
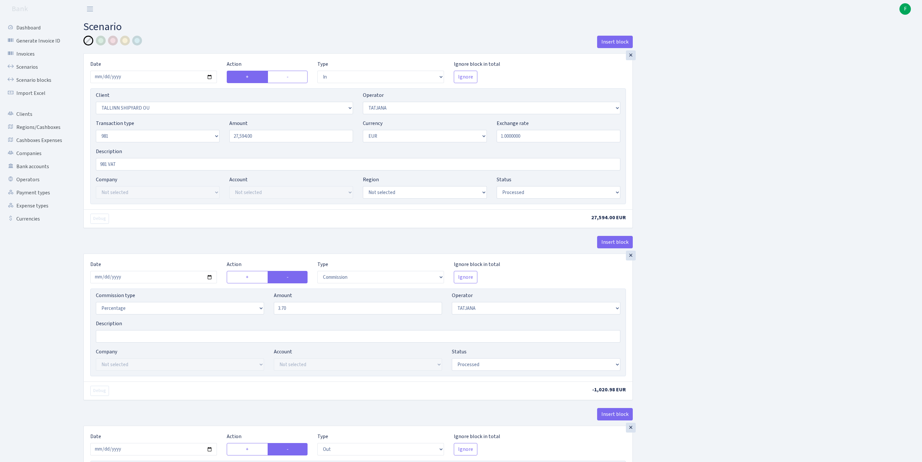
select select "2448"
select select "61"
select select "8"
select select "1"
select select "processed"
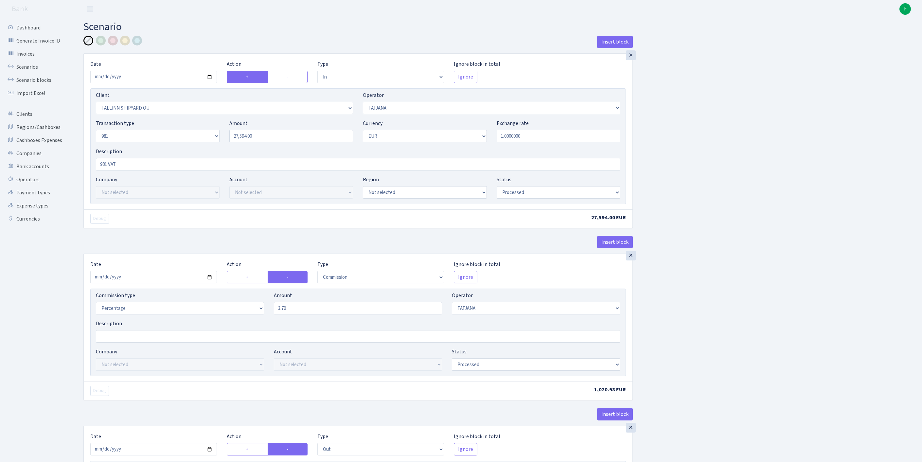
select select "commission"
select select "61"
select select "processed"
click at [32, 71] on link "Scenarios" at bounding box center [35, 67] width 65 height 13
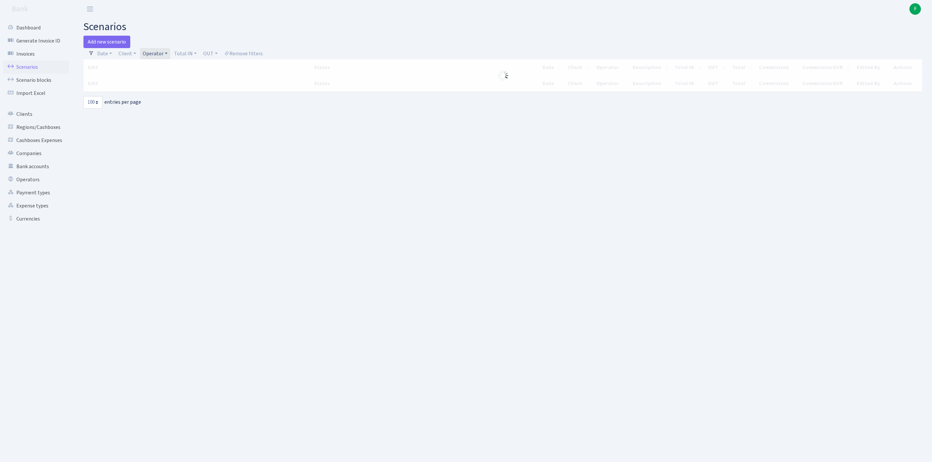
select select "100"
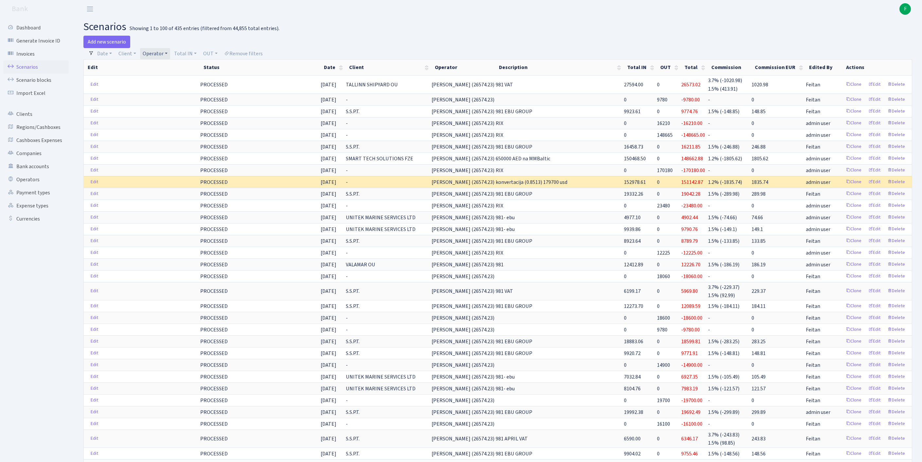
click at [170, 55] on link "Operator" at bounding box center [155, 53] width 30 height 11
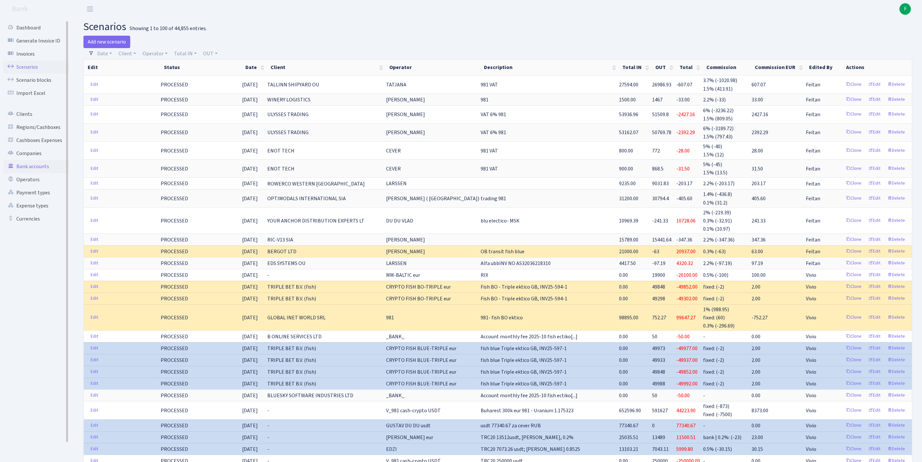
click at [38, 173] on link "Bank accounts" at bounding box center [35, 166] width 65 height 13
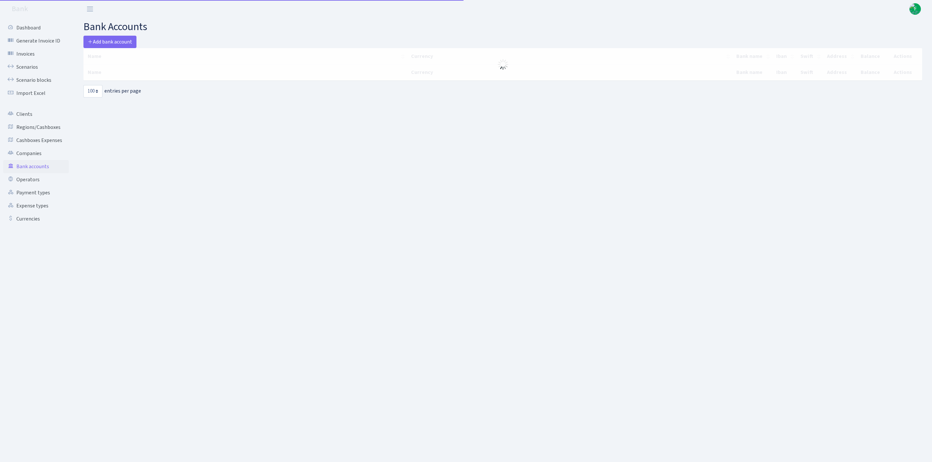
select select "100"
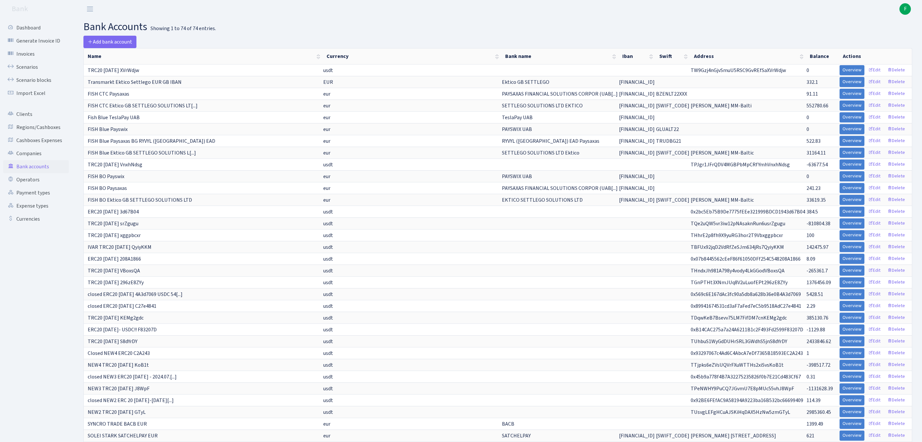
scroll to position [342, 0]
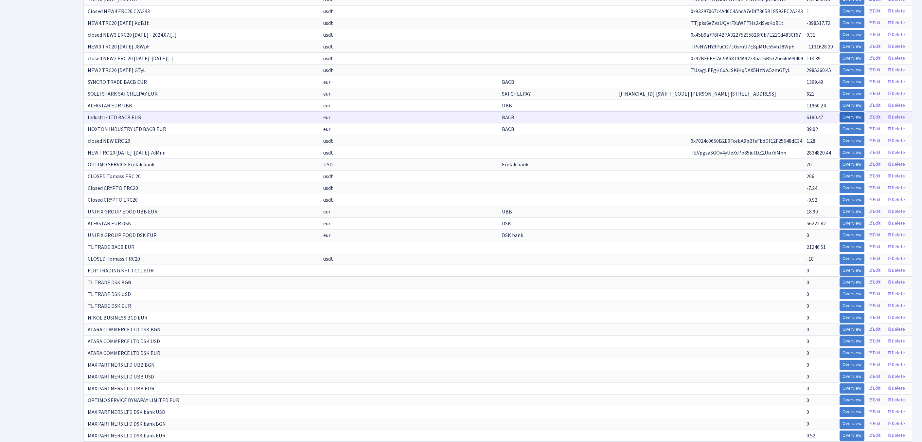
click at [840, 122] on link "Overview" at bounding box center [852, 117] width 25 height 10
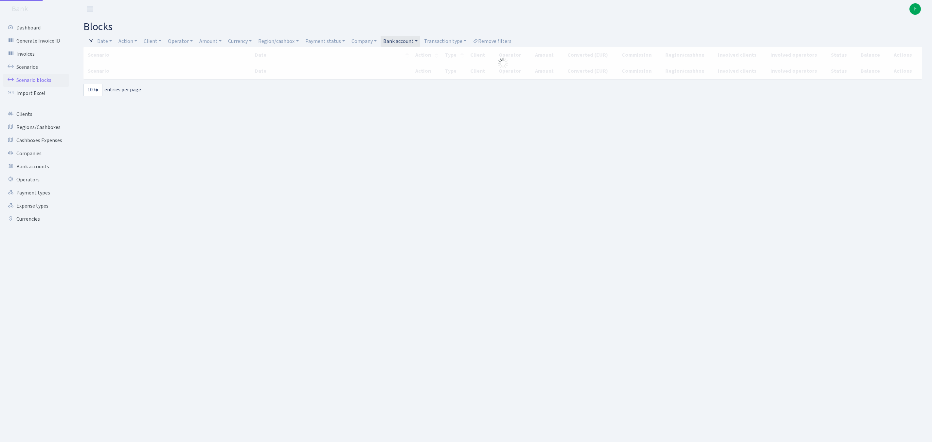
select select "100"
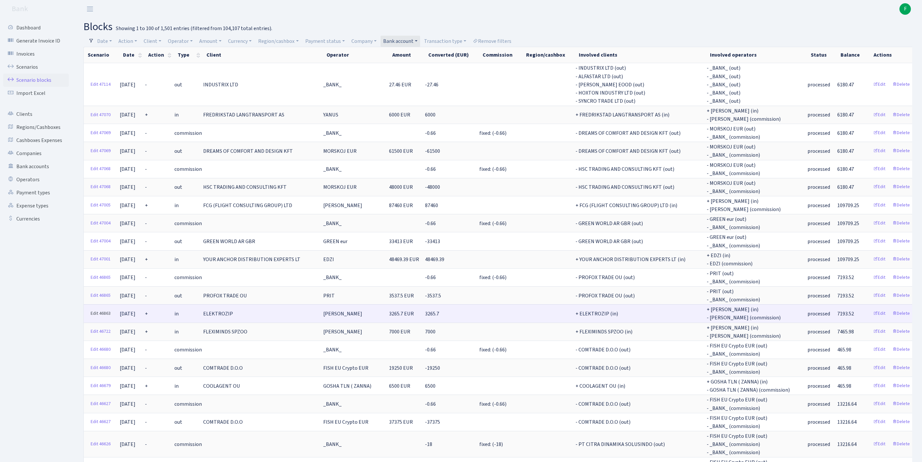
click at [96, 319] on link "Edit 46863" at bounding box center [101, 314] width 26 height 10
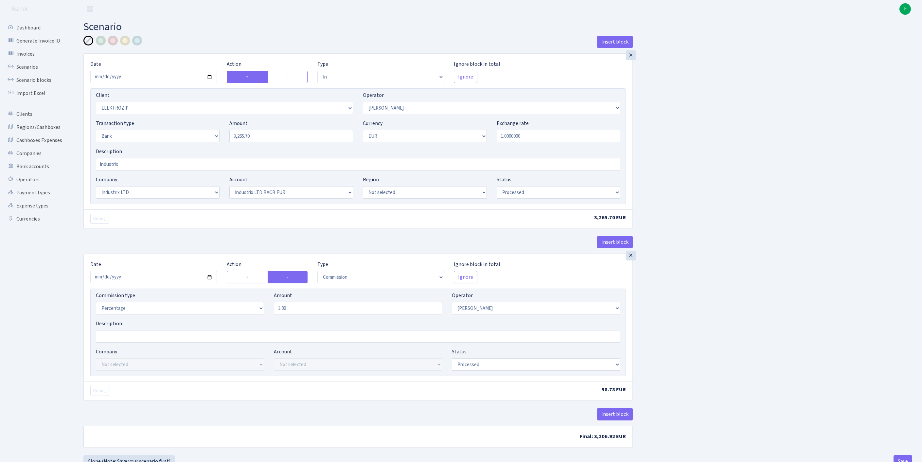
select select "in"
select select "3043"
select select "10"
select select "2"
select select "1"
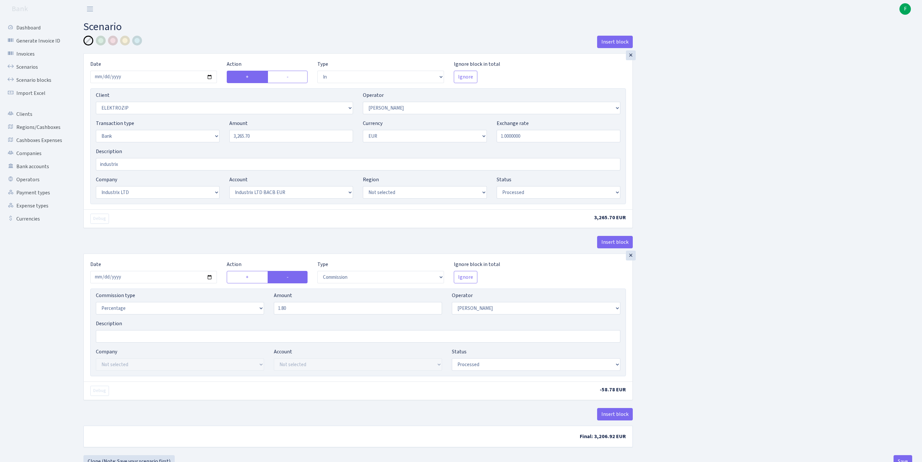
select select "17"
select select "41"
select select "processed"
select select "commission"
select select "10"
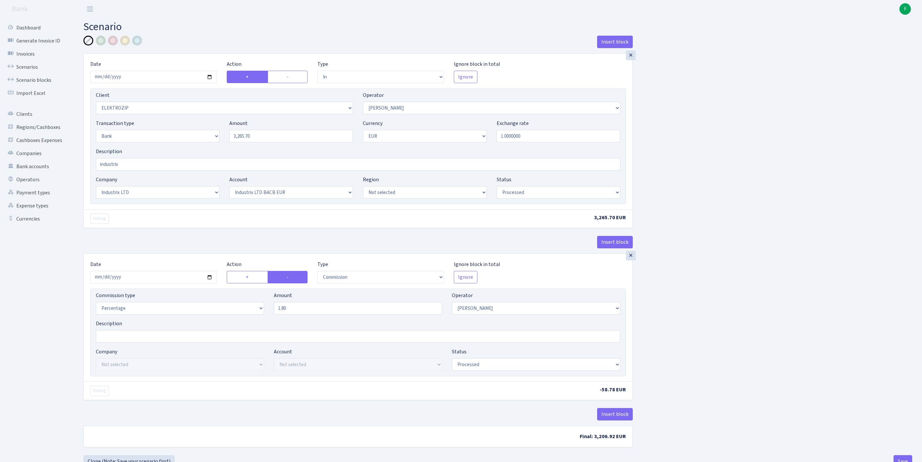
select select "processed"
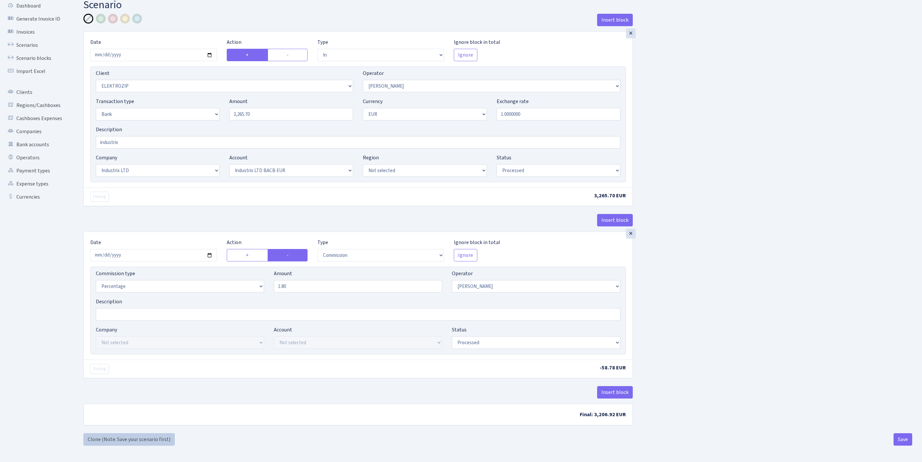
click at [139, 438] on link "Clone (Note: Save your scenario first)" at bounding box center [128, 439] width 91 height 12
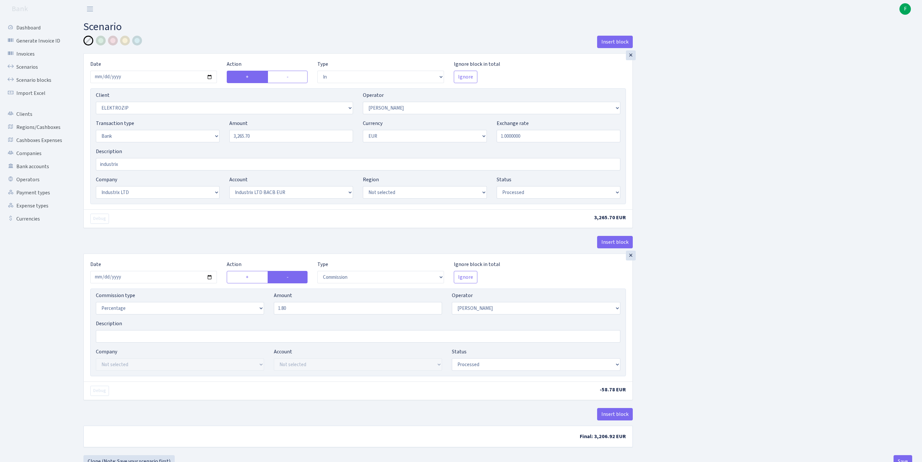
select select "in"
select select "3043"
select select "10"
select select "2"
select select "1"
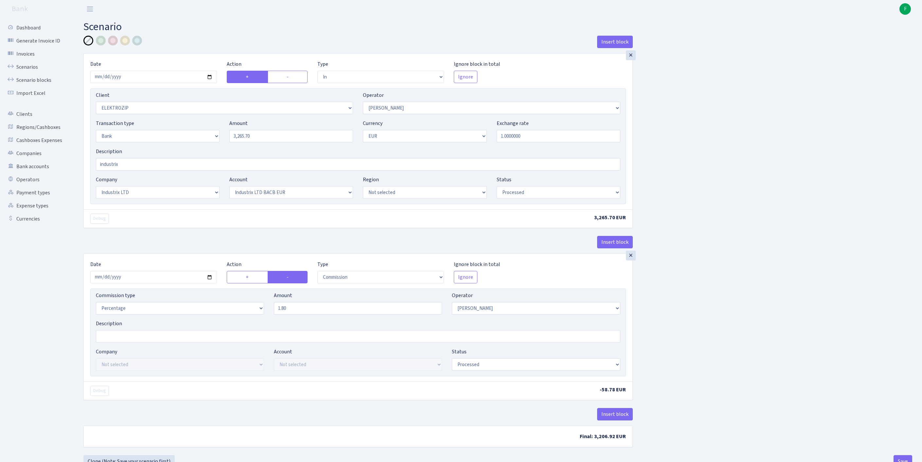
select select "17"
select select "41"
select select "processed"
select select "commission"
select select "10"
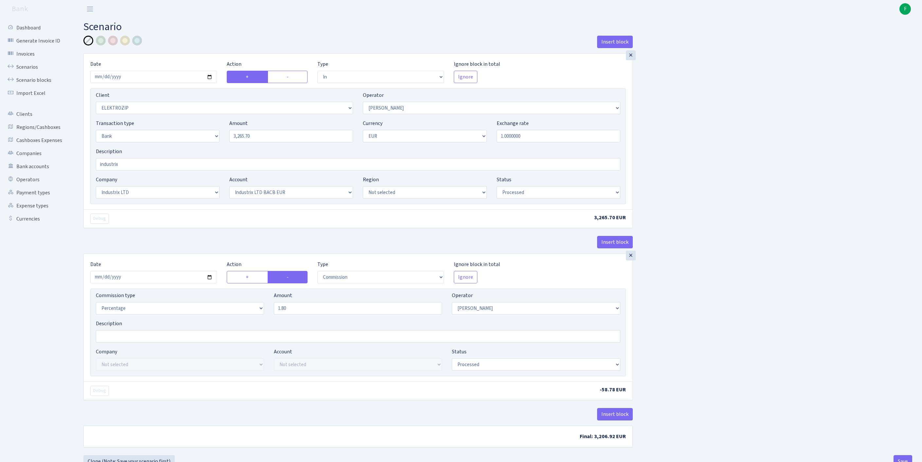
select select "processed"
click at [151, 80] on input "[DATE]" at bounding box center [153, 77] width 127 height 12
type input "2025-10-01"
drag, startPoint x: 271, startPoint y: 149, endPoint x: 175, endPoint y: 148, distance: 95.6
click at [175, 148] on div "Transaction type Not selected 981 ELF FISH crypto GIRT IVO dekl MM-BALTIC eur U…" at bounding box center [358, 133] width 535 height 28
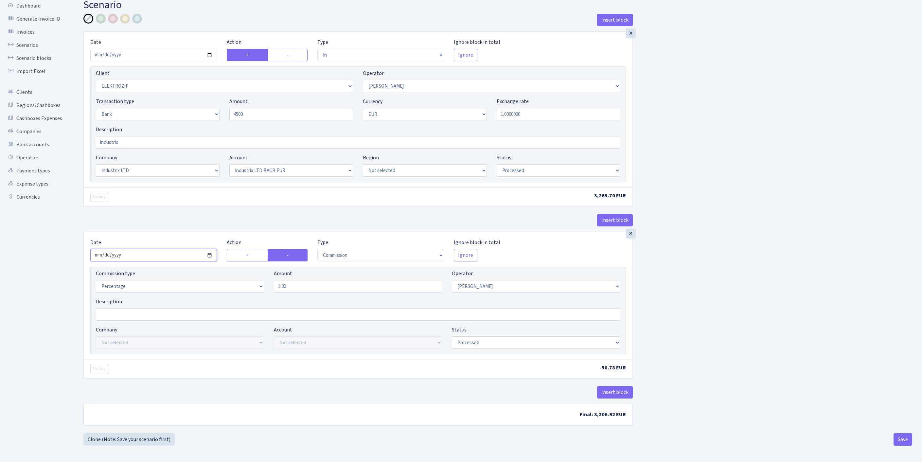
type input "4,500.00"
click at [162, 249] on input "2025-09-26" at bounding box center [153, 255] width 127 height 12
type input "2025-10-01"
click at [761, 356] on div "Insert block × Date 2025-10-01 Action + - Type --- In Out Commission Field requ…" at bounding box center [498, 224] width 839 height 420
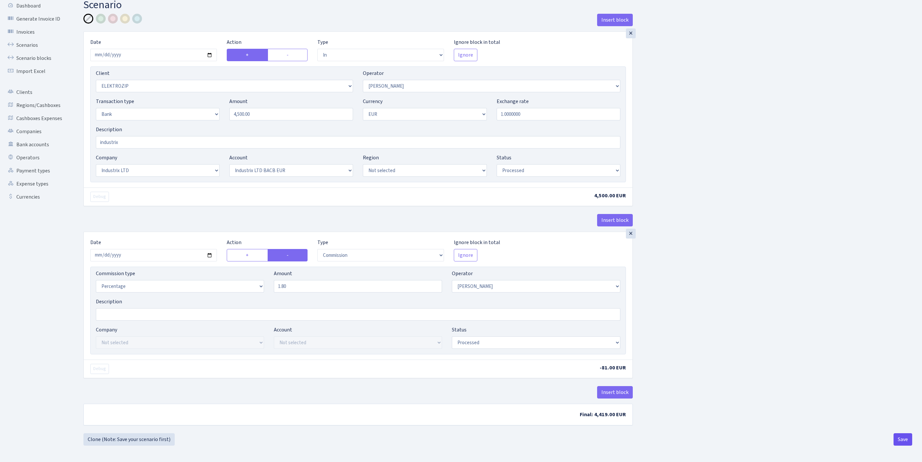
click at [902, 441] on button "Save" at bounding box center [903, 439] width 19 height 12
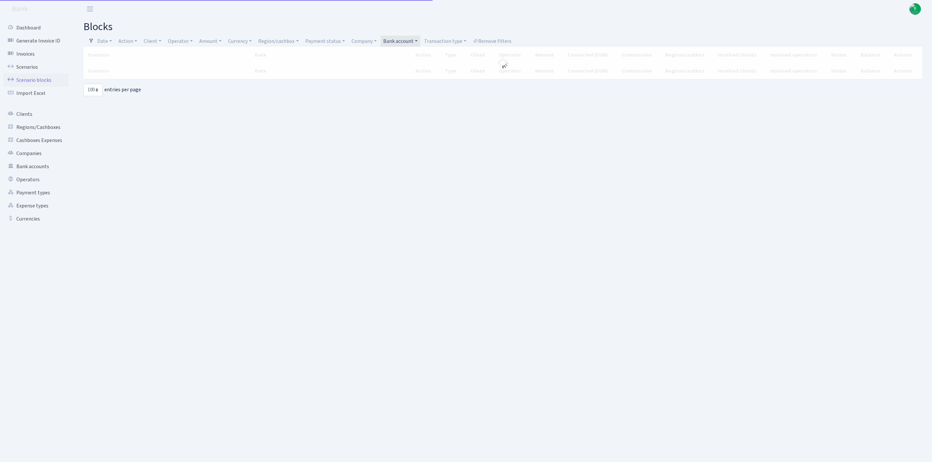
select select "100"
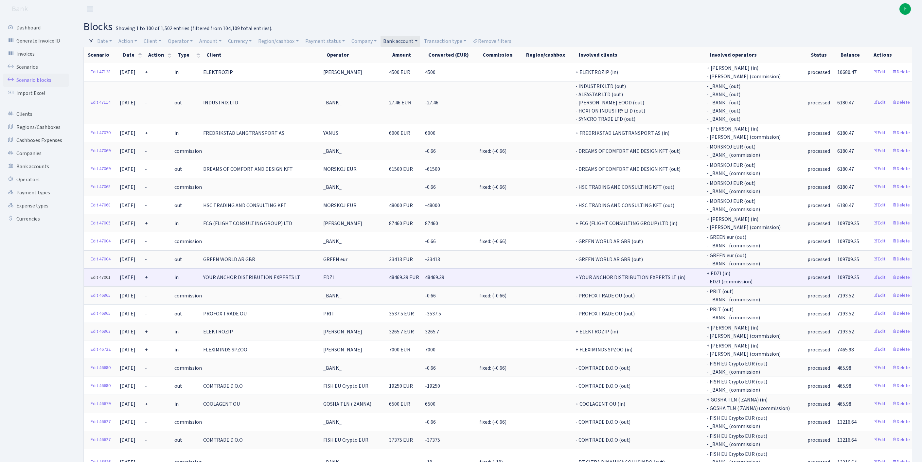
click at [96, 283] on link "Edit 47001" at bounding box center [101, 278] width 26 height 10
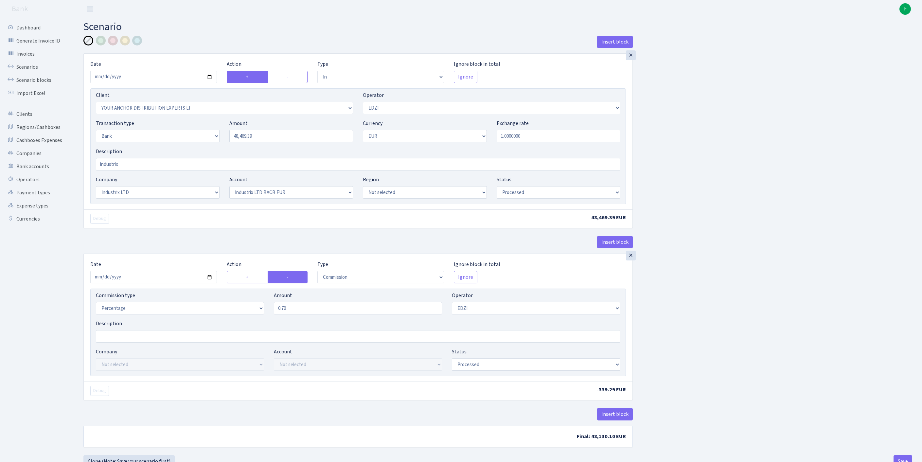
select select "in"
select select "355"
select select "11"
select select "2"
select select "1"
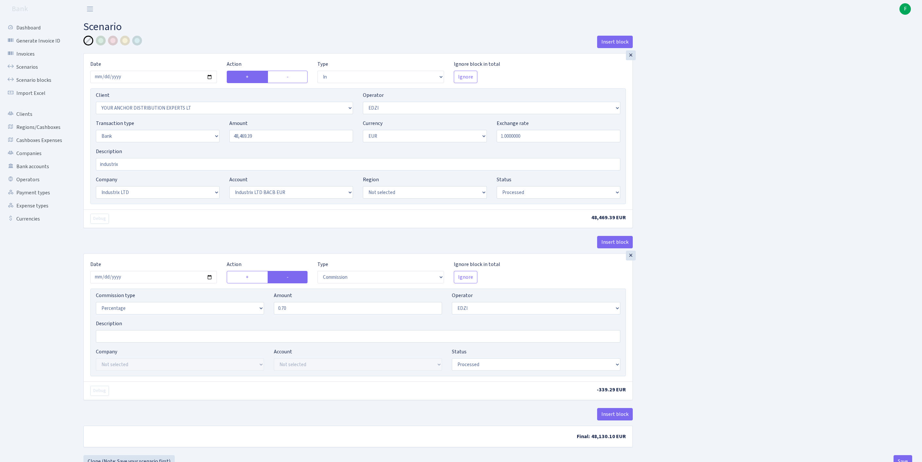
select select "17"
select select "41"
select select "processed"
select select "commission"
select select "11"
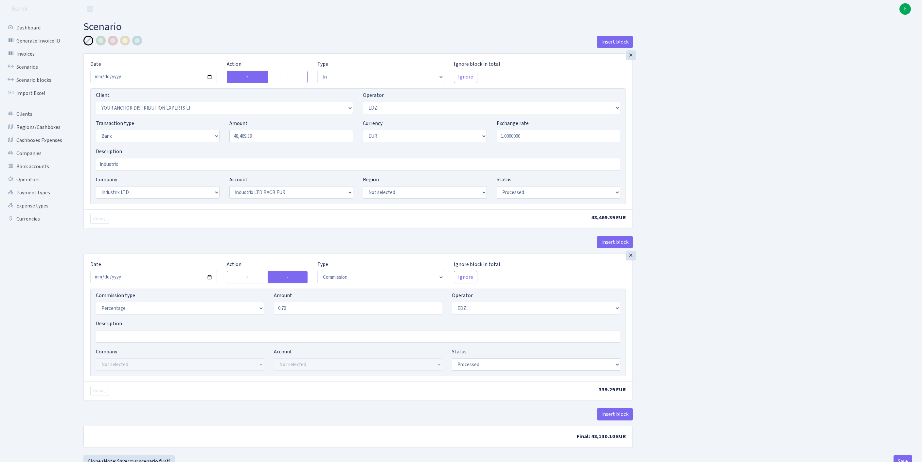
select select "processed"
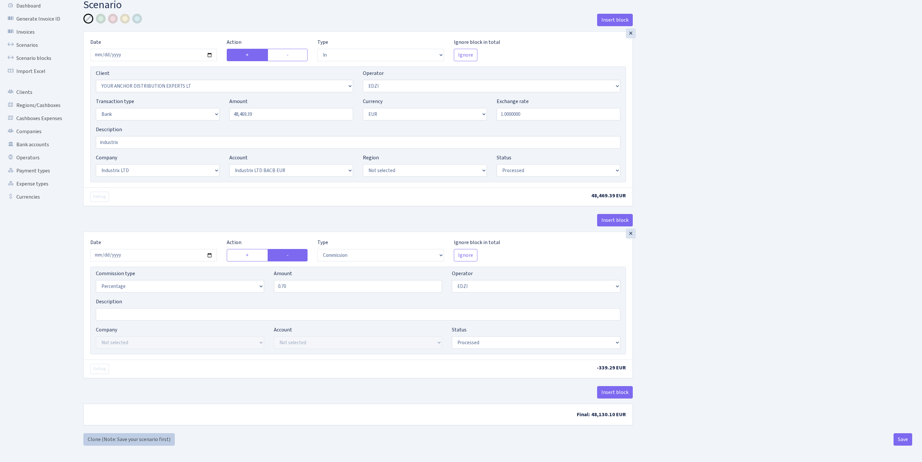
click at [144, 438] on link "Clone (Note: Save your scenario first)" at bounding box center [128, 439] width 91 height 12
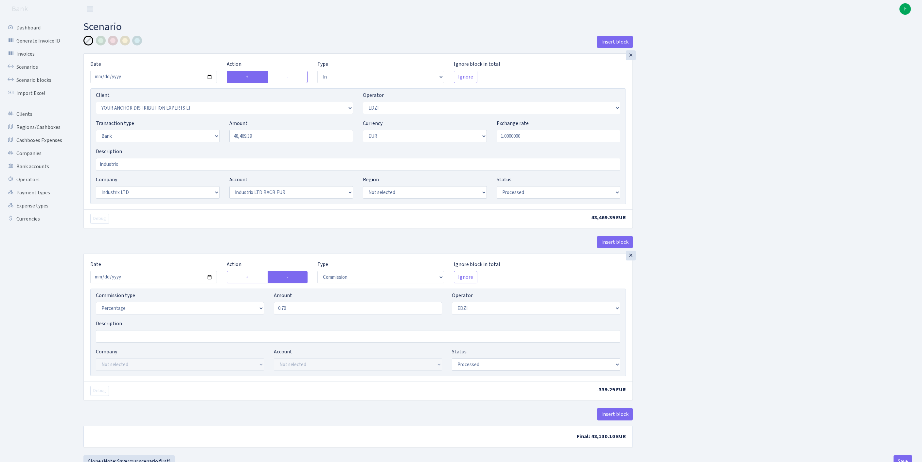
select select "in"
select select "355"
select select "11"
select select "2"
select select "1"
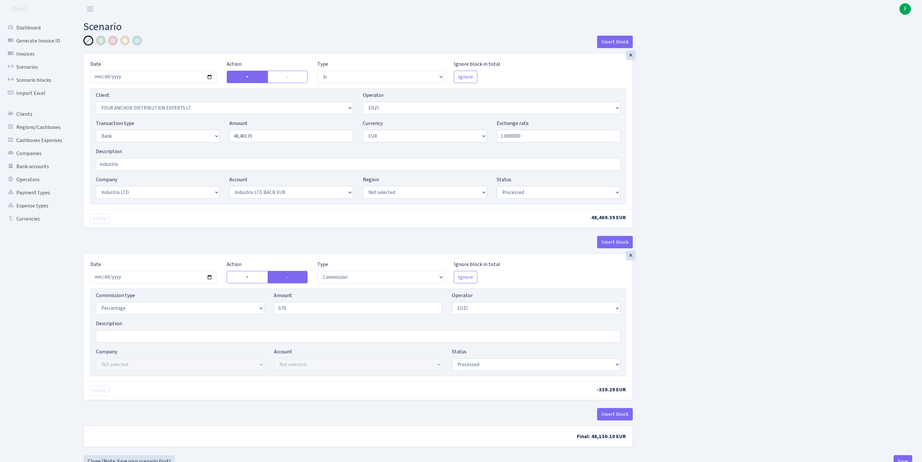
select select "17"
select select "41"
select select "processed"
select select "commission"
select select "11"
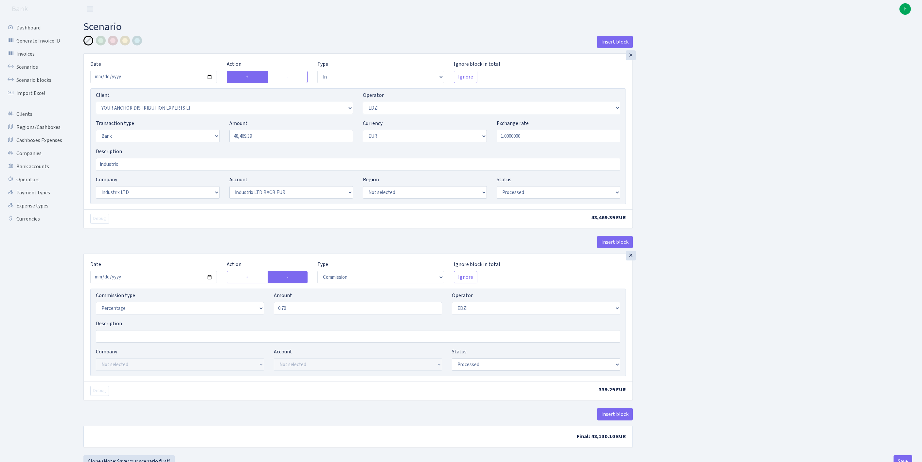
select select "processed"
drag, startPoint x: 272, startPoint y: 149, endPoint x: 205, endPoint y: 143, distance: 67.6
click at [205, 143] on div "Transaction type Not selected 981 ELF FISH crypto [PERSON_NAME] MM-BALTIC eur U…" at bounding box center [358, 133] width 535 height 28
paste input "35714.4"
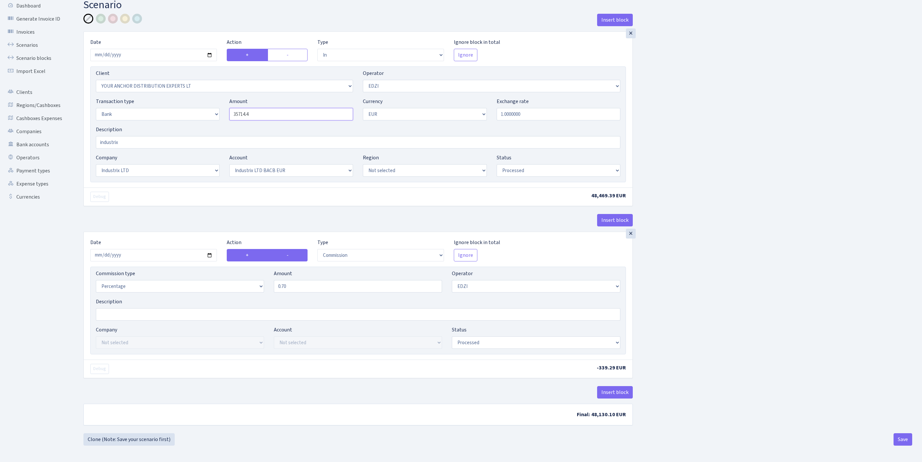
scroll to position [81, 0]
type input "35,714.40"
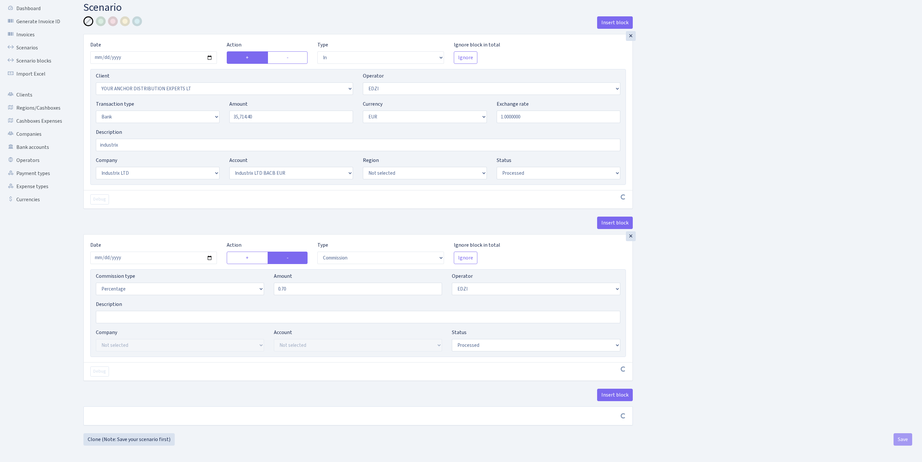
scroll to position [79, 0]
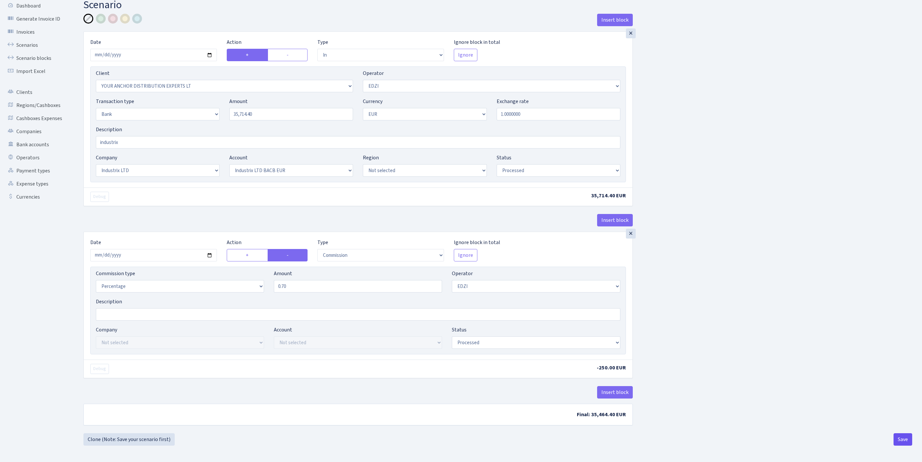
click at [900, 437] on button "Save" at bounding box center [903, 439] width 19 height 12
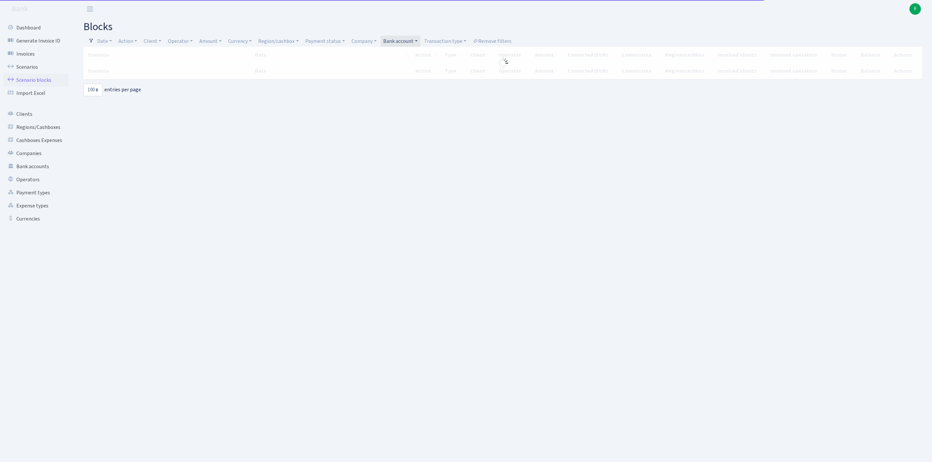
select select "100"
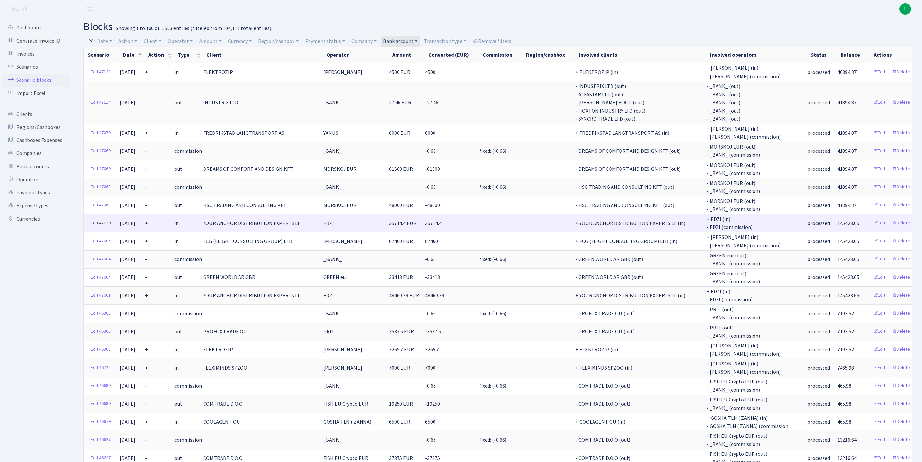
click at [98, 228] on link "Edit 47129" at bounding box center [101, 223] width 26 height 10
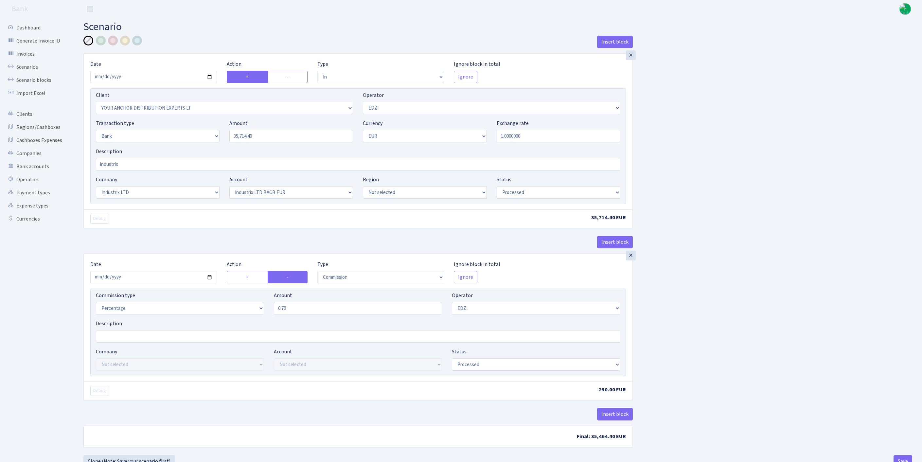
select select "in"
select select "355"
select select "11"
select select "2"
select select "1"
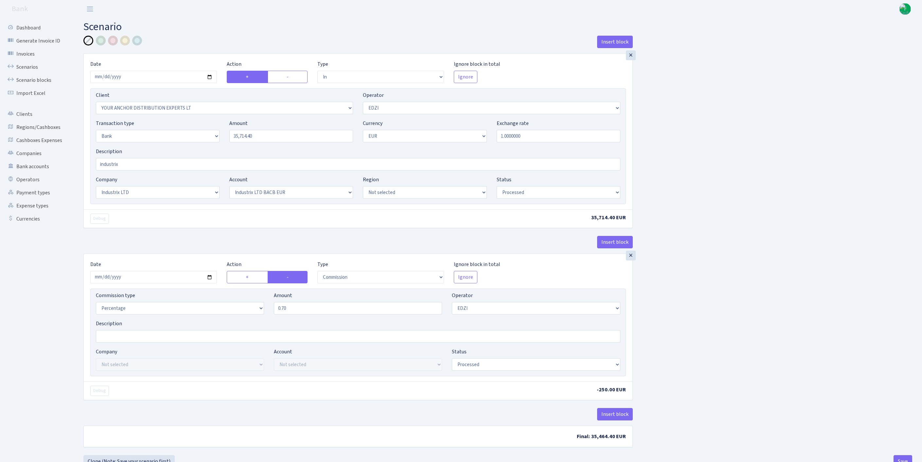
select select "17"
select select "41"
select select "processed"
select select "commission"
select select "11"
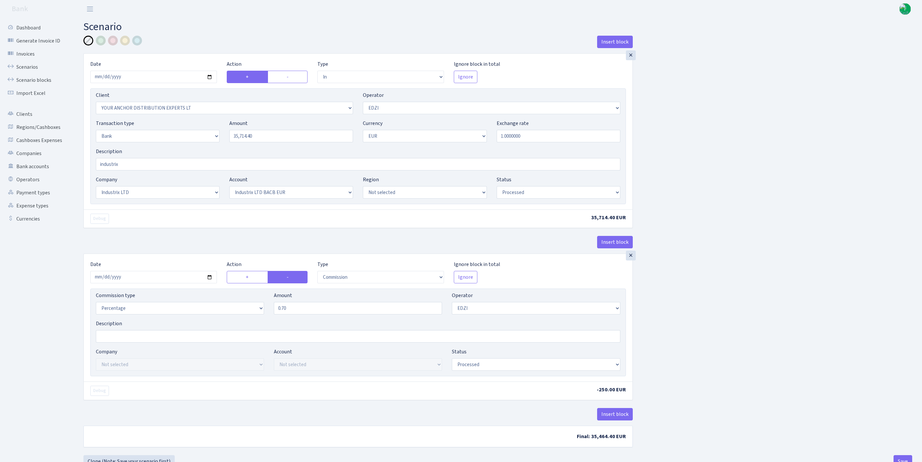
select select "processed"
click at [180, 82] on input "2025-09-29" at bounding box center [153, 77] width 127 height 12
type input "2025-10-01"
click at [158, 283] on input "2025-09-29" at bounding box center [153, 277] width 127 height 12
type input "2025-10-01"
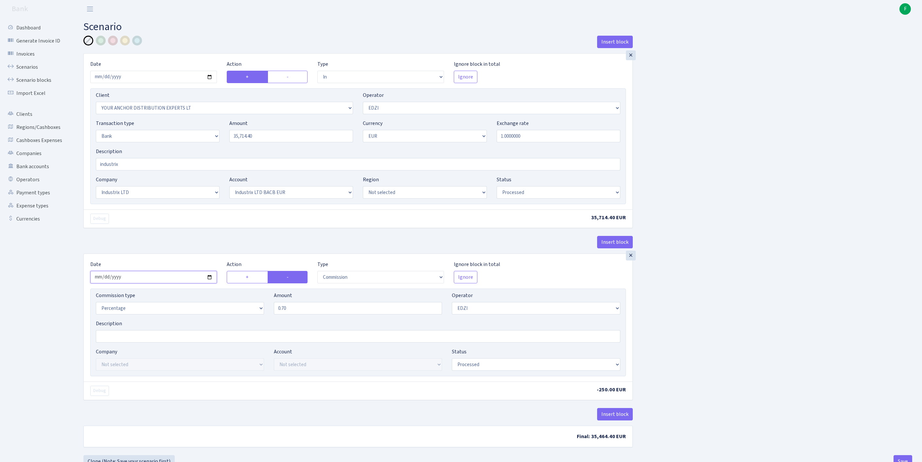
scroll to position [81, 0]
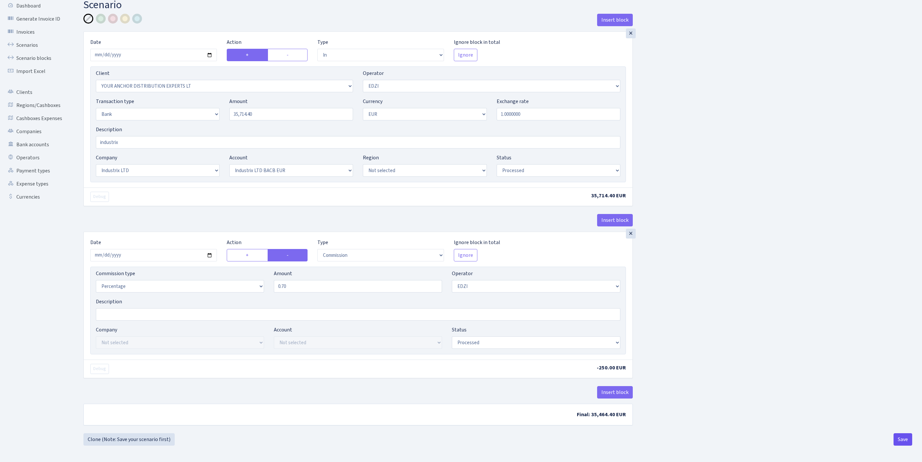
click at [896, 435] on button "Save" at bounding box center [903, 439] width 19 height 12
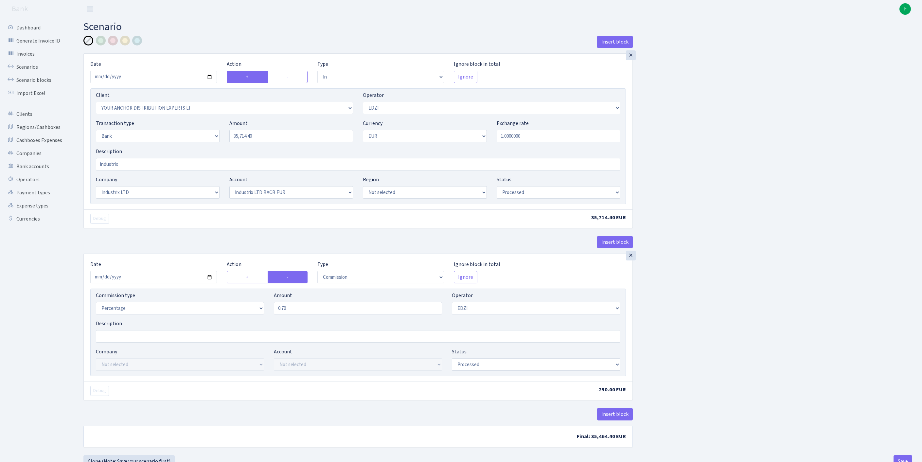
select select "in"
select select "355"
select select "11"
select select "2"
select select "1"
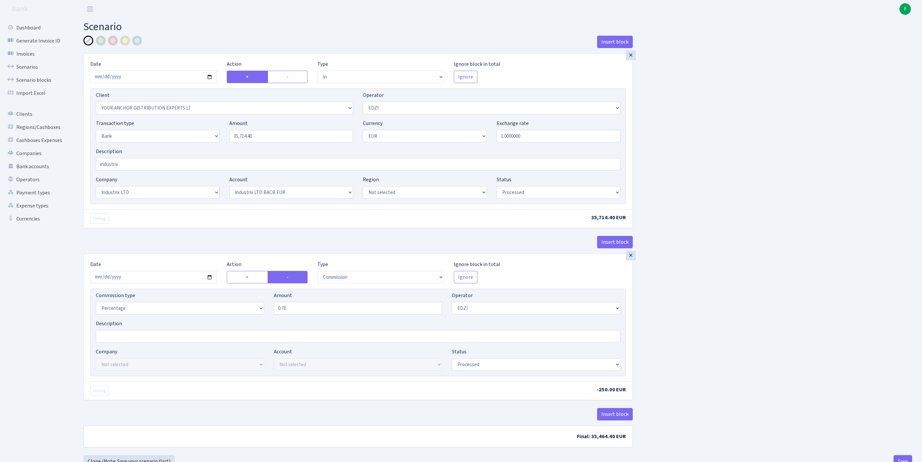
select select "17"
select select "41"
select select "processed"
select select "commission"
select select "11"
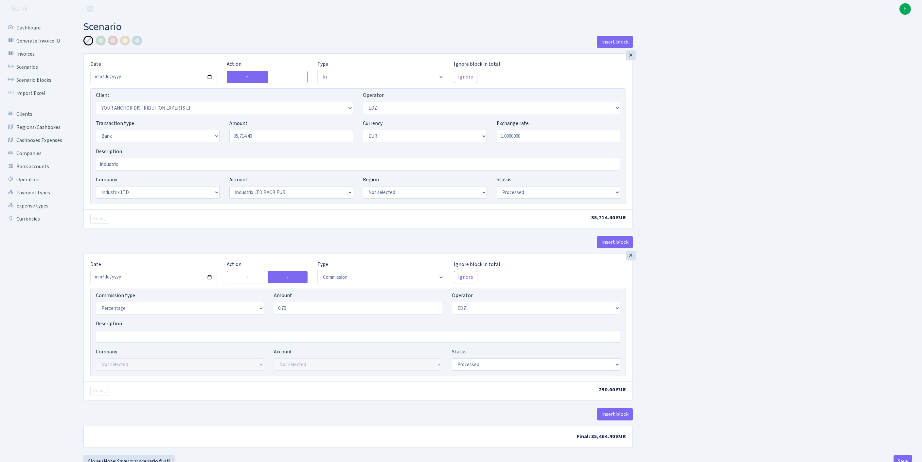
select select "processed"
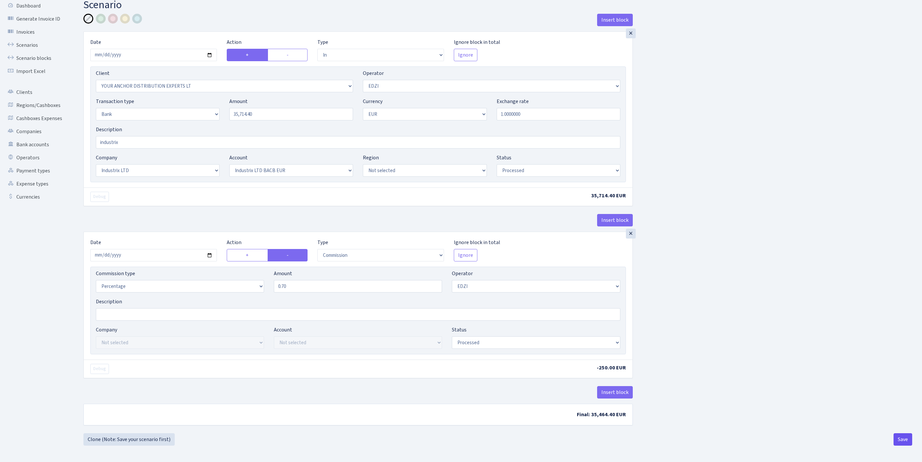
click at [900, 434] on button "Save" at bounding box center [903, 439] width 19 height 12
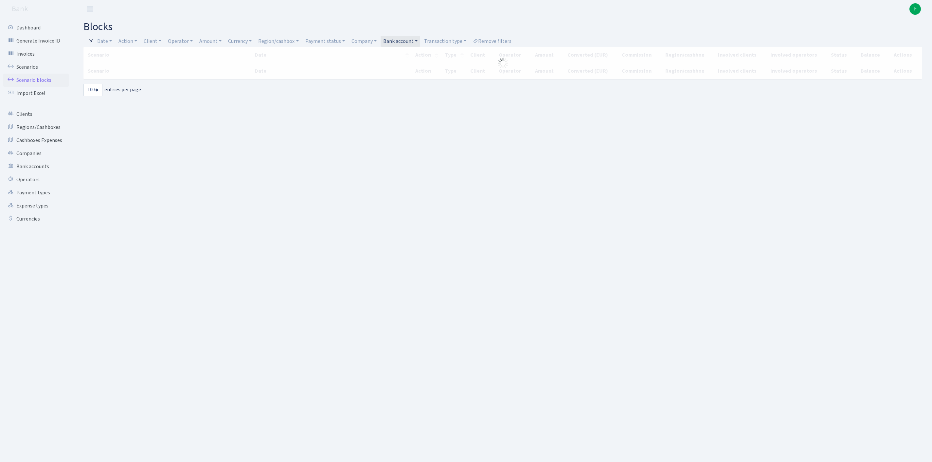
select select "100"
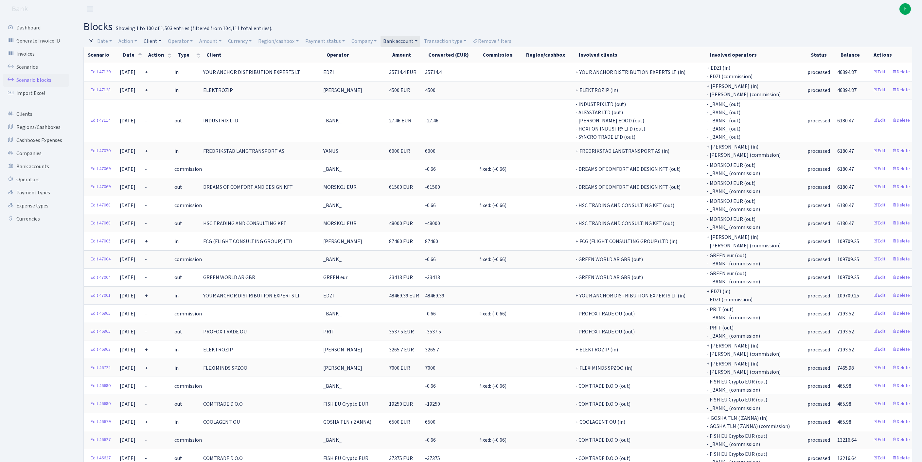
click at [160, 41] on link "Client" at bounding box center [152, 41] width 23 height 11
click at [168, 68] on input "search" at bounding box center [170, 65] width 54 height 10
type input "DELAMO"
click at [189, 101] on li "DELAMODE TRUCKING LTD (GEG)" at bounding box center [171, 91] width 56 height 19
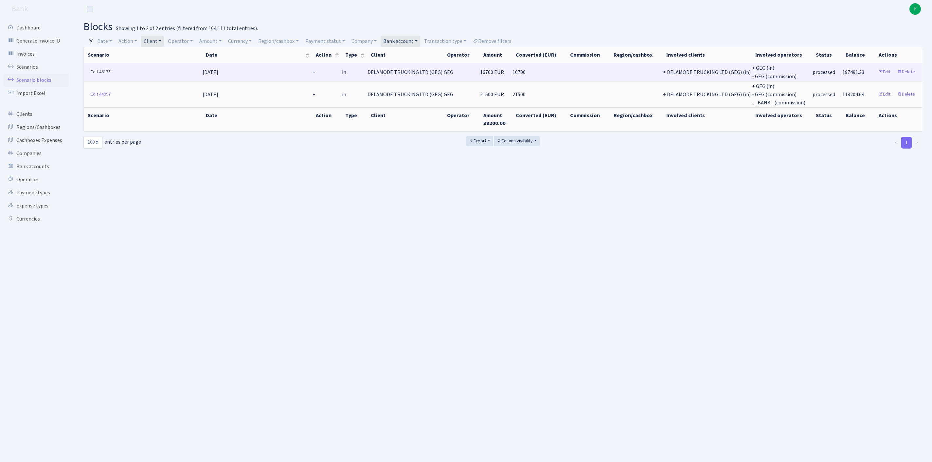
click at [96, 75] on link "Edit 46175" at bounding box center [101, 72] width 26 height 10
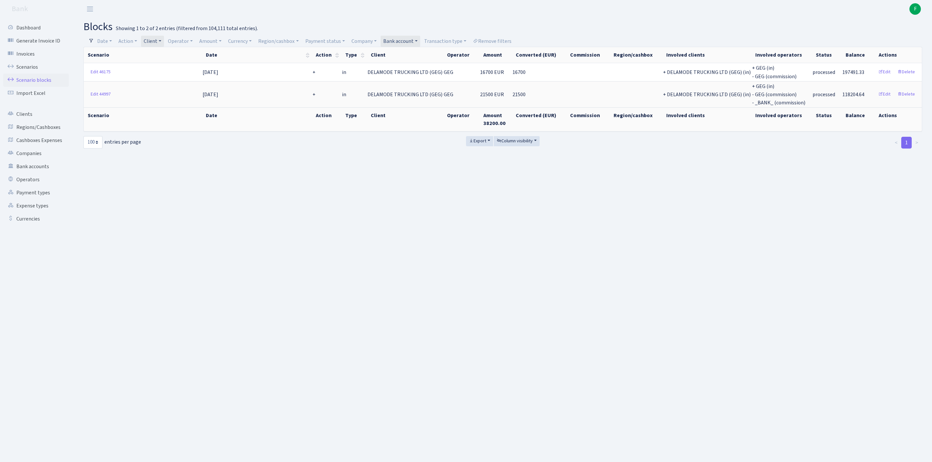
click at [164, 41] on link "Client" at bounding box center [152, 41] width 23 height 11
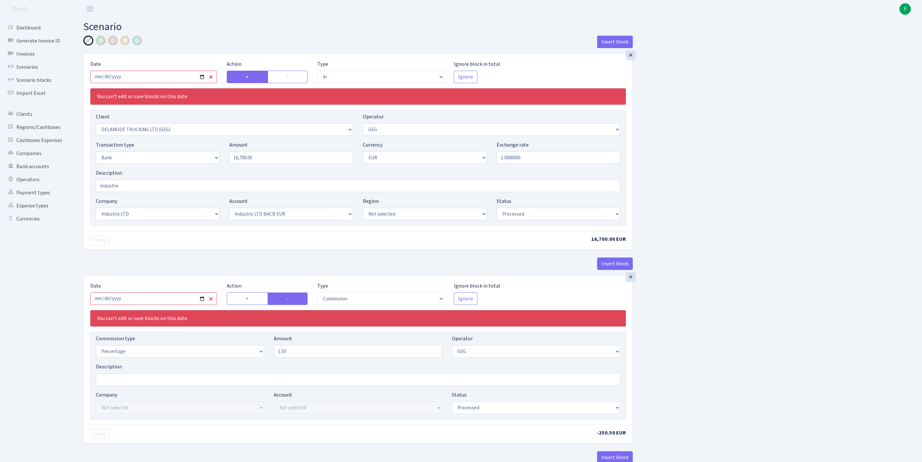
select select "in"
select select "3295"
select select "65"
select select "2"
select select "1"
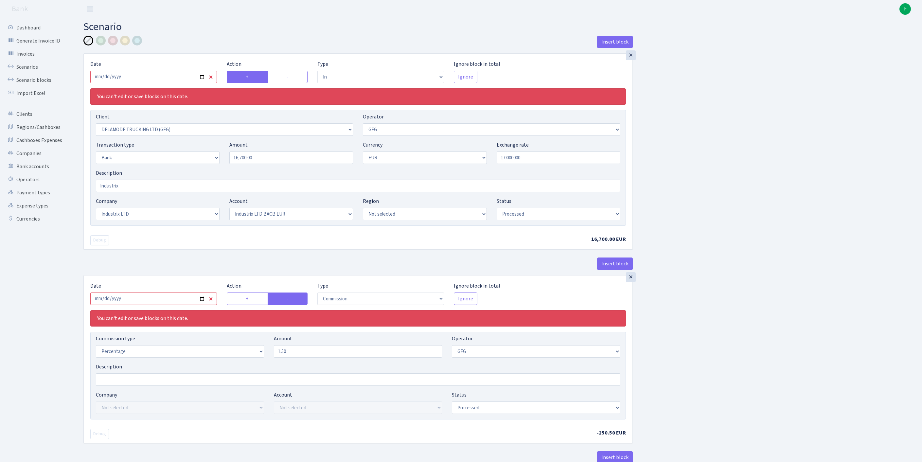
select select "17"
select select "41"
select select "processed"
select select "commission"
select select "65"
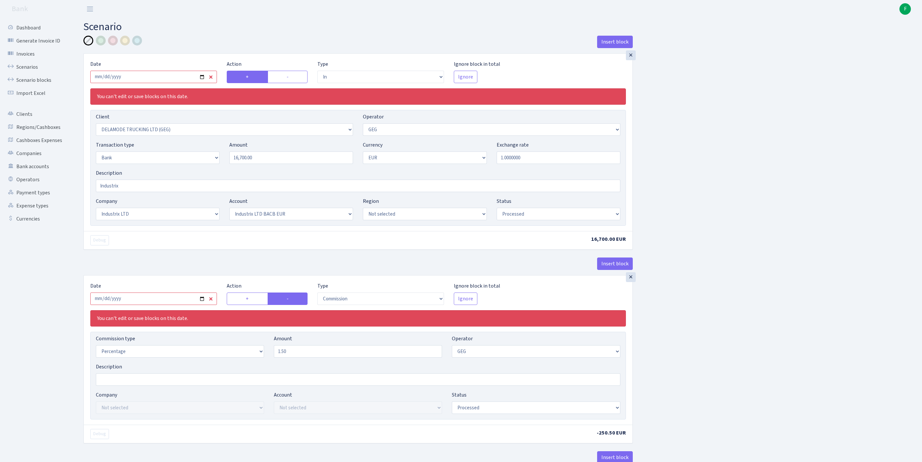
select select "processed"
click at [143, 82] on input "[DATE]" at bounding box center [153, 77] width 127 height 12
type input "[DATE]"
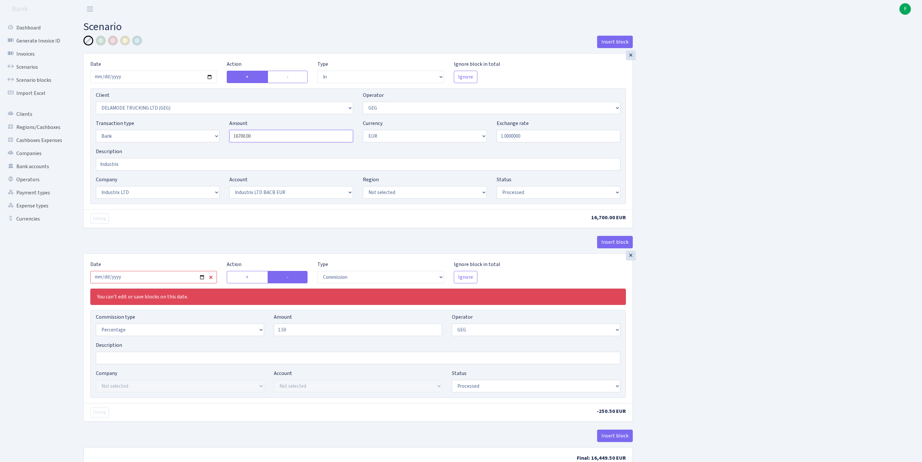
drag, startPoint x: 276, startPoint y: 148, endPoint x: 183, endPoint y: 145, distance: 93.7
click at [183, 145] on div "Transaction type Not selected 981 ELF FISH crypto GIRT IVO dekl MM-BALTIC eur U…" at bounding box center [358, 133] width 535 height 28
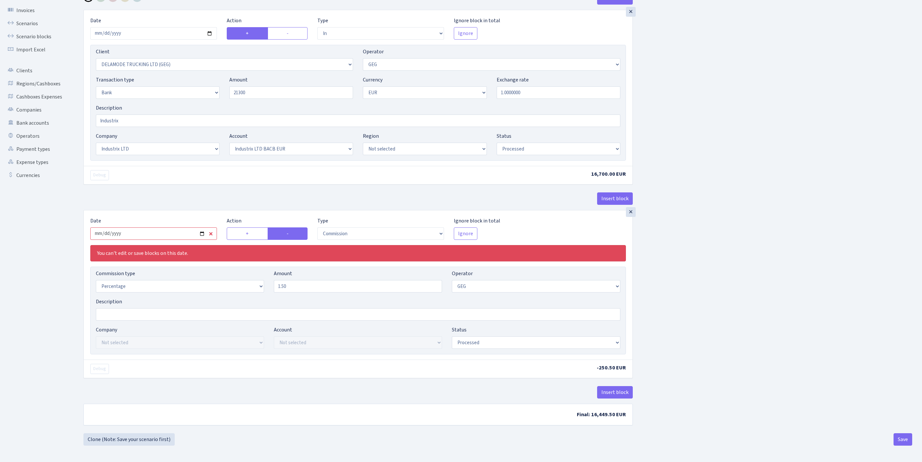
type input "21,300.00"
click at [169, 228] on input "2025-09-09" at bounding box center [153, 234] width 127 height 12
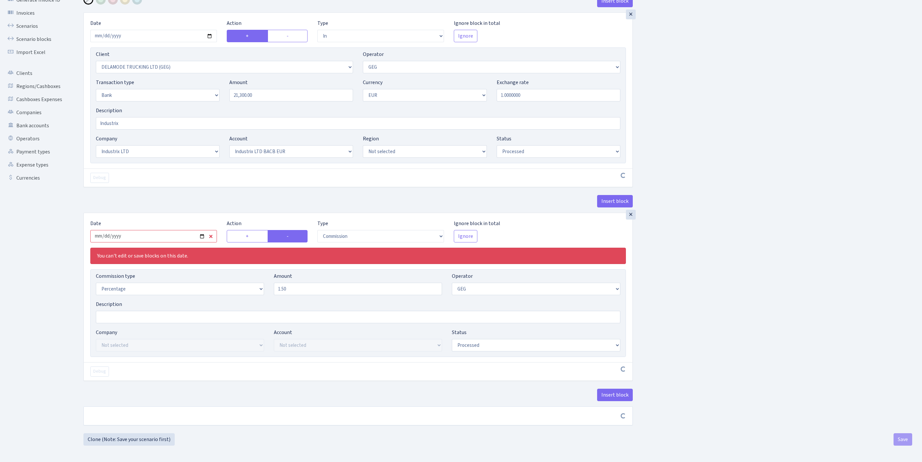
scroll to position [103, 0]
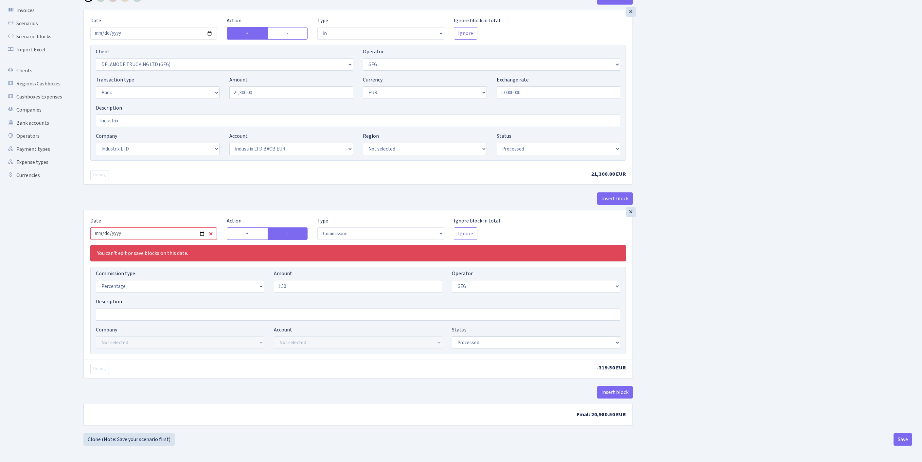
type input "[DATE]"
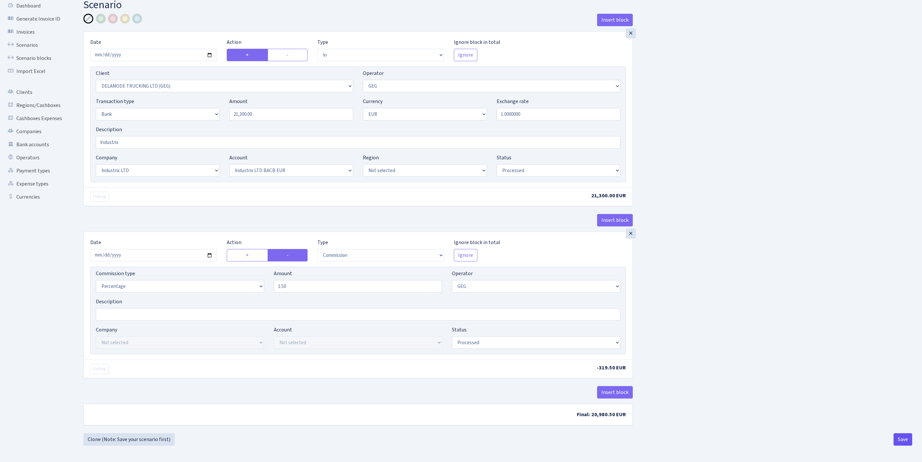
click at [900, 438] on button "Save" at bounding box center [903, 439] width 19 height 12
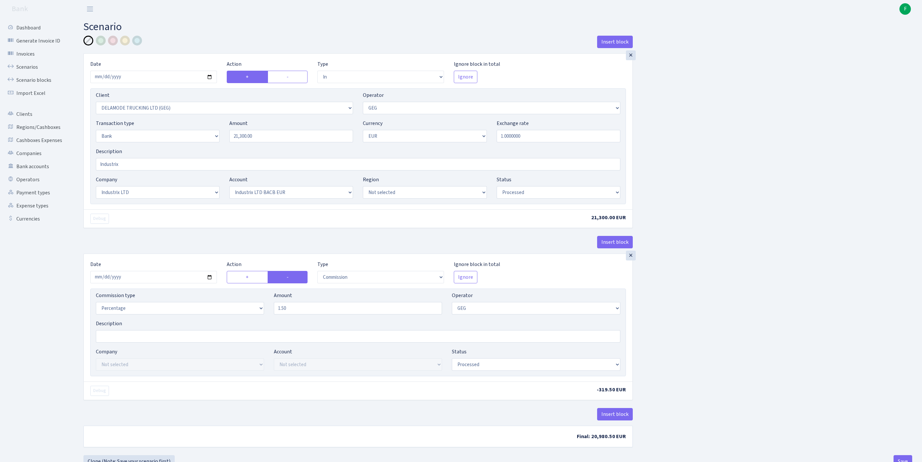
select select "in"
select select "3295"
select select "65"
select select "2"
select select "1"
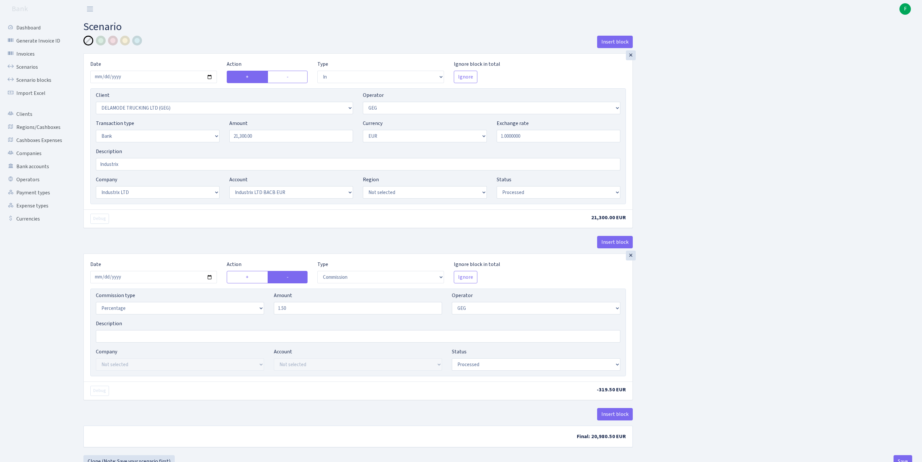
select select "17"
select select "41"
select select "processed"
select select "commission"
select select "65"
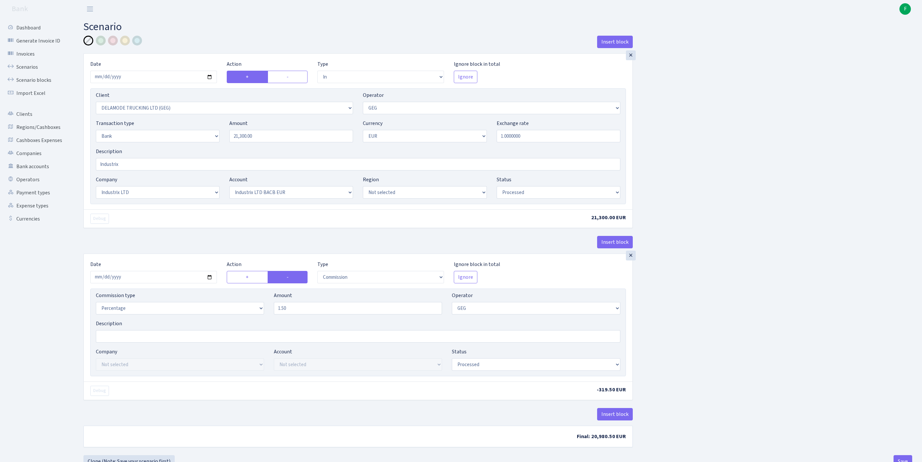
select select "processed"
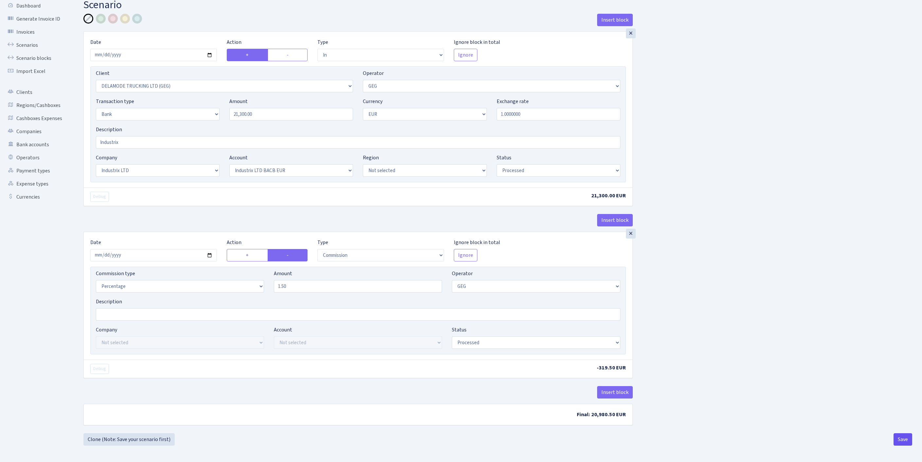
click at [902, 441] on button "Save" at bounding box center [903, 439] width 19 height 12
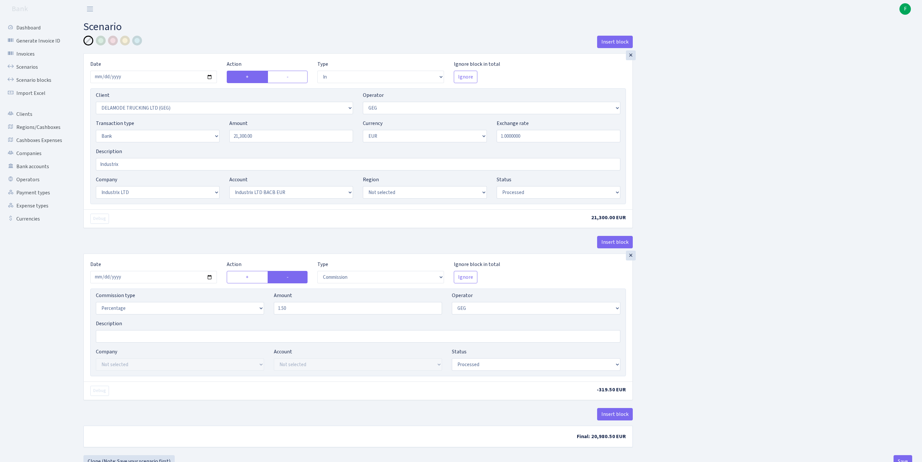
select select "in"
select select "3295"
select select "65"
select select "2"
select select "1"
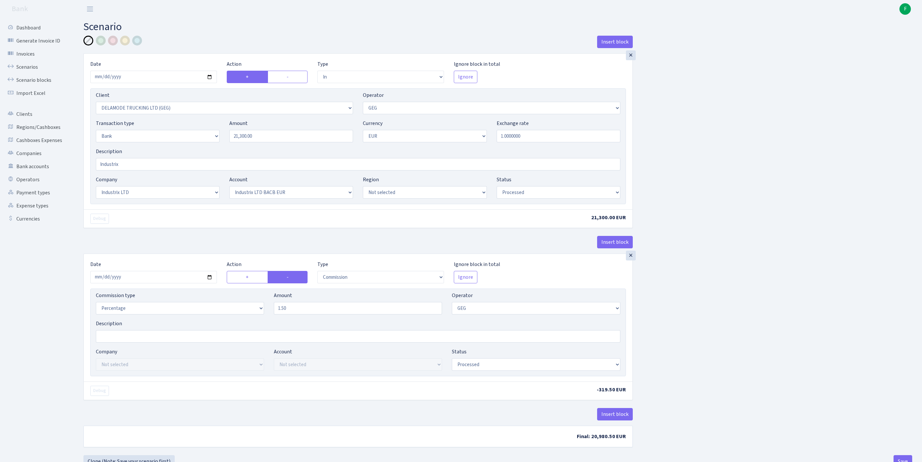
select select "17"
select select "41"
select select "processed"
select select "commission"
select select "65"
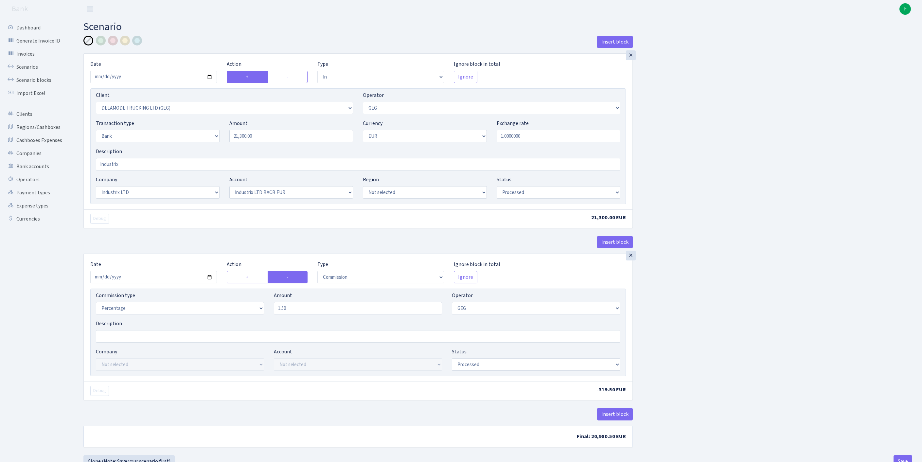
select select "processed"
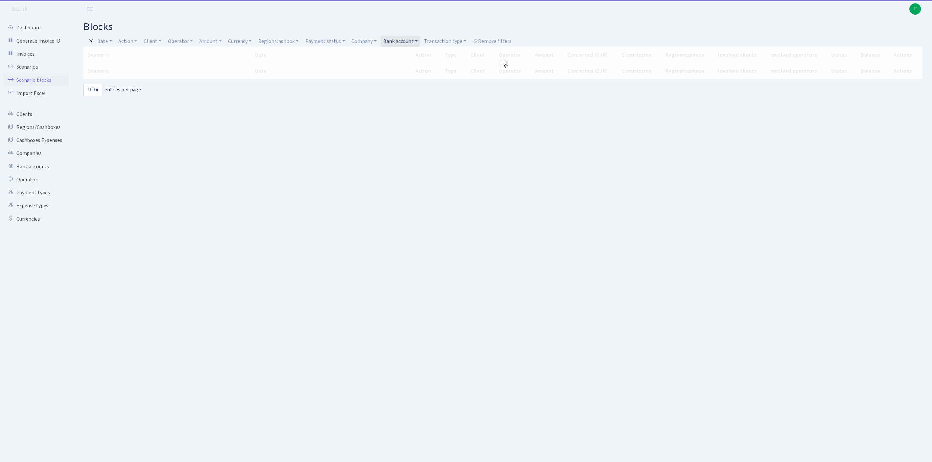
select select "100"
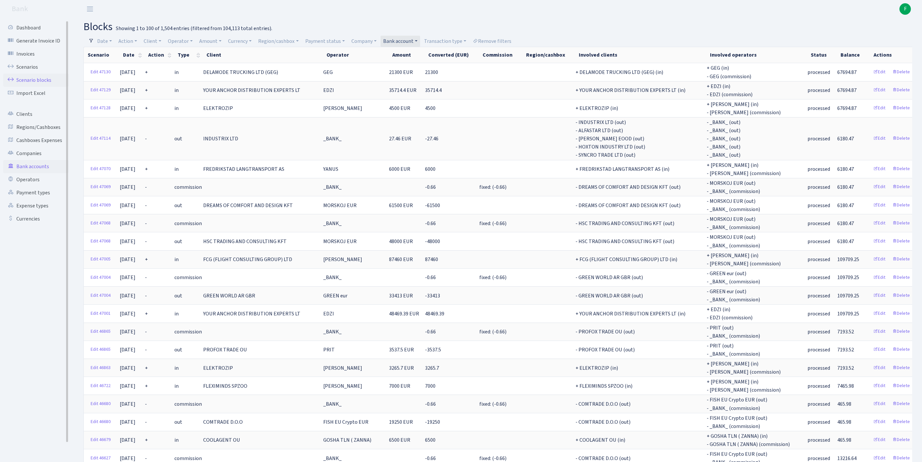
click at [39, 173] on link "Bank accounts" at bounding box center [35, 166] width 65 height 13
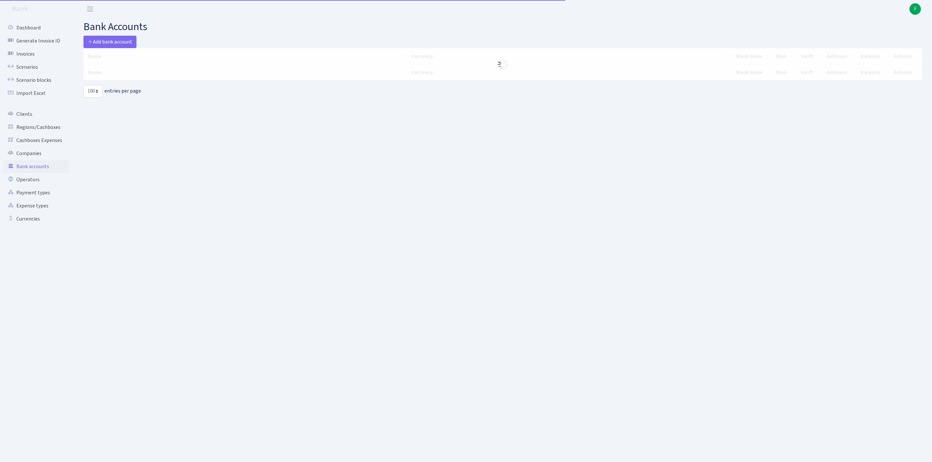
select select "100"
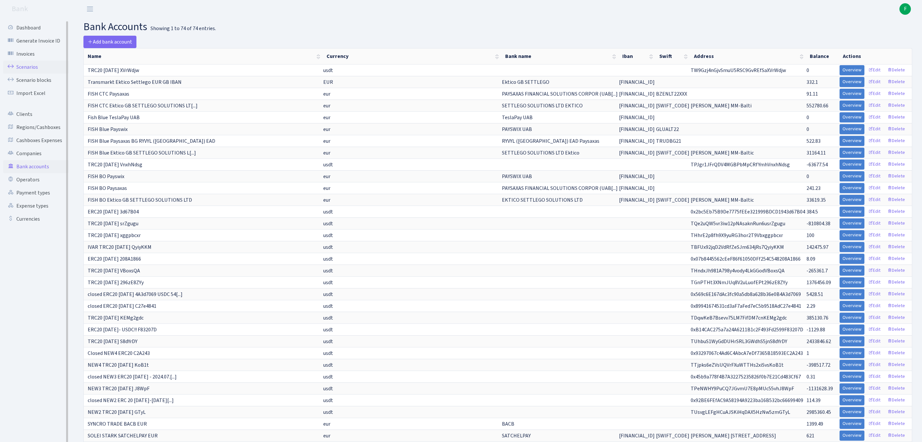
click at [35, 71] on link "Scenarios" at bounding box center [35, 67] width 65 height 13
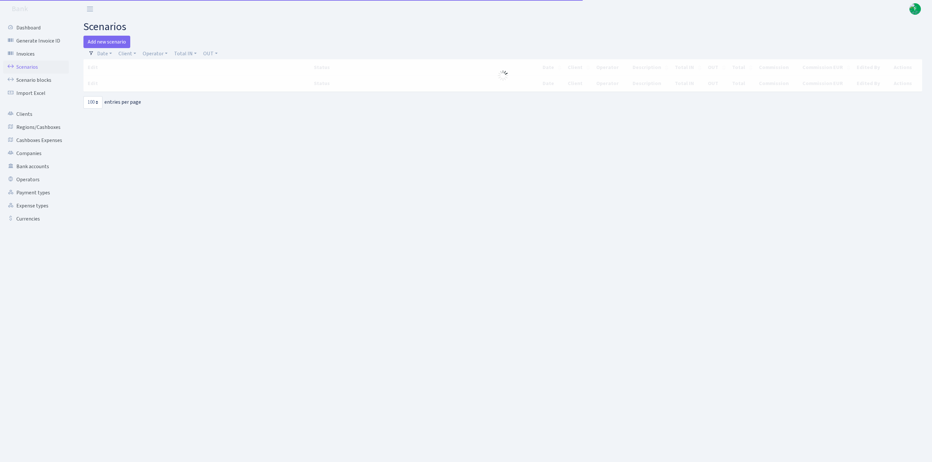
select select "100"
click at [132, 58] on link "Client" at bounding box center [127, 53] width 23 height 11
click at [139, 82] on input "search" at bounding box center [145, 77] width 54 height 10
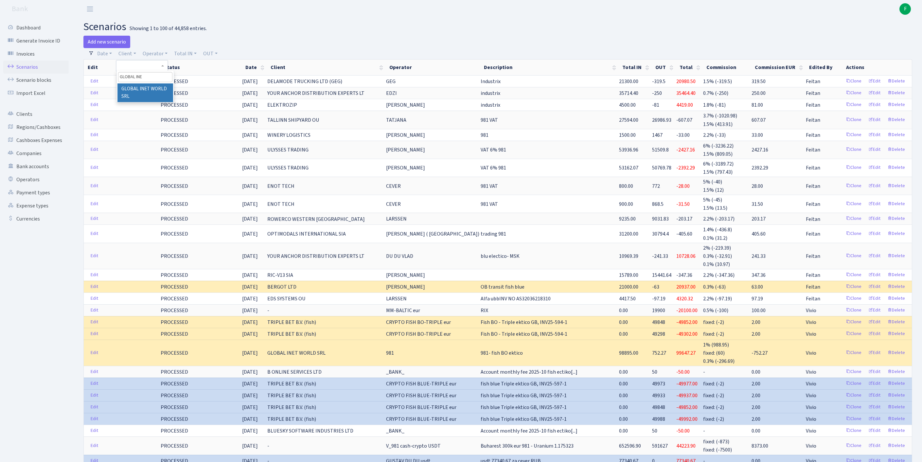
type input "GLOBAL INE"
click at [136, 100] on li "GLOBAL INET WORLD SRL" at bounding box center [146, 92] width 56 height 19
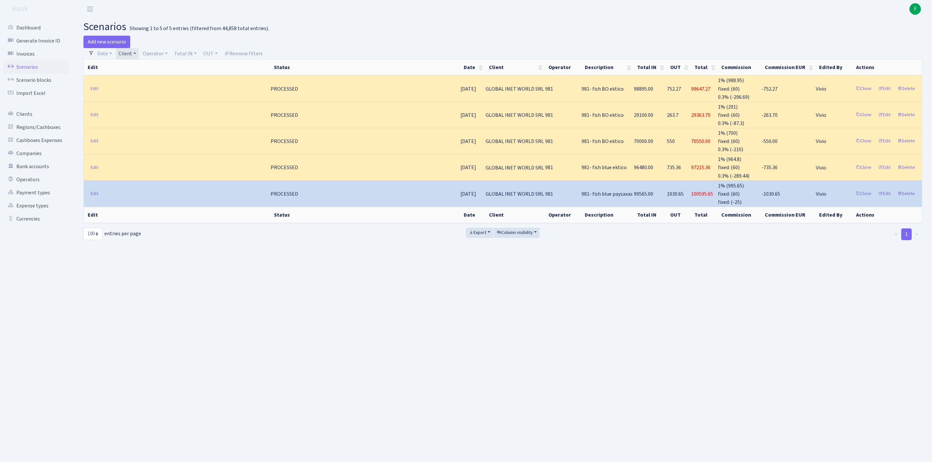
click at [139, 53] on link "Client" at bounding box center [127, 53] width 23 height 11
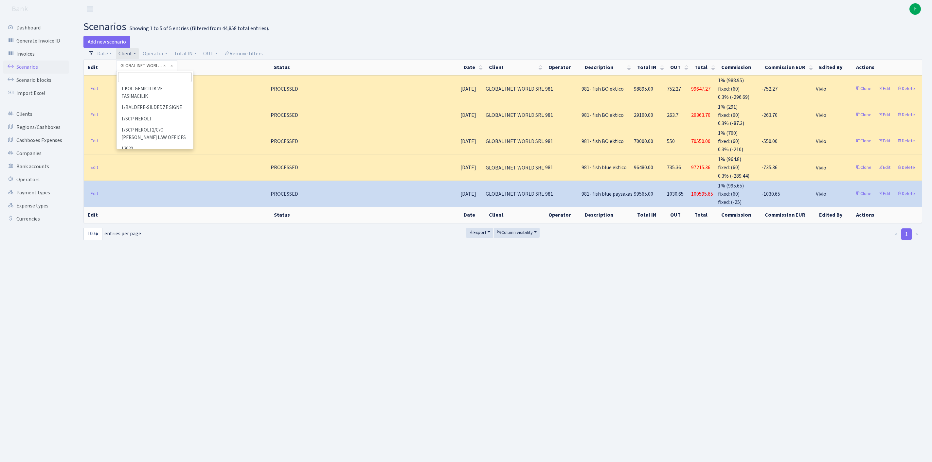
scroll to position [18746, 0]
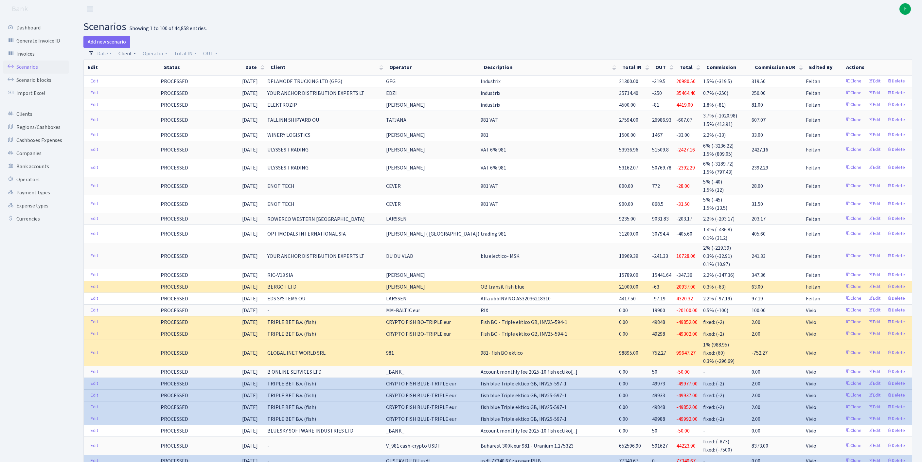
click at [135, 56] on link "Client" at bounding box center [127, 53] width 23 height 11
click at [141, 78] on input "search" at bounding box center [145, 77] width 54 height 10
type input "ITHAR"
click at [157, 94] on li "ITHARBOR FZ LLC" at bounding box center [146, 88] width 56 height 11
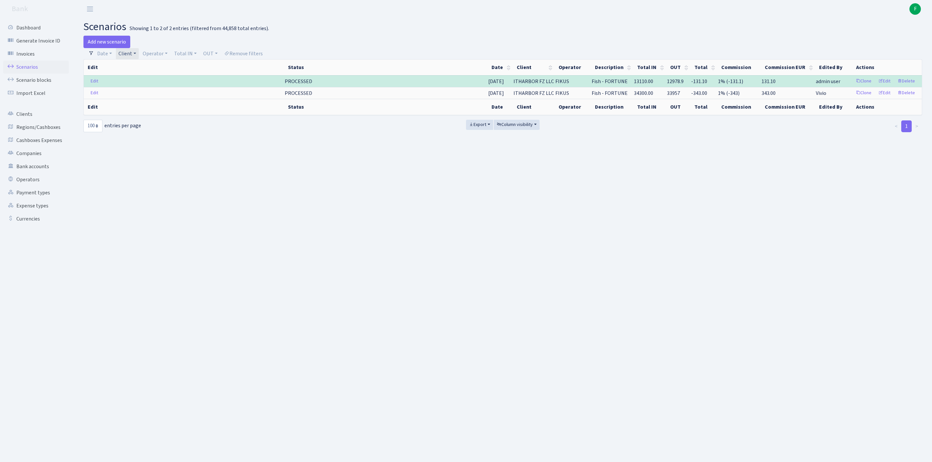
click at [139, 55] on link "Client" at bounding box center [127, 53] width 23 height 11
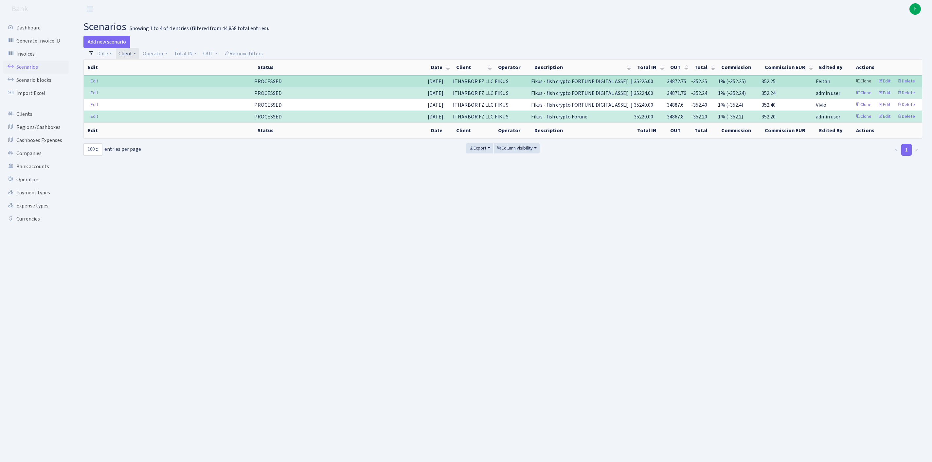
click at [853, 86] on link "Clone" at bounding box center [864, 81] width 22 height 10
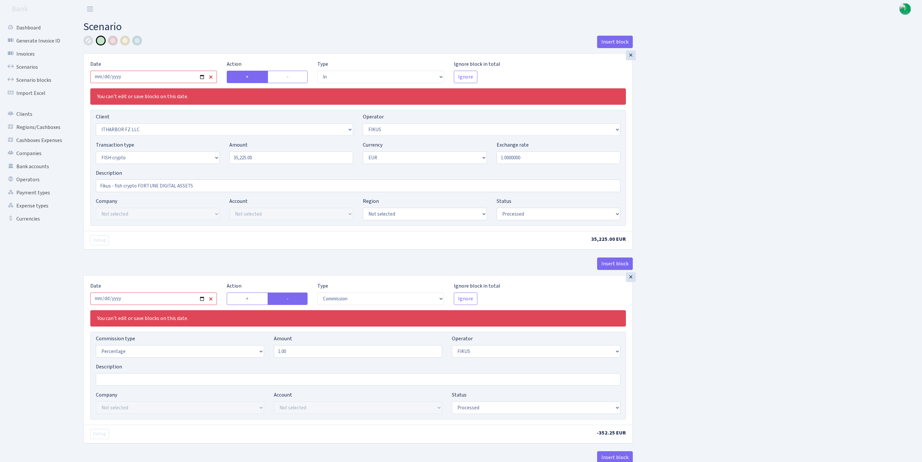
select select "in"
select select "3242"
select select "388"
select select "17"
select select "1"
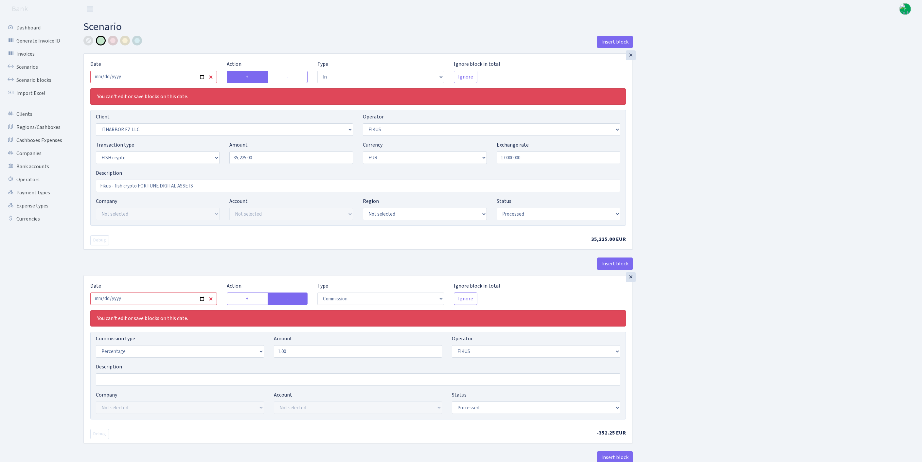
select select "processed"
select select "commission"
select select "388"
select select "processed"
select select "out"
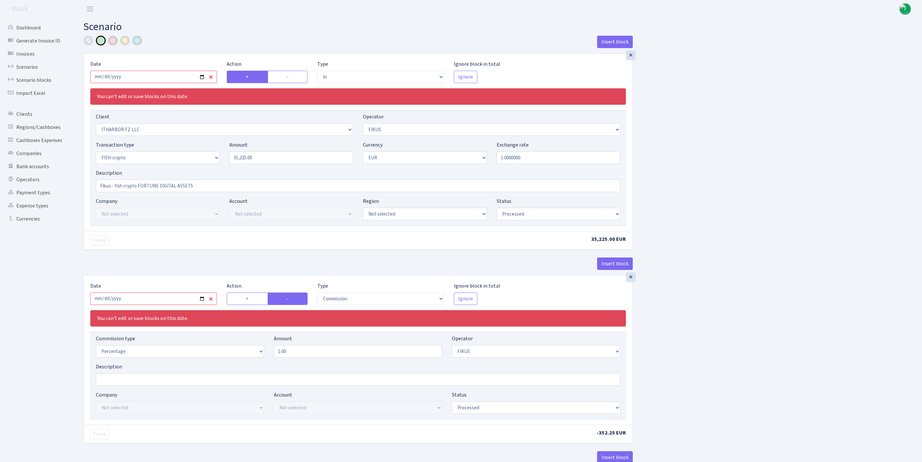
select select "1843"
select select "361"
select select "17"
select select "1"
select select "processed"
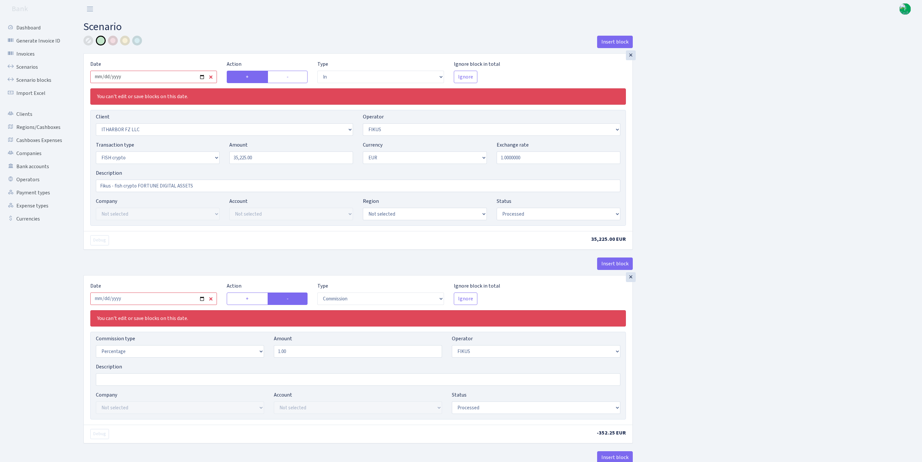
click at [151, 81] on input "2025-09-16" at bounding box center [153, 77] width 127 height 12
type input "[DATE]"
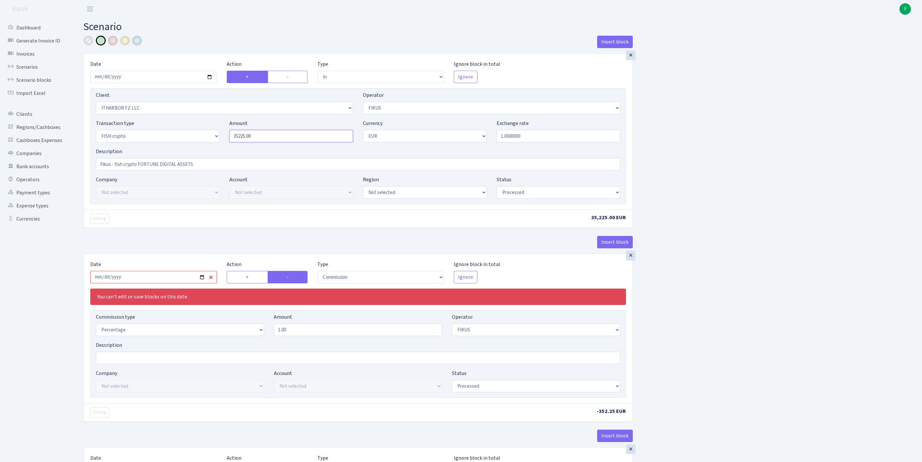
drag, startPoint x: 266, startPoint y: 149, endPoint x: 177, endPoint y: 147, distance: 89.7
click at [177, 147] on div "Transaction type Not selected 981 ELF FISH crypto GIRT IVO dekl MM-BALTIC eur U…" at bounding box center [358, 133] width 535 height 28
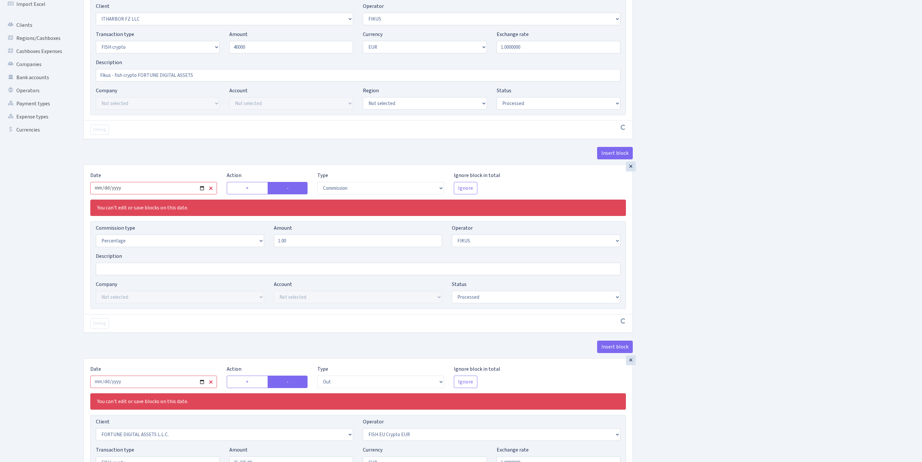
type input "40,000.00"
click at [168, 194] on input "2025-09-16" at bounding box center [153, 188] width 127 height 12
type input "[DATE]"
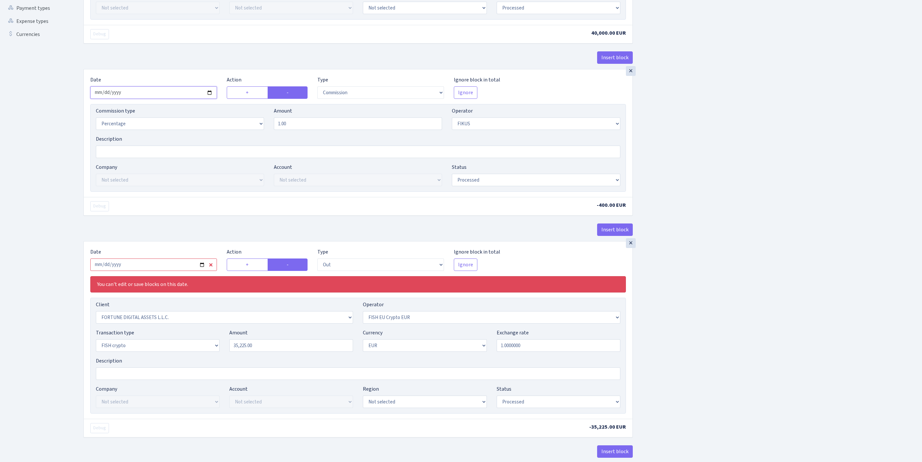
scroll to position [287, 0]
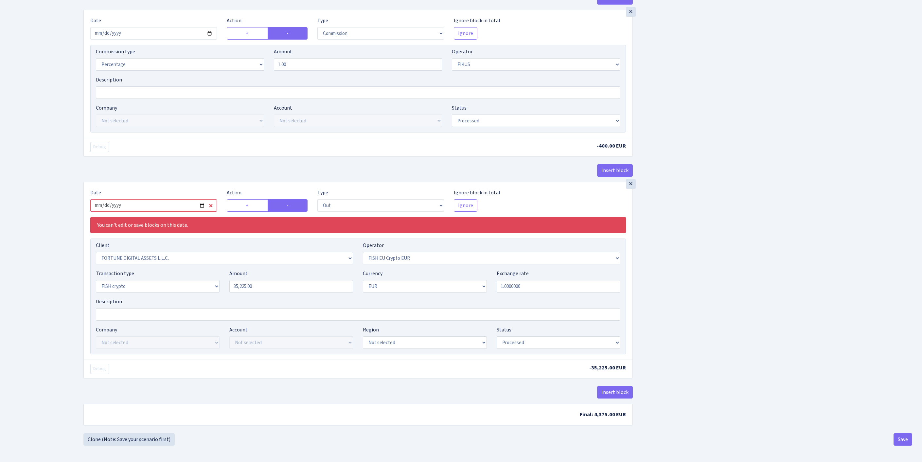
click at [183, 212] on input "2025-09-16" at bounding box center [153, 205] width 127 height 12
type input "[DATE]"
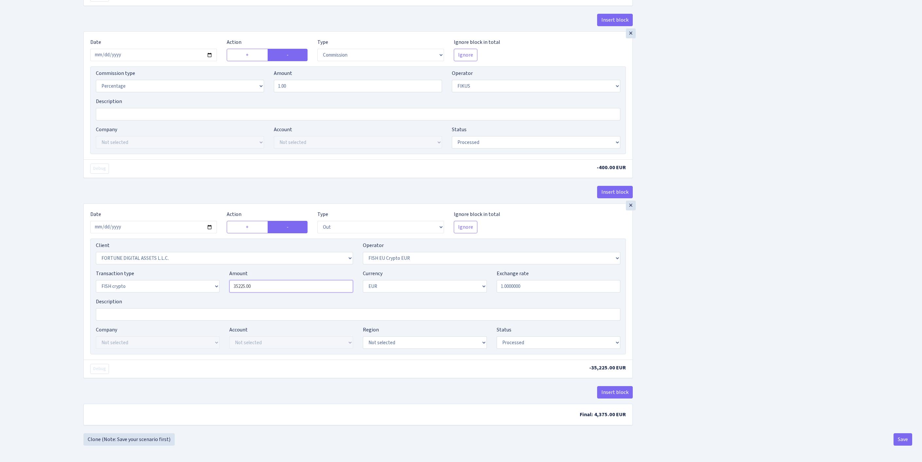
drag, startPoint x: 276, startPoint y: 288, endPoint x: 185, endPoint y: 280, distance: 92.1
click at [185, 280] on div "Transaction type Not selected 981 ELF FISH crypto GIRT IVO dekl MM-BALTIC eur U…" at bounding box center [358, 284] width 535 height 28
type input "40,000.00"
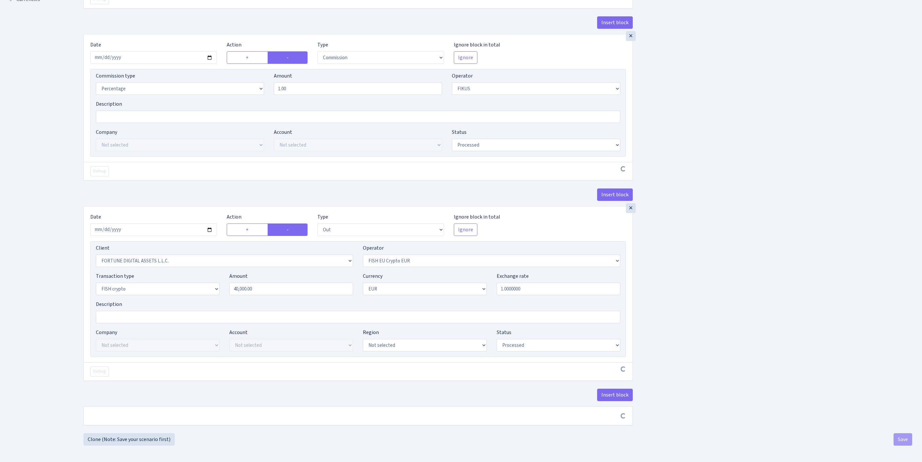
scroll to position [305, 0]
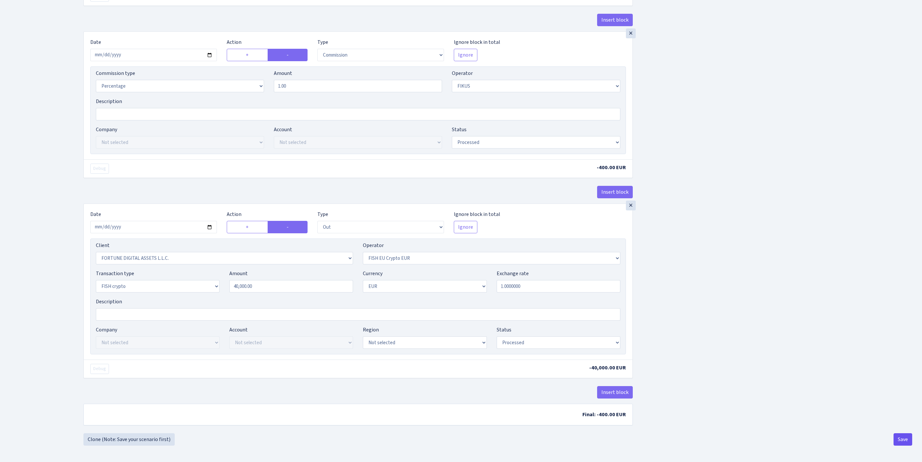
click at [896, 440] on button "Save" at bounding box center [903, 439] width 19 height 12
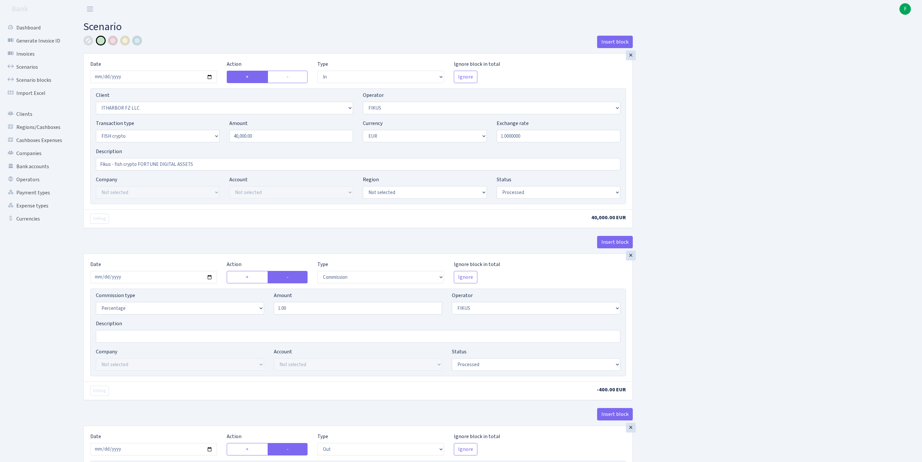
select select "in"
select select "3242"
select select "388"
select select "17"
select select "1"
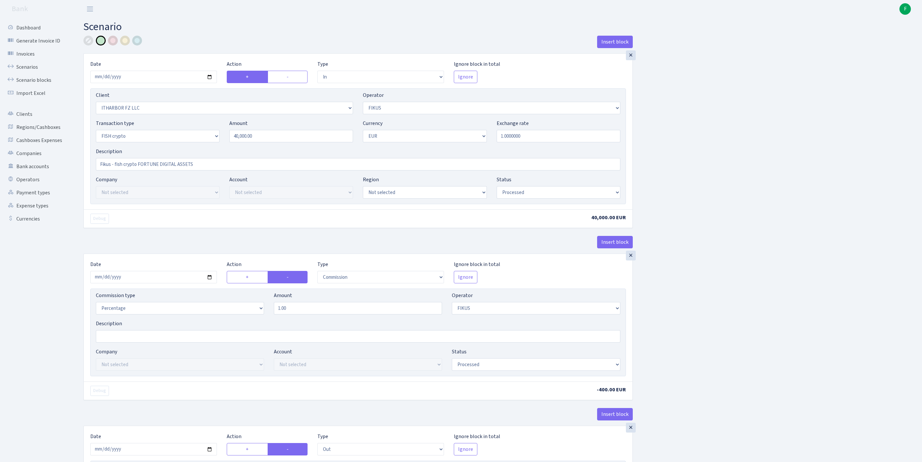
select select "processed"
select select "commission"
select select "388"
select select "processed"
select select "out"
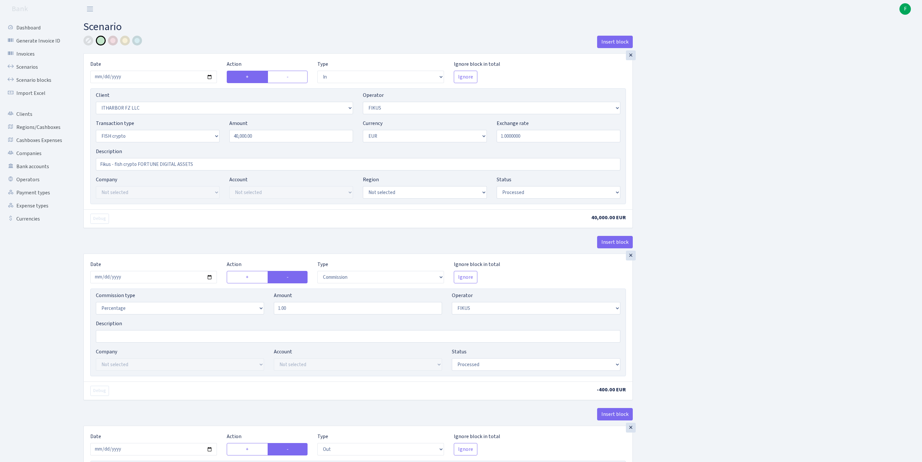
select select "1843"
select select "361"
select select "17"
select select "1"
select select "processed"
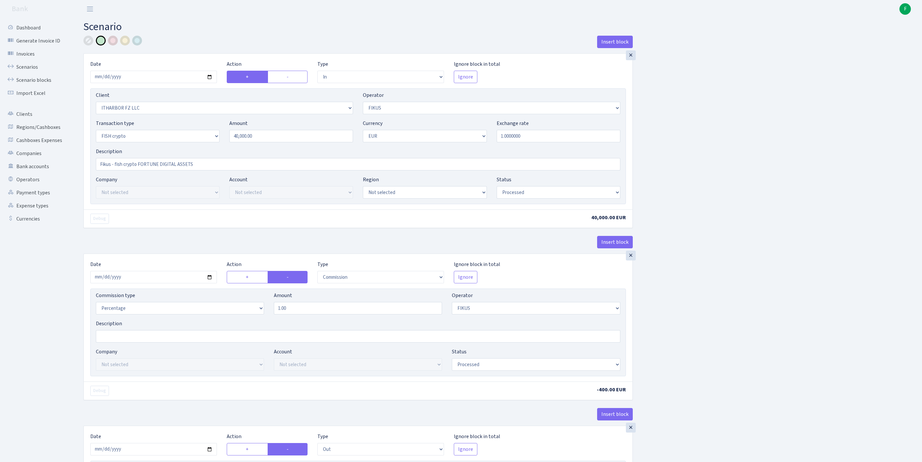
scroll to position [308, 0]
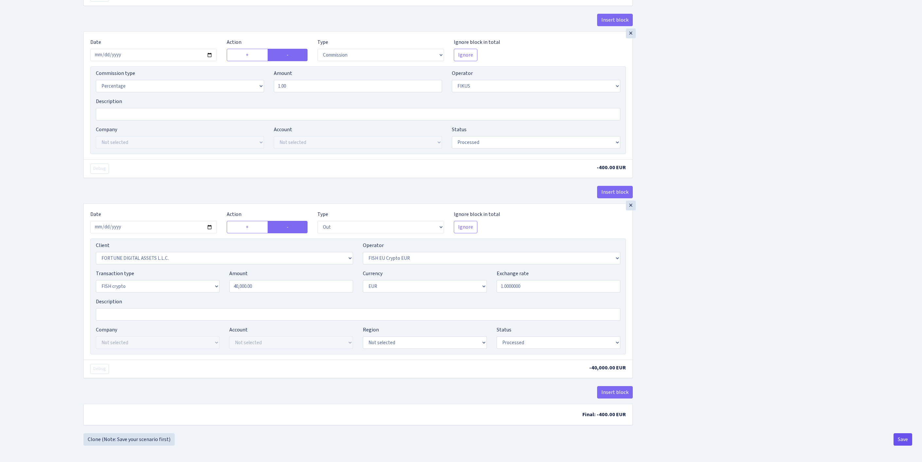
click at [901, 438] on button "Save" at bounding box center [903, 439] width 19 height 12
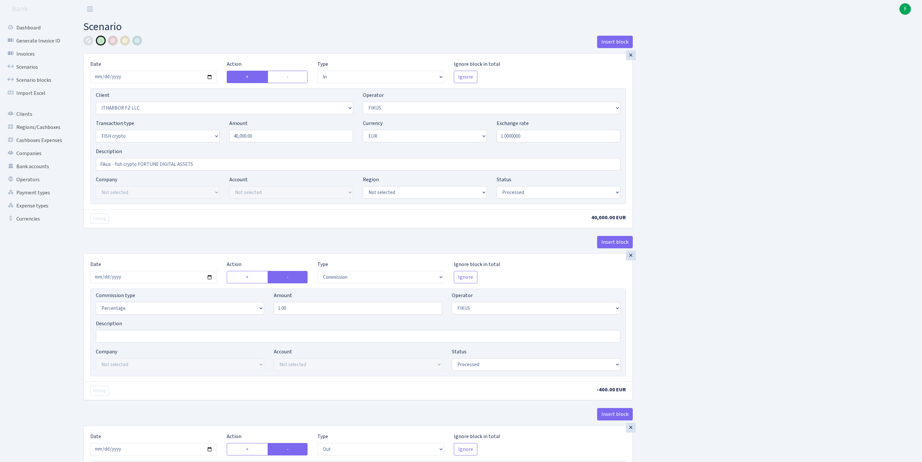
select select "in"
select select "3242"
select select "388"
select select "17"
select select "1"
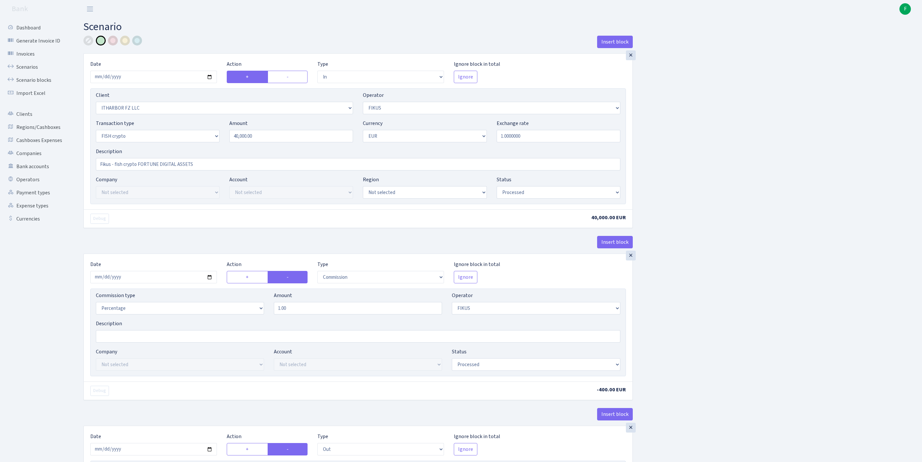
select select "processed"
select select "commission"
select select "388"
select select "processed"
select select "out"
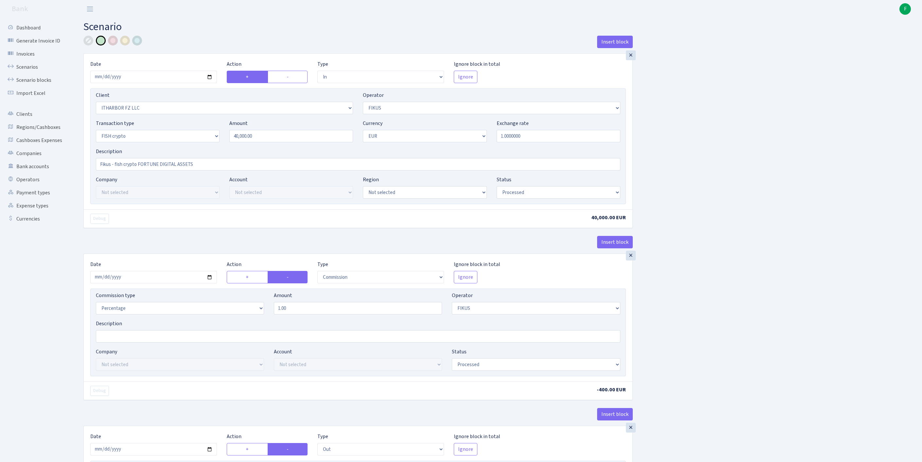
select select "1843"
select select "361"
select select "17"
select select "1"
select select "processed"
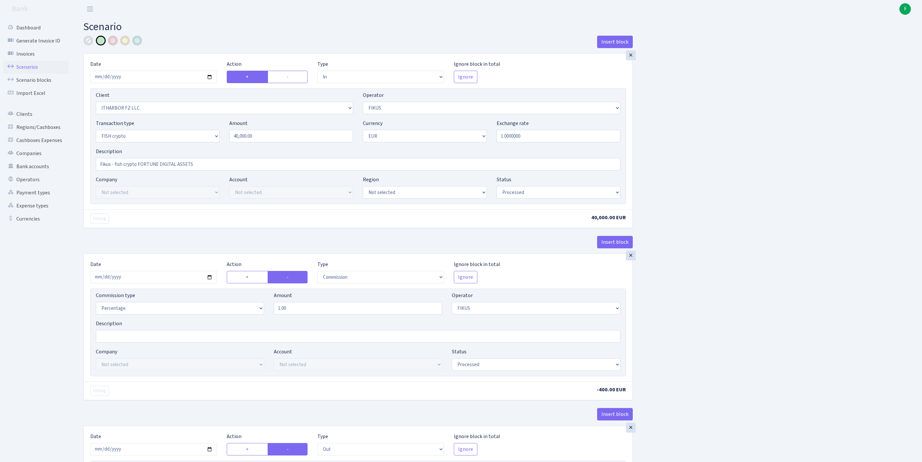
click at [33, 69] on link "Scenarios" at bounding box center [35, 67] width 65 height 13
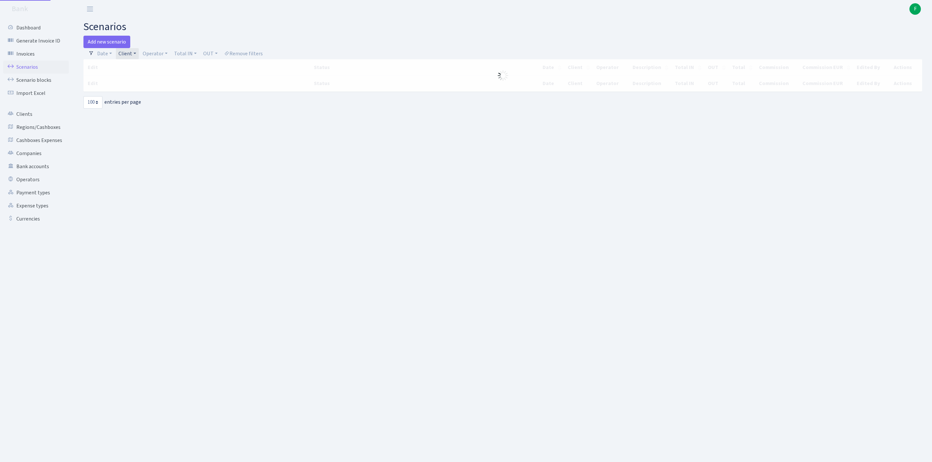
select select "100"
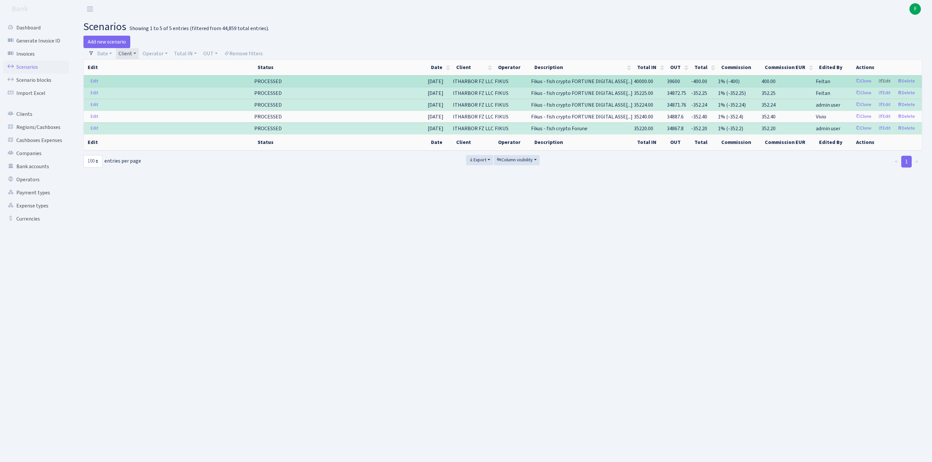
click at [879, 86] on link "Edit" at bounding box center [885, 81] width 18 height 10
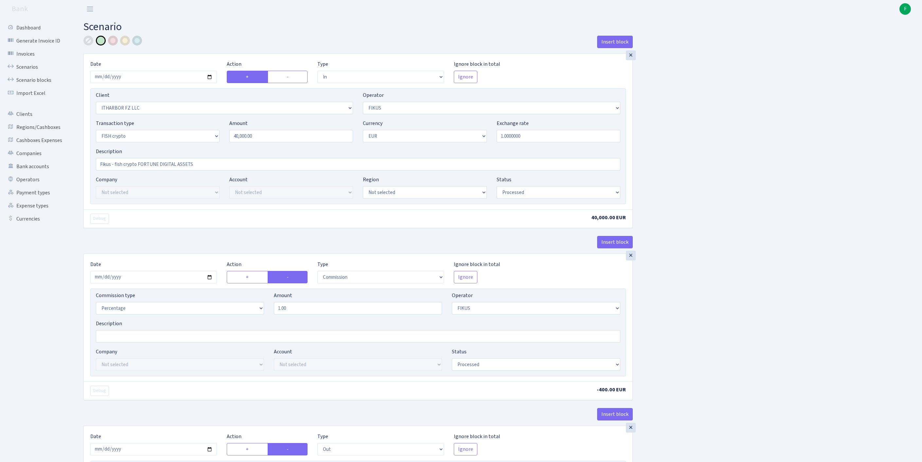
select select "in"
select select "3242"
select select "388"
select select "17"
select select "1"
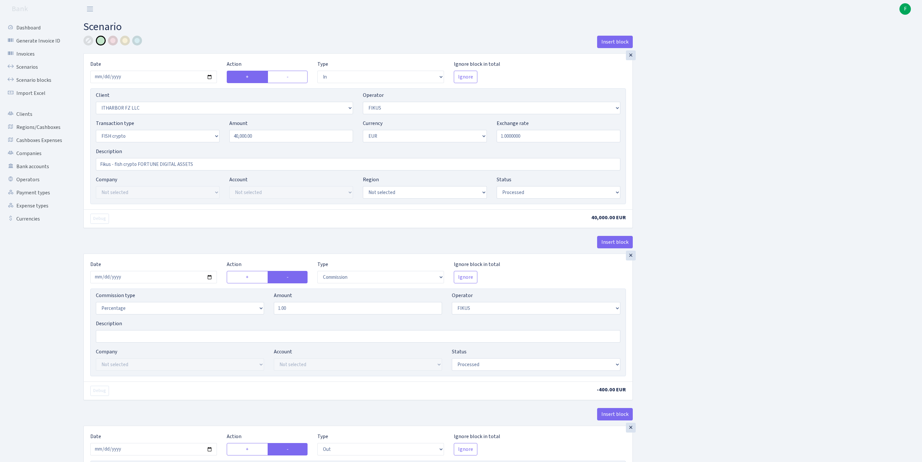
select select "processed"
select select "commission"
select select "388"
select select "processed"
select select "out"
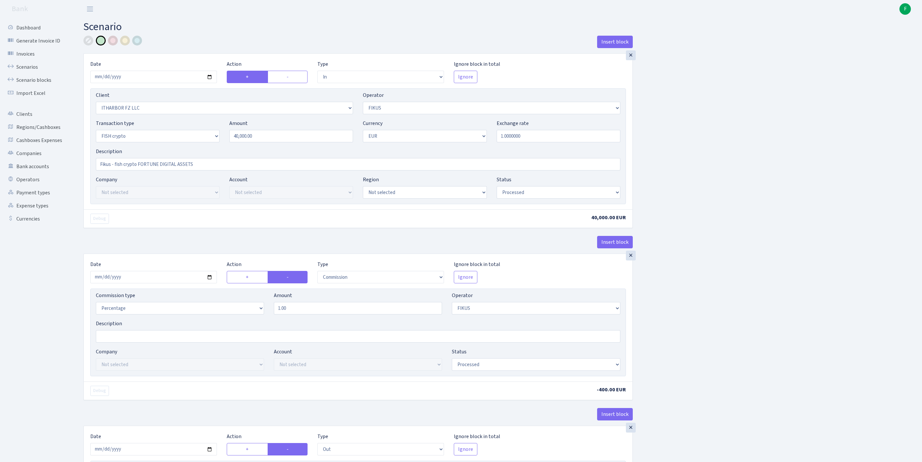
select select "1843"
select select "361"
select select "17"
select select "1"
select select "processed"
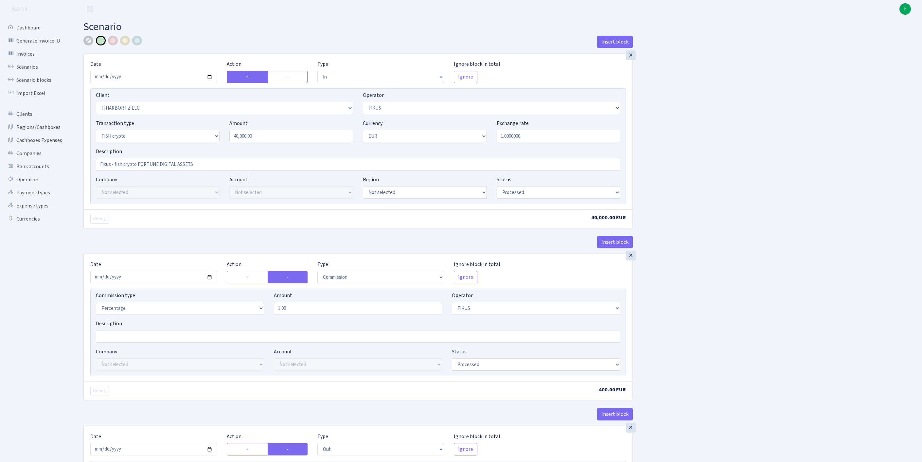
click at [88, 41] on div at bounding box center [88, 41] width 10 height 10
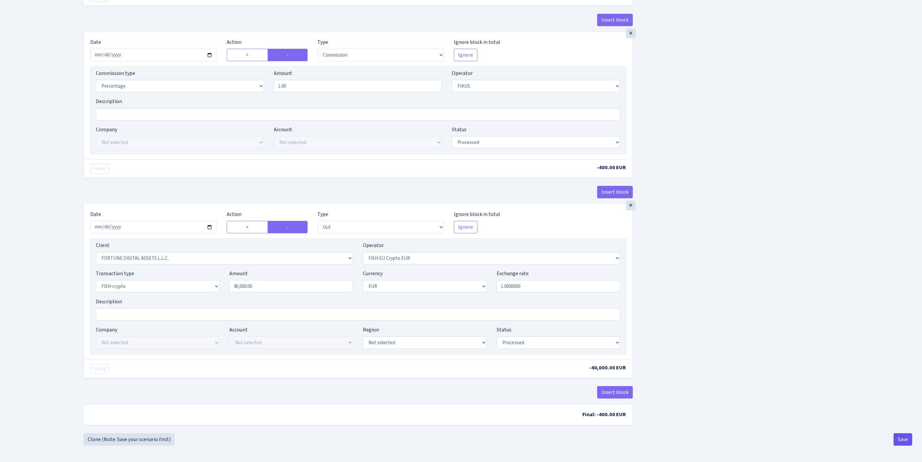
click at [900, 439] on button "Save" at bounding box center [903, 439] width 19 height 12
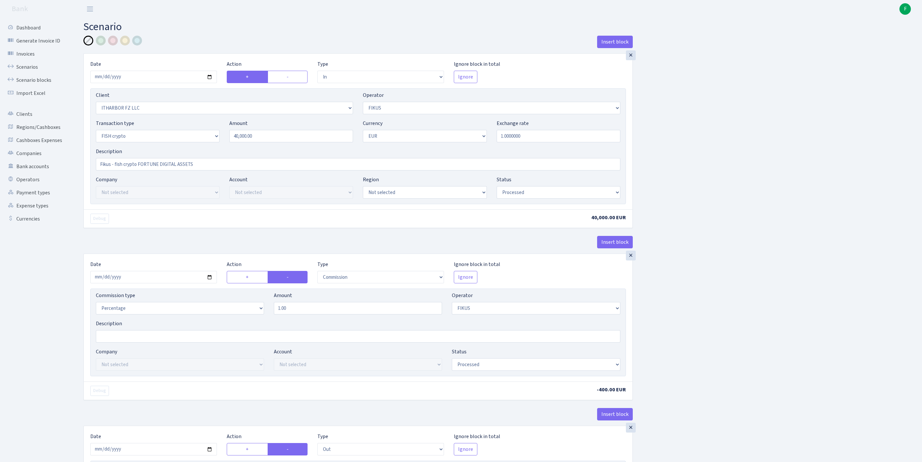
select select "in"
select select "3242"
select select "388"
select select "17"
select select "1"
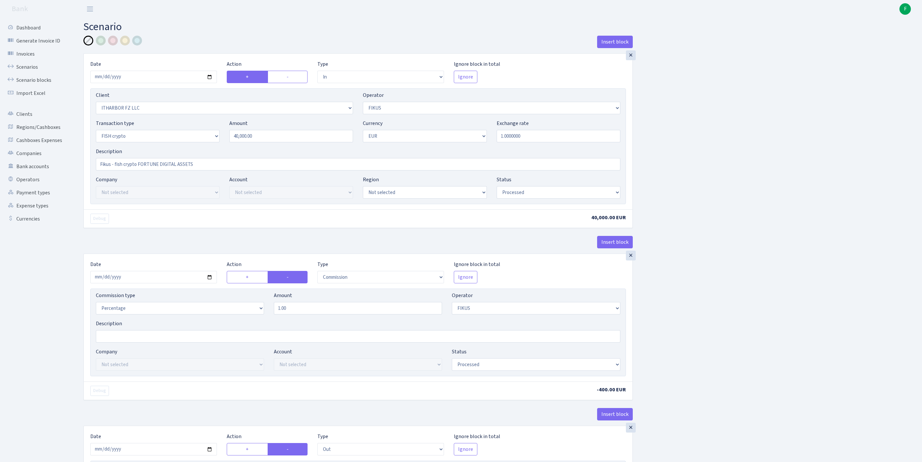
select select "processed"
select select "commission"
select select "388"
select select "processed"
select select "out"
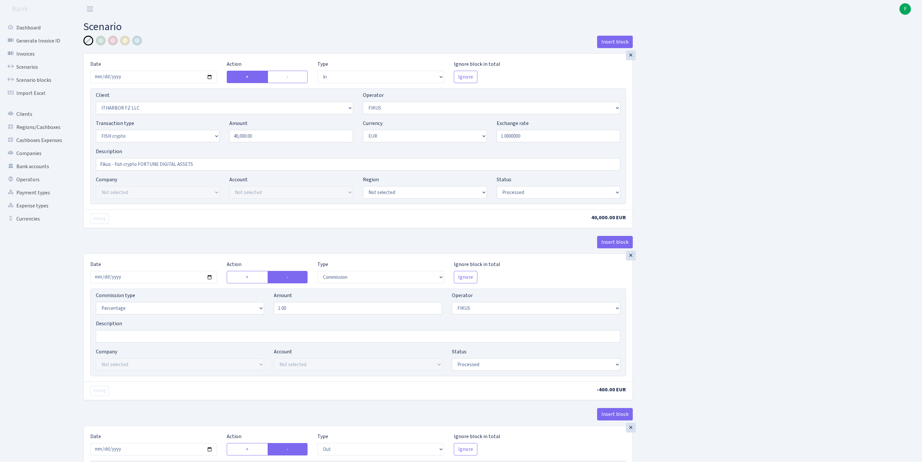
select select "1843"
select select "361"
select select "17"
select select "1"
select select "processed"
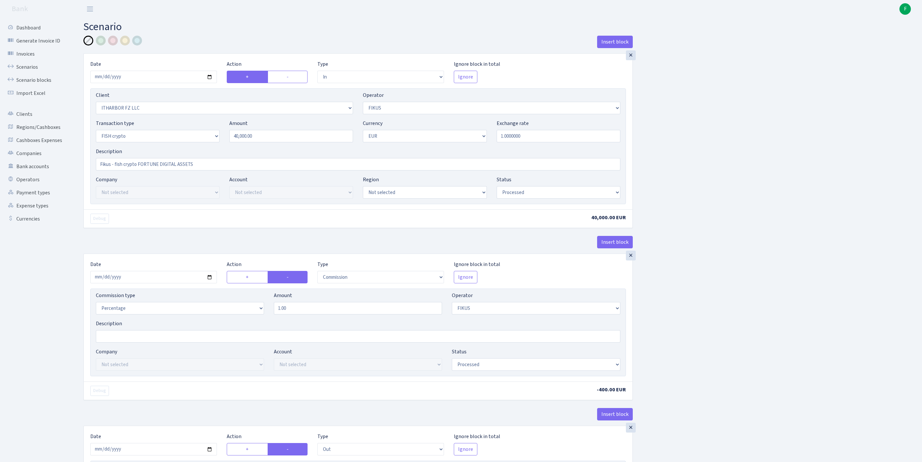
click at [757, 259] on div "Insert block × Date 2025-10-01 Action + - Type --- In Out Commission Field requ…" at bounding box center [498, 346] width 839 height 620
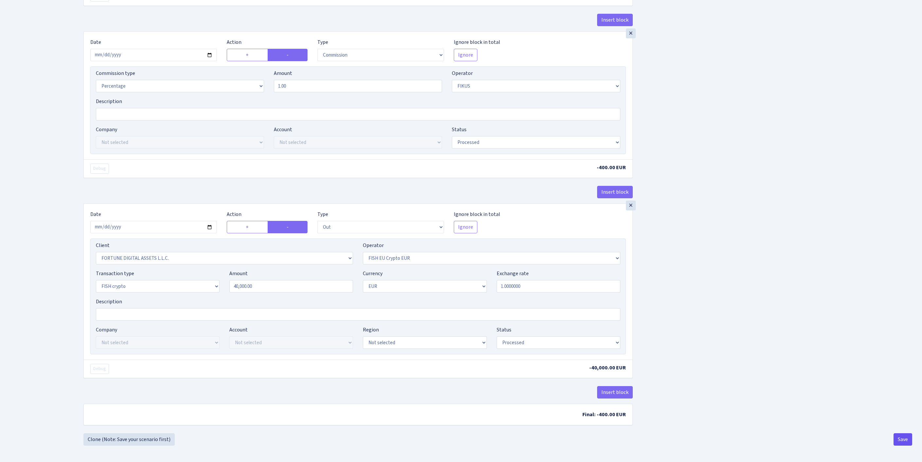
click at [903, 442] on button "Save" at bounding box center [903, 439] width 19 height 12
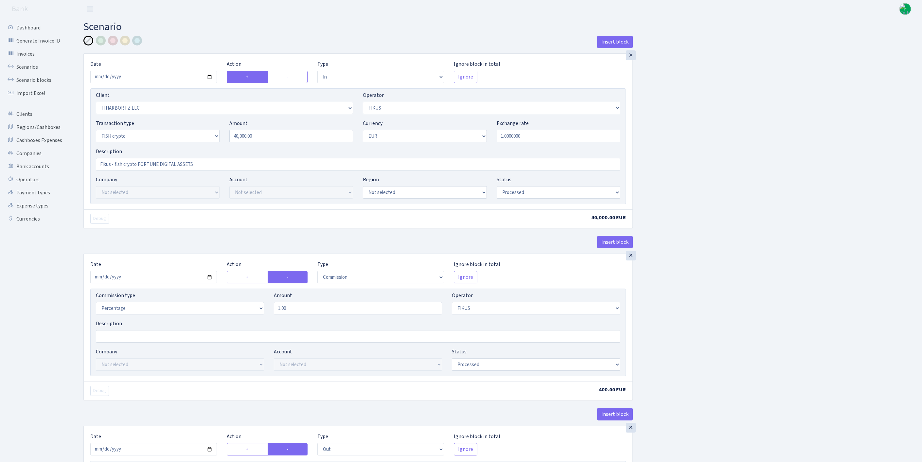
select select "in"
select select "3242"
select select "388"
select select "17"
select select "1"
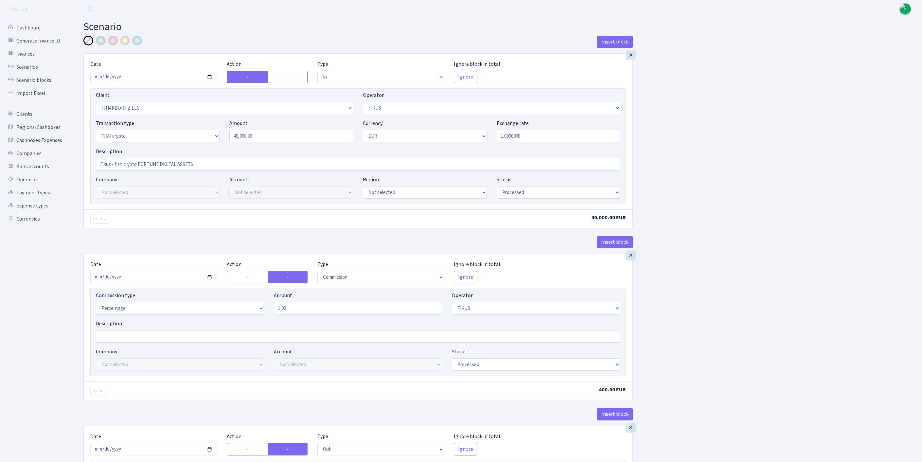
select select "processed"
select select "commission"
select select "388"
select select "processed"
select select "out"
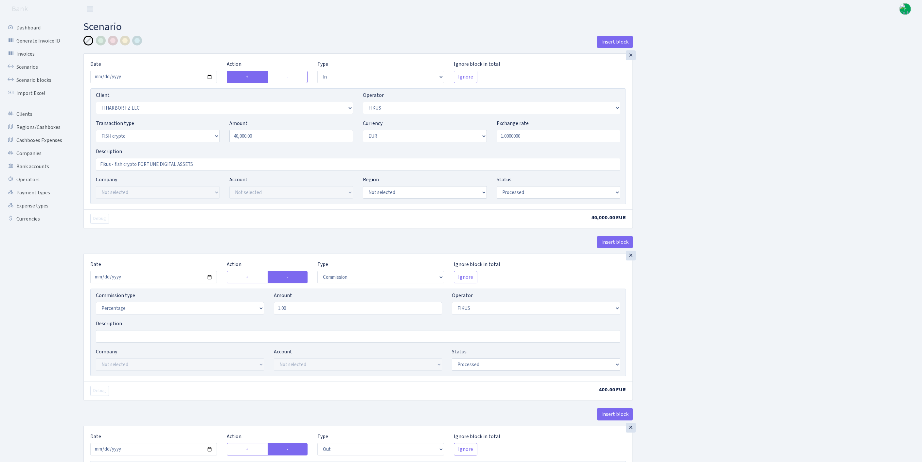
select select "1843"
select select "361"
select select "17"
select select "1"
select select "processed"
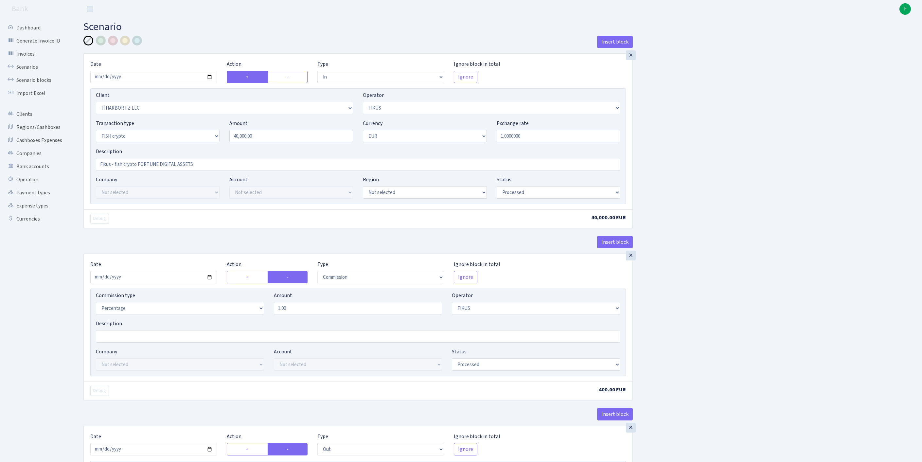
scroll to position [308, 0]
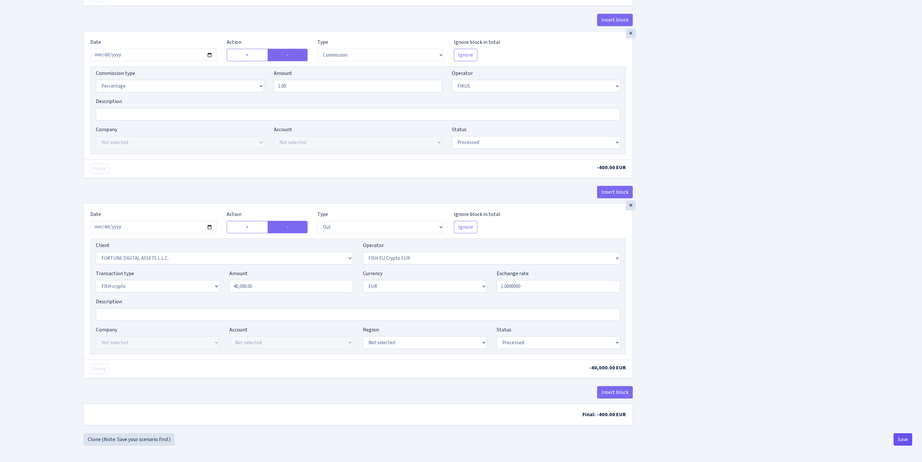
click at [901, 442] on button "Save" at bounding box center [903, 439] width 19 height 12
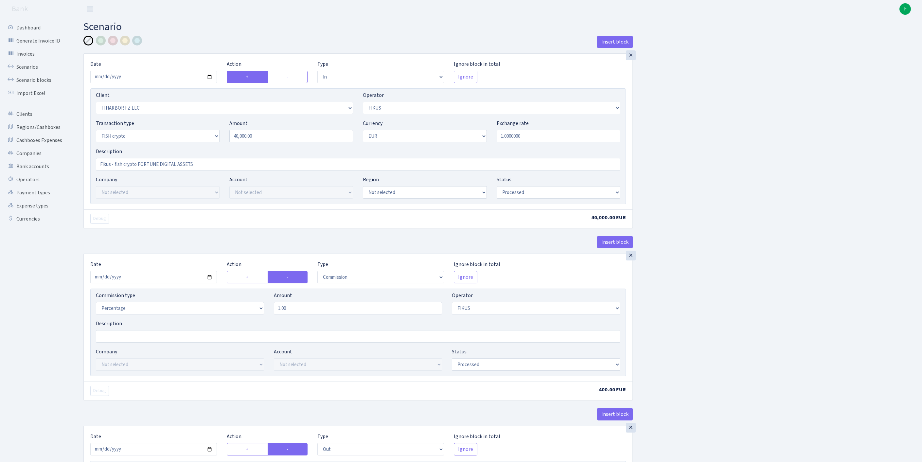
select select "in"
select select "3242"
select select "388"
select select "17"
select select "1"
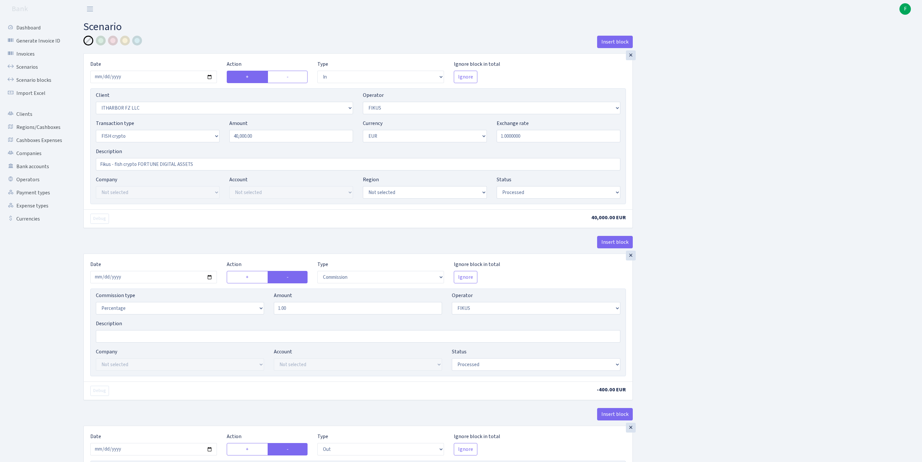
select select "processed"
select select "commission"
select select "388"
select select "processed"
select select "out"
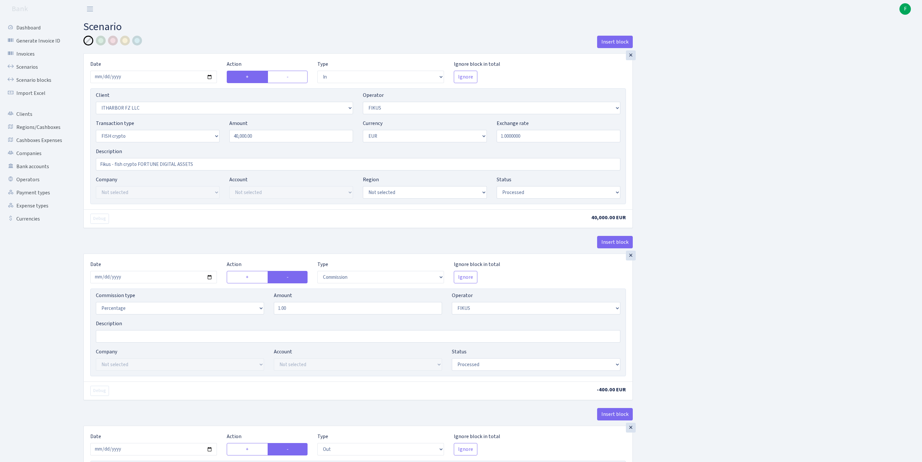
select select "1843"
select select "361"
select select "17"
select select "1"
select select "processed"
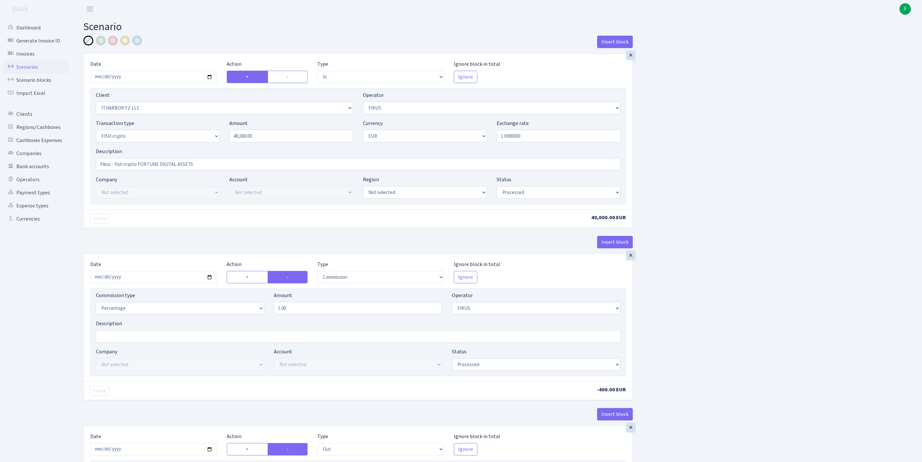
click at [31, 72] on link "Scenarios" at bounding box center [35, 67] width 65 height 13
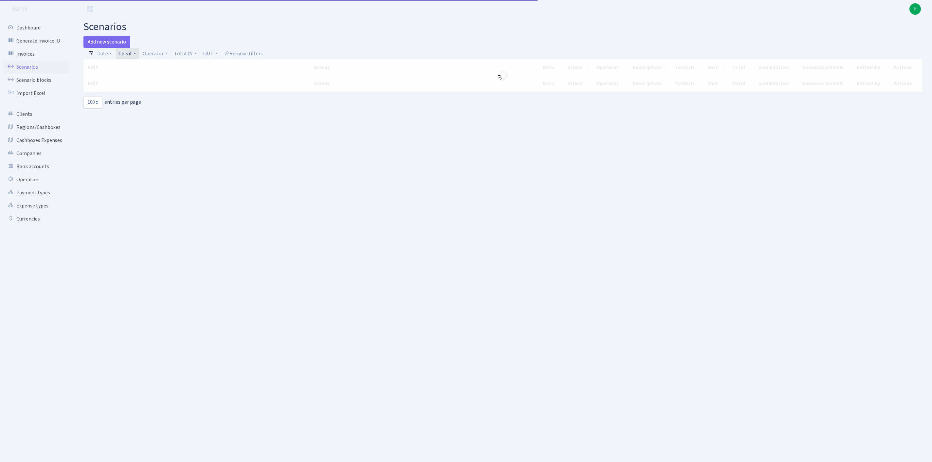
select select "100"
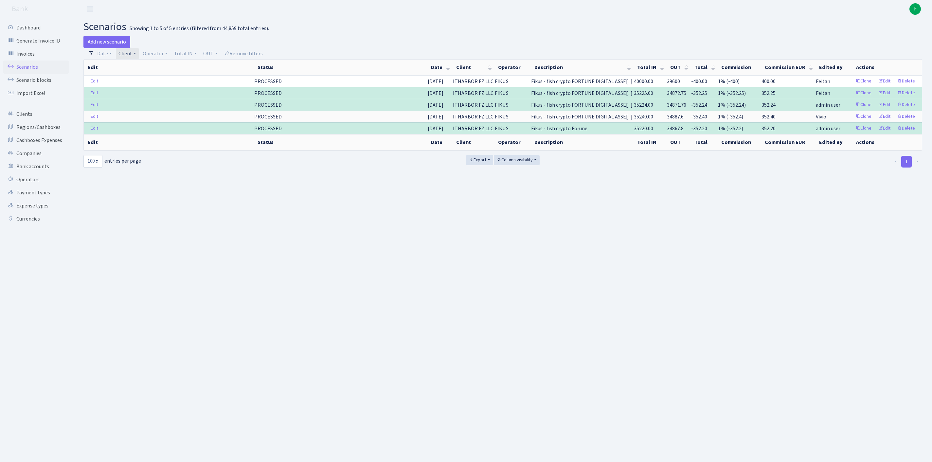
click at [139, 56] on link "Client" at bounding box center [127, 53] width 23 height 11
click at [160, 69] on span "× ITHARBOR FZ LLC" at bounding box center [139, 66] width 39 height 7
click at [139, 56] on link "Client" at bounding box center [127, 53] width 23 height 11
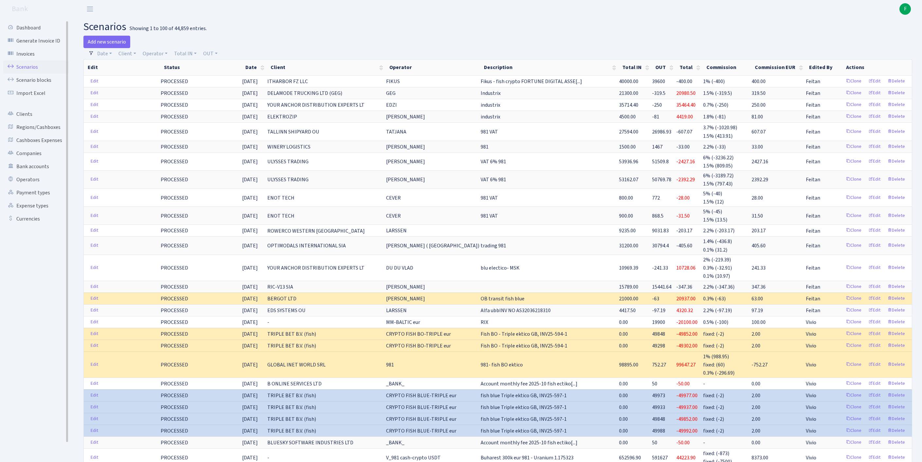
click at [26, 73] on link "Scenarios" at bounding box center [35, 67] width 65 height 13
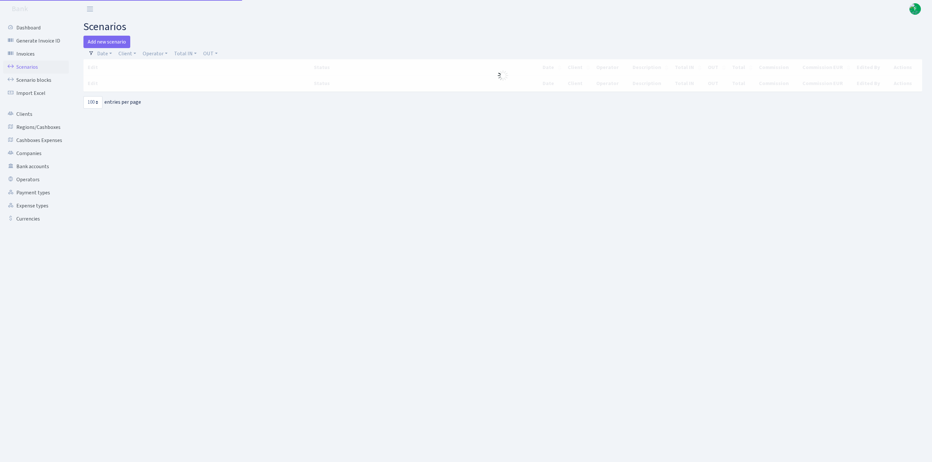
select select "100"
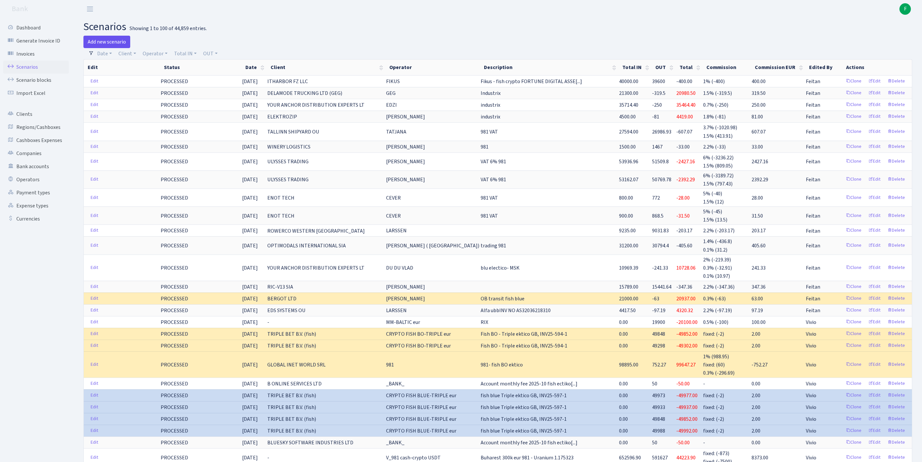
click at [111, 46] on link "Add new scenario" at bounding box center [106, 42] width 47 height 12
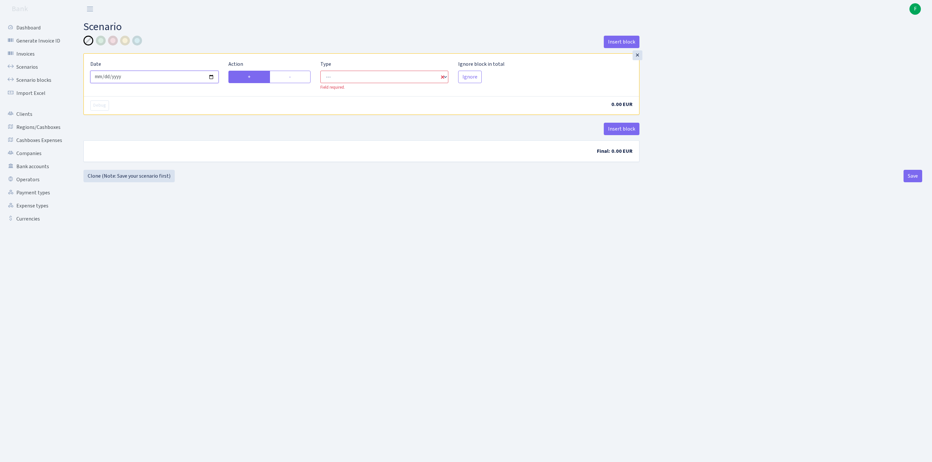
click at [148, 83] on input "[DATE]" at bounding box center [154, 77] width 128 height 12
type input "[DATE]"
select select "in"
select select "1"
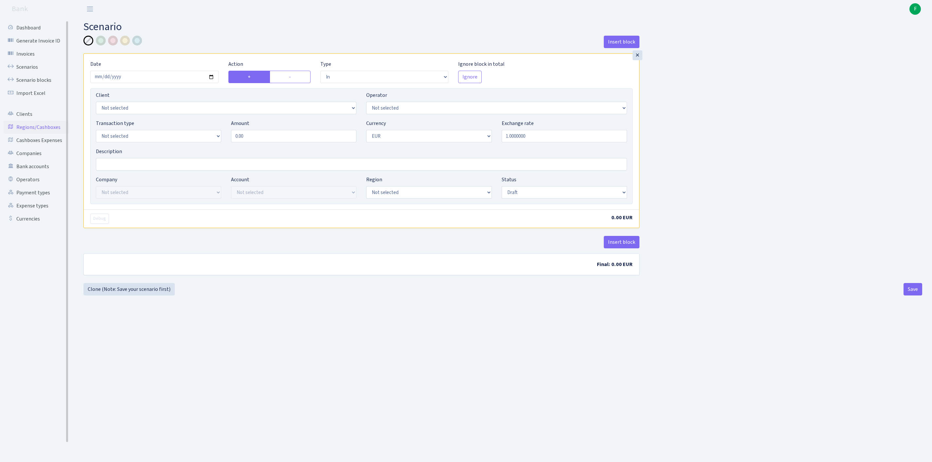
click at [40, 134] on link "Regions/Cashboxes" at bounding box center [35, 127] width 65 height 13
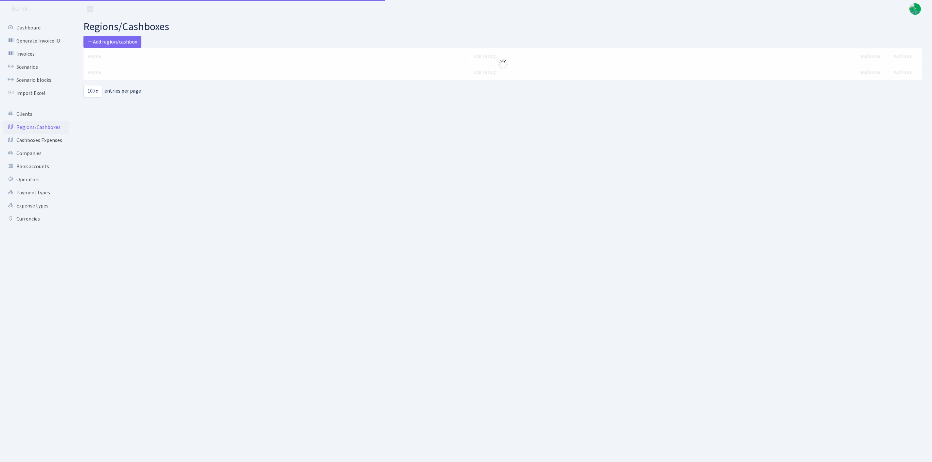
select select "100"
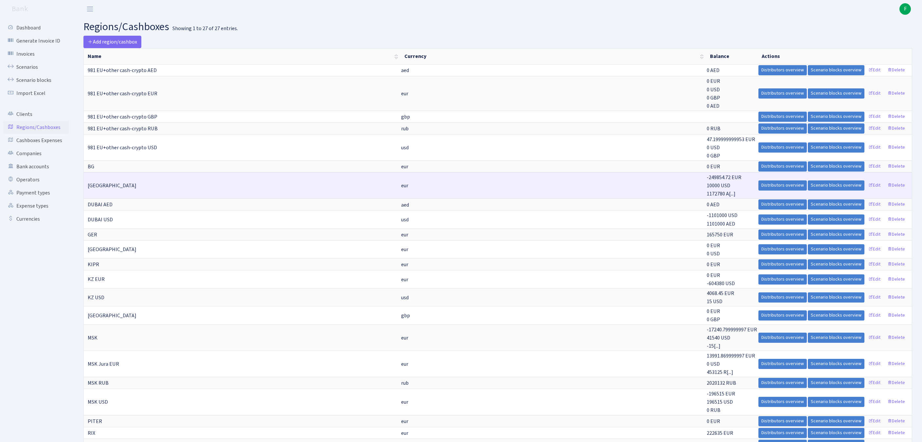
scroll to position [235, 0]
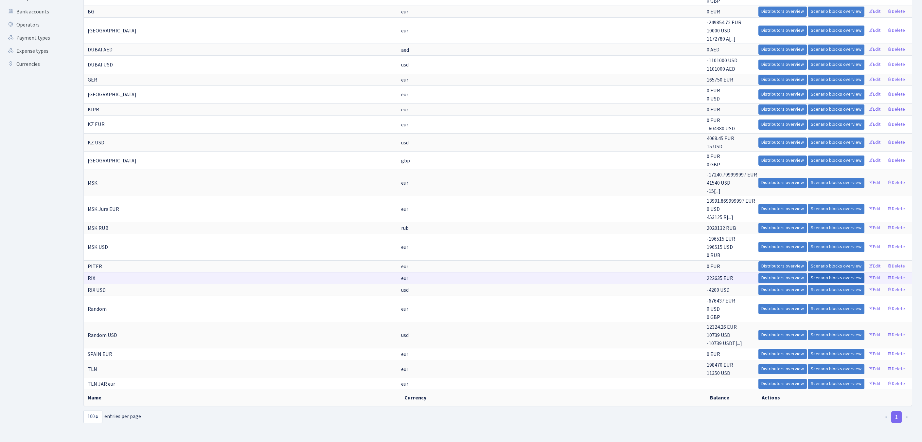
click at [808, 273] on link "Scenario blocks overview" at bounding box center [836, 278] width 57 height 10
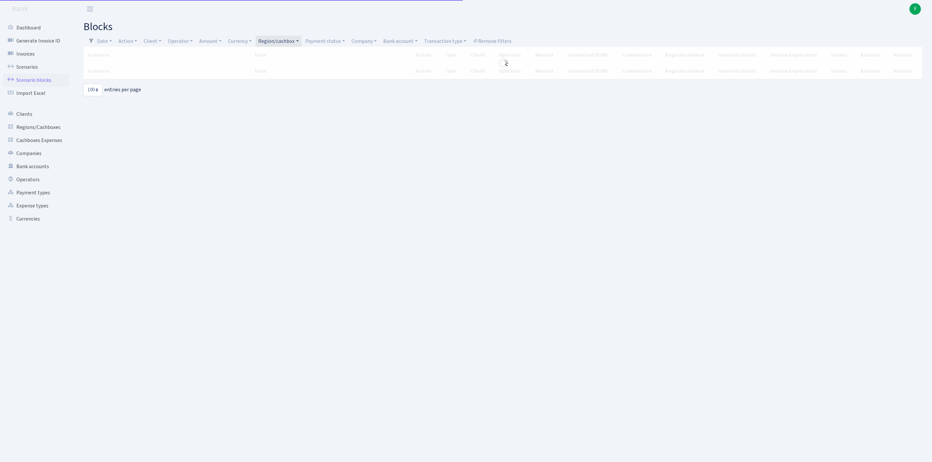
select select "100"
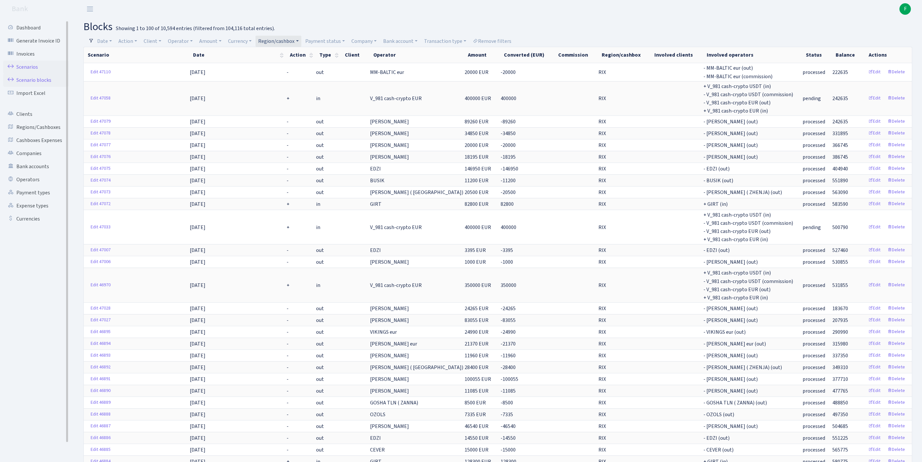
click at [24, 69] on link "Scenarios" at bounding box center [35, 67] width 65 height 13
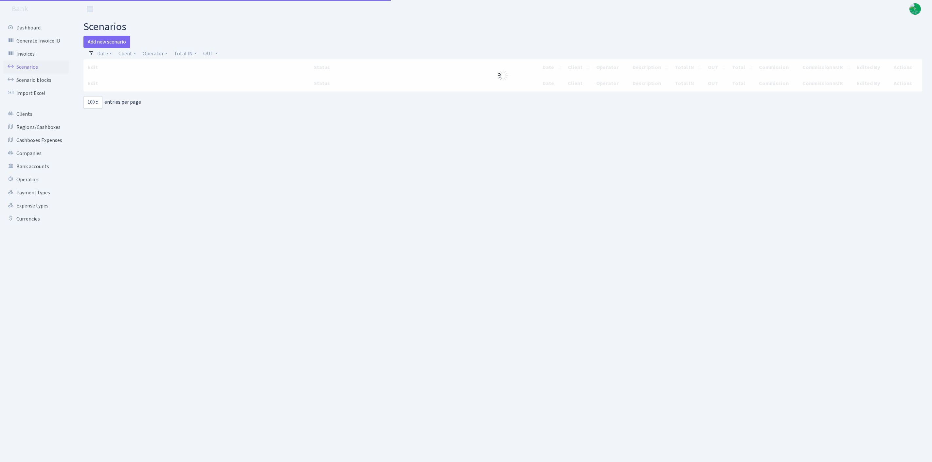
select select "100"
click at [105, 43] on link "Add new scenario" at bounding box center [106, 42] width 47 height 12
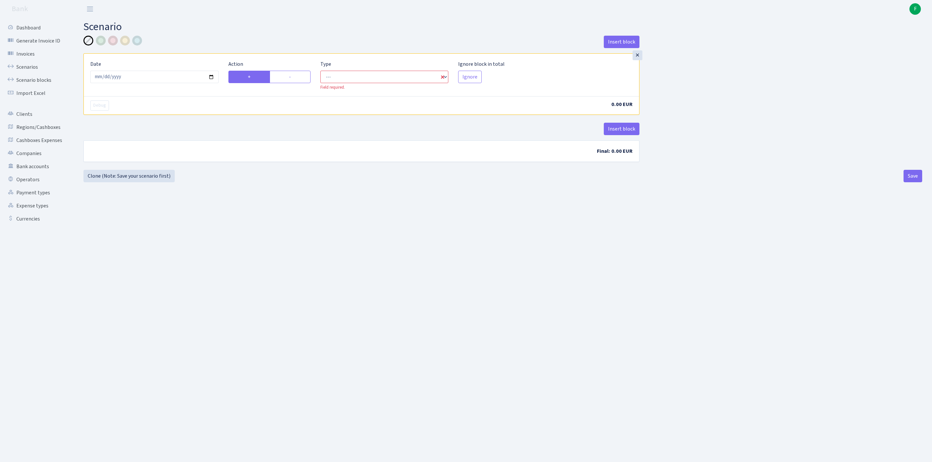
click at [467, 344] on main "Scenario Insert block × Date [DATE] Action + - Type --- In Out Commission Field…" at bounding box center [503, 232] width 859 height 428
click at [185, 83] on input "[DATE]" at bounding box center [154, 77] width 128 height 12
type input "[DATE]"
click at [298, 81] on label "-" at bounding box center [290, 77] width 41 height 12
click at [293, 77] on input "-" at bounding box center [291, 75] width 4 height 4
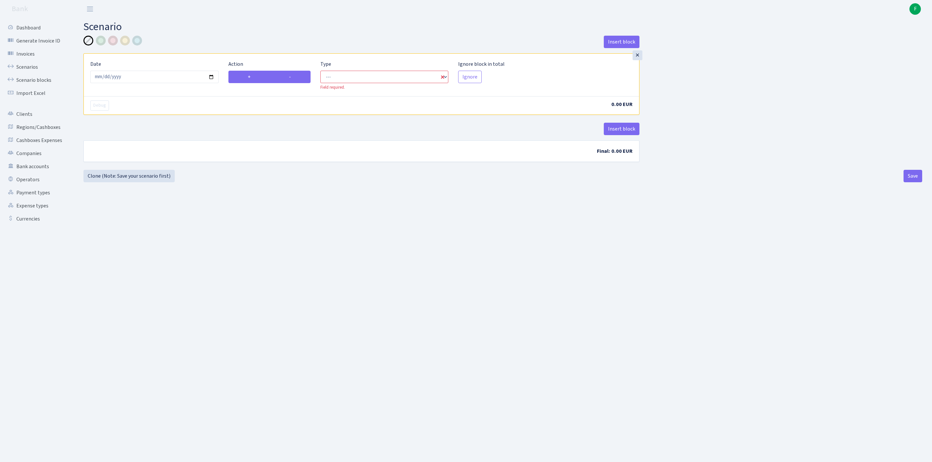
radio input "true"
radio input "false"
select select "out"
select select "1"
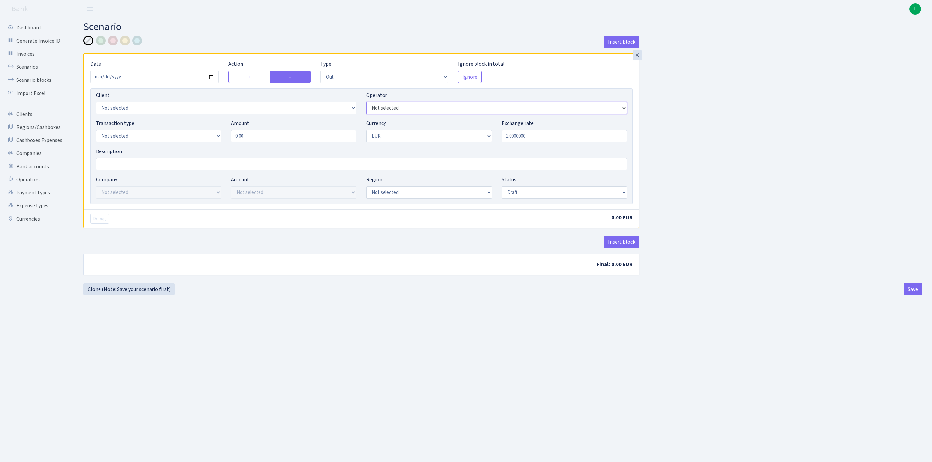
select select "11"
select select "1"
drag, startPoint x: 271, startPoint y: 149, endPoint x: 179, endPoint y: 139, distance: 92.1
click at [179, 139] on div "Transaction type Not selected 981 ELF FISH crypto GIRT IVO dekl MM-BALTIC eur U…" at bounding box center [361, 133] width 541 height 28
type input "33,760.00"
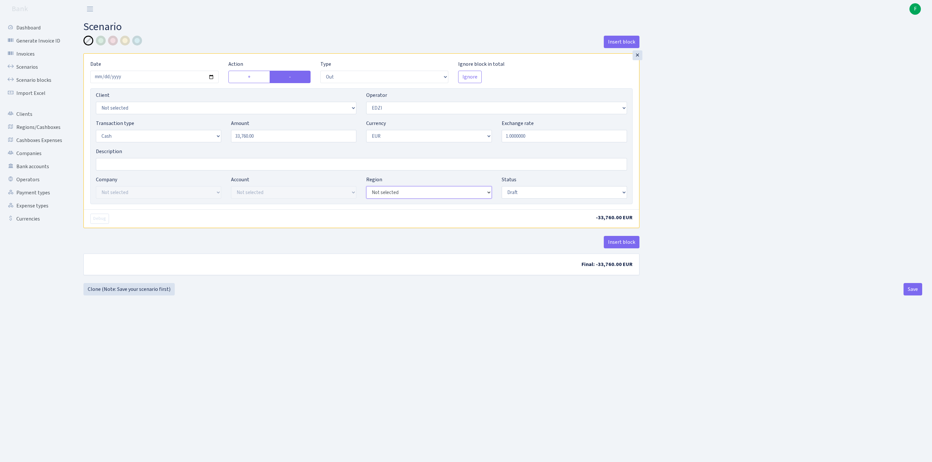
select select "1"
select select "processed"
click at [915, 296] on button "Save" at bounding box center [913, 289] width 19 height 12
select select "out"
select select "11"
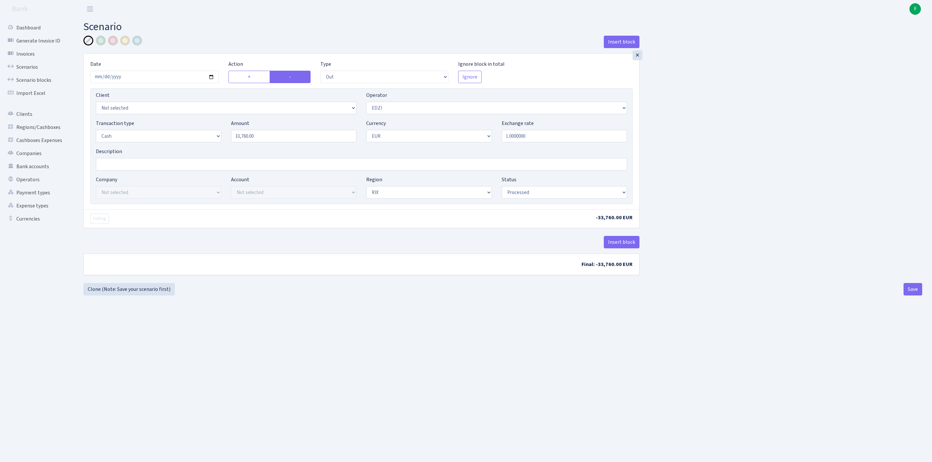
select select "1"
select select "processed"
click at [120, 296] on link "Clone (Note: Save your scenario first)" at bounding box center [128, 289] width 91 height 12
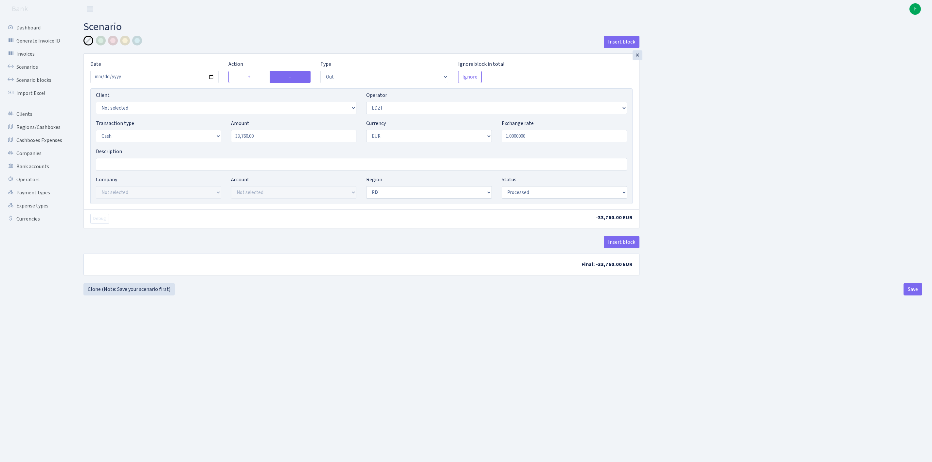
select select "out"
select select "11"
select select "1"
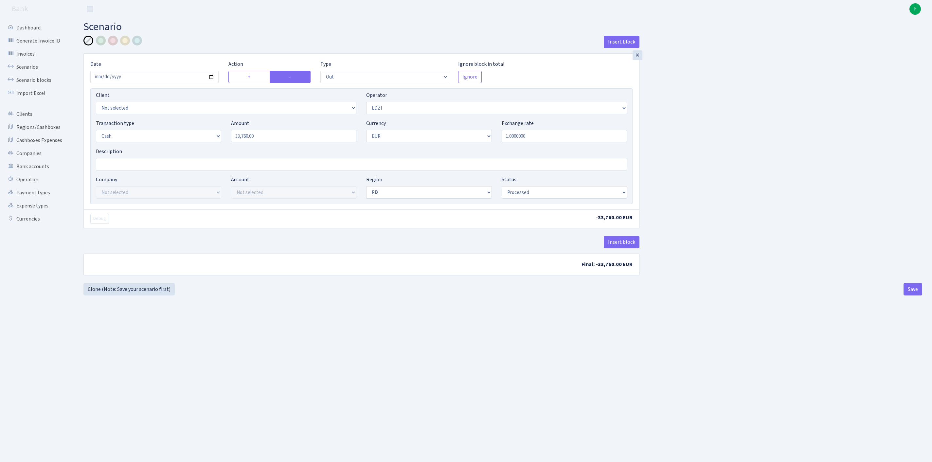
select select "processed"
select select "131"
drag, startPoint x: 289, startPoint y: 149, endPoint x: 185, endPoint y: 144, distance: 103.5
click at [185, 144] on div "Transaction type Not selected 981 ELF FISH crypto GIRT IVO dekl MM-BALTIC eur U…" at bounding box center [361, 133] width 541 height 28
type input "10,960.00"
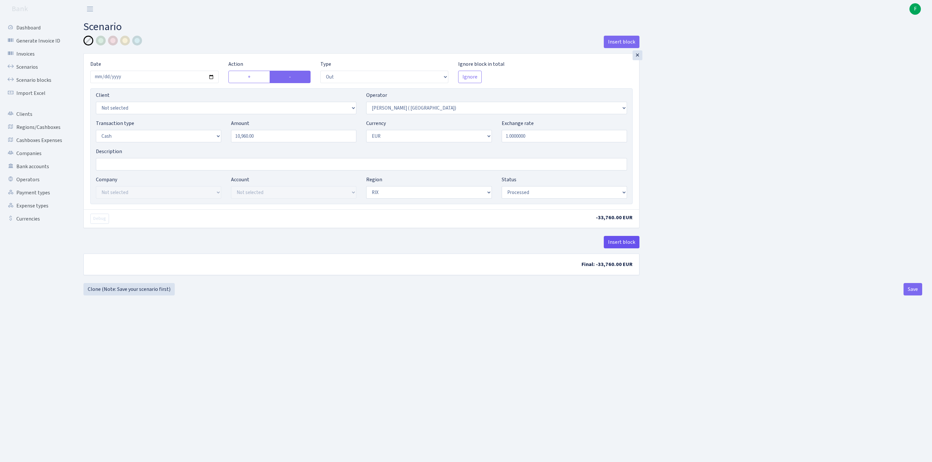
click at [621, 248] on button "Insert block" at bounding box center [622, 242] width 36 height 12
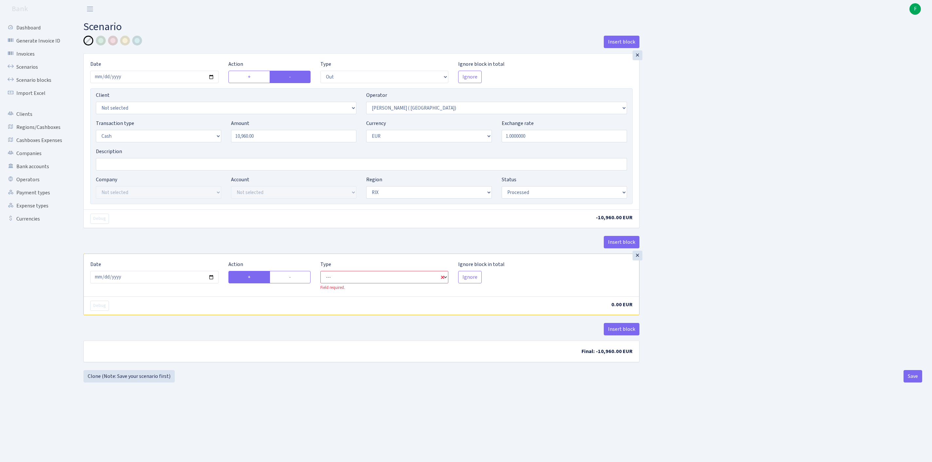
select select "commission"
select select "131"
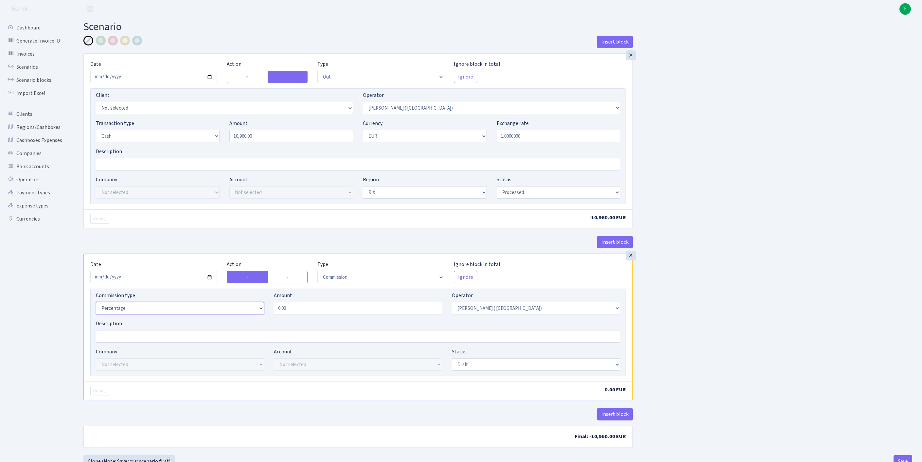
select select "fixed"
drag, startPoint x: 333, startPoint y: 346, endPoint x: 215, endPoint y: 338, distance: 118.8
click at [215, 320] on div "Commission type Percentage Fixed Bank Amount 0.00 Operator Not selected 981 981…" at bounding box center [358, 306] width 535 height 28
type input "154.00"
select select "processed"
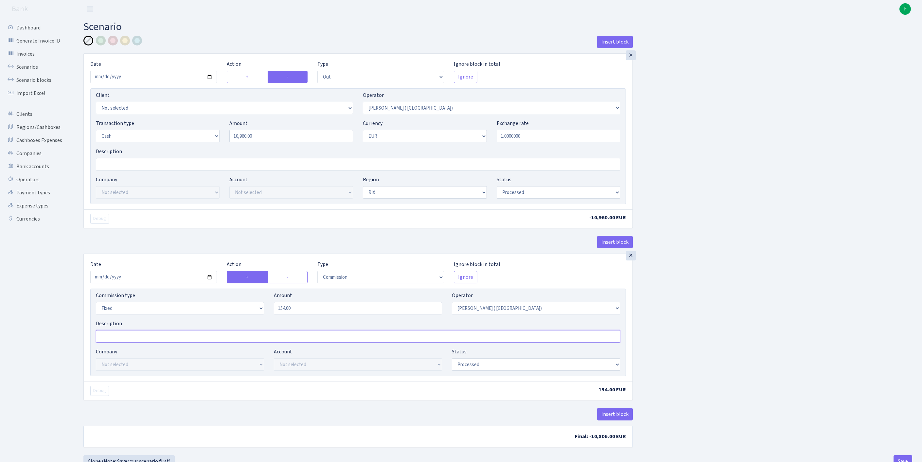
click at [126, 343] on input "Description" at bounding box center [358, 336] width 525 height 12
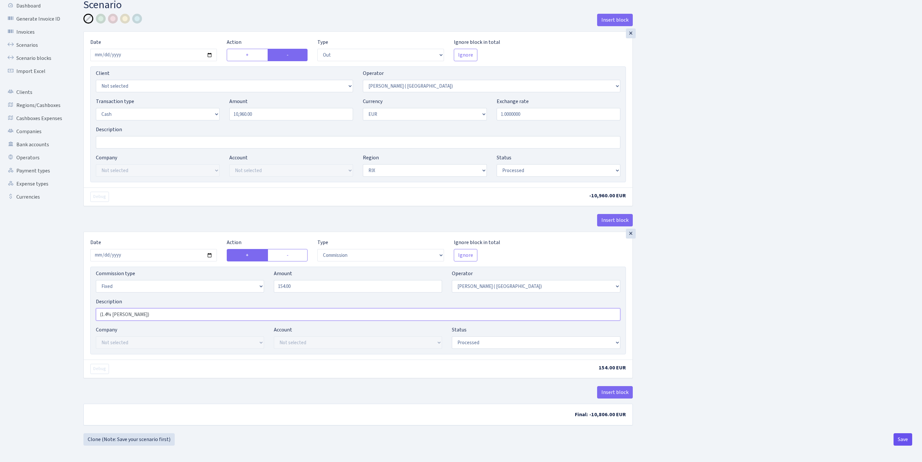
type input "(1.4% RIX)"
click at [902, 437] on button "Save" at bounding box center [903, 439] width 19 height 12
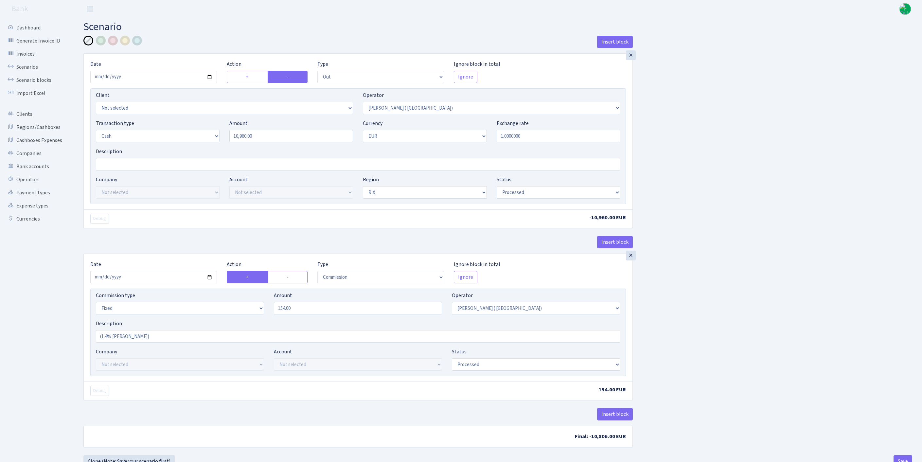
select select "out"
select select "131"
select select "1"
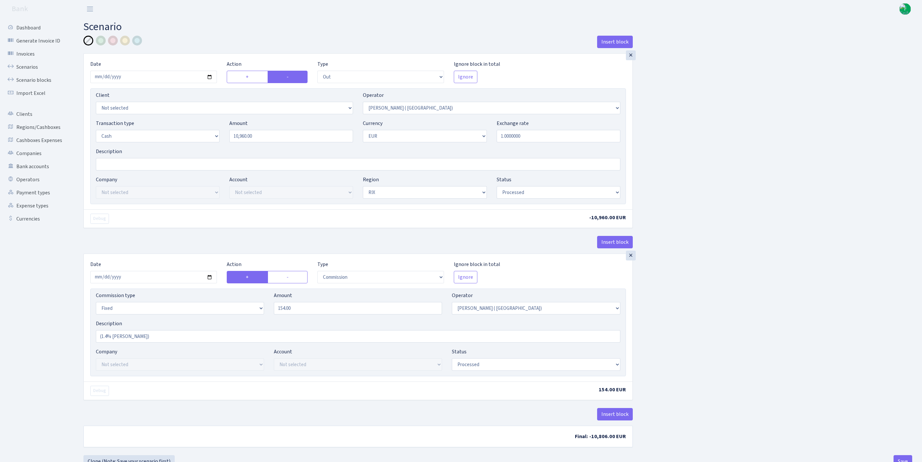
select select "processed"
select select "commission"
select select "fixed"
select select "131"
select select "processed"
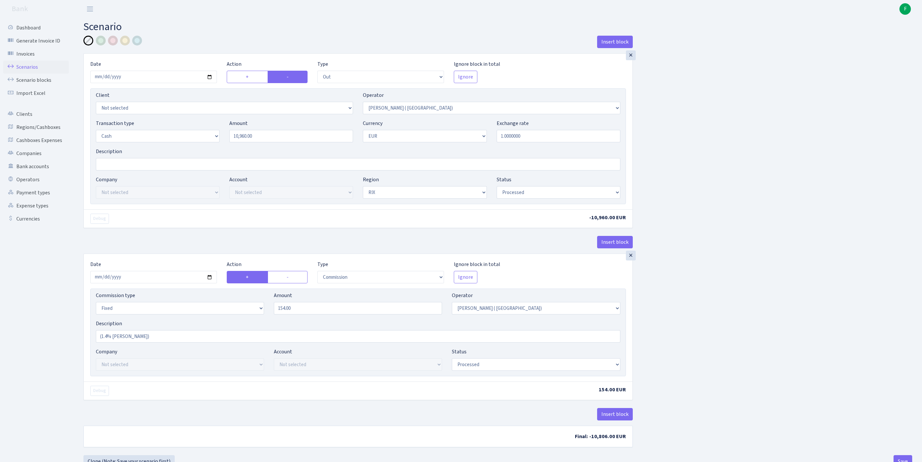
click at [35, 71] on link "Scenarios" at bounding box center [35, 67] width 65 height 13
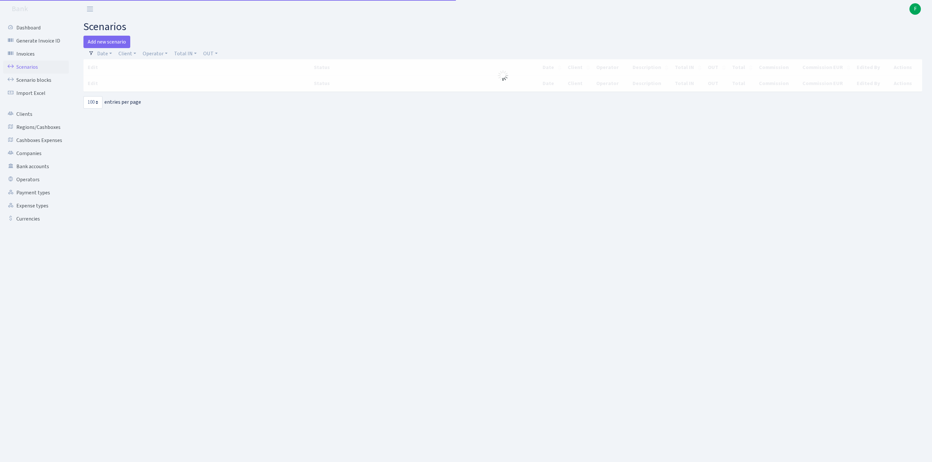
select select "100"
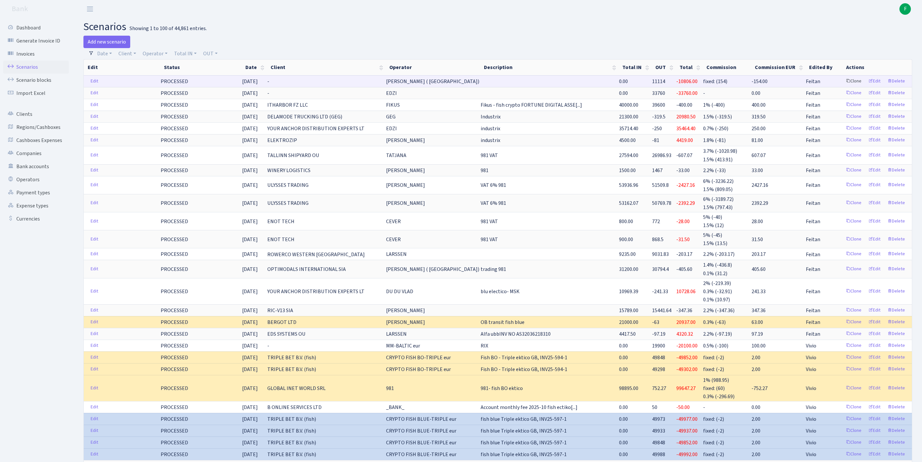
click at [843, 86] on link "Clone" at bounding box center [854, 81] width 22 height 10
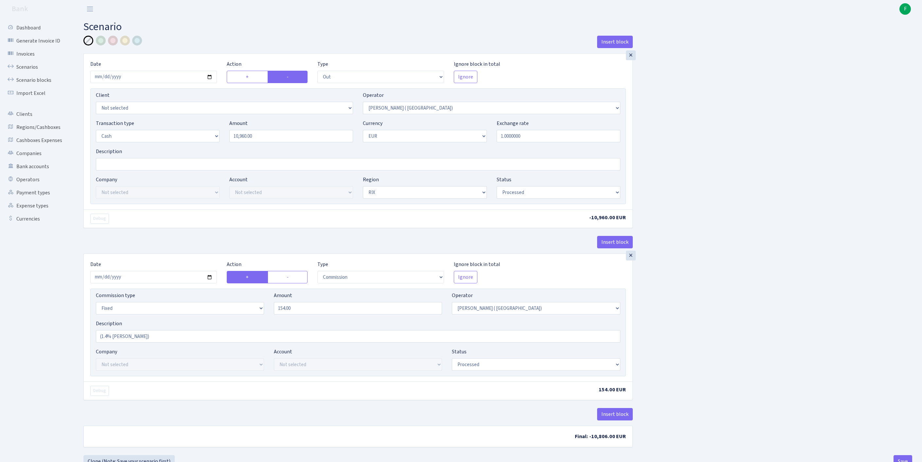
select select "out"
select select "131"
select select "1"
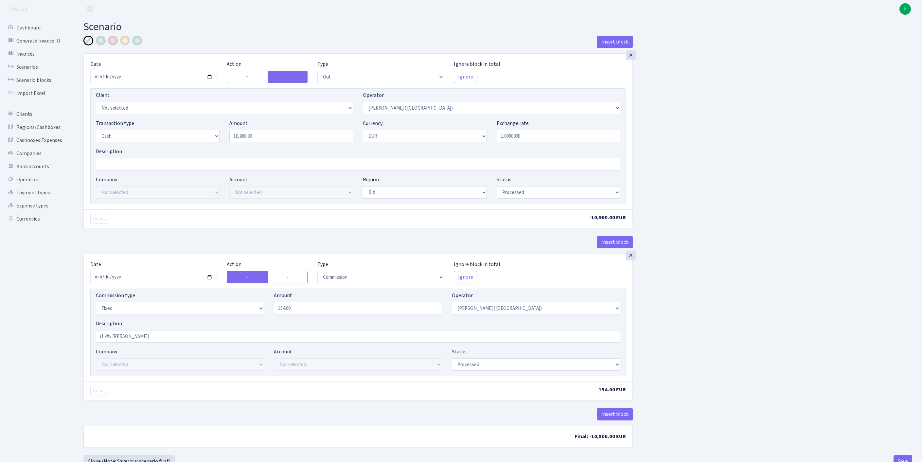
select select "processed"
select select "commission"
select select "fixed"
select select "131"
select select "processed"
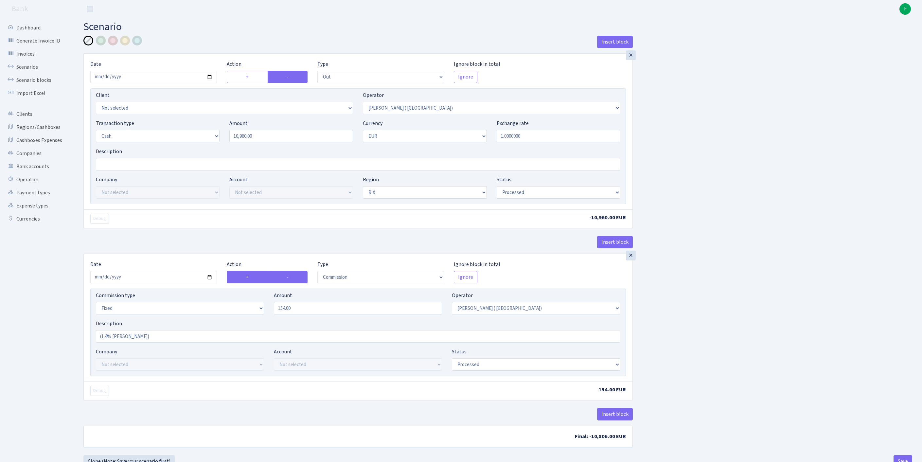
click at [293, 283] on label "-" at bounding box center [288, 277] width 40 height 12
click at [291, 278] on input "-" at bounding box center [289, 275] width 4 height 4
radio input "true"
radio input "false"
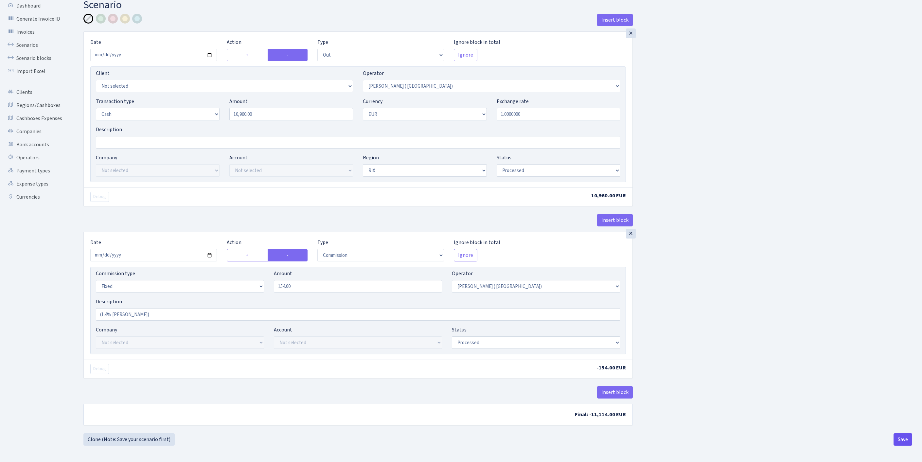
click at [900, 443] on button "Save" at bounding box center [903, 439] width 19 height 12
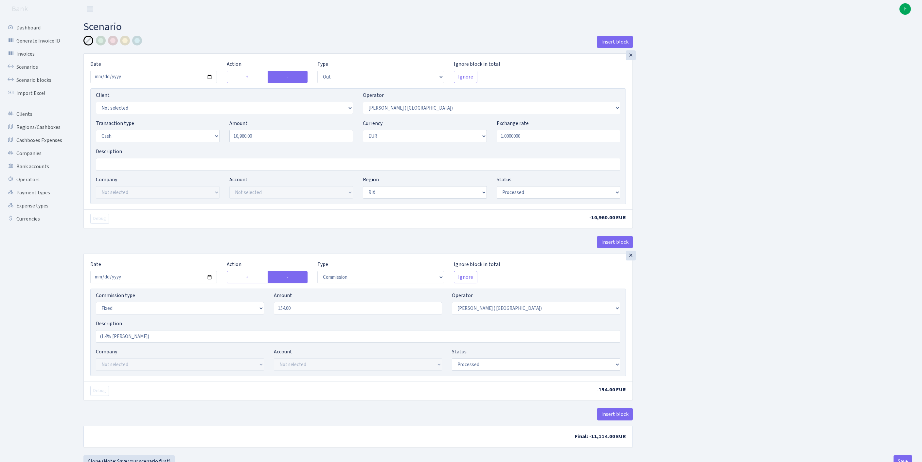
select select "out"
select select "131"
select select "1"
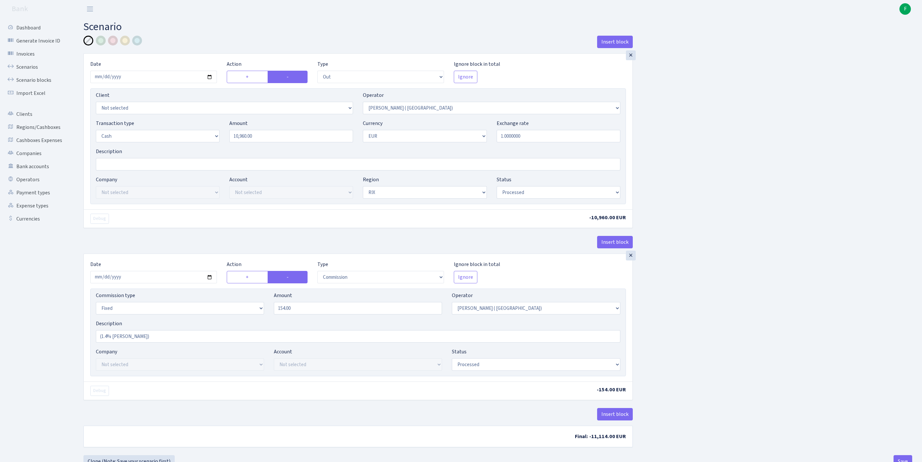
select select "processed"
select select "commission"
select select "fixed"
select select "131"
select select "processed"
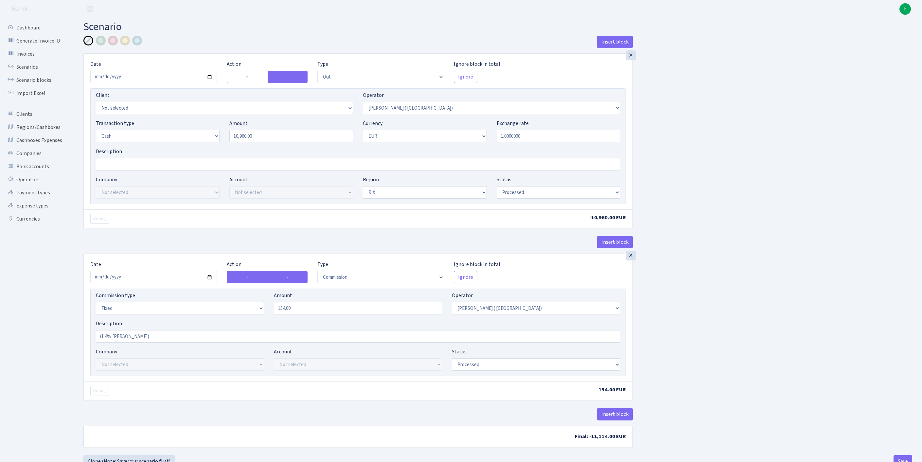
click at [249, 283] on label "+" at bounding box center [247, 277] width 41 height 12
click at [249, 278] on input "+" at bounding box center [248, 275] width 4 height 4
radio input "true"
click at [297, 283] on label "-" at bounding box center [288, 277] width 40 height 12
click at [291, 278] on input "-" at bounding box center [289, 275] width 4 height 4
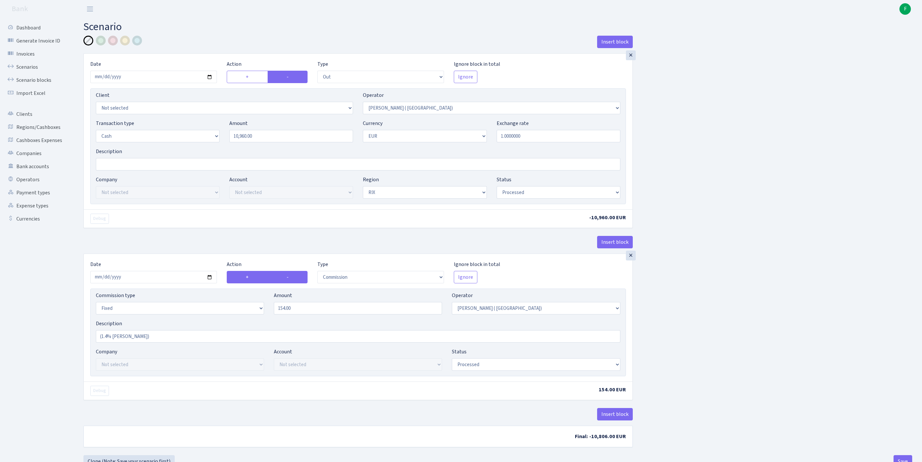
radio input "true"
radio input "false"
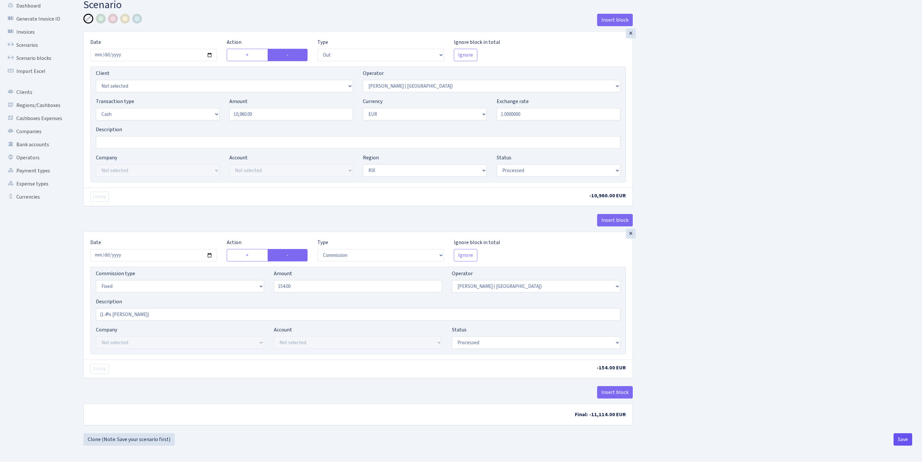
click at [899, 440] on button "Save" at bounding box center [903, 439] width 19 height 12
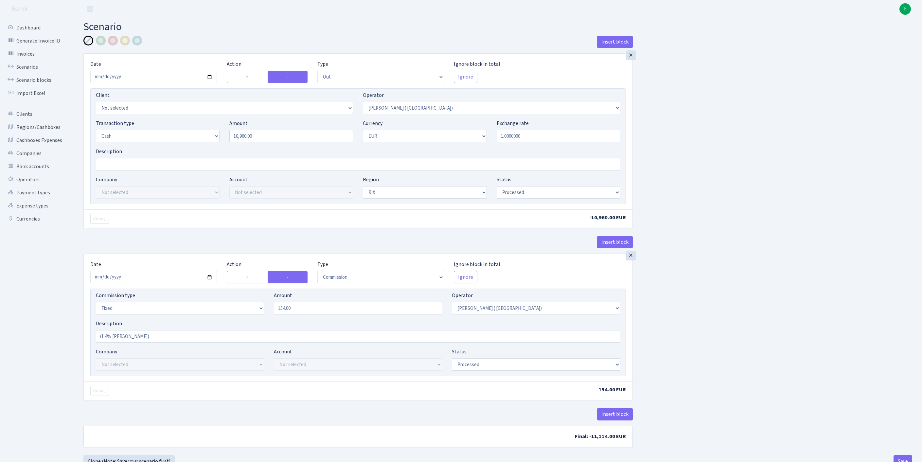
select select "out"
select select "131"
select select "1"
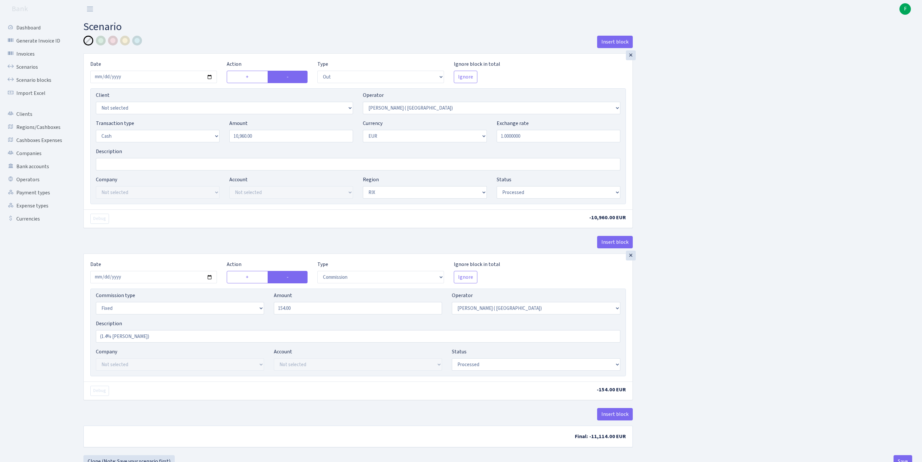
select select "processed"
select select "commission"
select select "fixed"
select select "131"
select select "processed"
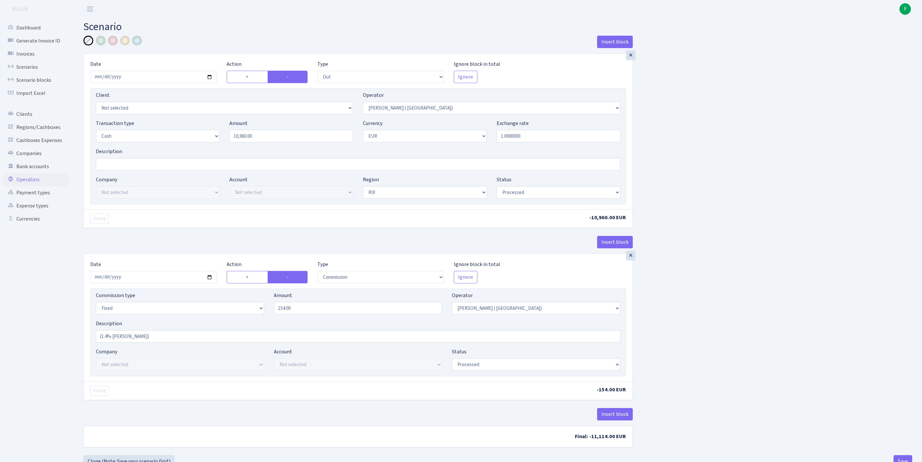
click at [29, 186] on link "Operators" at bounding box center [35, 179] width 65 height 13
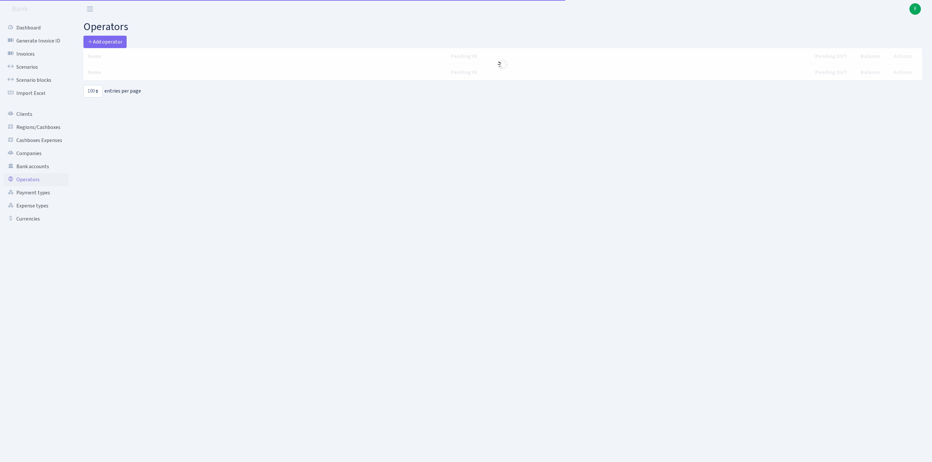
select select "100"
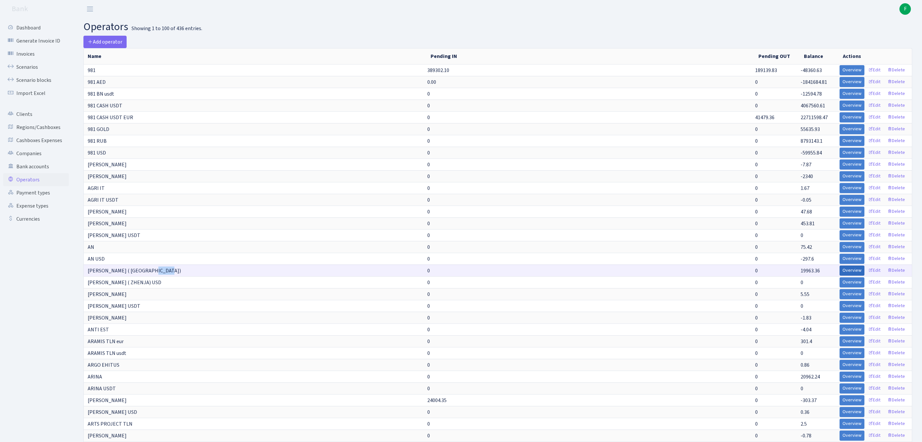
click at [840, 276] on link "Overview" at bounding box center [852, 270] width 25 height 10
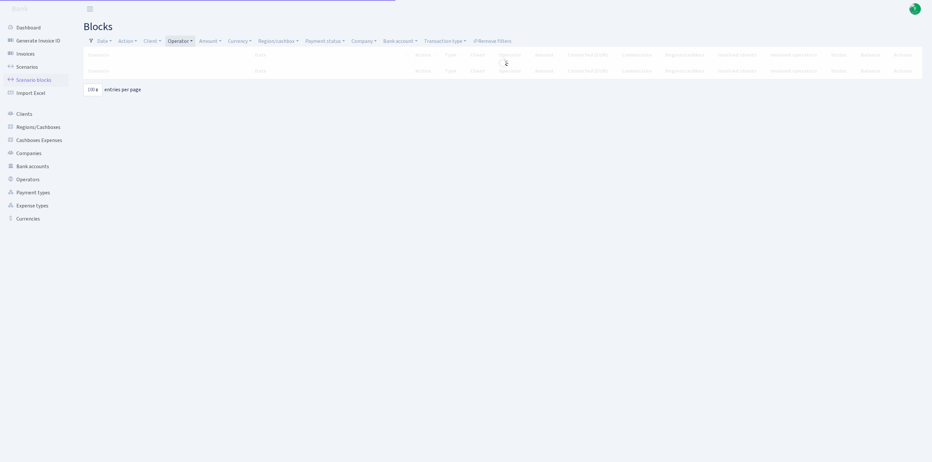
select select "100"
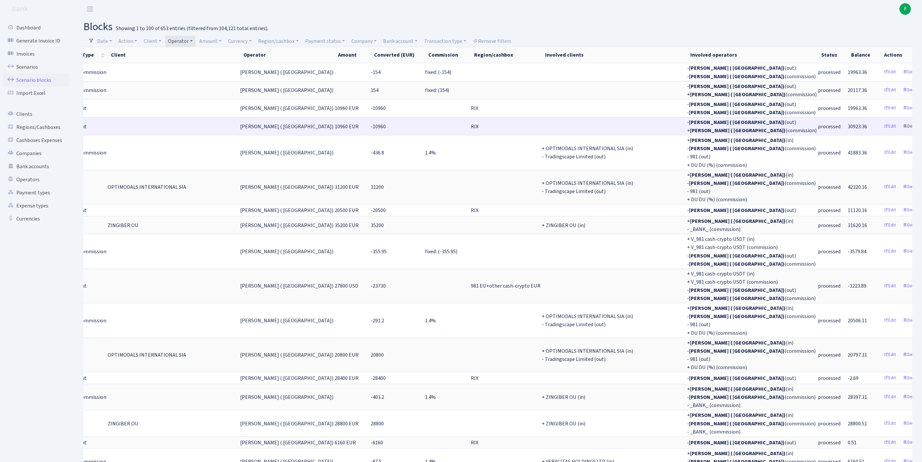
click at [900, 132] on link "Delete" at bounding box center [912, 126] width 24 height 10
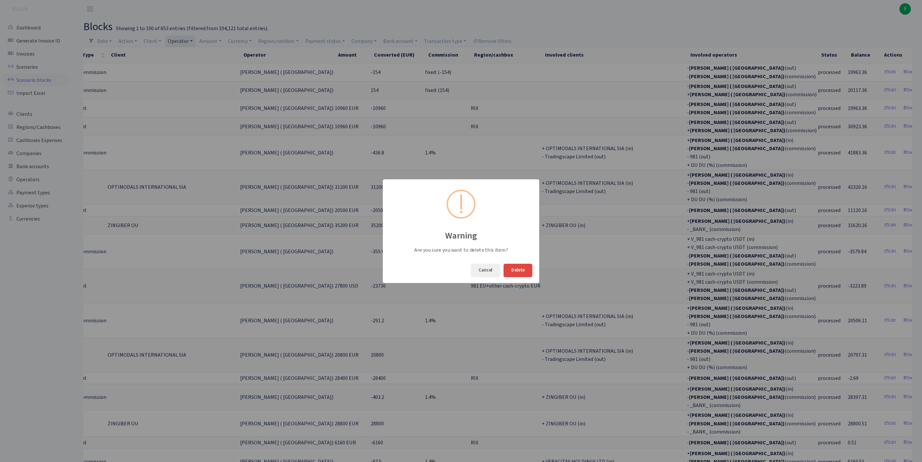
click at [521, 272] on button "Delete" at bounding box center [518, 270] width 29 height 13
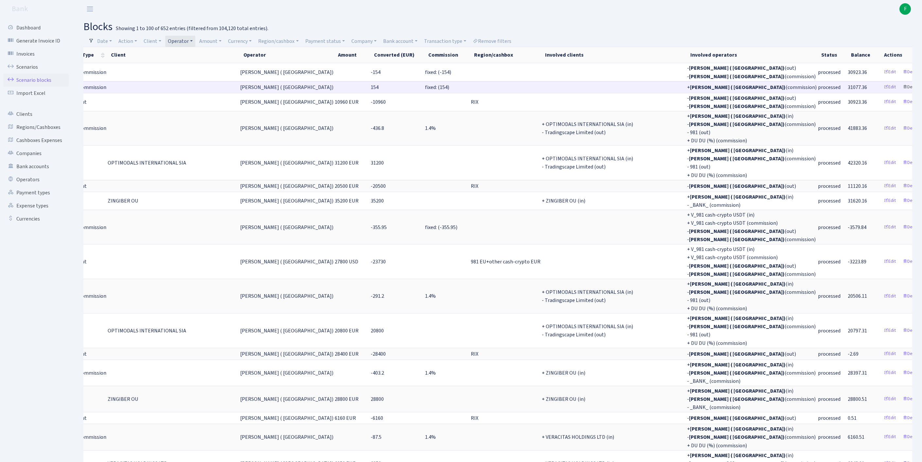
click at [900, 92] on link "Delete" at bounding box center [912, 87] width 24 height 10
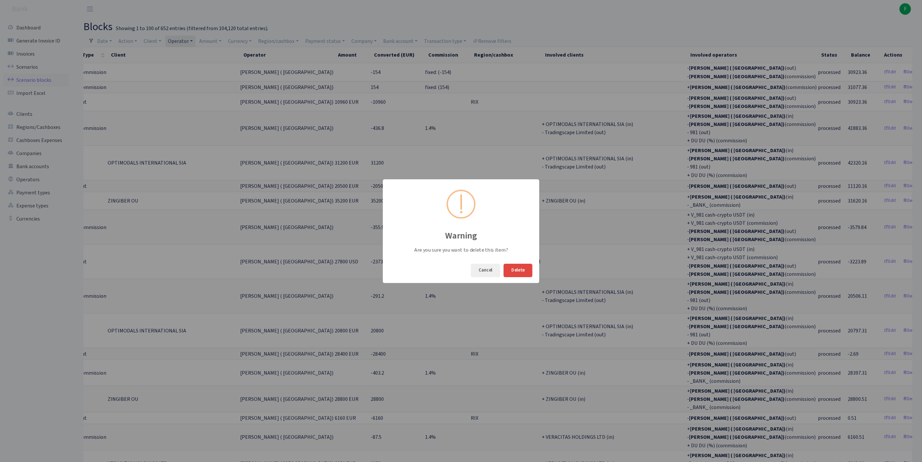
click at [522, 270] on button "Delete" at bounding box center [518, 270] width 29 height 13
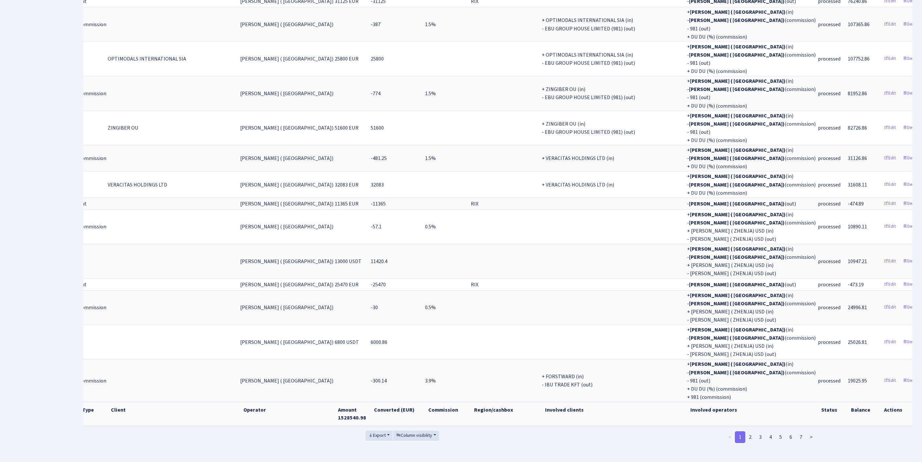
scroll to position [1770, 0]
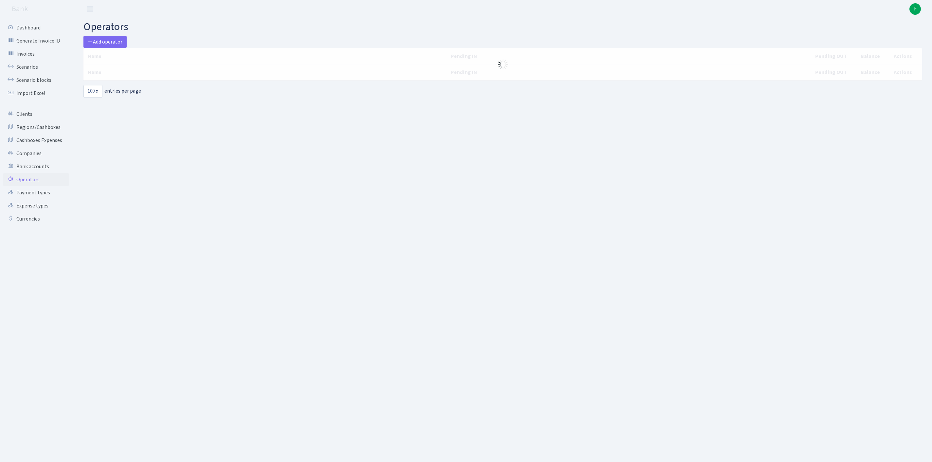
select select "100"
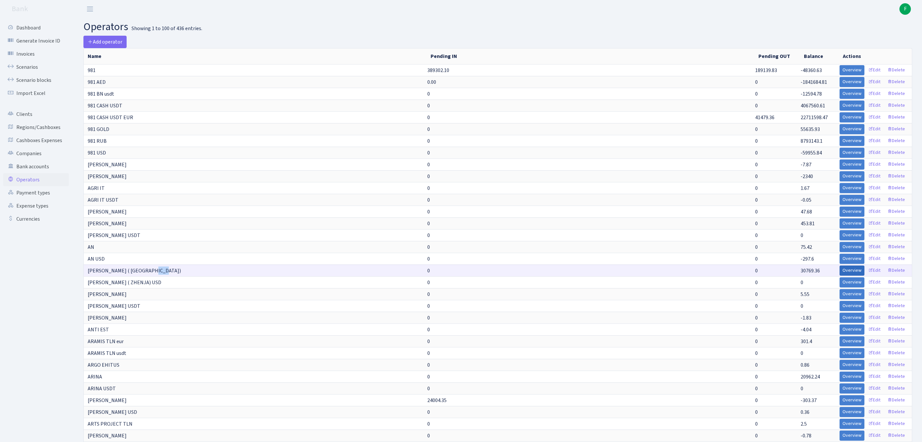
click at [840, 276] on link "Overview" at bounding box center [852, 270] width 25 height 10
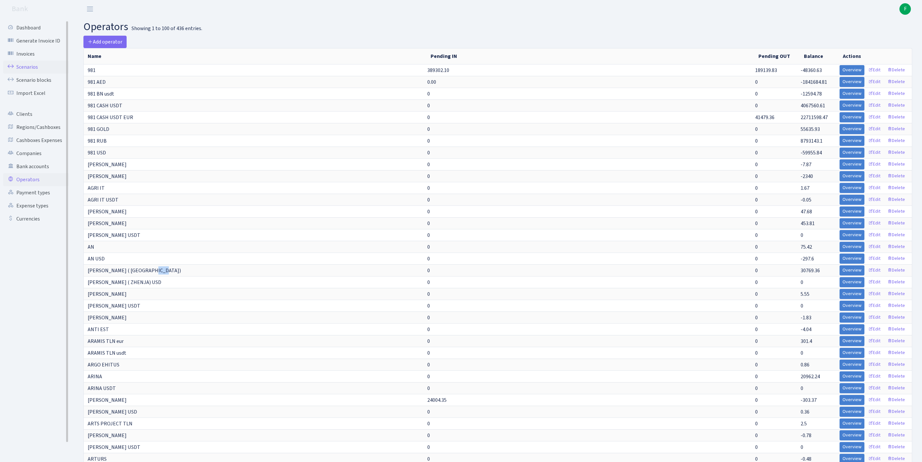
click at [37, 72] on link "Scenarios" at bounding box center [35, 67] width 65 height 13
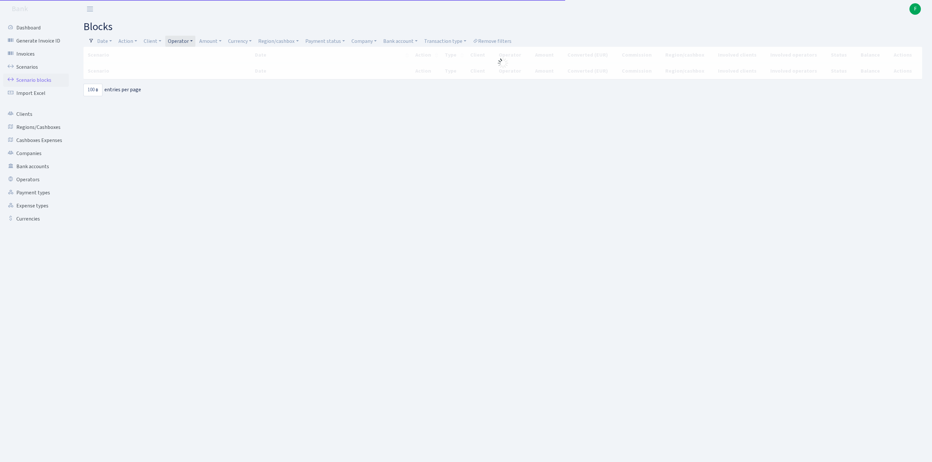
select select "100"
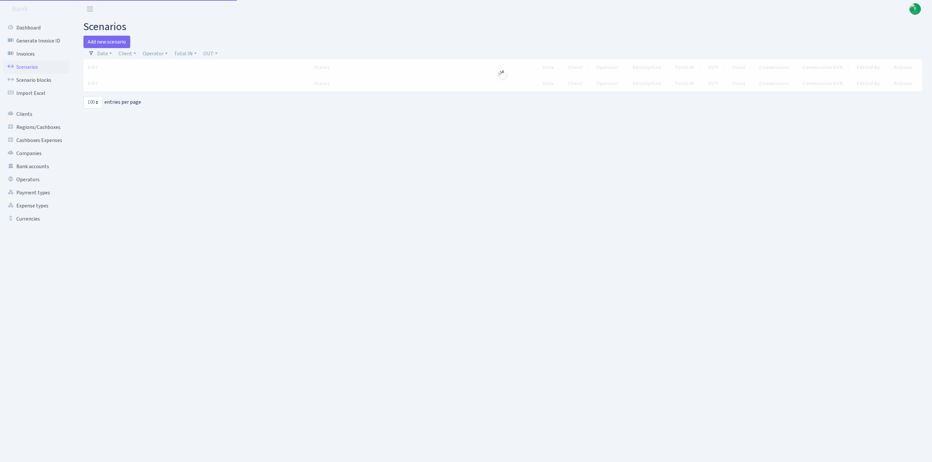
select select "100"
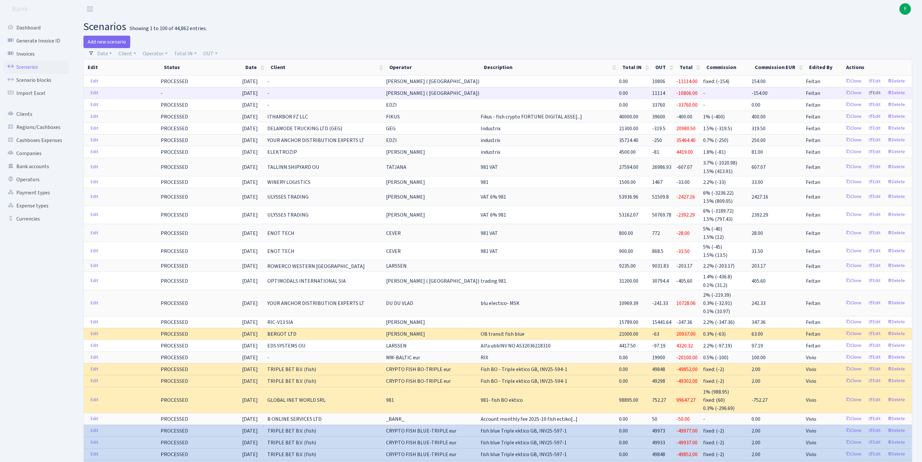
click at [868, 98] on link "Edit" at bounding box center [875, 93] width 18 height 10
click at [894, 98] on link "Delete" at bounding box center [897, 93] width 24 height 10
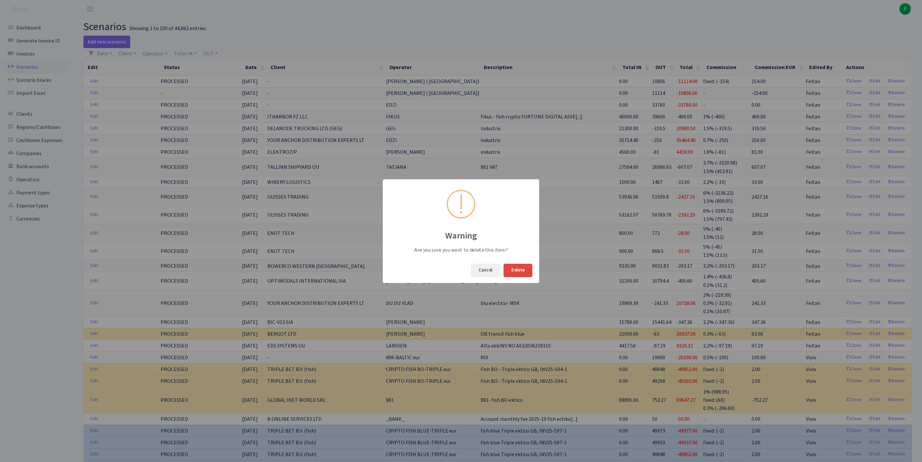
click at [517, 270] on button "Delete" at bounding box center [518, 270] width 29 height 13
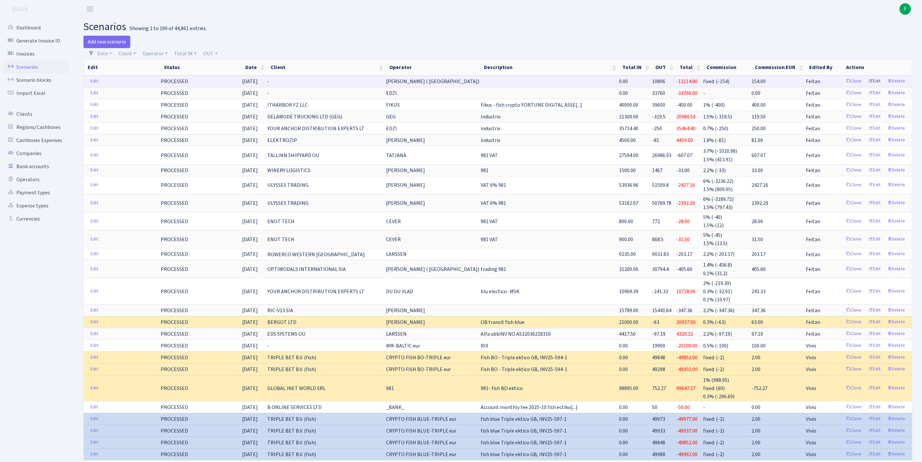
click at [868, 86] on link "Edit" at bounding box center [875, 81] width 18 height 10
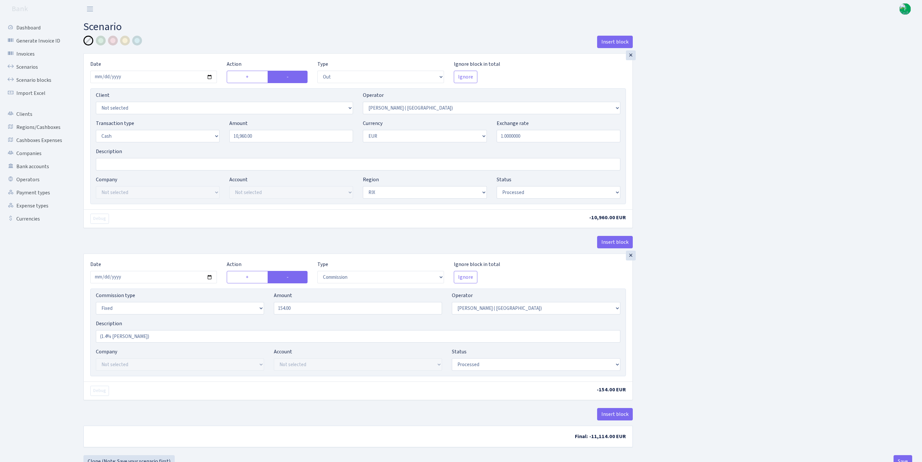
select select "out"
select select "131"
select select "1"
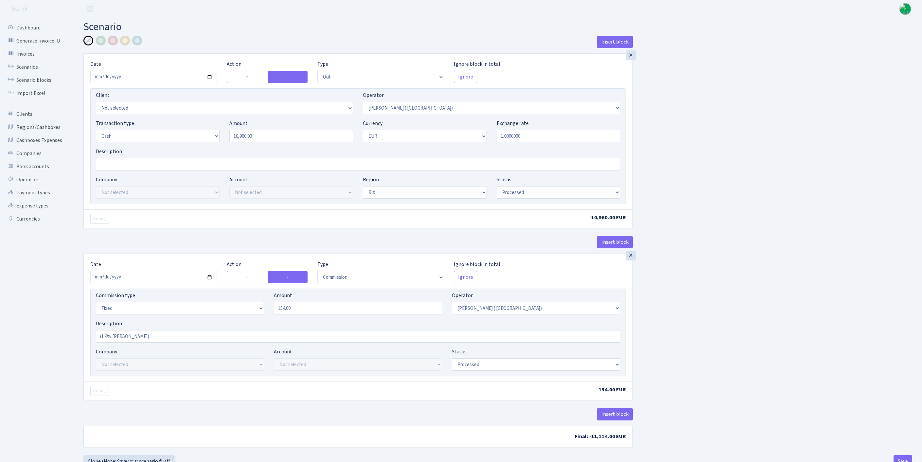
select select "processed"
select select "commission"
select select "fixed"
select select "131"
select select "processed"
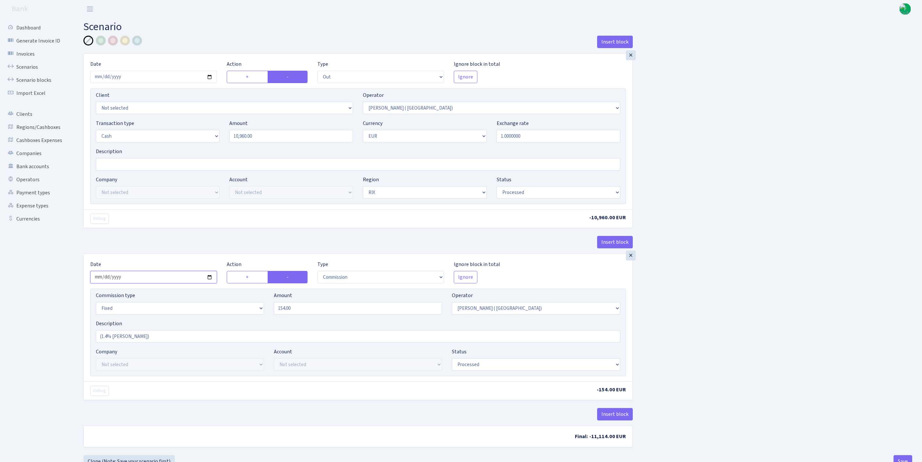
click at [141, 283] on input "2025-10-02" at bounding box center [153, 277] width 127 height 12
type input "2025-10-01"
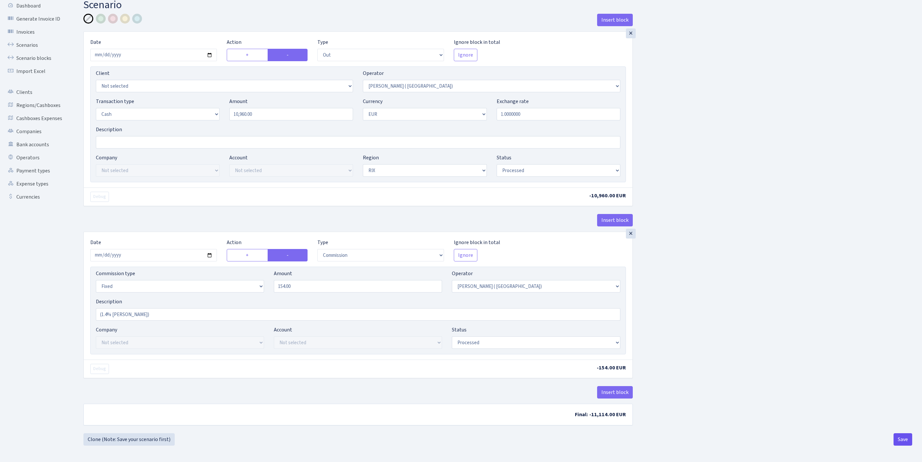
click at [896, 440] on button "Save" at bounding box center [903, 439] width 19 height 12
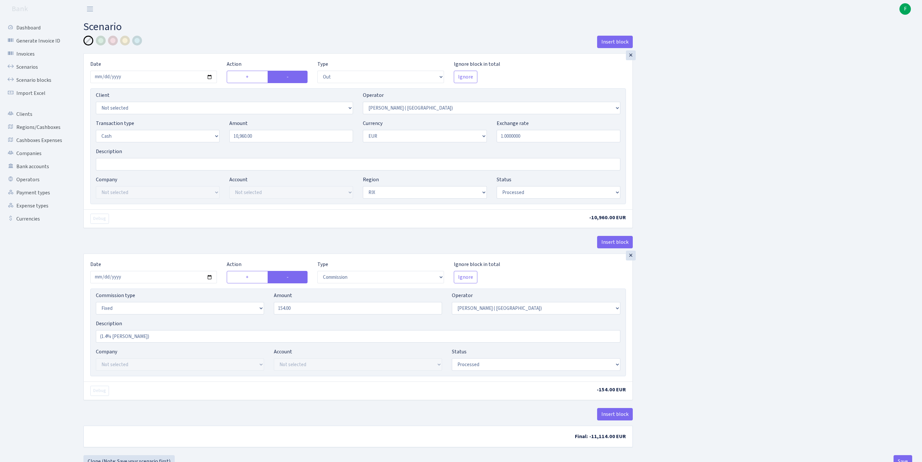
select select "out"
select select "131"
select select "1"
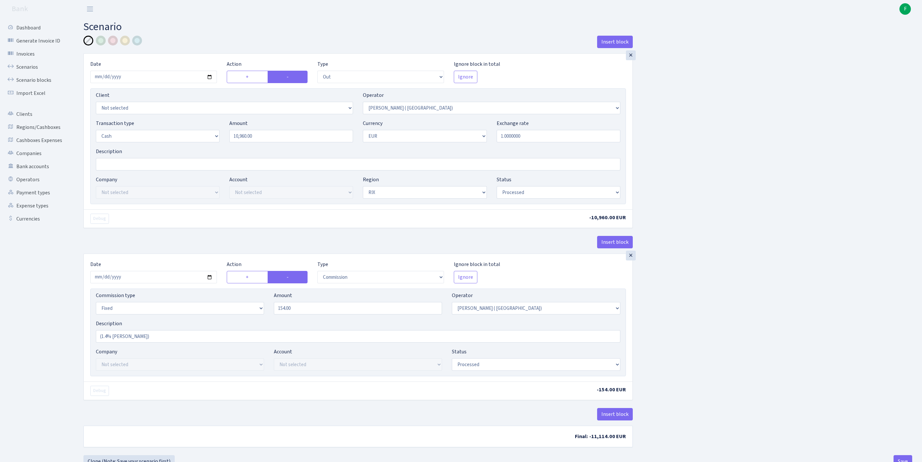
select select "processed"
select select "commission"
select select "fixed"
select select "131"
select select "processed"
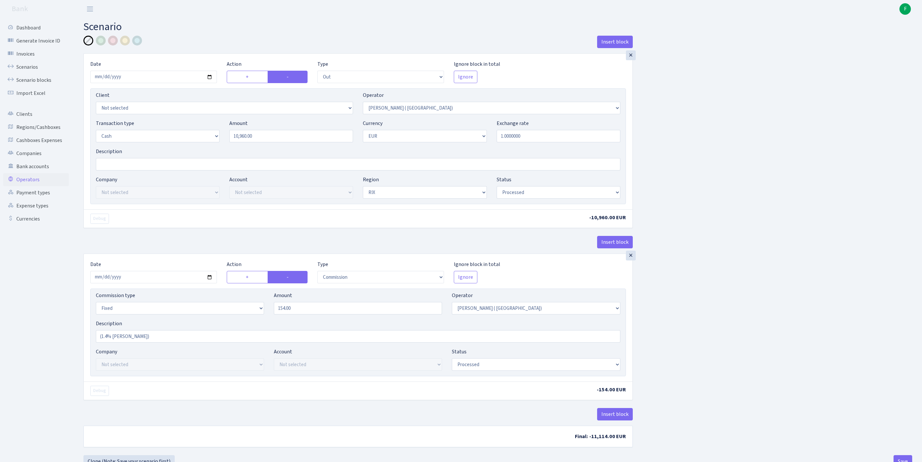
click at [33, 186] on link "Operators" at bounding box center [35, 179] width 65 height 13
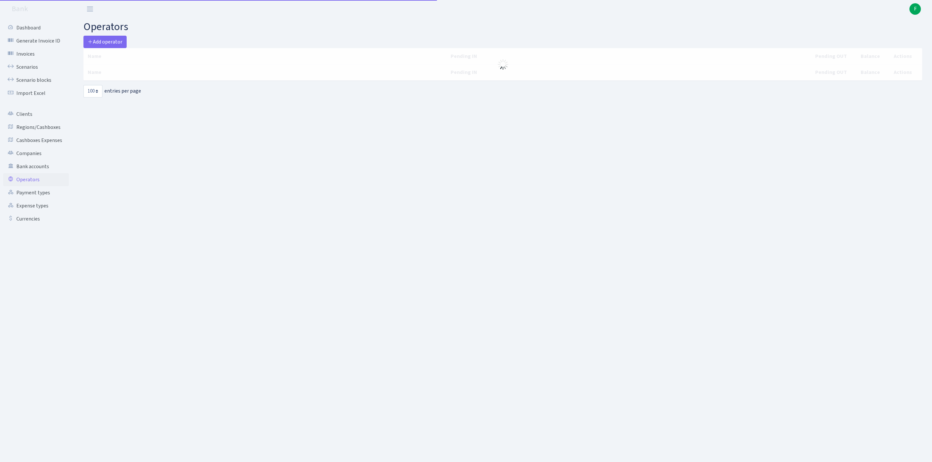
select select "100"
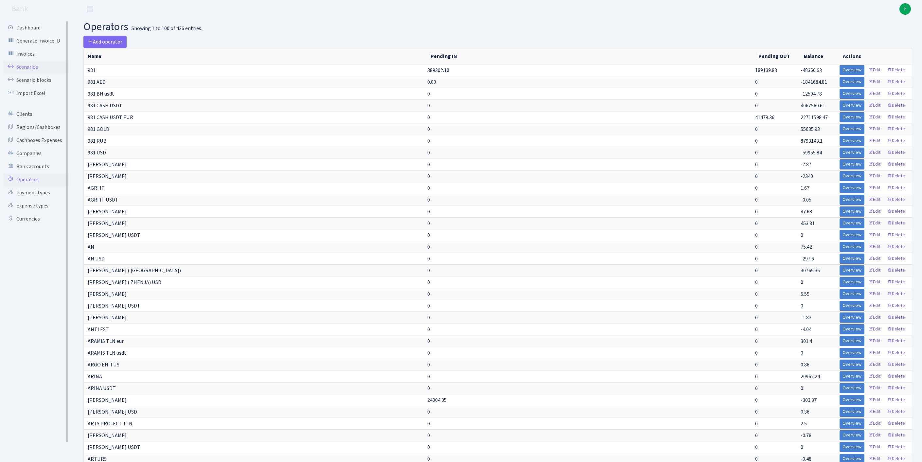
click at [32, 71] on link "Scenarios" at bounding box center [35, 67] width 65 height 13
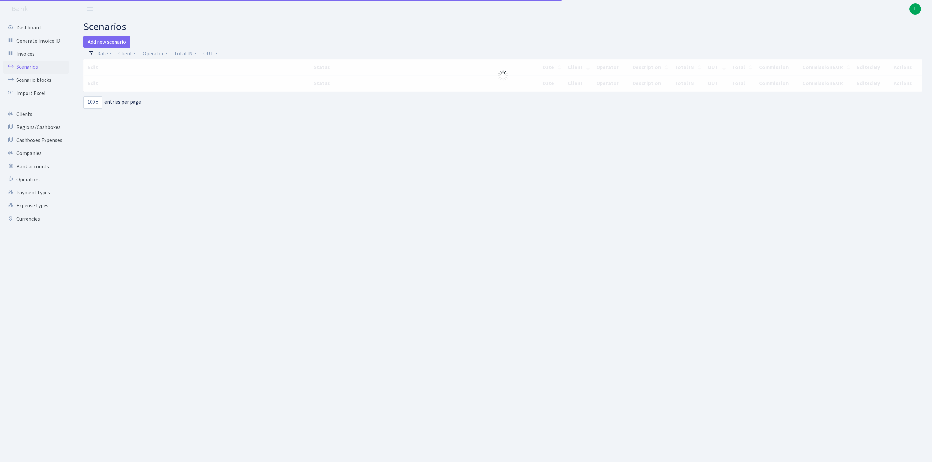
select select "100"
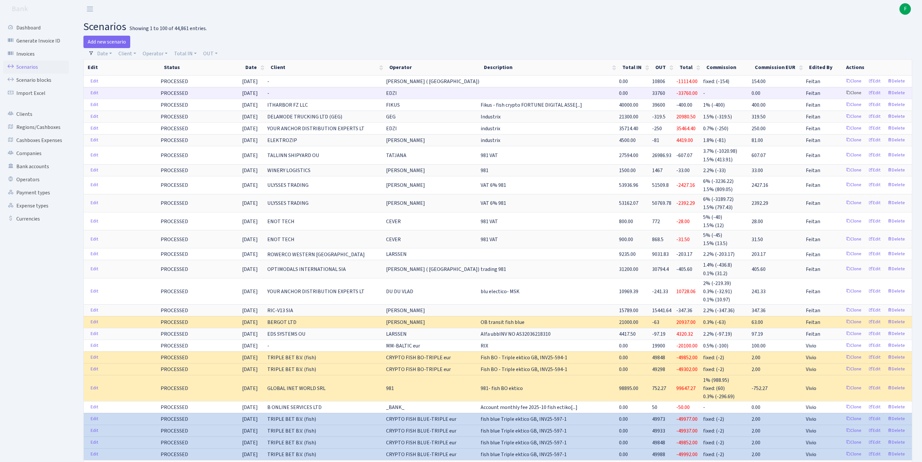
click at [843, 98] on link "Clone" at bounding box center [854, 93] width 22 height 10
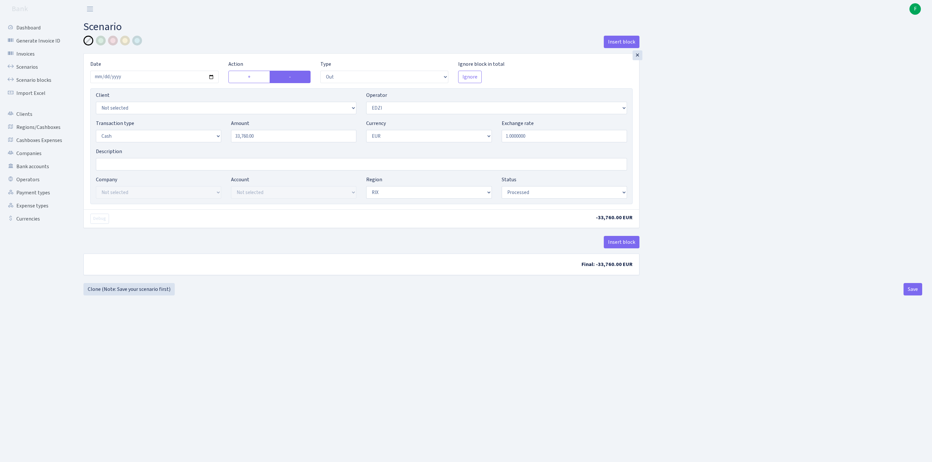
select select "out"
select select "11"
select select "1"
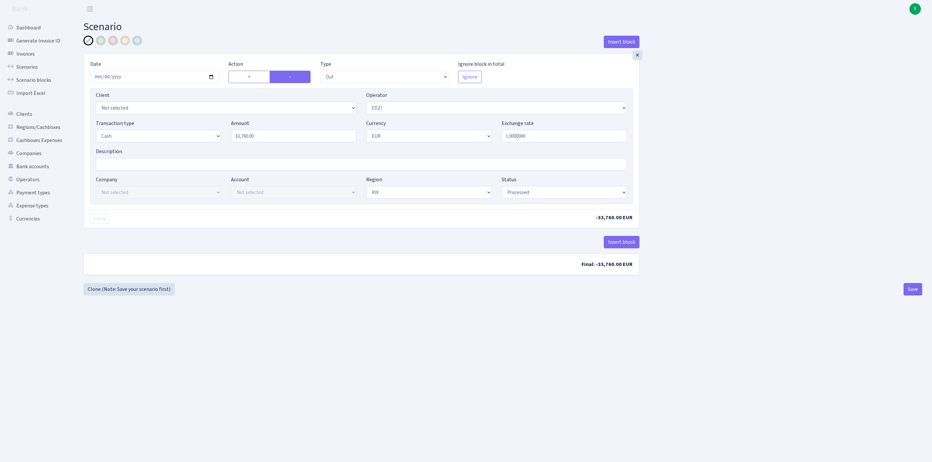
select select "processed"
select select "10"
drag, startPoint x: 292, startPoint y: 149, endPoint x: 215, endPoint y: 145, distance: 76.7
click at [215, 145] on div "Transaction type Not selected 981 ELF FISH crypto GIRT IVO dekl MM-BALTIC eur U…" at bounding box center [361, 133] width 541 height 28
type input "58,330.00"
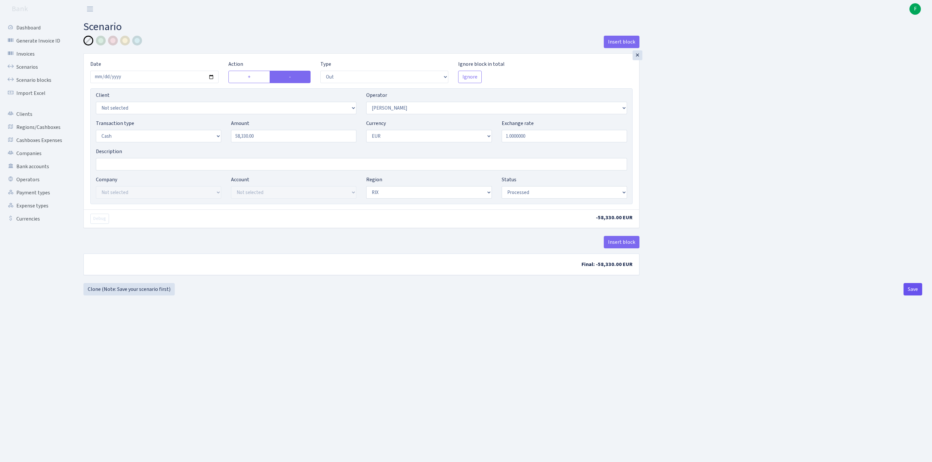
click at [911, 296] on button "Save" at bounding box center [913, 289] width 19 height 12
select select "out"
select select "10"
select select "1"
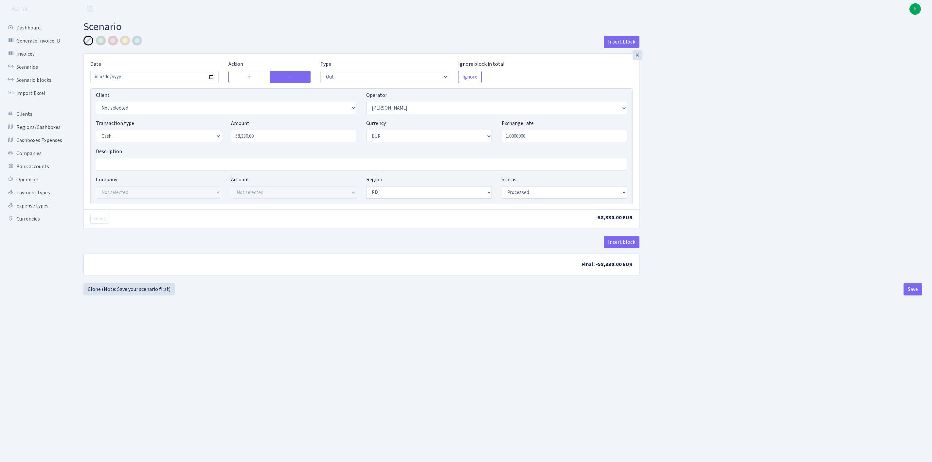
select select "1"
select select "processed"
click at [127, 296] on link "Clone (Note: Save your scenario first)" at bounding box center [128, 289] width 91 height 12
select select "out"
select select "10"
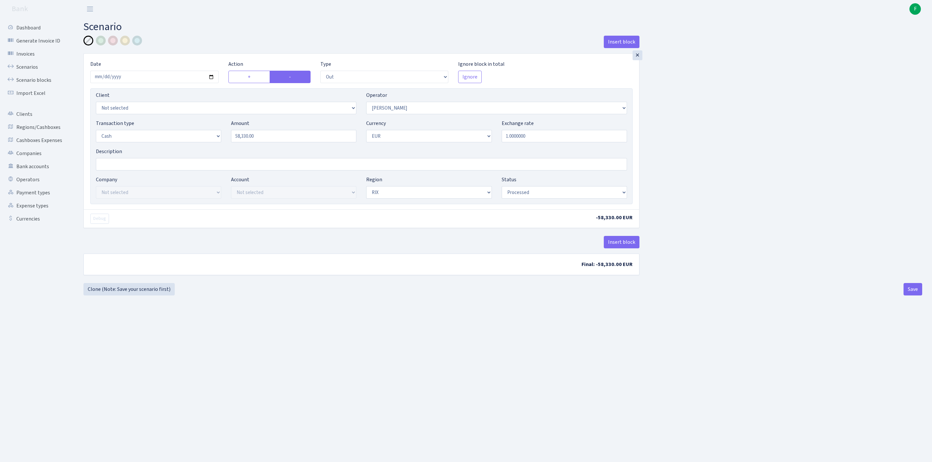
select select "1"
select select "processed"
select select "14"
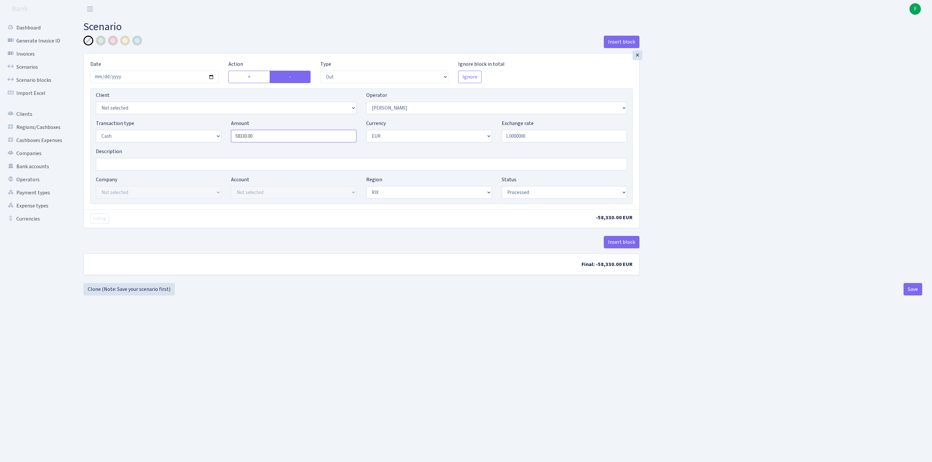
drag, startPoint x: 280, startPoint y: 150, endPoint x: 205, endPoint y: 130, distance: 77.2
click at [205, 130] on div "Client Not selected 1 KOC GEMICILIK VE TASIMACILIK 1/BALDERE-SILDEDZE SIGNE 1/S…" at bounding box center [361, 146] width 542 height 116
type input "32,260.00"
click at [908, 296] on button "Save" at bounding box center [913, 289] width 19 height 12
select select "out"
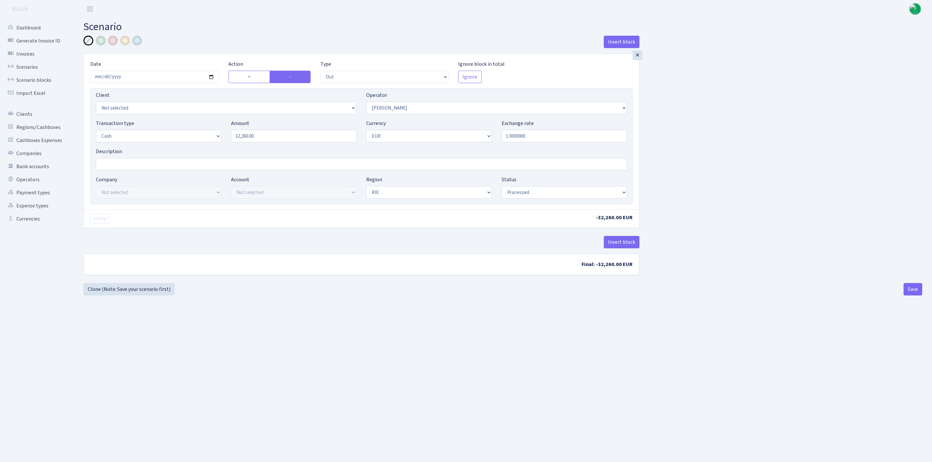
select select "14"
select select "1"
select select "processed"
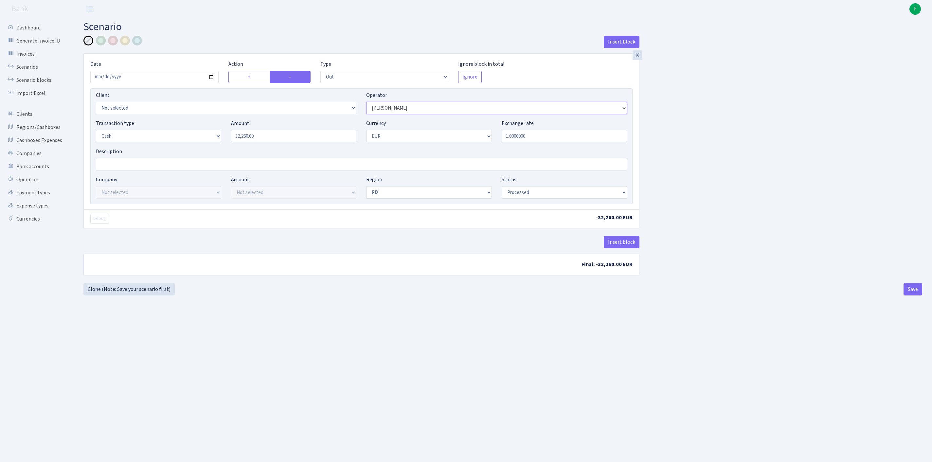
select select "3"
drag, startPoint x: 286, startPoint y: 151, endPoint x: 196, endPoint y: 138, distance: 91.3
click at [196, 138] on div "Transaction type Not selected 981 ELF FISH crypto GIRT IVO dekl MM-BALTIC eur U…" at bounding box center [361, 133] width 541 height 28
type input "24,875.00"
click at [907, 296] on button "Save" at bounding box center [913, 289] width 19 height 12
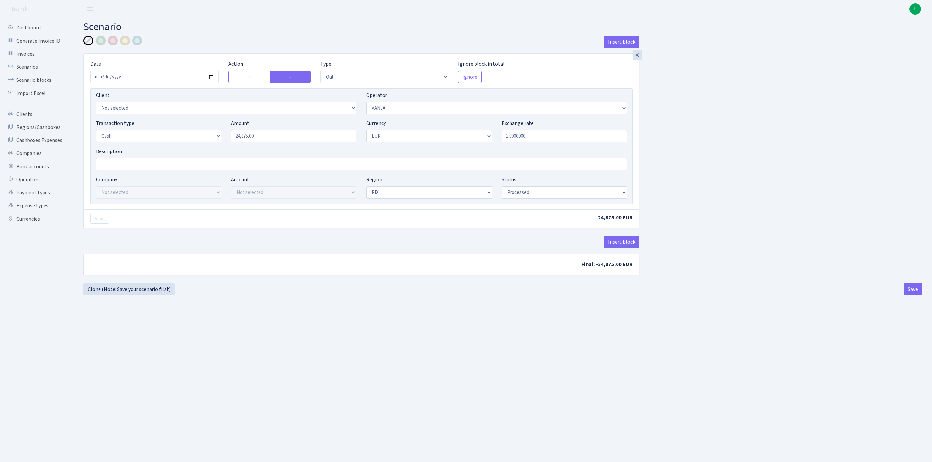
select select "out"
select select "3"
select select "1"
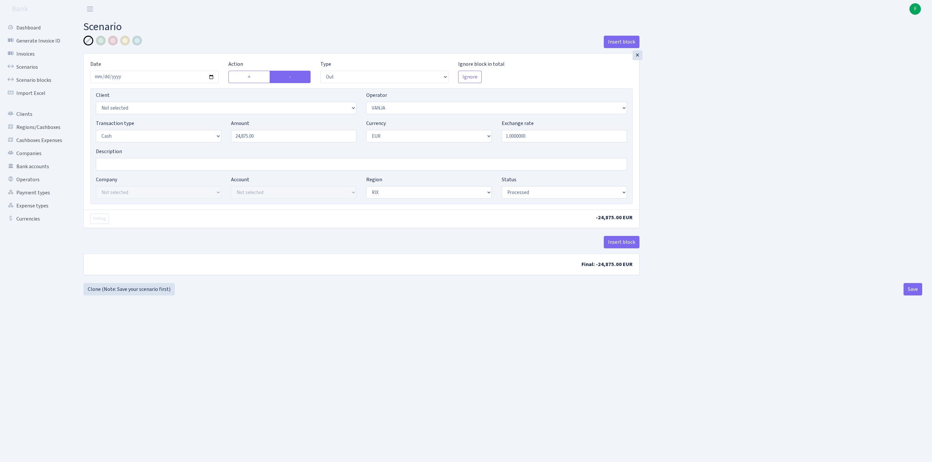
select select "processed"
click at [30, 147] on link "Cashboxes Expenses" at bounding box center [35, 140] width 65 height 13
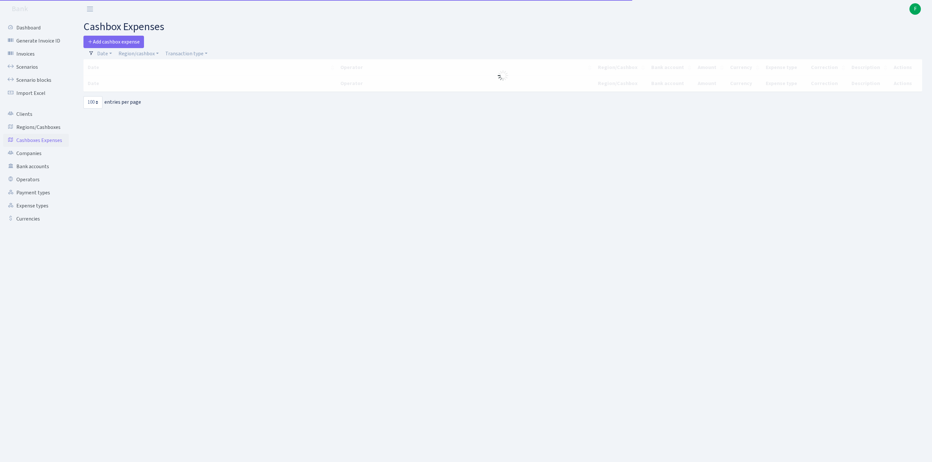
select select "100"
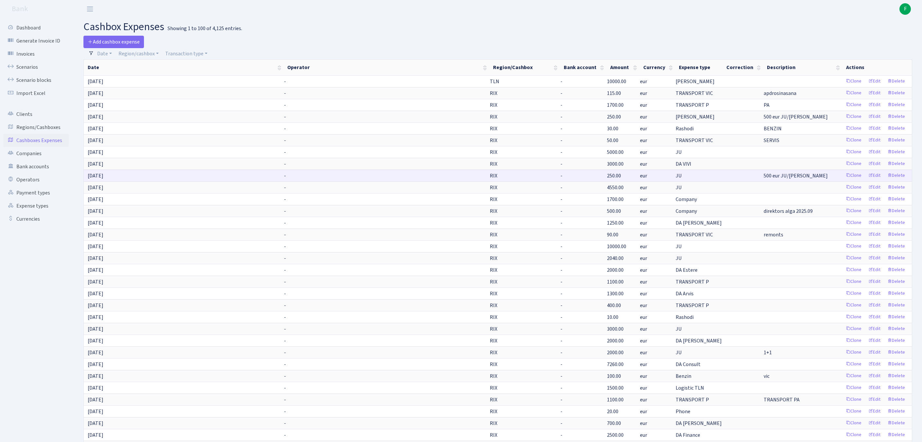
scroll to position [442, 0]
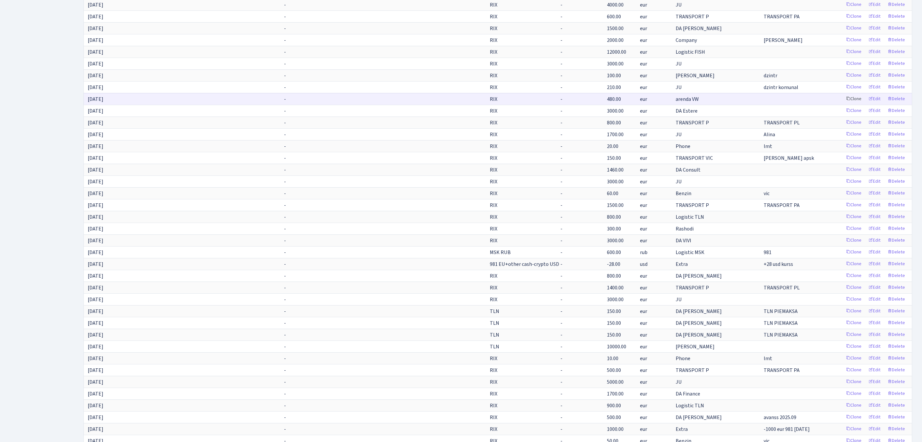
click at [843, 104] on link "Clone" at bounding box center [854, 99] width 22 height 10
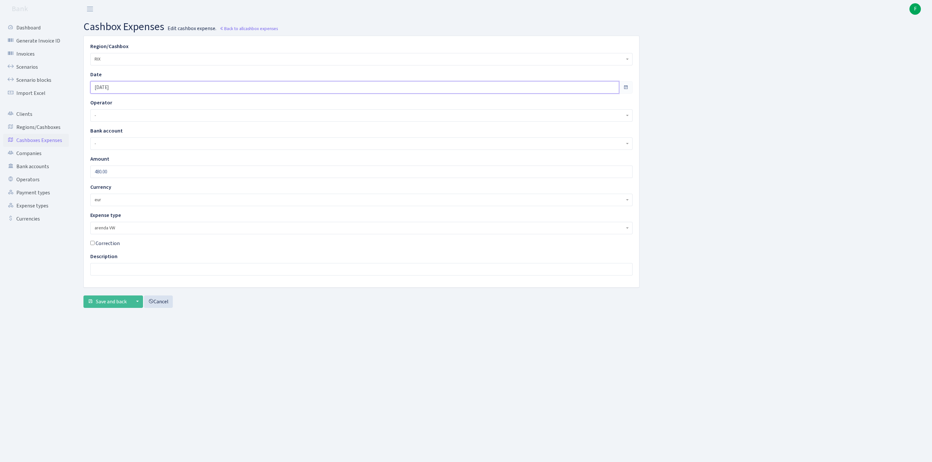
click at [136, 93] on input "[DATE]" at bounding box center [354, 87] width 529 height 12
click at [158, 106] on th "»" at bounding box center [157, 107] width 10 height 10
click at [120, 126] on td "1" at bounding box center [118, 126] width 10 height 10
type input "[DATE]"
click at [117, 305] on span "Save and back" at bounding box center [111, 301] width 31 height 7
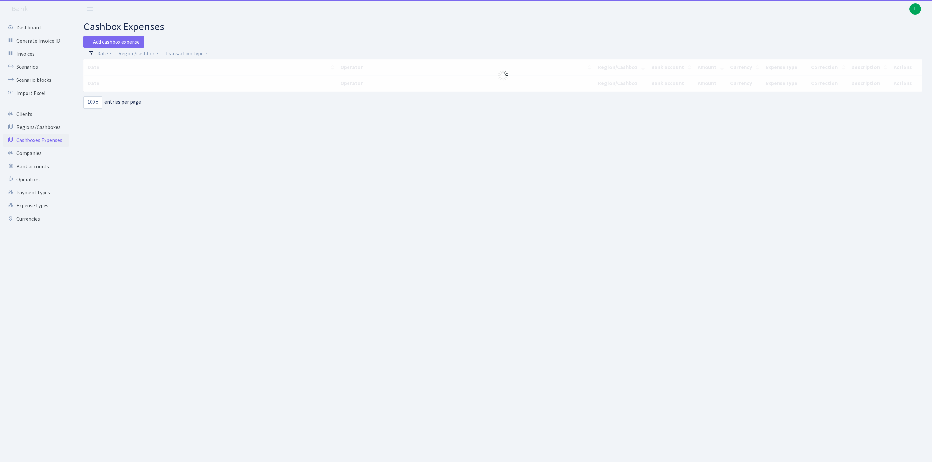
select select "100"
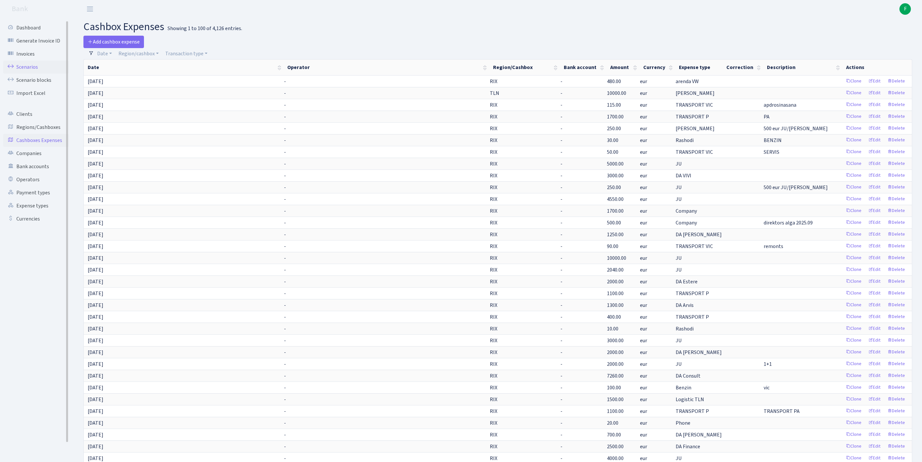
click at [31, 71] on link "Scenarios" at bounding box center [35, 67] width 65 height 13
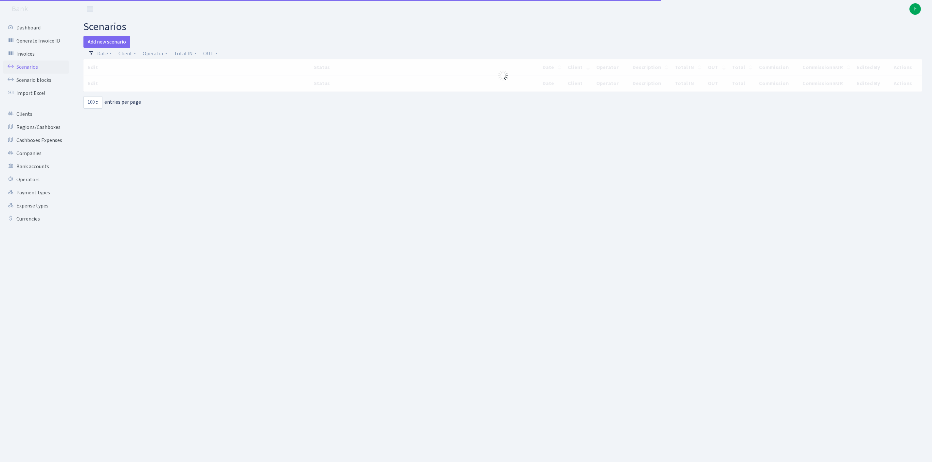
select select "100"
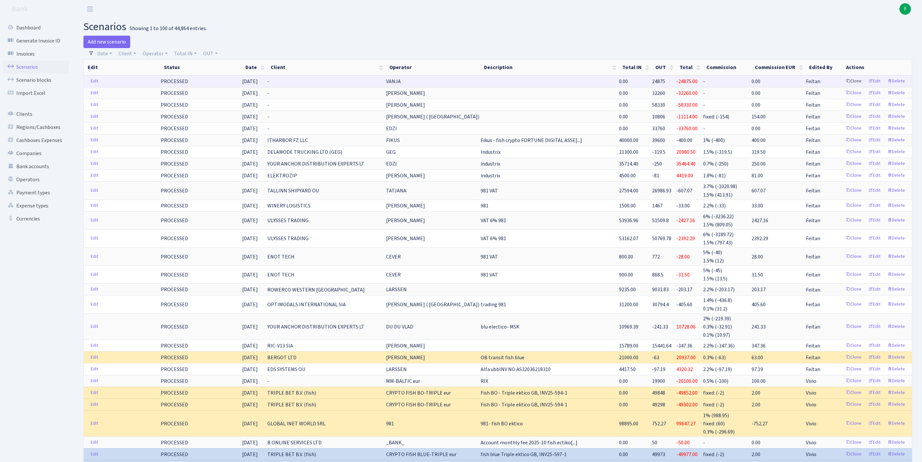
click at [843, 86] on link "Clone" at bounding box center [854, 81] width 22 height 10
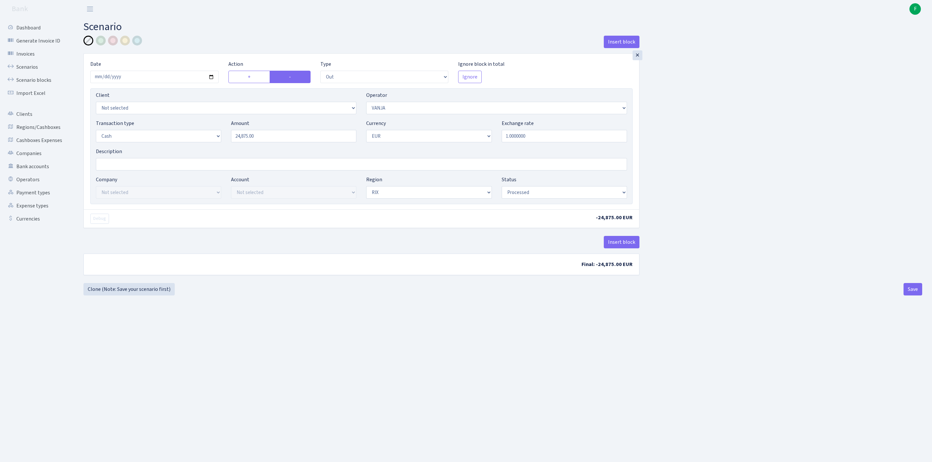
select select "out"
select select "3"
select select "1"
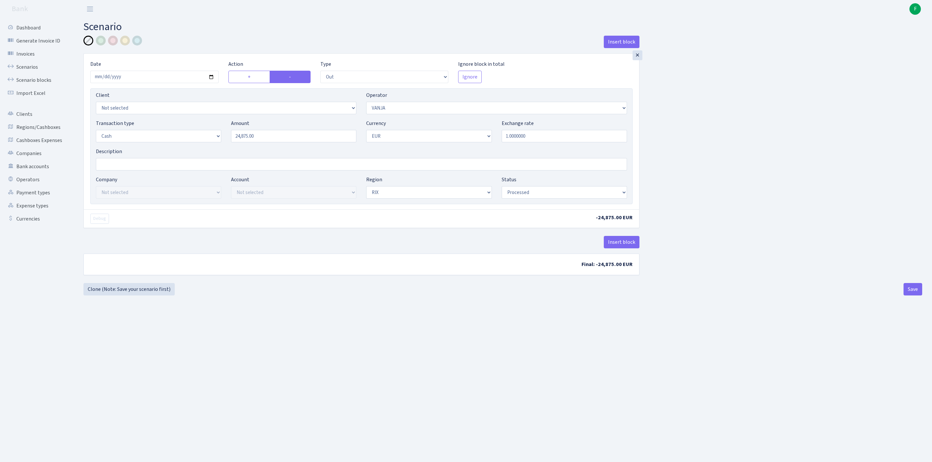
select select "processed"
select select "403"
drag, startPoint x: 276, startPoint y: 148, endPoint x: 171, endPoint y: 142, distance: 104.9
click at [171, 142] on div "Transaction type Not selected 981 ELF FISH crypto GIRT IVO dekl MM-BALTIC eur U…" at bounding box center [361, 133] width 541 height 28
type input "11,500.00"
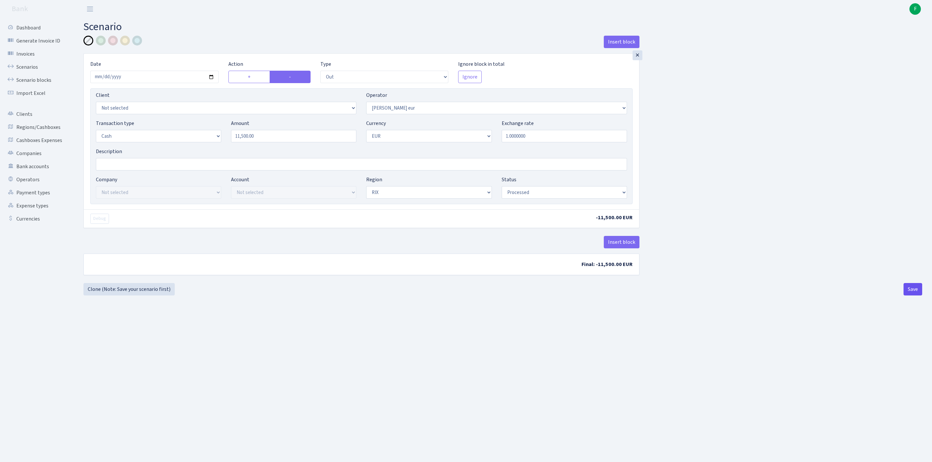
click at [911, 296] on button "Save" at bounding box center [913, 289] width 19 height 12
select select "out"
select select "403"
select select "1"
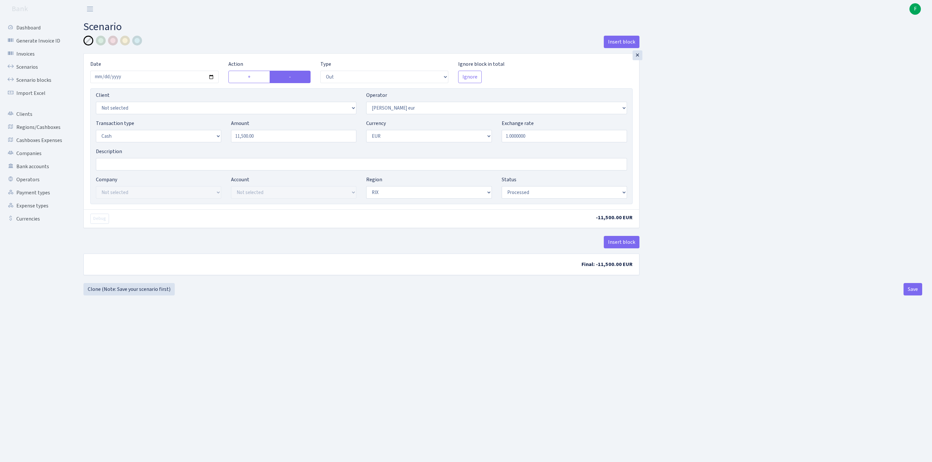
select select "1"
select select "processed"
click at [121, 296] on link "Clone (Note: Save your scenario first)" at bounding box center [128, 289] width 91 height 12
select select "out"
select select "403"
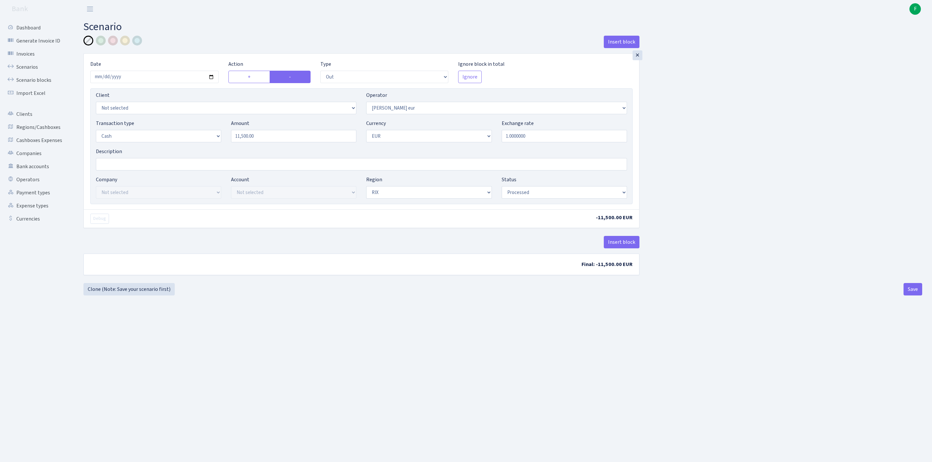
select select "1"
select select "processed"
select select "44"
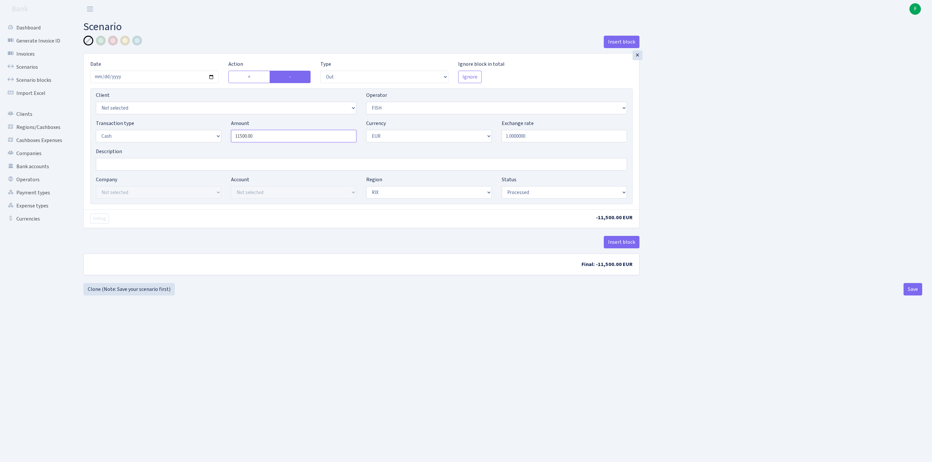
drag, startPoint x: 286, startPoint y: 150, endPoint x: 196, endPoint y: 136, distance: 90.7
click at [196, 136] on div "Transaction type Not selected 981 ELF FISH crypto [PERSON_NAME] MM-BALTIC eur U…" at bounding box center [361, 133] width 541 height 28
type input "21,450.00"
click at [914, 296] on button "Save" at bounding box center [913, 289] width 19 height 12
select select "out"
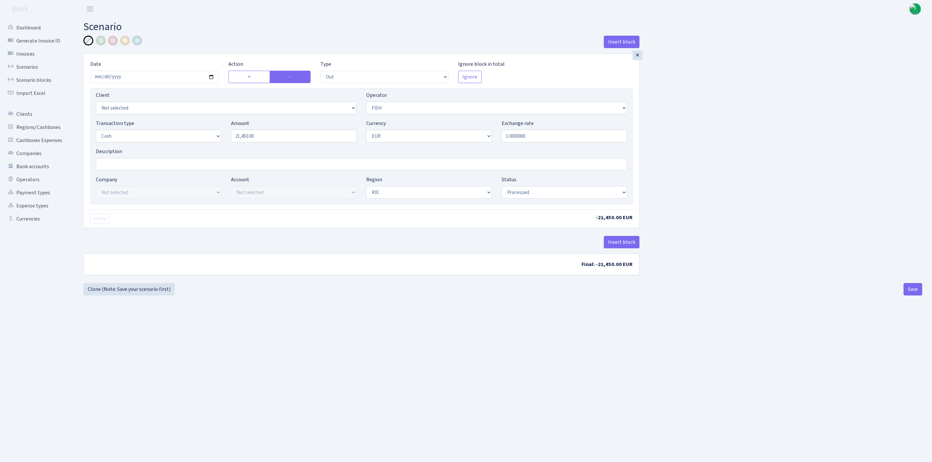
select select "44"
select select "1"
select select "processed"
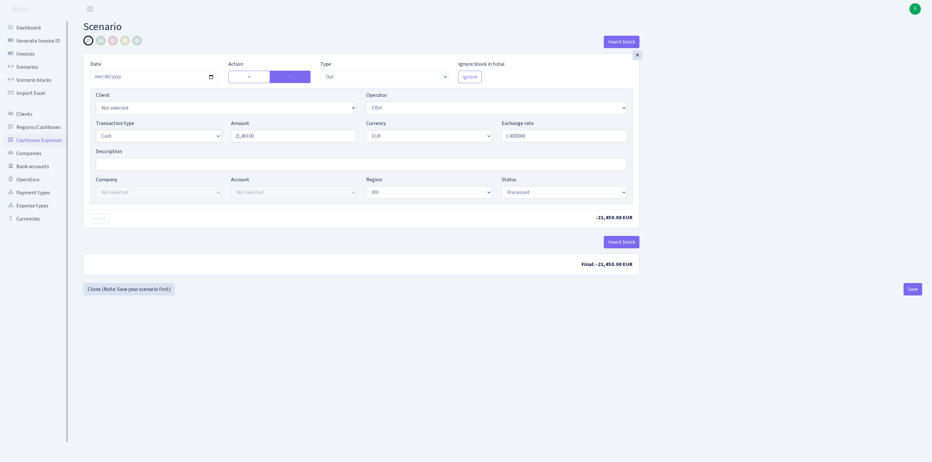
click at [35, 147] on link "Cashboxes Expenses" at bounding box center [35, 140] width 65 height 13
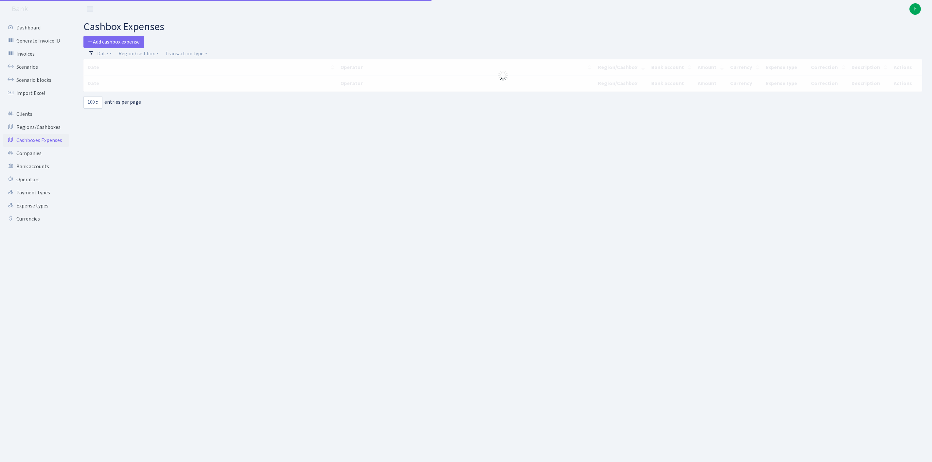
select select "100"
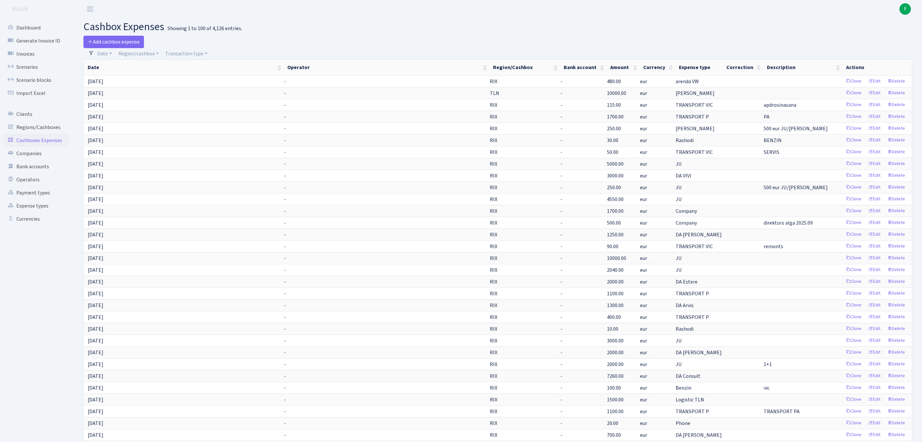
scroll to position [324, 0]
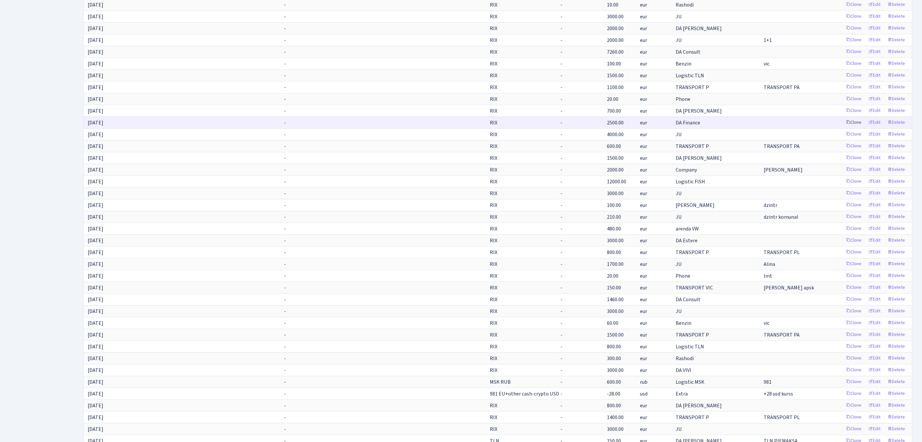
click at [843, 128] on link "Clone" at bounding box center [854, 123] width 22 height 10
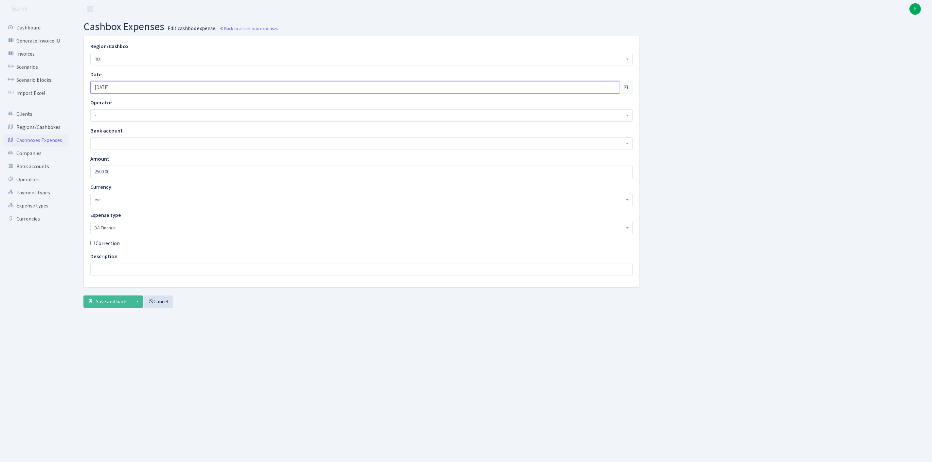
click at [138, 92] on input "19.09.2025" at bounding box center [354, 87] width 529 height 12
click at [159, 107] on th "»" at bounding box center [157, 107] width 10 height 10
click at [119, 126] on td "1" at bounding box center [118, 126] width 10 height 10
type input "01.10.2025"
drag, startPoint x: 41, startPoint y: 178, endPoint x: 25, endPoint y: 177, distance: 15.8
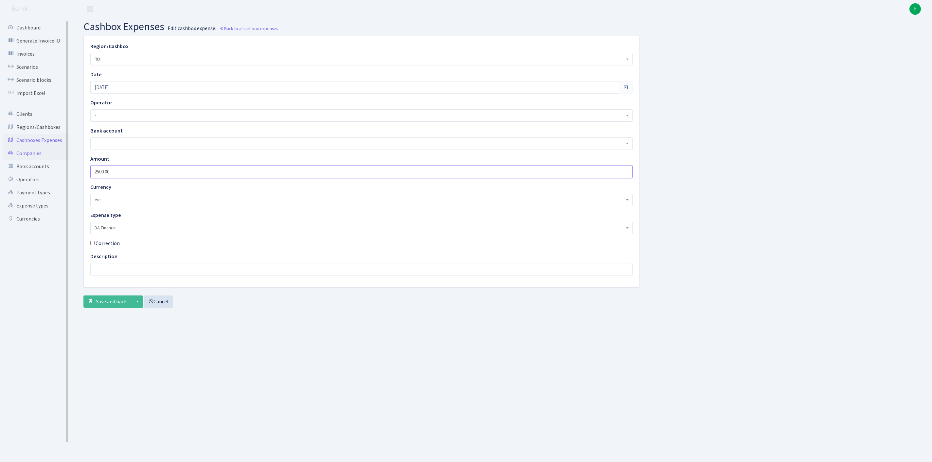
click at [25, 177] on div "Dashboard Generate Invoice ID Invoices Scenarios Scenario blocks Import Excel C…" at bounding box center [466, 232] width 932 height 428
type input "1700"
click at [112, 305] on span "Save and back" at bounding box center [111, 301] width 31 height 7
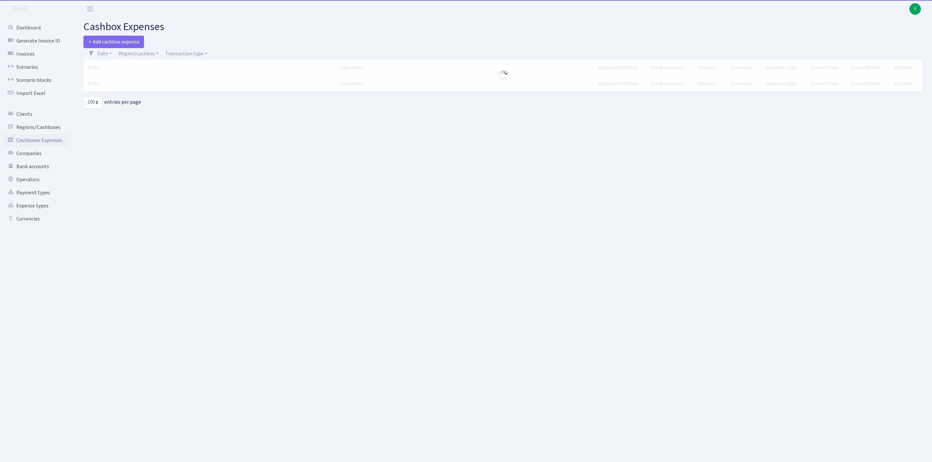
select select "100"
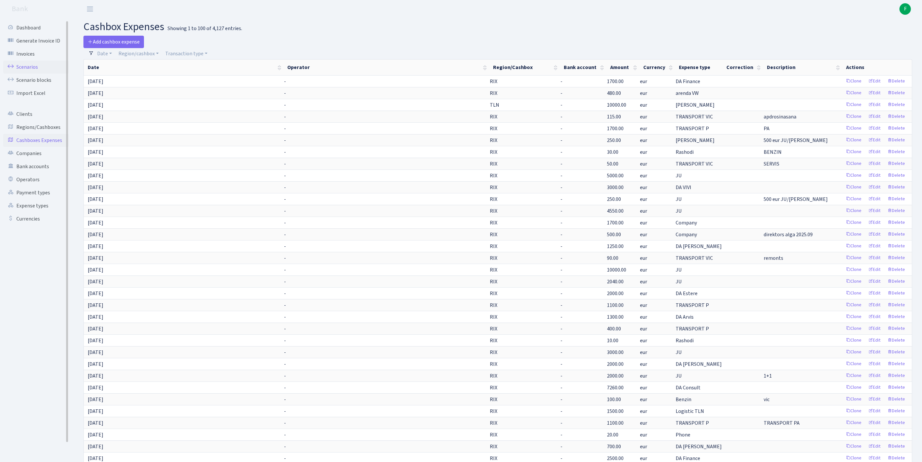
click at [31, 71] on link "Scenarios" at bounding box center [35, 67] width 65 height 13
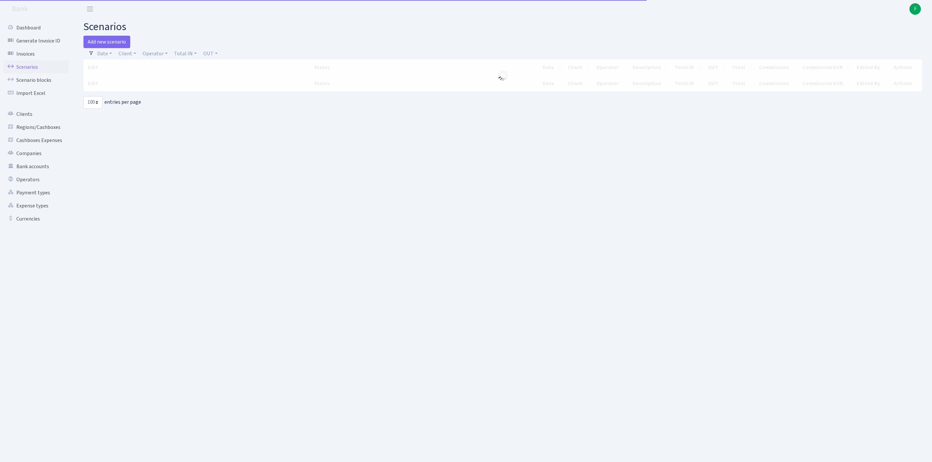
select select "100"
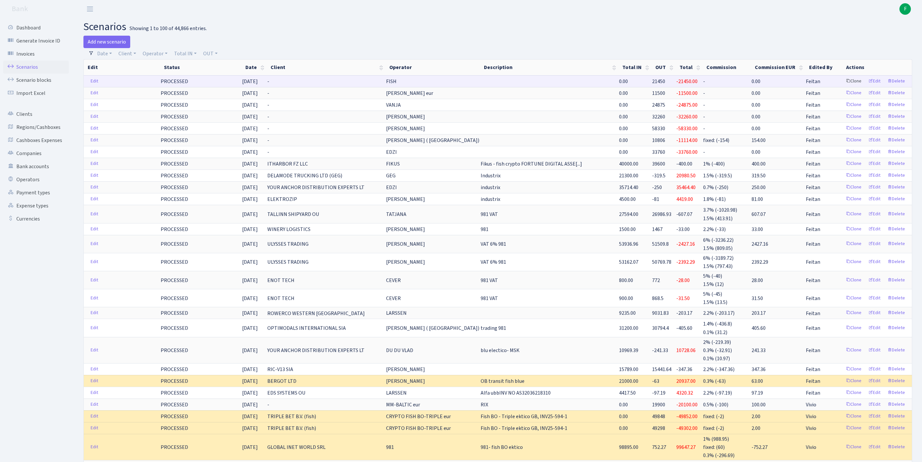
click at [843, 86] on link "Clone" at bounding box center [854, 81] width 22 height 10
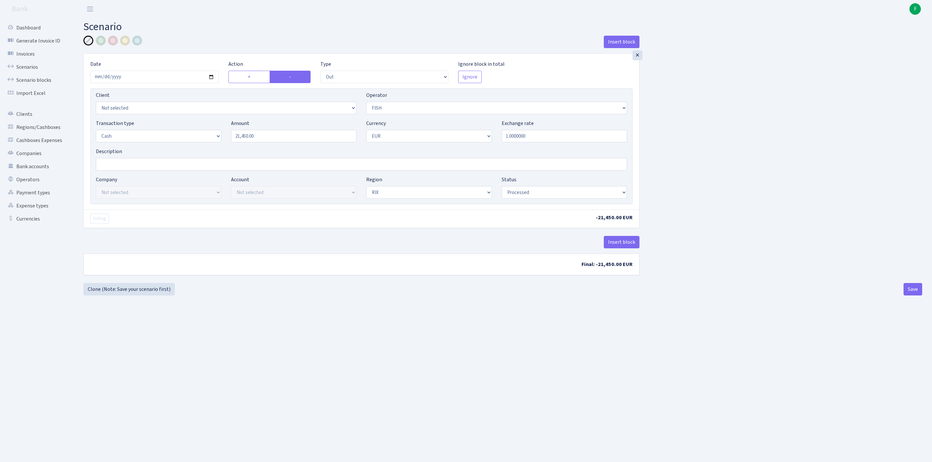
select select "out"
select select "44"
select select "1"
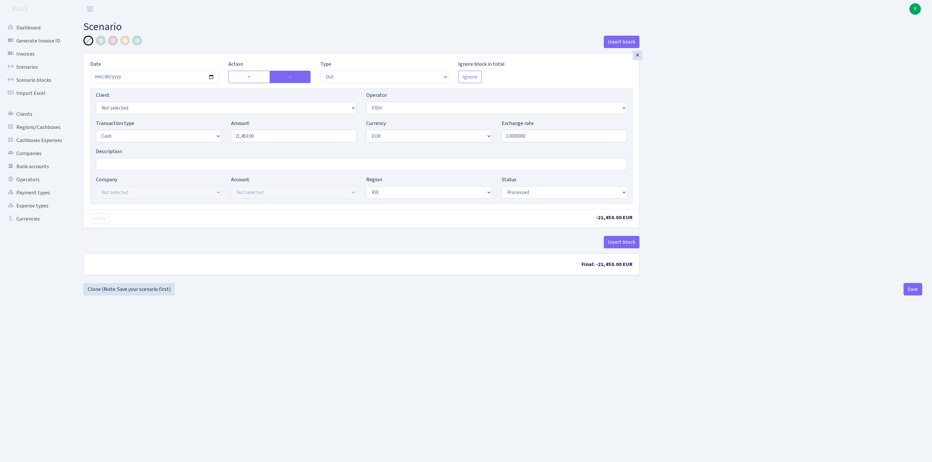
select select "processed"
select select "85"
drag, startPoint x: 282, startPoint y: 153, endPoint x: 145, endPoint y: 151, distance: 137.5
click at [145, 148] on div "Transaction type Not selected 981 ELF FISH crypto GIRT IVO dekl MM-BALTIC eur U…" at bounding box center [361, 133] width 541 height 28
type input "3,000.00"
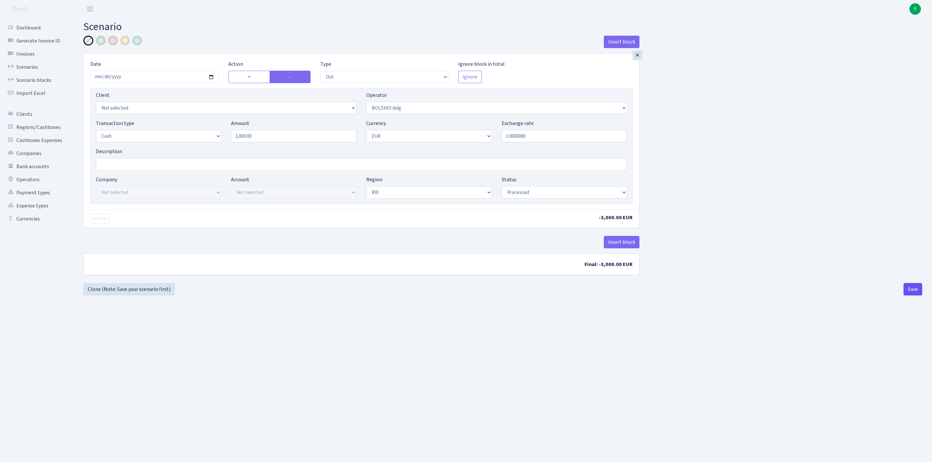
click at [909, 296] on button "Save" at bounding box center [913, 289] width 19 height 12
select select "out"
select select "85"
select select "1"
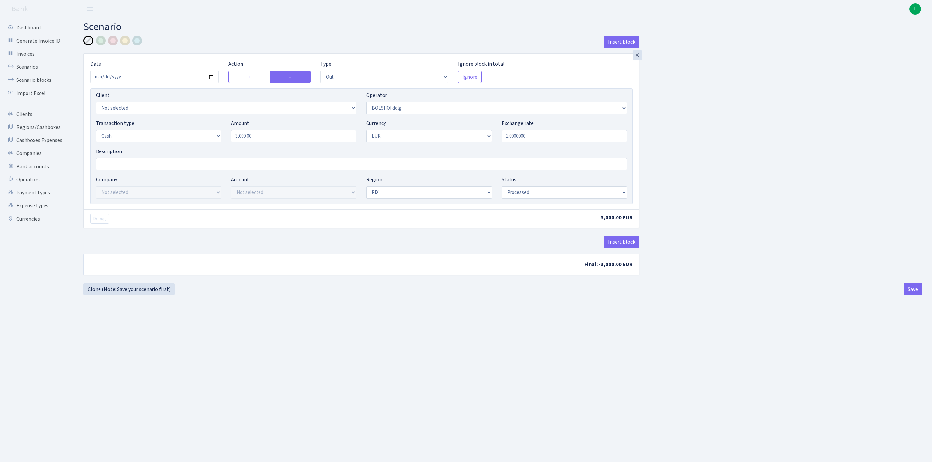
select select "1"
select select "processed"
click at [122, 296] on link "Clone (Note: Save your scenario first)" at bounding box center [128, 289] width 91 height 12
select select "out"
select select "85"
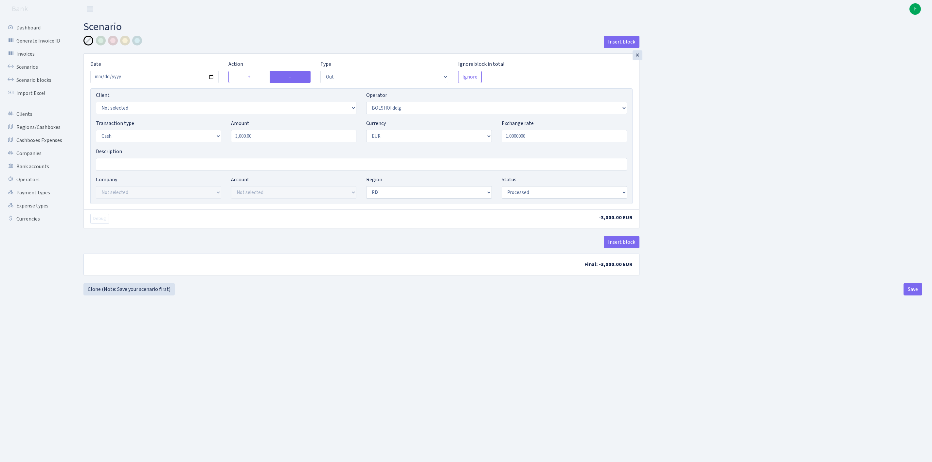
select select "1"
select select "processed"
select select "319"
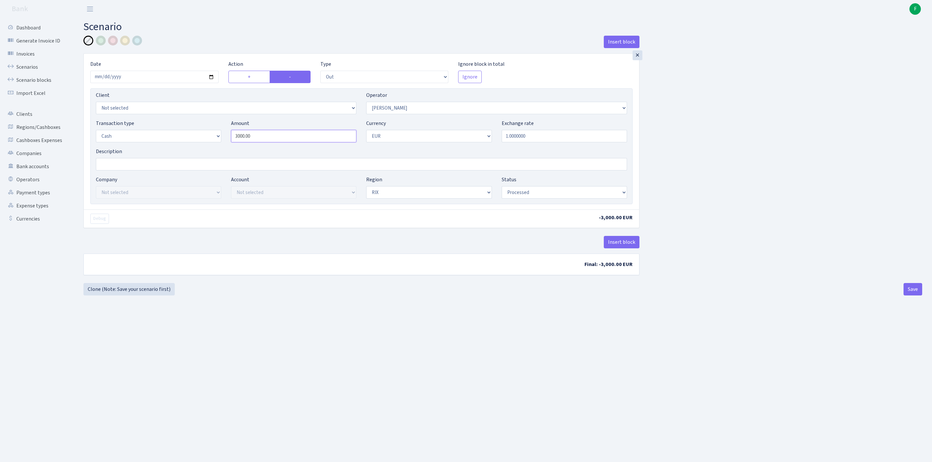
drag, startPoint x: 281, startPoint y: 151, endPoint x: 220, endPoint y: 148, distance: 61.0
click at [220, 148] on div "Transaction type Not selected 981 ELF FISH crypto GIRT IVO dekl MM-BALTIC eur U…" at bounding box center [361, 133] width 541 height 28
type input "20,000.00"
click at [909, 296] on button "Save" at bounding box center [913, 289] width 19 height 12
select select "out"
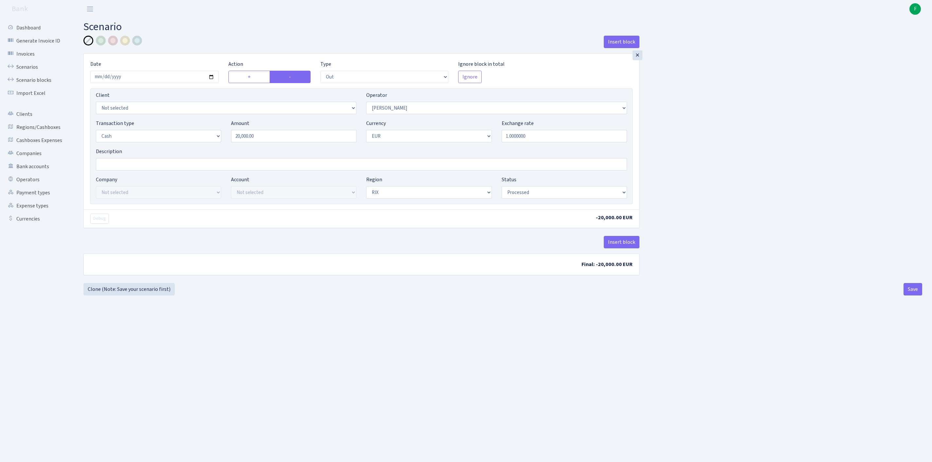
select select "319"
select select "1"
select select "processed"
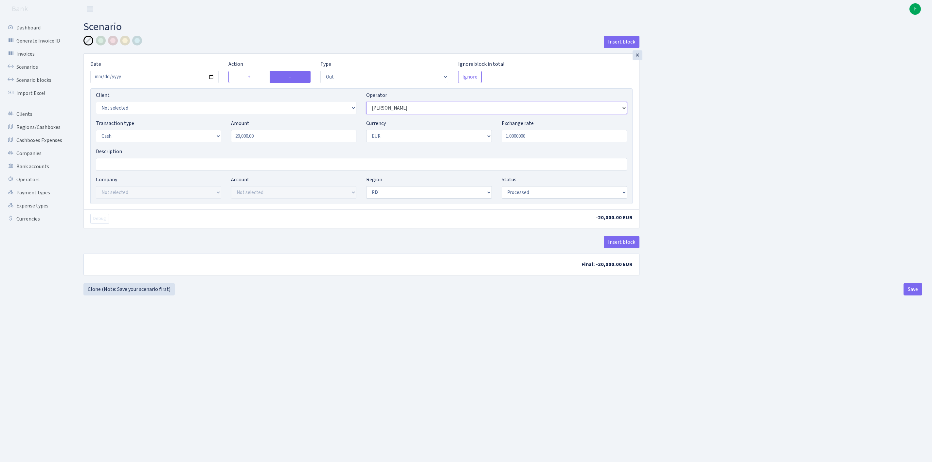
select select "370"
drag, startPoint x: 184, startPoint y: 148, endPoint x: 172, endPoint y: 147, distance: 12.5
click at [172, 147] on div "Transaction type Not selected 981 ELF FISH crypto GIRT IVO dekl MM-BALTIC eur U…" at bounding box center [361, 133] width 541 height 28
type input "36,000.00"
click at [907, 296] on button "Save" at bounding box center [913, 289] width 19 height 12
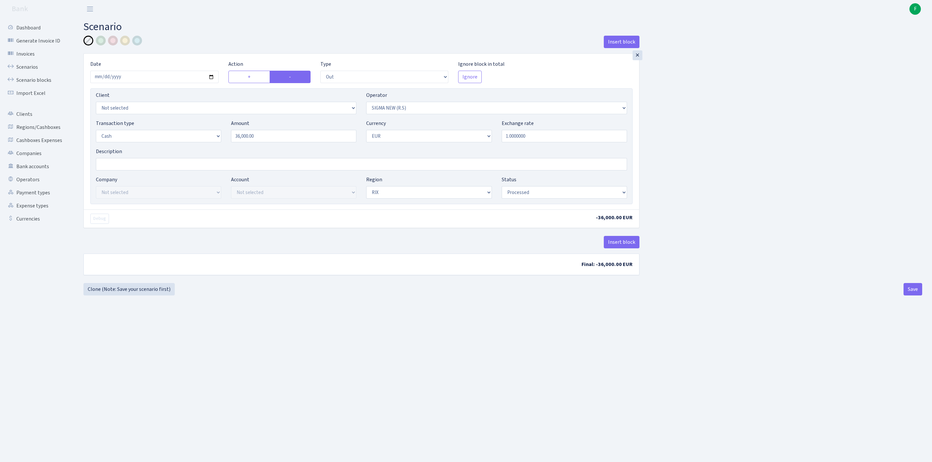
select select "out"
select select "370"
select select "1"
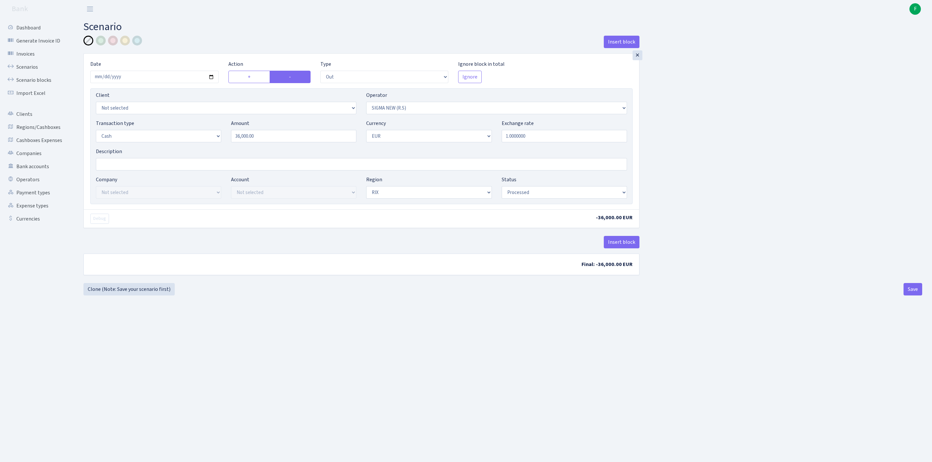
select select "processed"
click at [43, 134] on link "Regions/Cashboxes" at bounding box center [35, 127] width 65 height 13
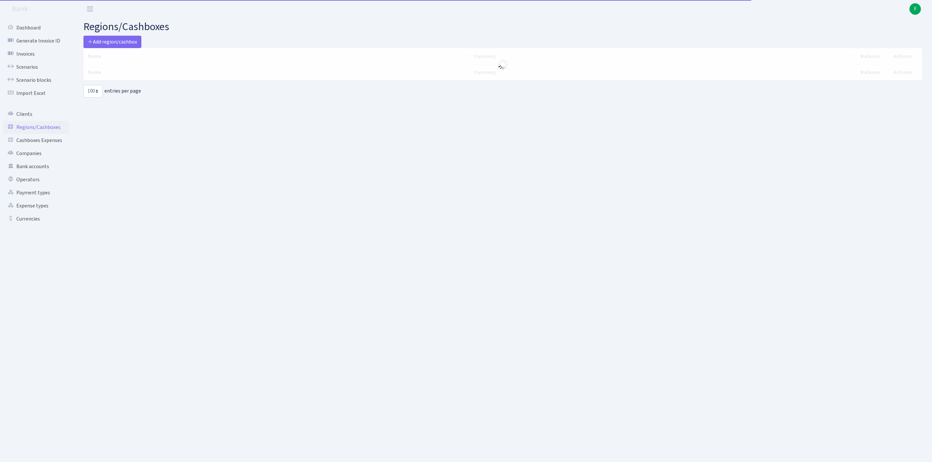
select select "100"
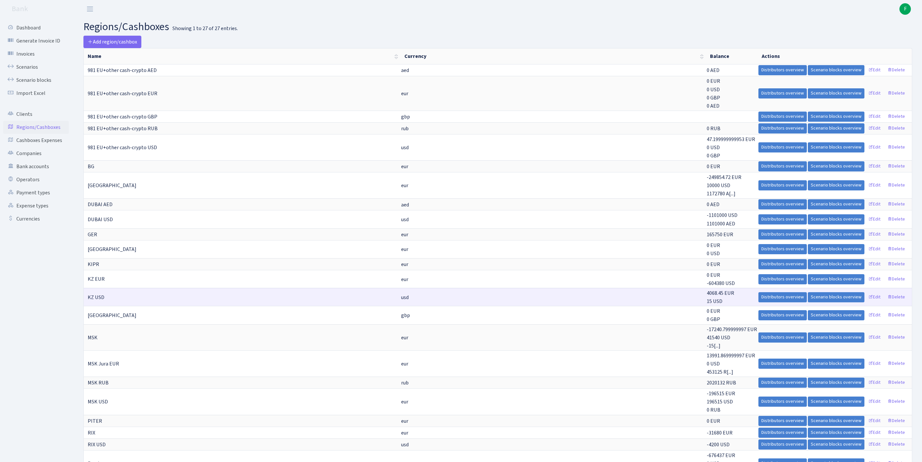
scroll to position [215, 0]
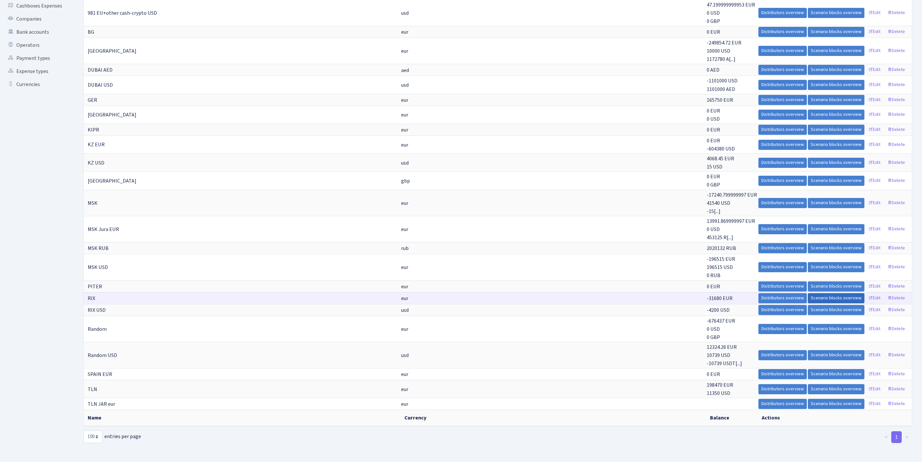
click at [811, 293] on link "Scenario blocks overview" at bounding box center [836, 298] width 57 height 10
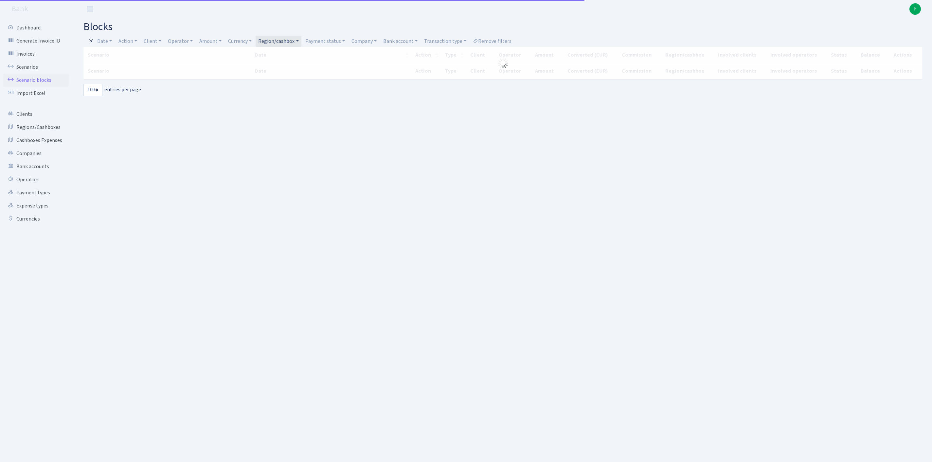
select select "100"
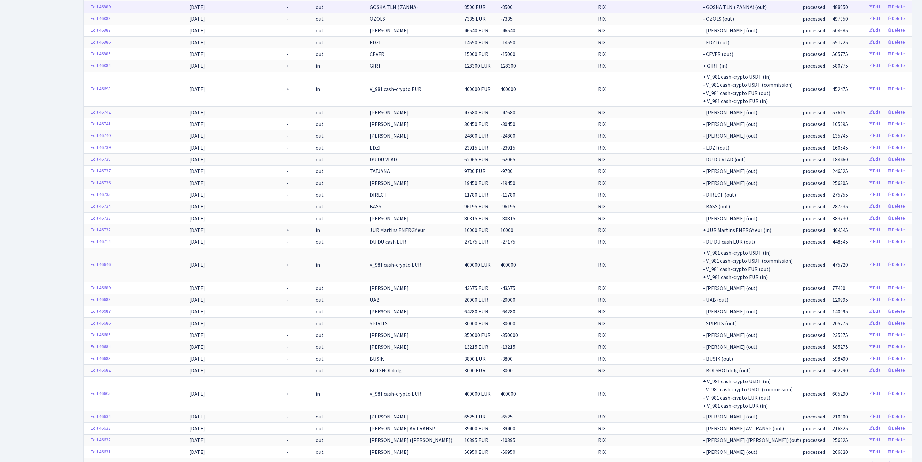
scroll to position [277, 0]
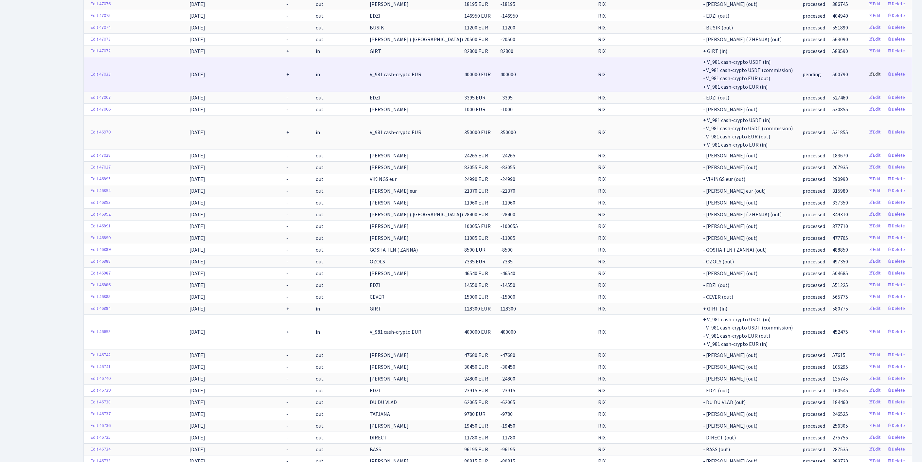
click at [867, 80] on link "Edit" at bounding box center [875, 74] width 18 height 10
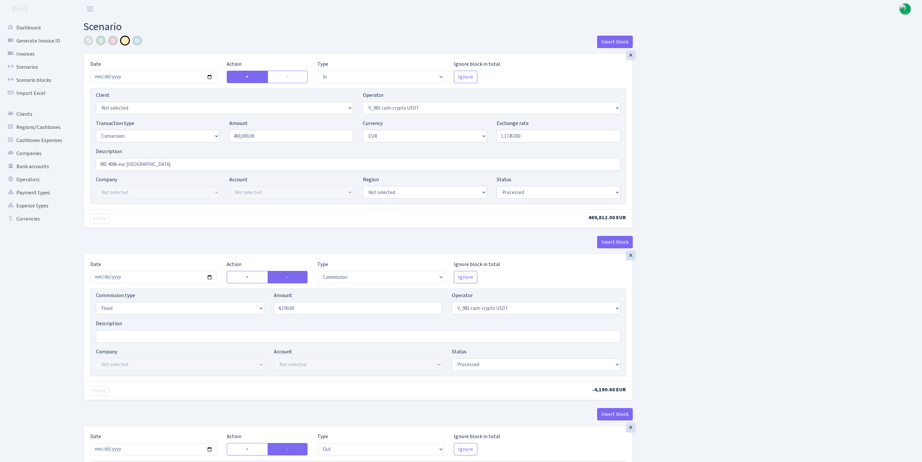
select select "in"
select select "435"
select select "15"
select select "1"
select select "processed"
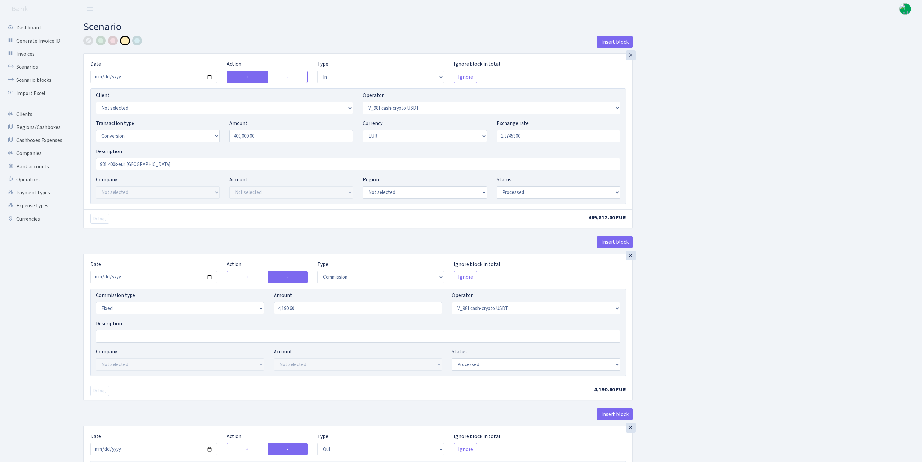
select select "commission"
select select "fixed"
select select "435"
select select "processed"
select select "out"
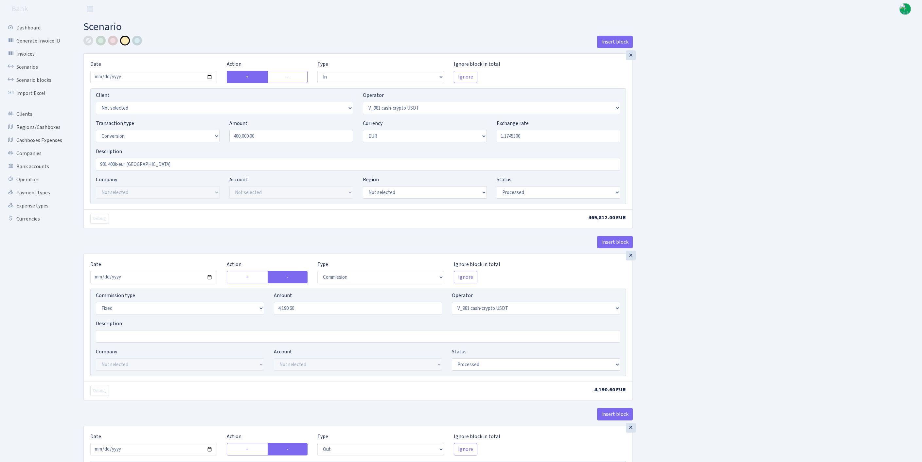
select select "434"
select select "15"
select select "1"
select select "processed"
select select "in"
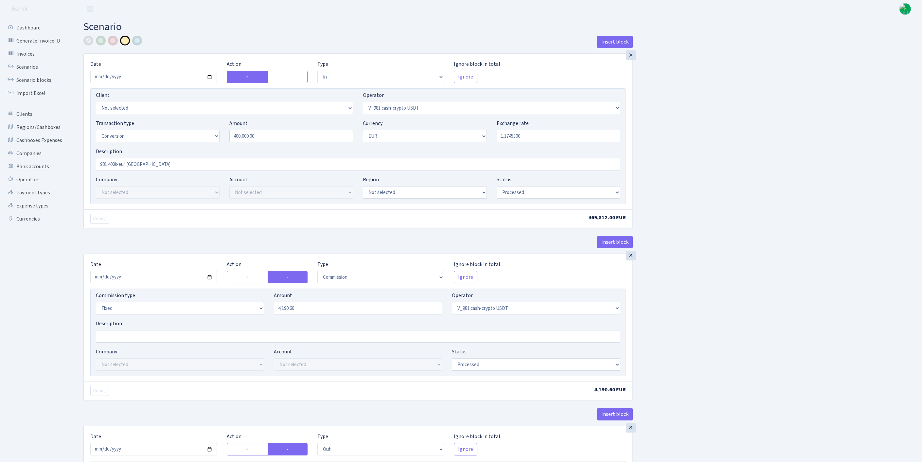
select select "434"
select select "1"
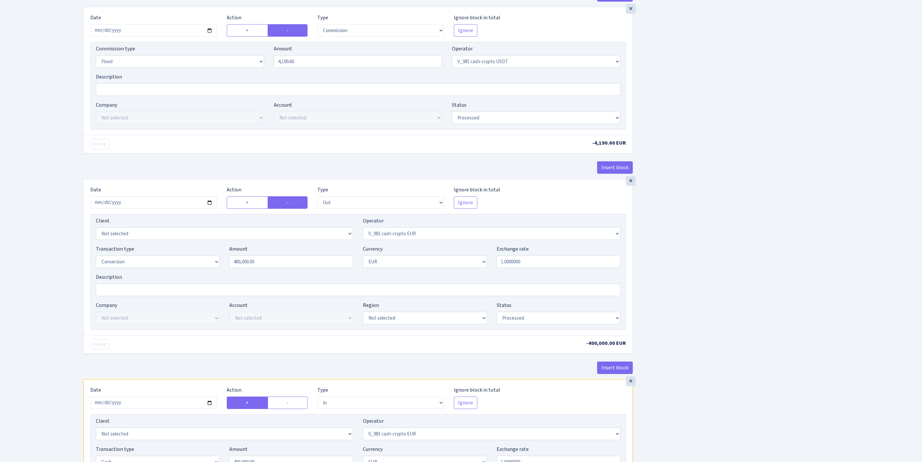
scroll to position [501, 0]
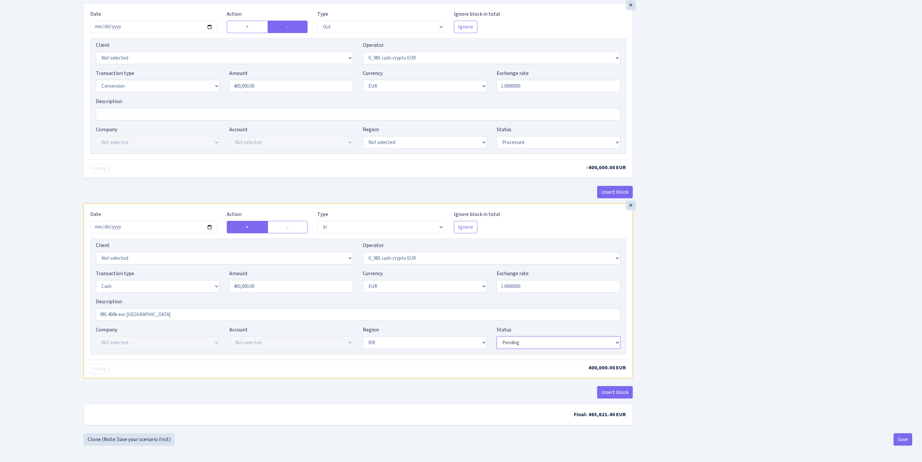
select select "processed"
click at [896, 442] on button "Save" at bounding box center [903, 439] width 19 height 12
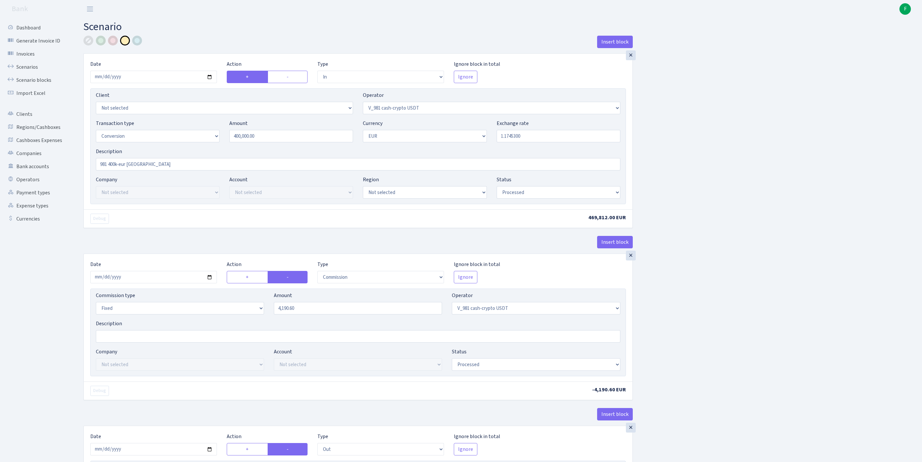
select select "in"
select select "435"
select select "15"
select select "1"
select select "processed"
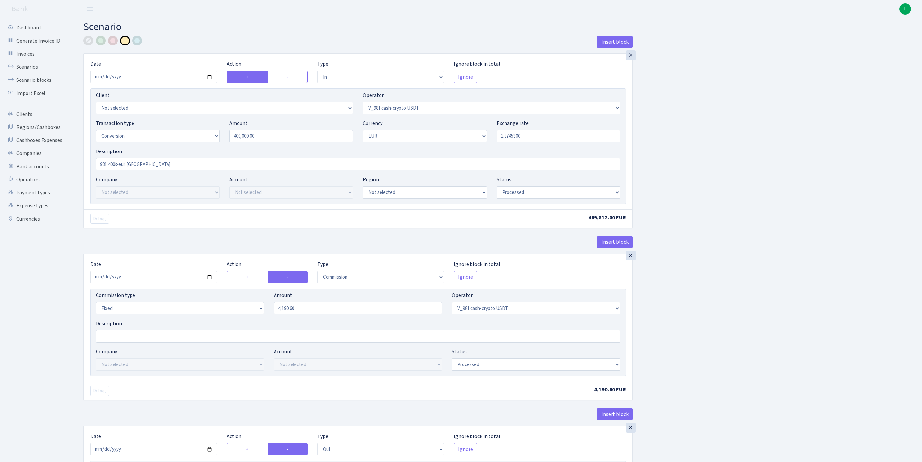
select select "commission"
select select "fixed"
select select "435"
select select "processed"
select select "out"
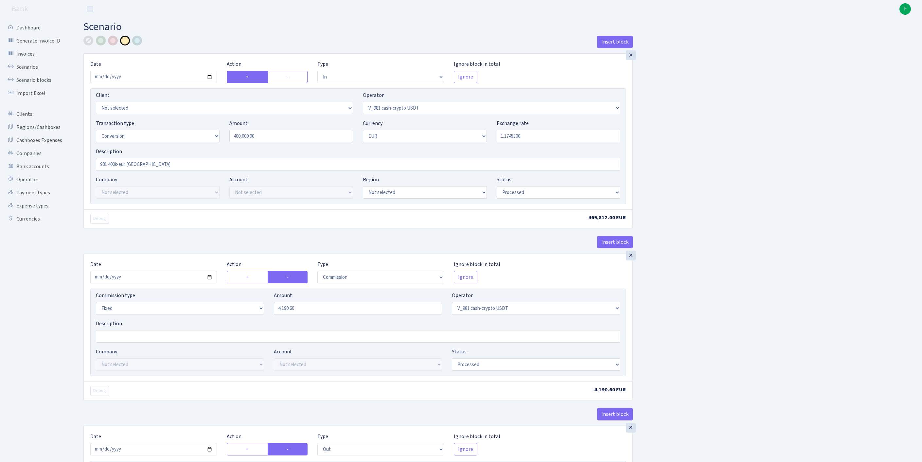
select select "434"
select select "15"
select select "1"
select select "processed"
select select "in"
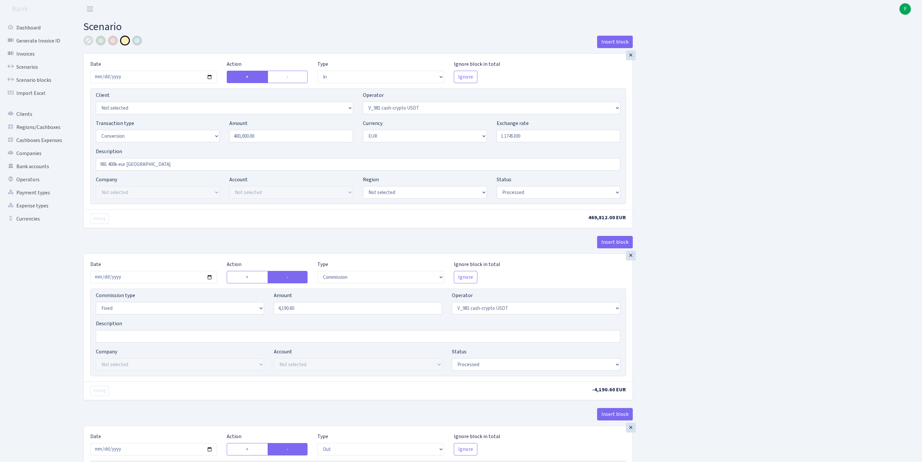
select select "434"
select select "1"
select select "processed"
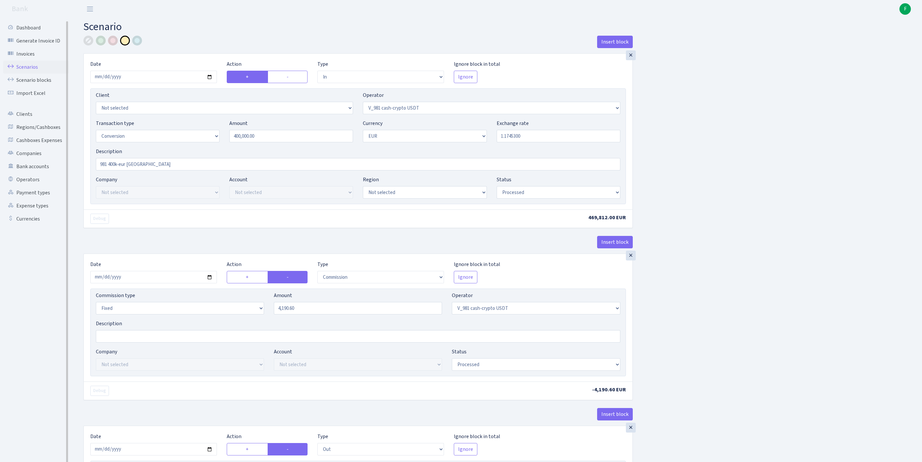
click at [28, 69] on link "Scenarios" at bounding box center [35, 67] width 65 height 13
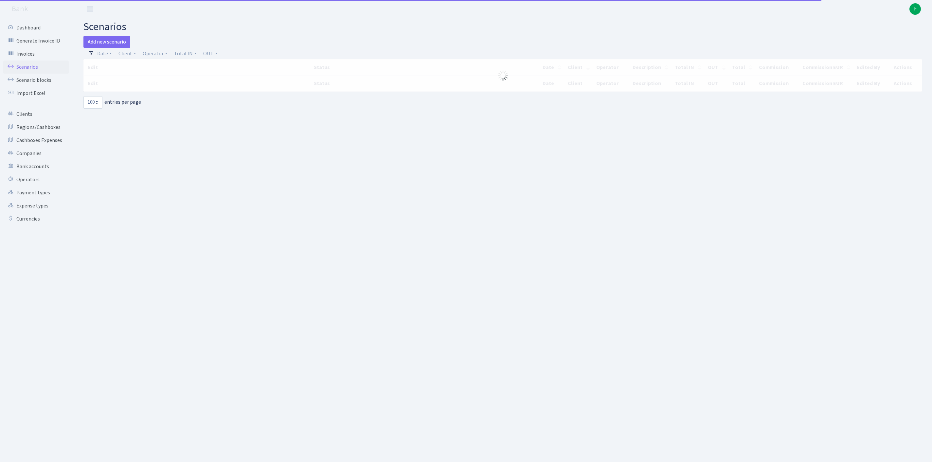
select select "100"
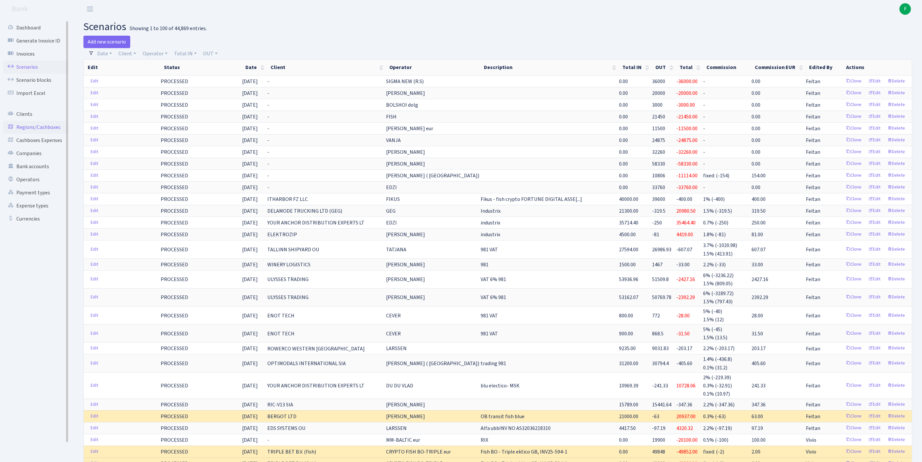
click at [29, 134] on link "Regions/Cashboxes" at bounding box center [35, 127] width 65 height 13
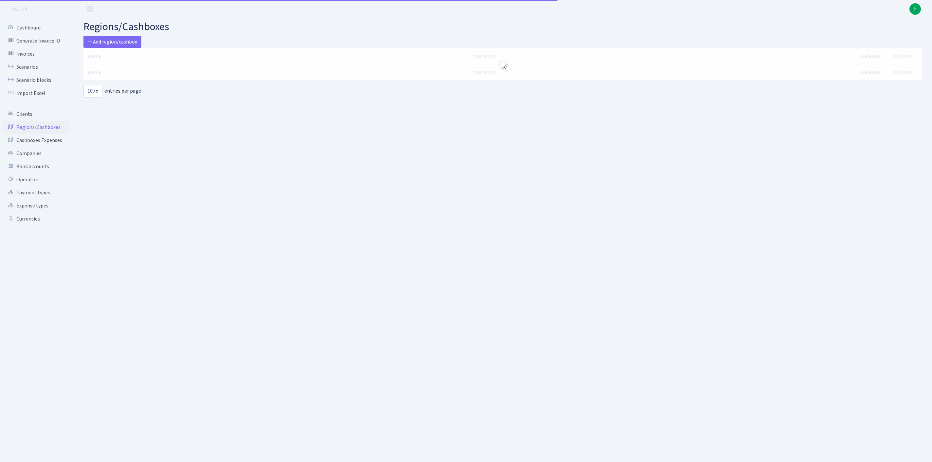
select select "100"
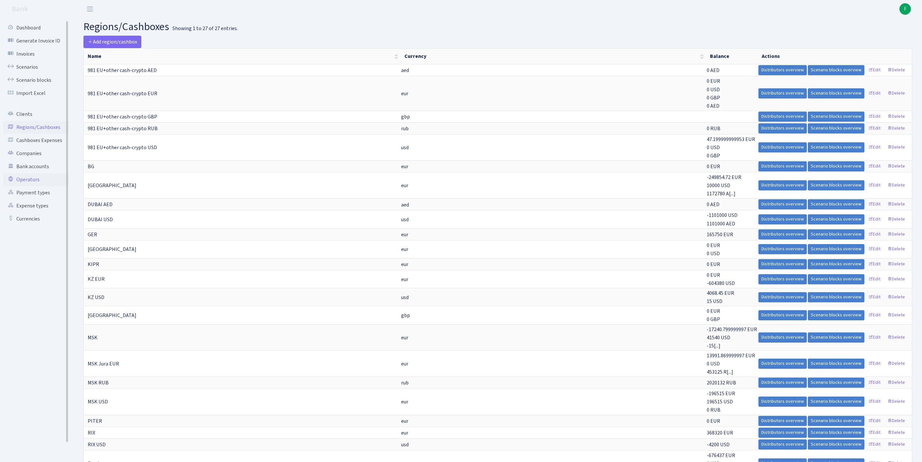
click at [33, 186] on link "Operators" at bounding box center [35, 179] width 65 height 13
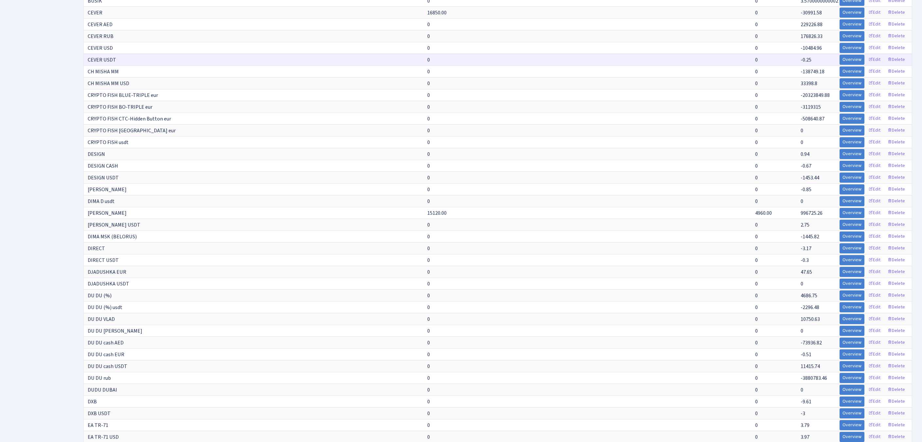
scroll to position [1167, 0]
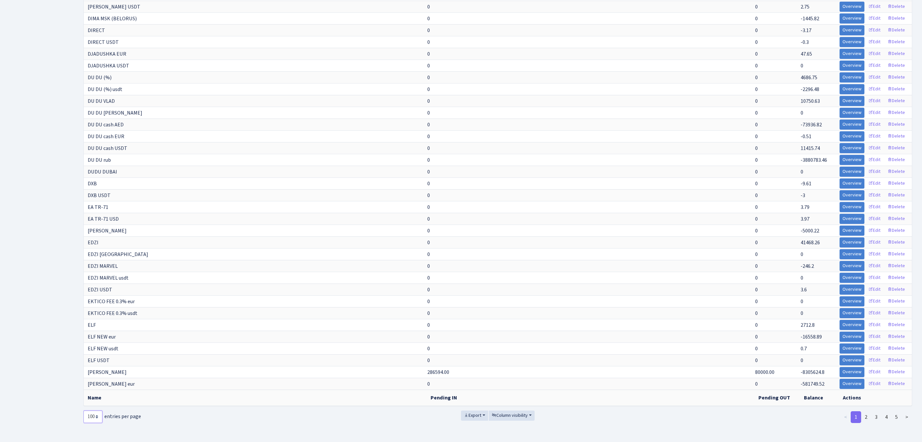
select select "-1"
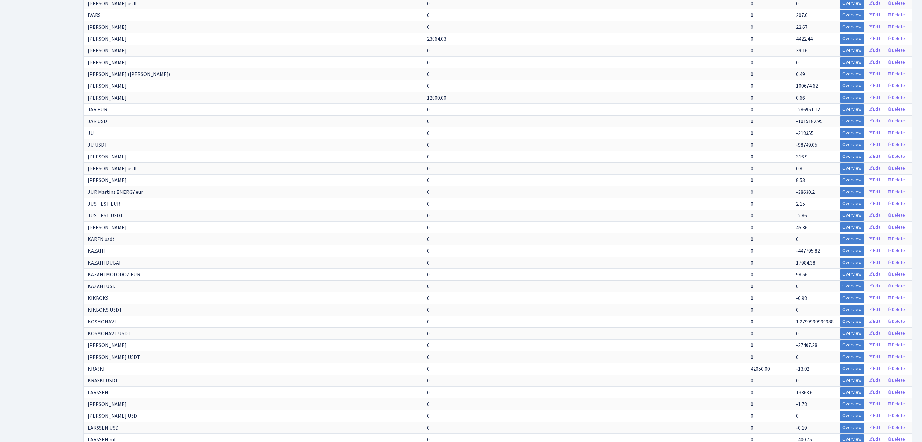
scroll to position [2315, 0]
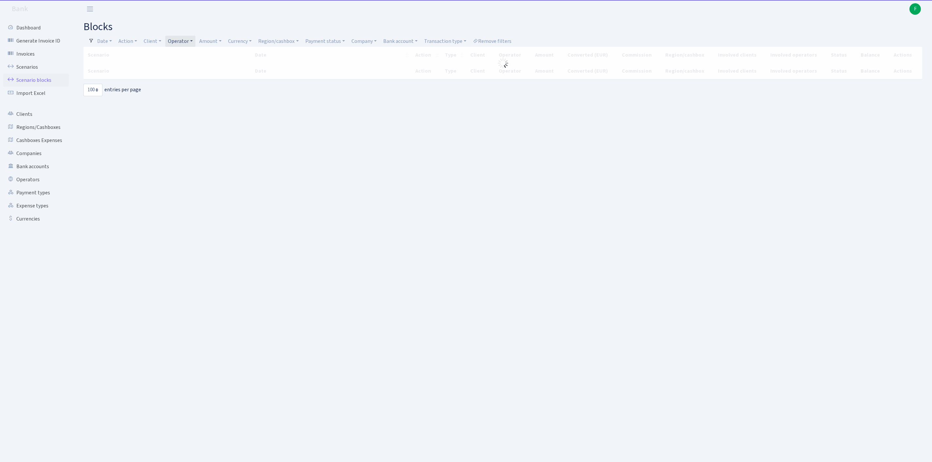
select select "100"
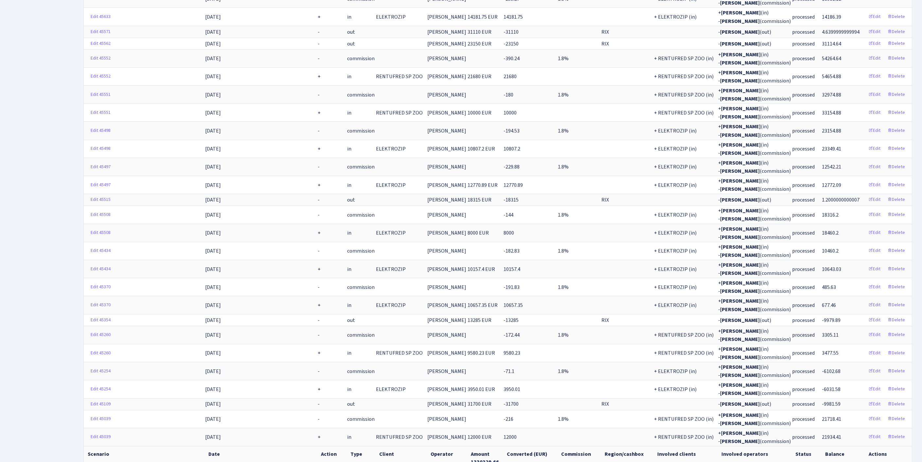
scroll to position [1587, 0]
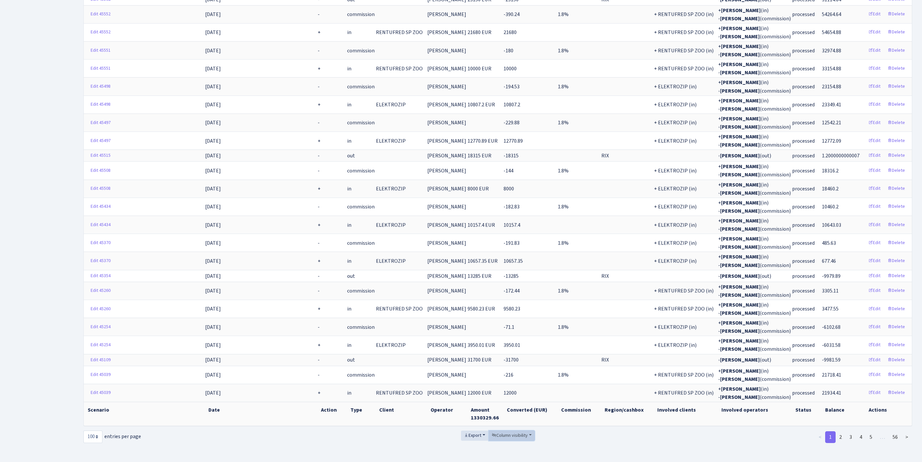
click at [513, 432] on span "Column visibility" at bounding box center [510, 435] width 36 height 7
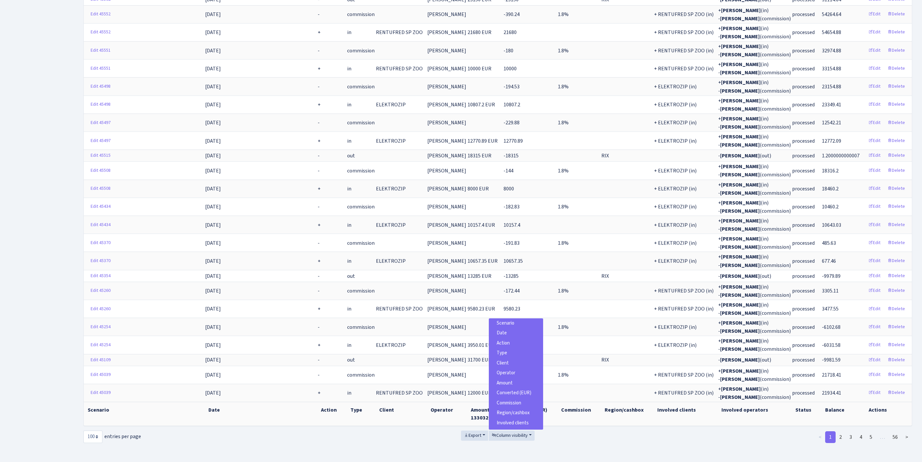
click at [511, 320] on span "Scenario" at bounding box center [506, 323] width 18 height 7
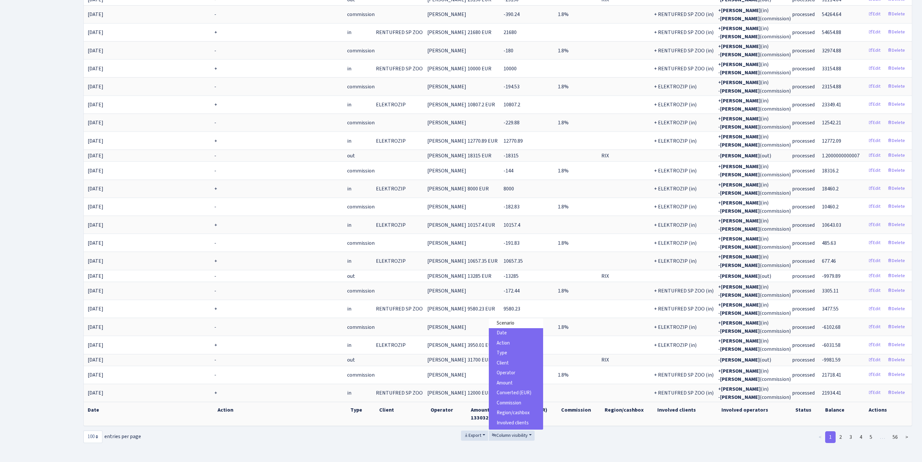
scroll to position [49, 0]
click at [512, 401] on span "Involved operators" at bounding box center [516, 404] width 39 height 7
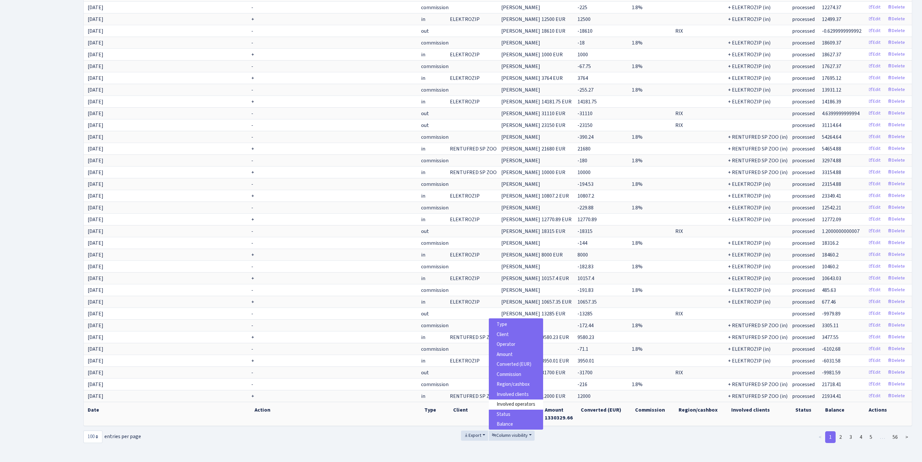
drag, startPoint x: 617, startPoint y: 420, endPoint x: 596, endPoint y: 428, distance: 21.5
click at [615, 431] on div "Export Column visibility Scenario Date Action Type Client Operator Amount Conve…" at bounding box center [498, 438] width 280 height 15
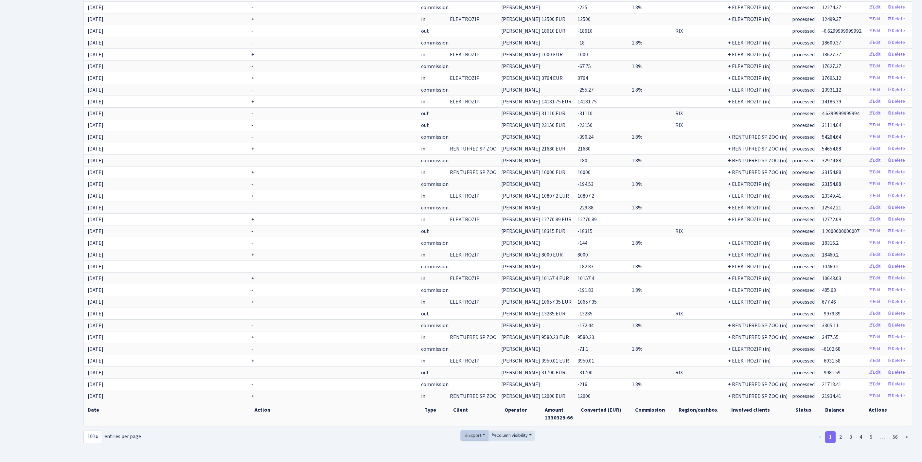
click at [470, 432] on span "Export" at bounding box center [472, 435] width 17 height 7
click at [469, 384] on span "Excel" at bounding box center [474, 387] width 11 height 7
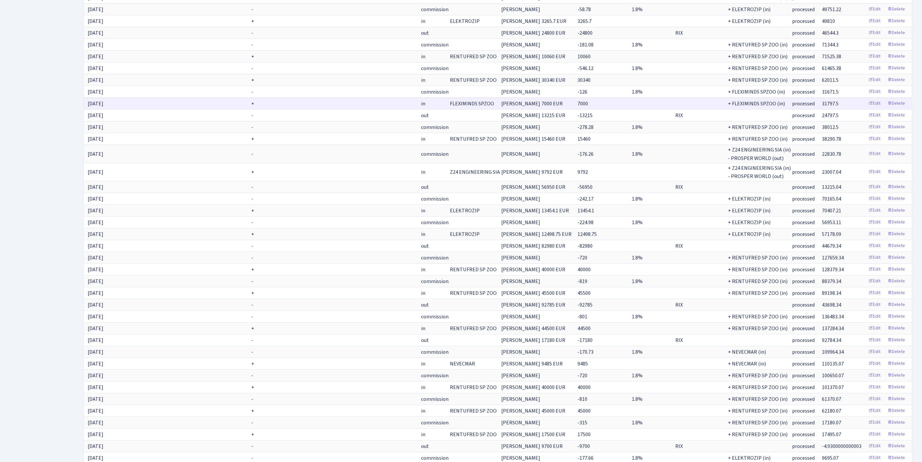
scroll to position [0, 0]
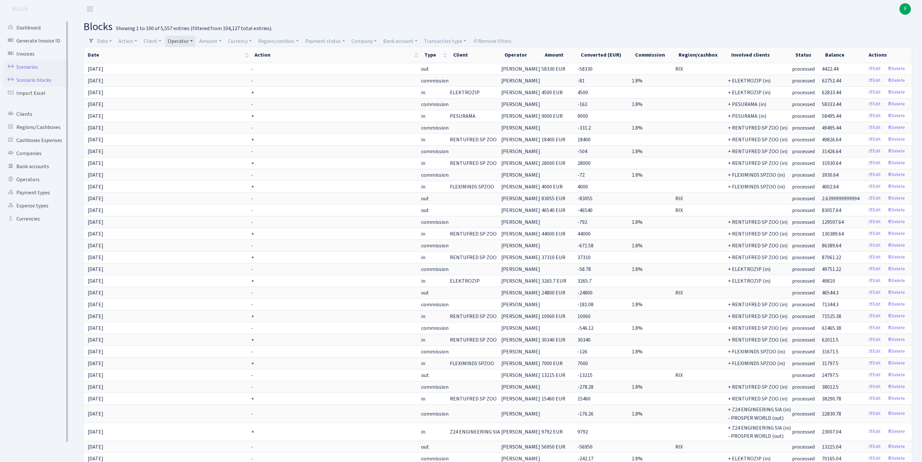
click at [35, 71] on link "Scenarios" at bounding box center [35, 67] width 65 height 13
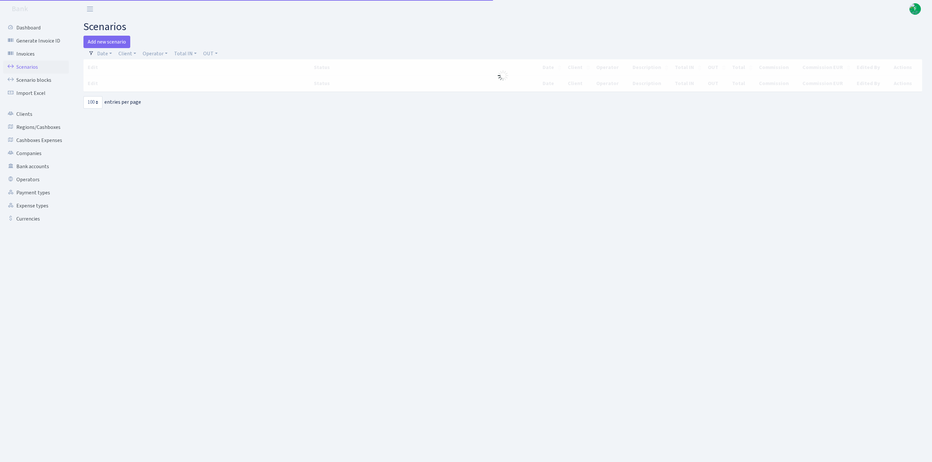
select select "100"
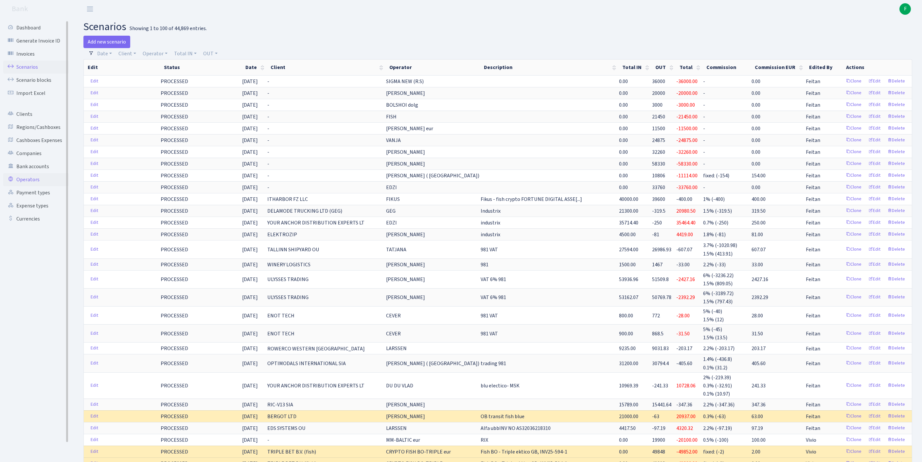
click at [29, 186] on link "Operators" at bounding box center [35, 179] width 65 height 13
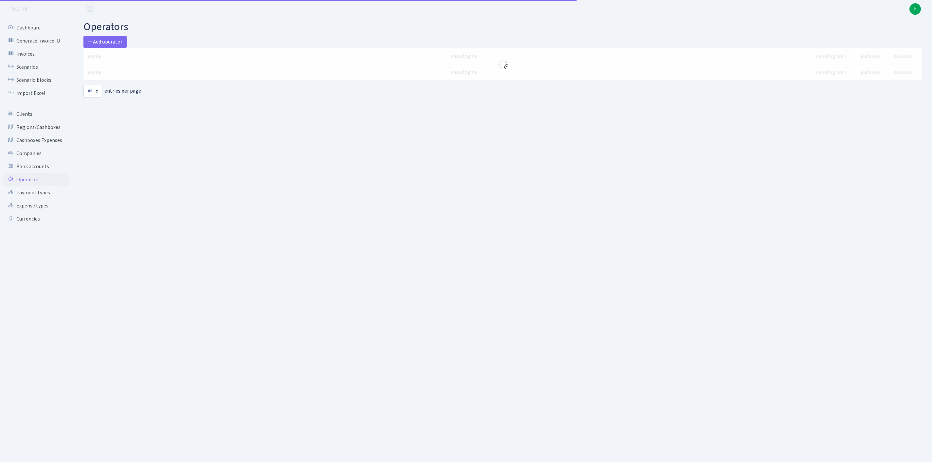
select select "-1"
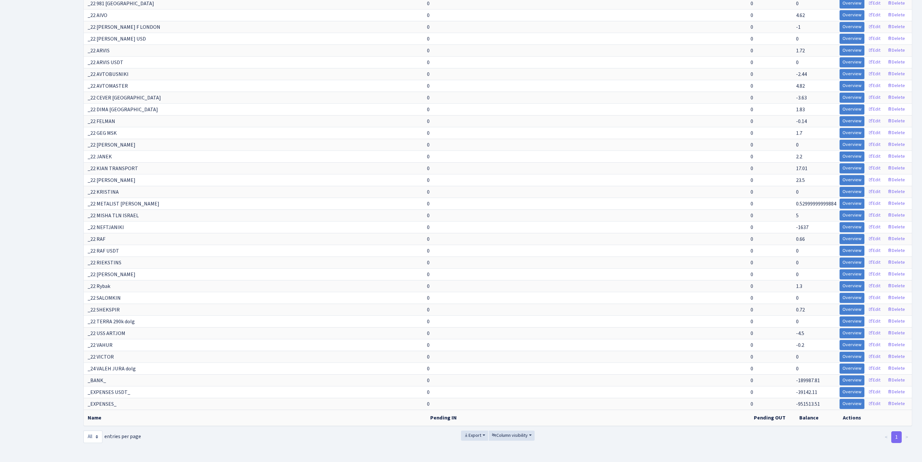
scroll to position [6096, 0]
click at [517, 432] on span "Column visibility" at bounding box center [510, 435] width 36 height 7
click at [519, 395] on span "Pending IN" at bounding box center [508, 398] width 23 height 7
click at [507, 405] on span "Pending OUT" at bounding box center [510, 408] width 27 height 7
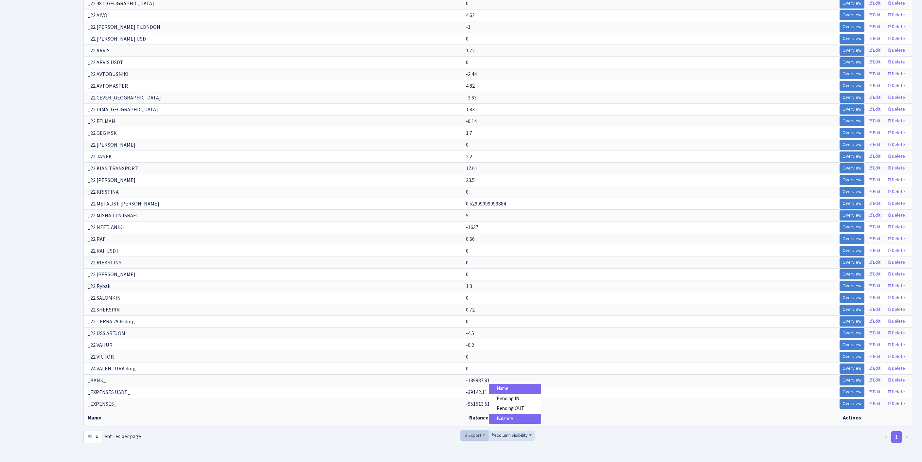
click at [465, 432] on span "Export" at bounding box center [472, 435] width 17 height 7
click at [469, 384] on span "Excel" at bounding box center [474, 387] width 11 height 7
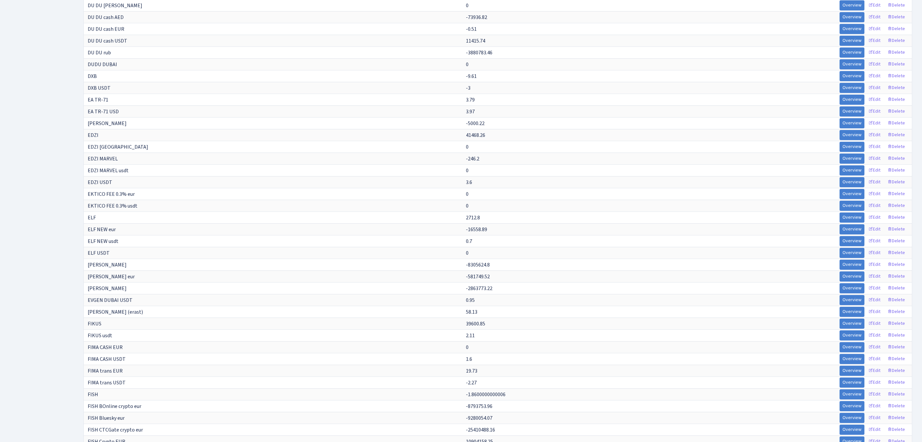
scroll to position [460, 0]
